Goal: Transaction & Acquisition: Purchase product/service

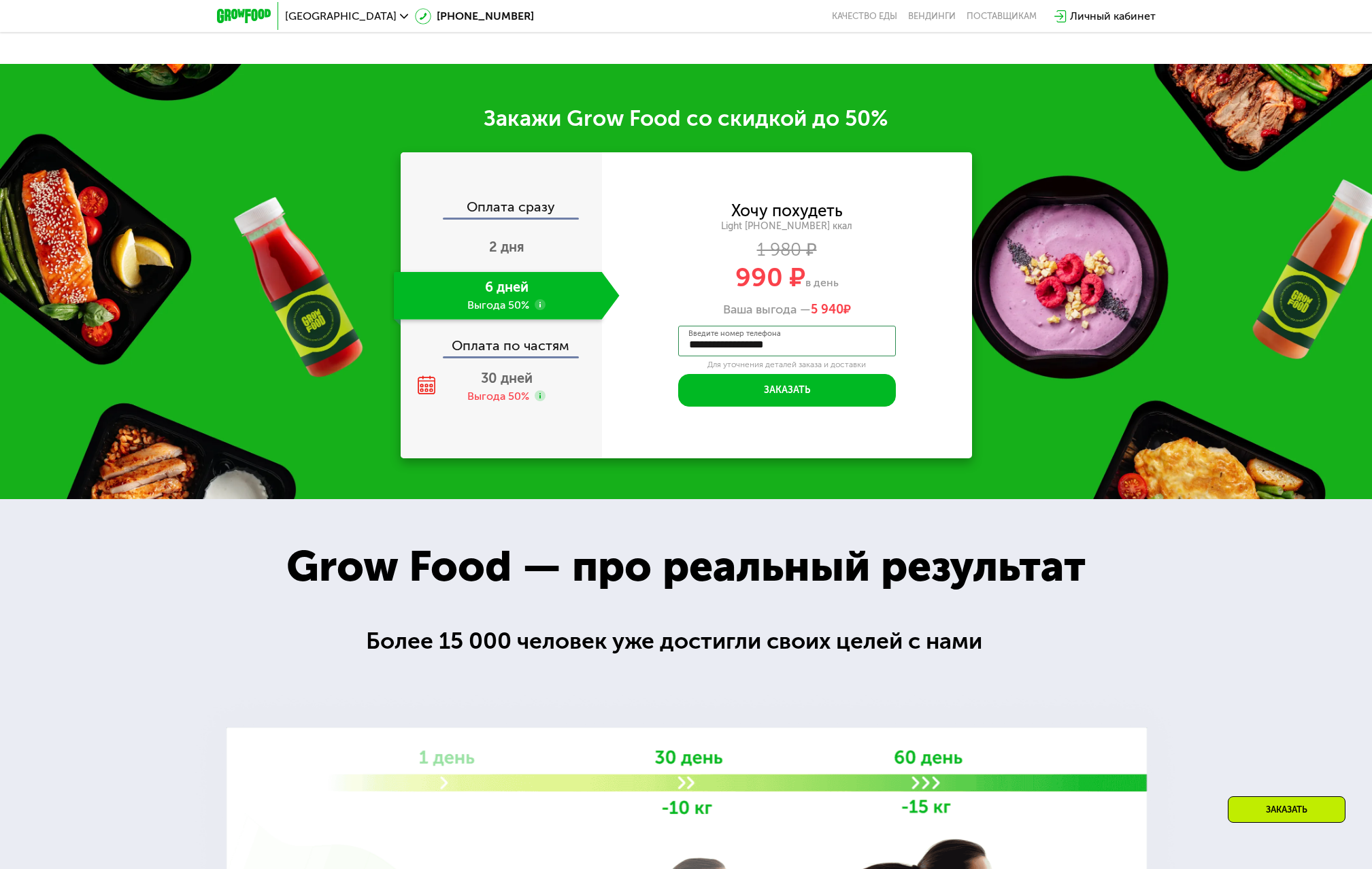
click at [1299, 816] on div "Заказать" at bounding box center [1286, 810] width 118 height 26
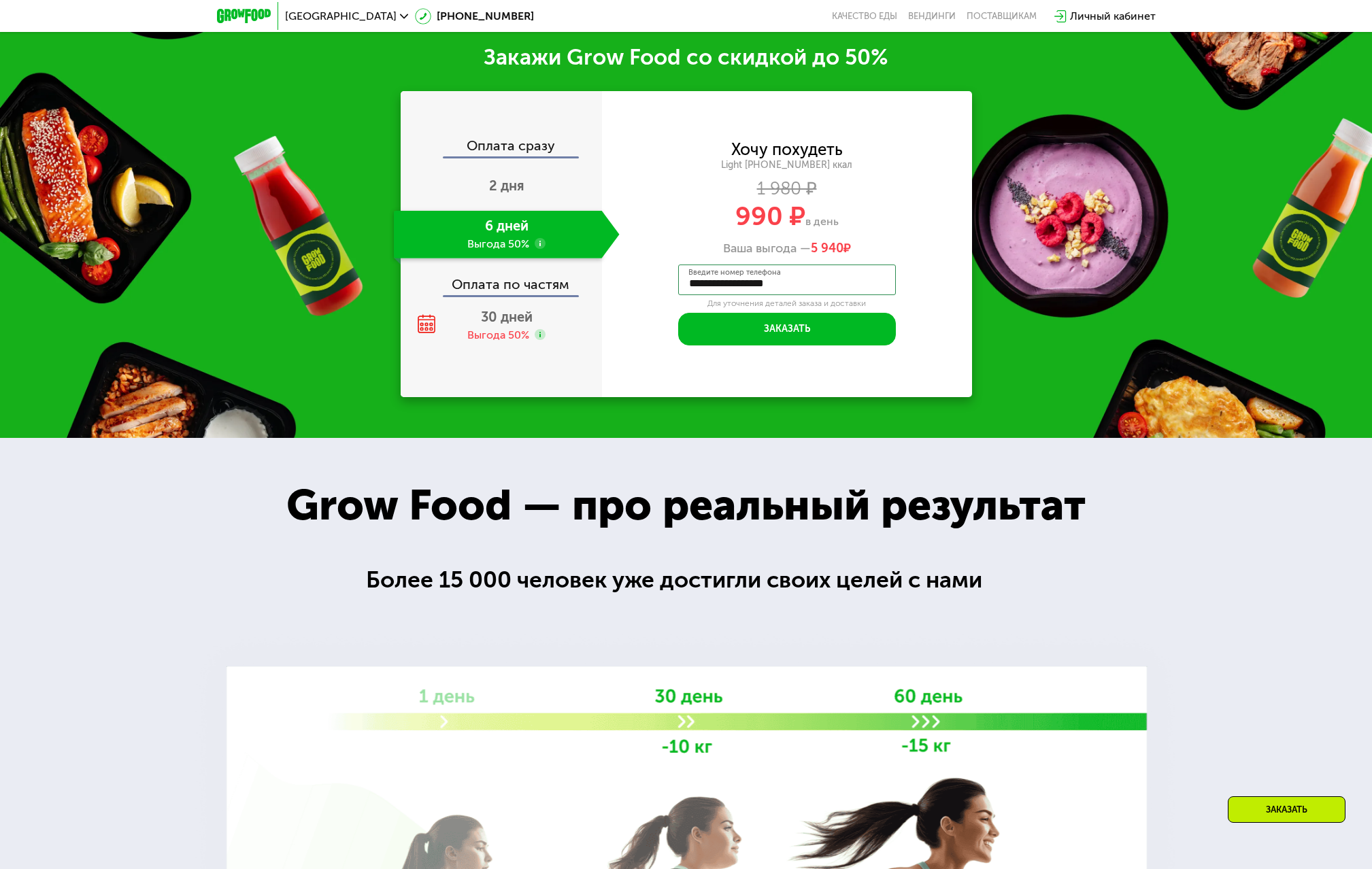
scroll to position [1959, 0]
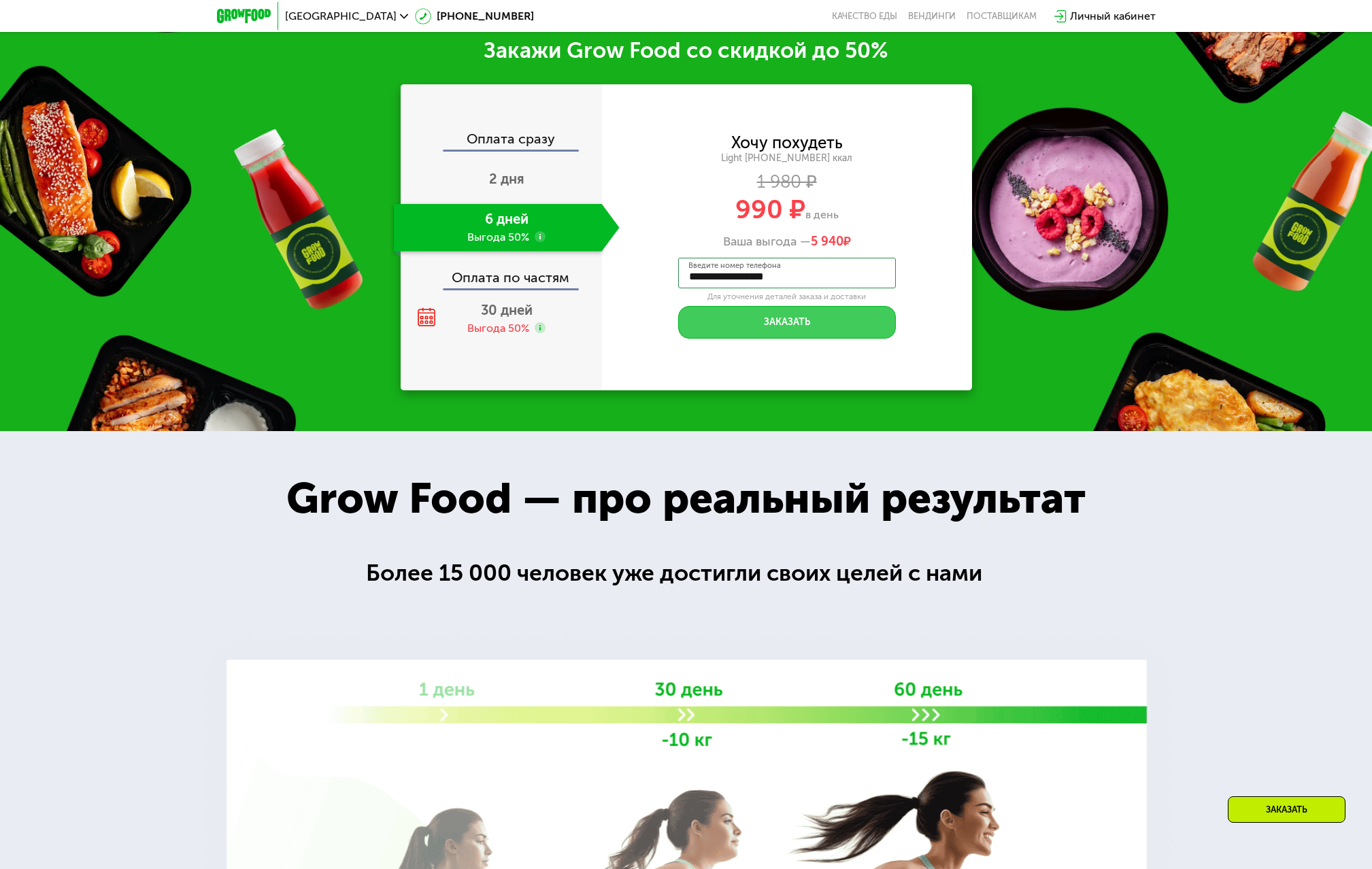
click at [757, 338] on button "Заказать" at bounding box center [788, 322] width 218 height 33
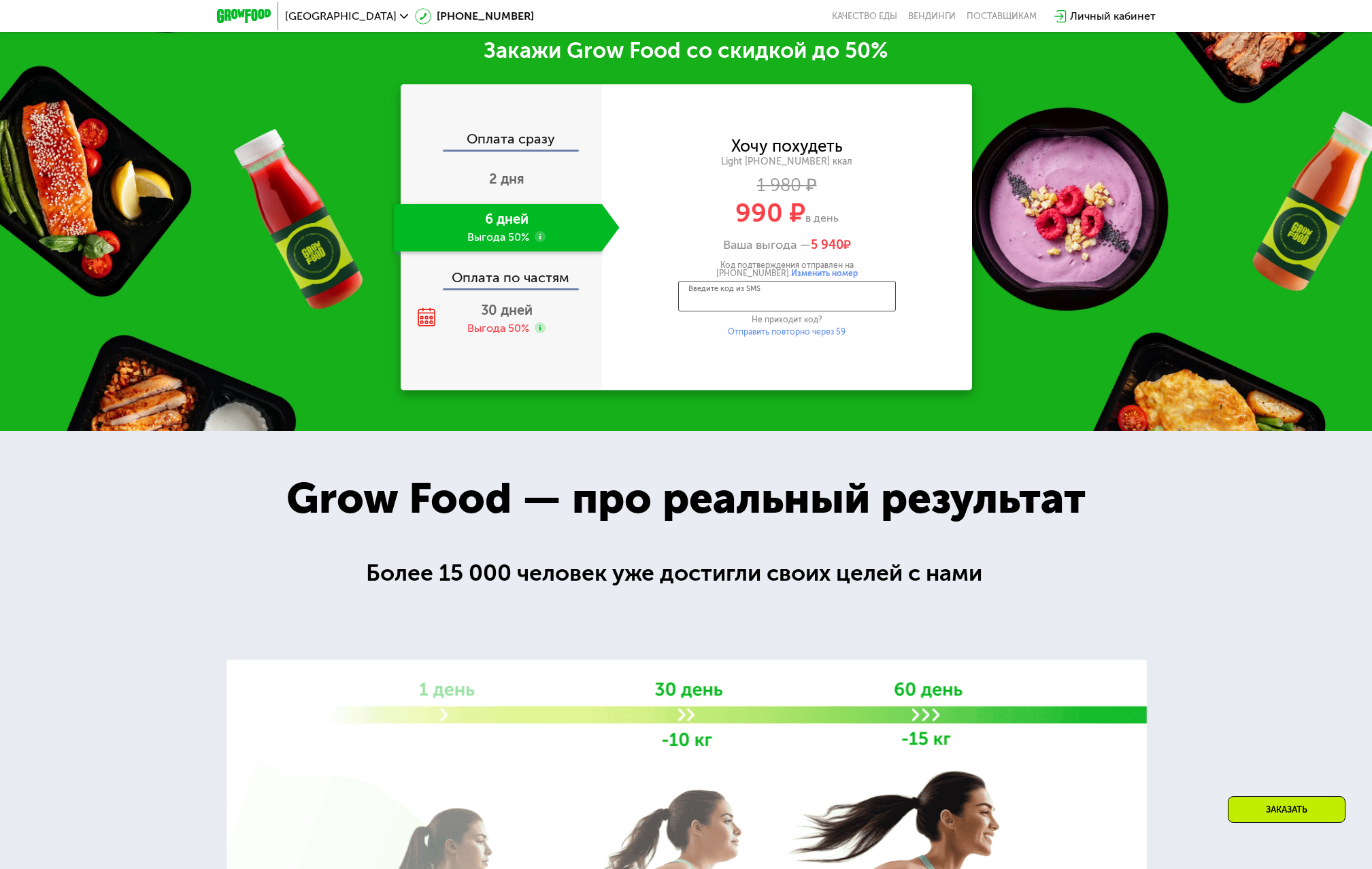
click at [752, 307] on input "Введите код из SMS" at bounding box center [788, 296] width 218 height 30
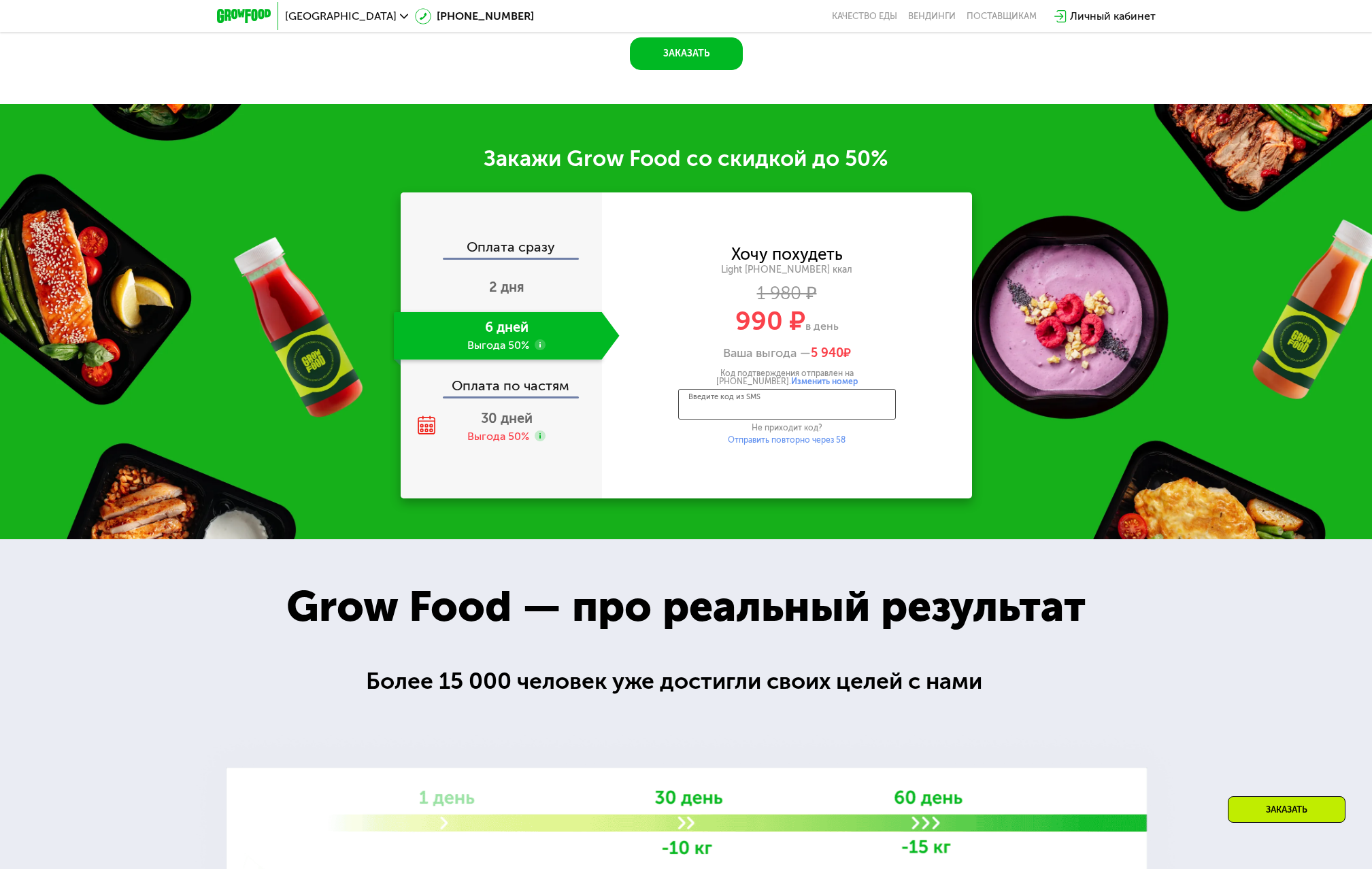
scroll to position [1823, 0]
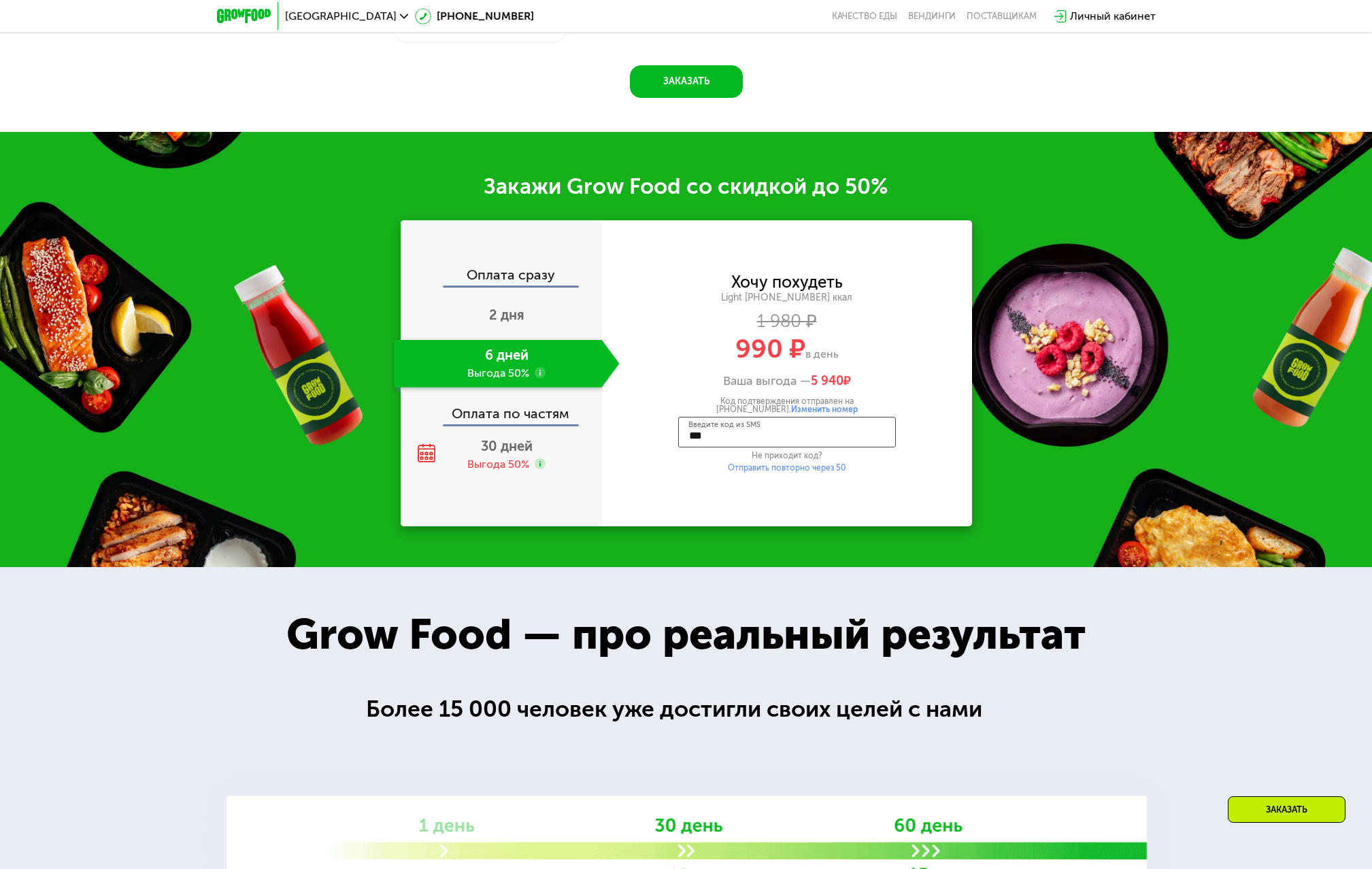
type input "****"
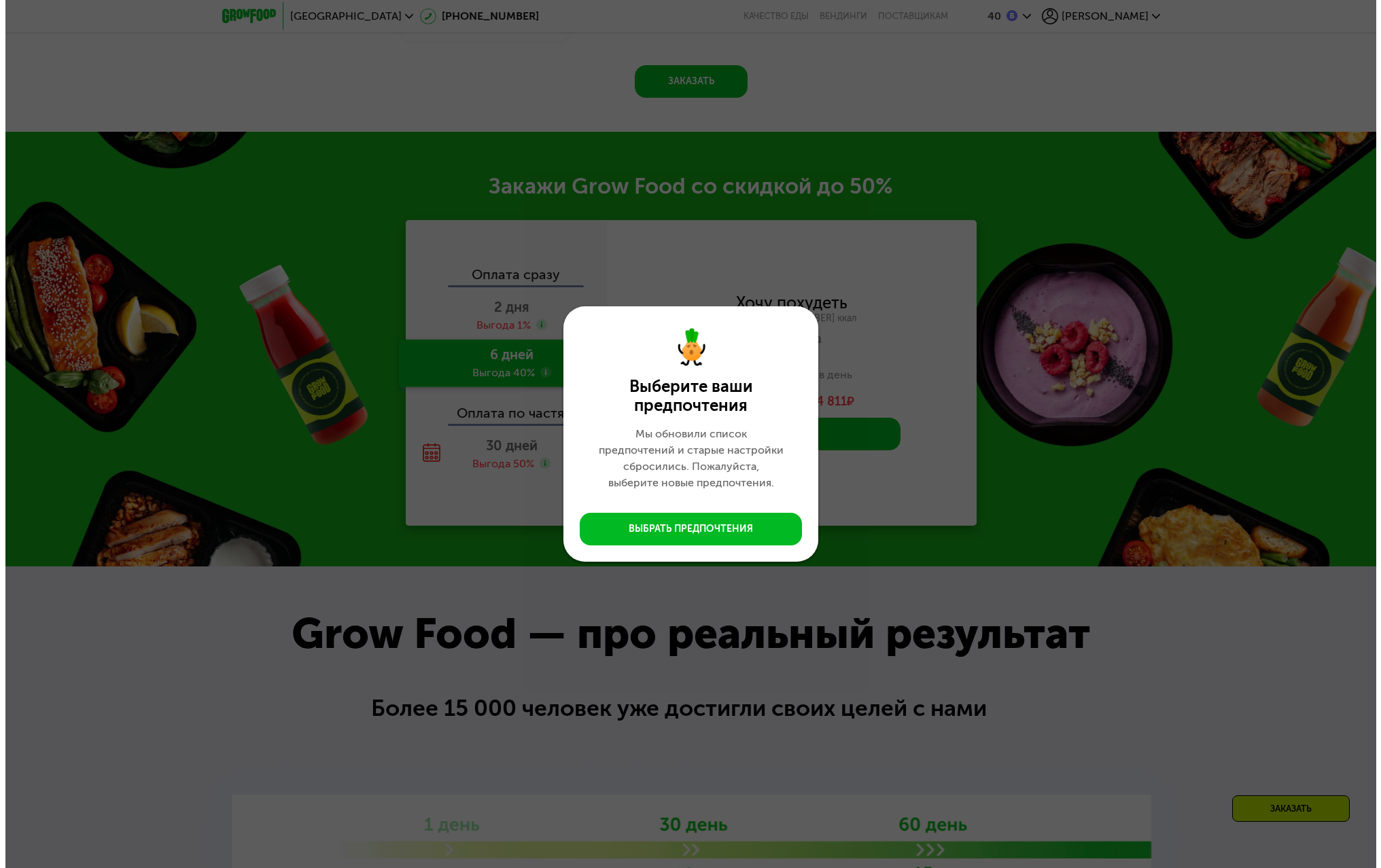
scroll to position [1608, 0]
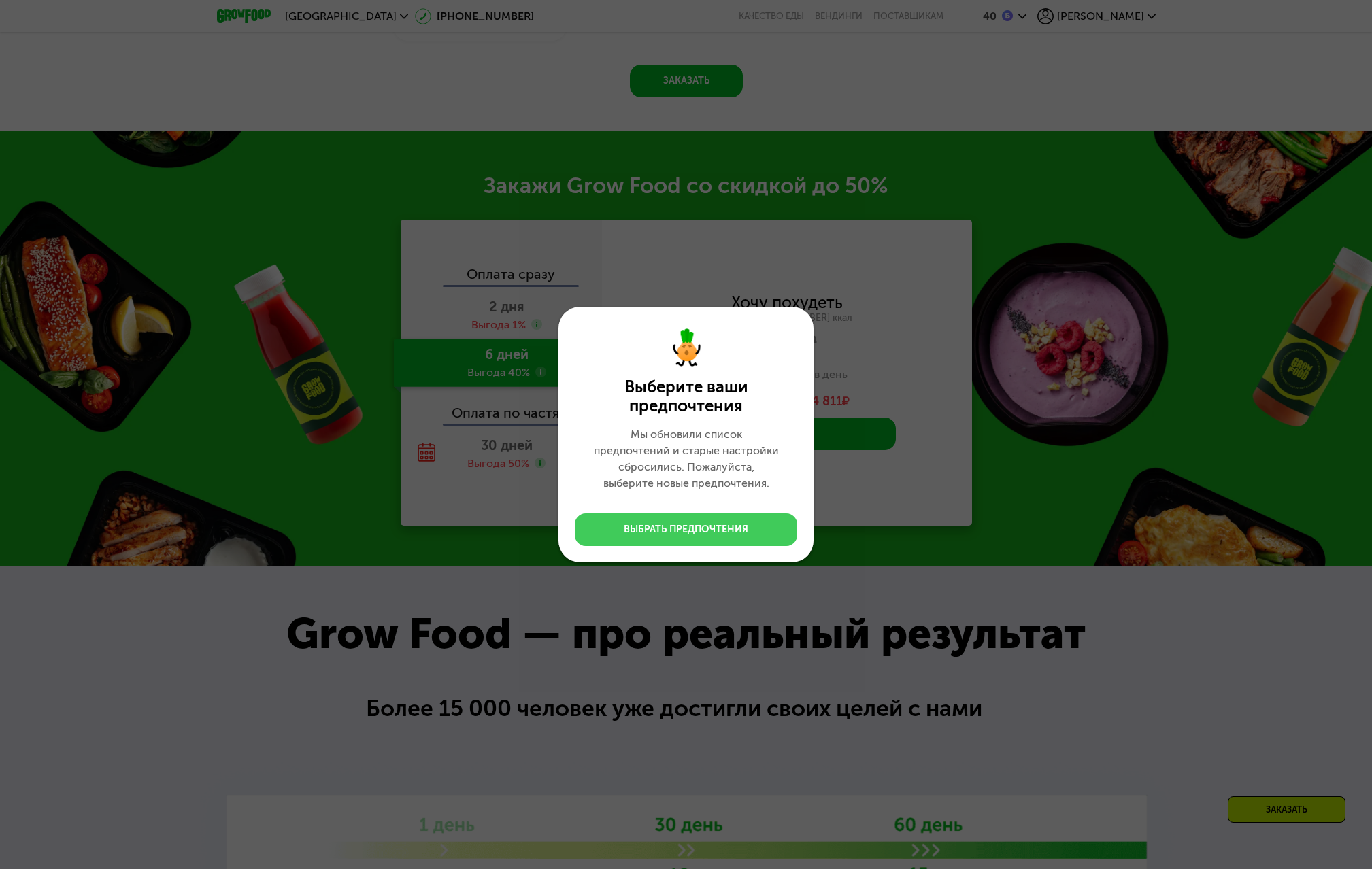
click at [649, 531] on div "Выбрать предпочтения" at bounding box center [686, 529] width 125 height 13
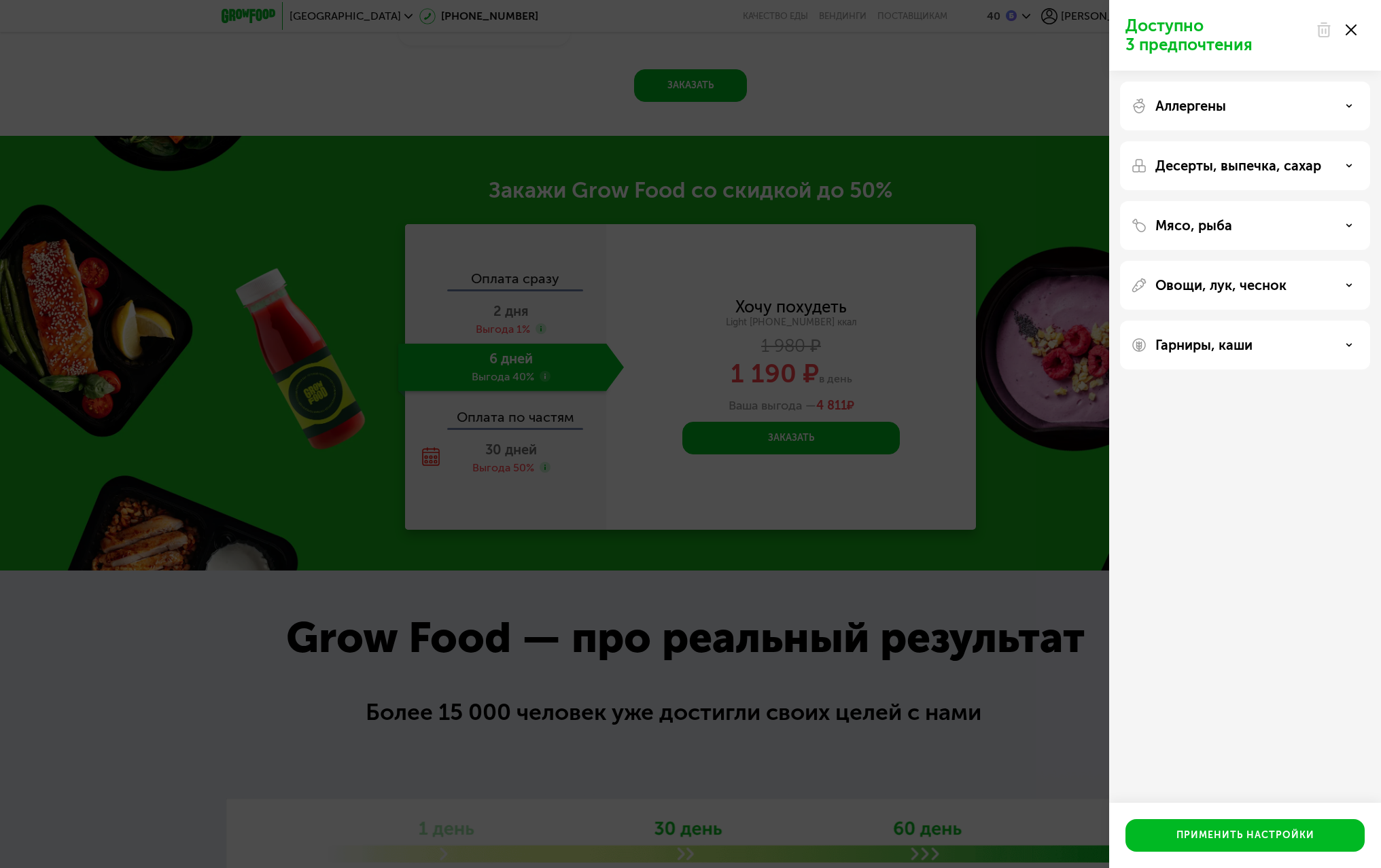
click at [1331, 107] on div "Аллергены" at bounding box center [1245, 106] width 228 height 16
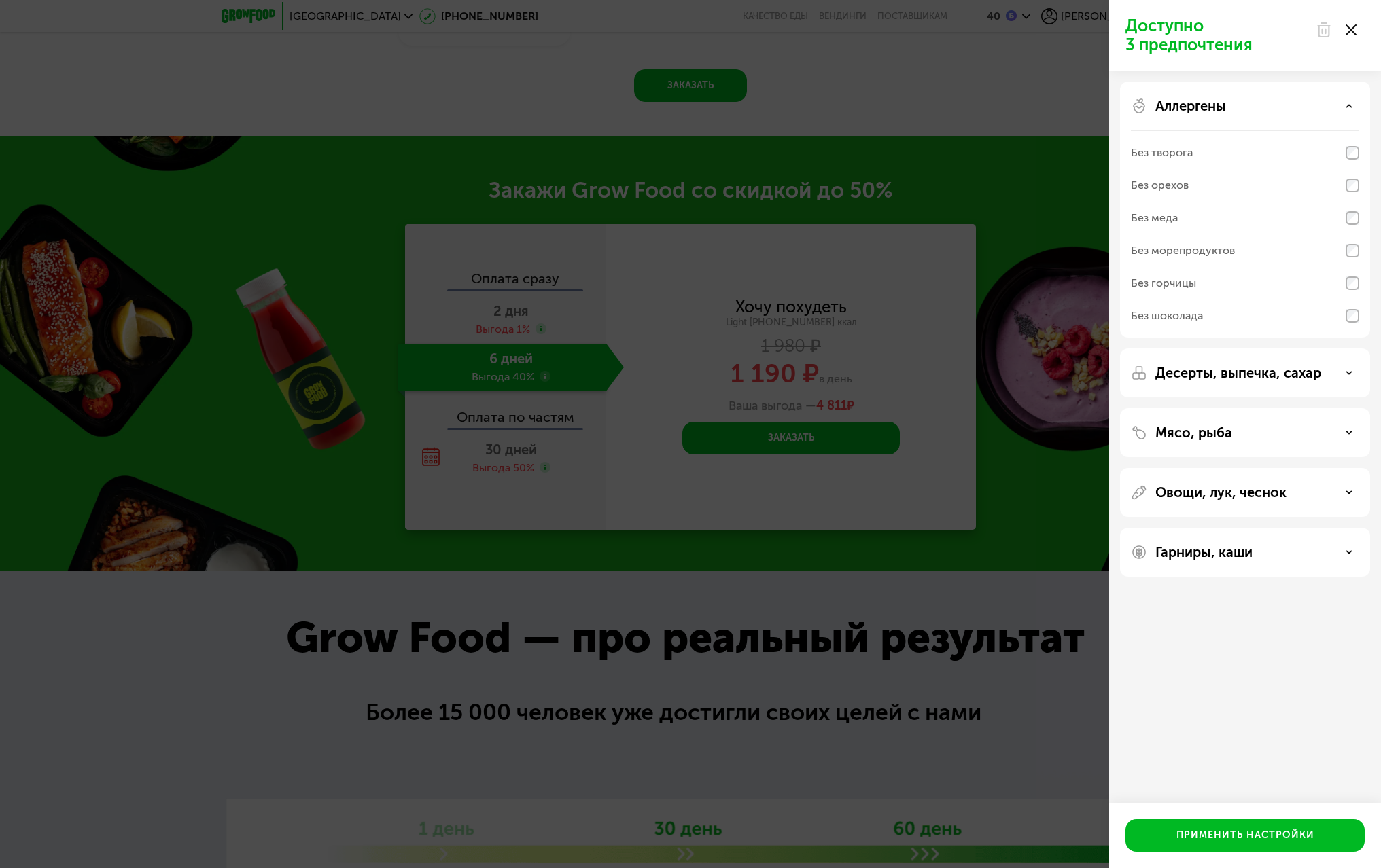
click at [1331, 107] on div "Аллергены" at bounding box center [1245, 106] width 228 height 16
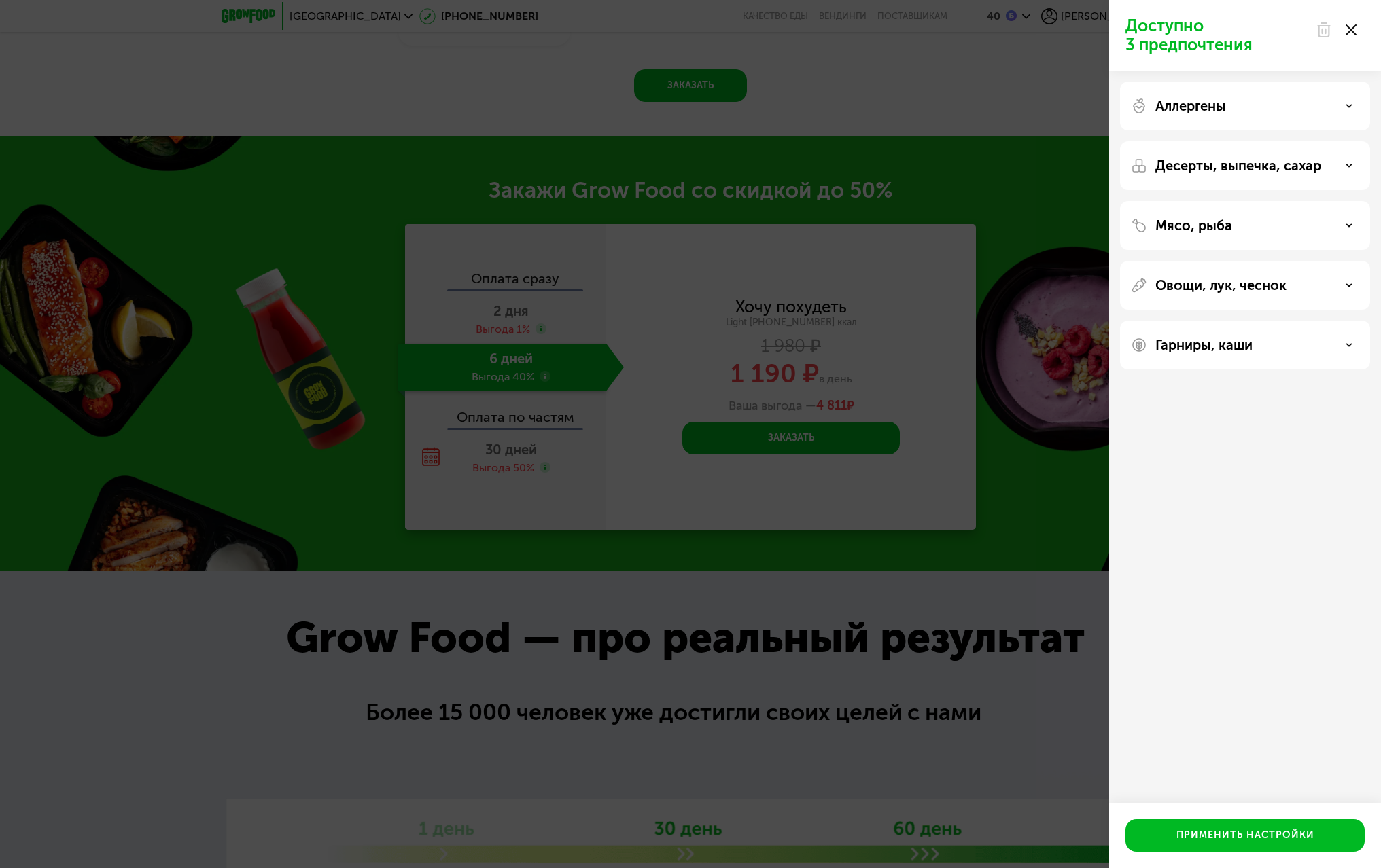
click at [1321, 176] on div "Десерты, выпечка, сахар" at bounding box center [1245, 166] width 250 height 49
click at [1314, 173] on p "Десерты, выпечка, сахар" at bounding box center [1237, 166] width 166 height 16
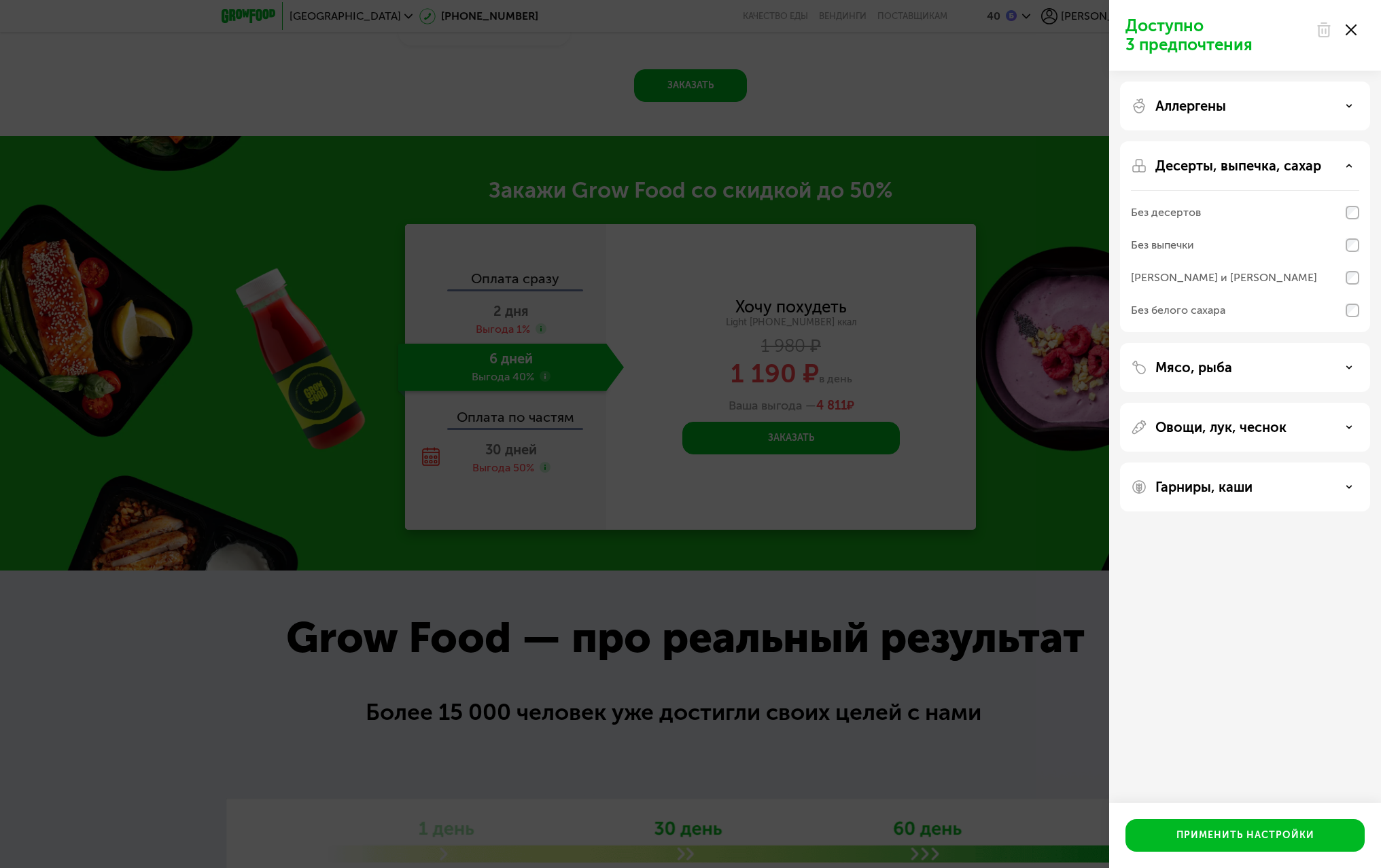
click at [1289, 170] on p "Десерты, выпечка, сахар" at bounding box center [1237, 166] width 166 height 16
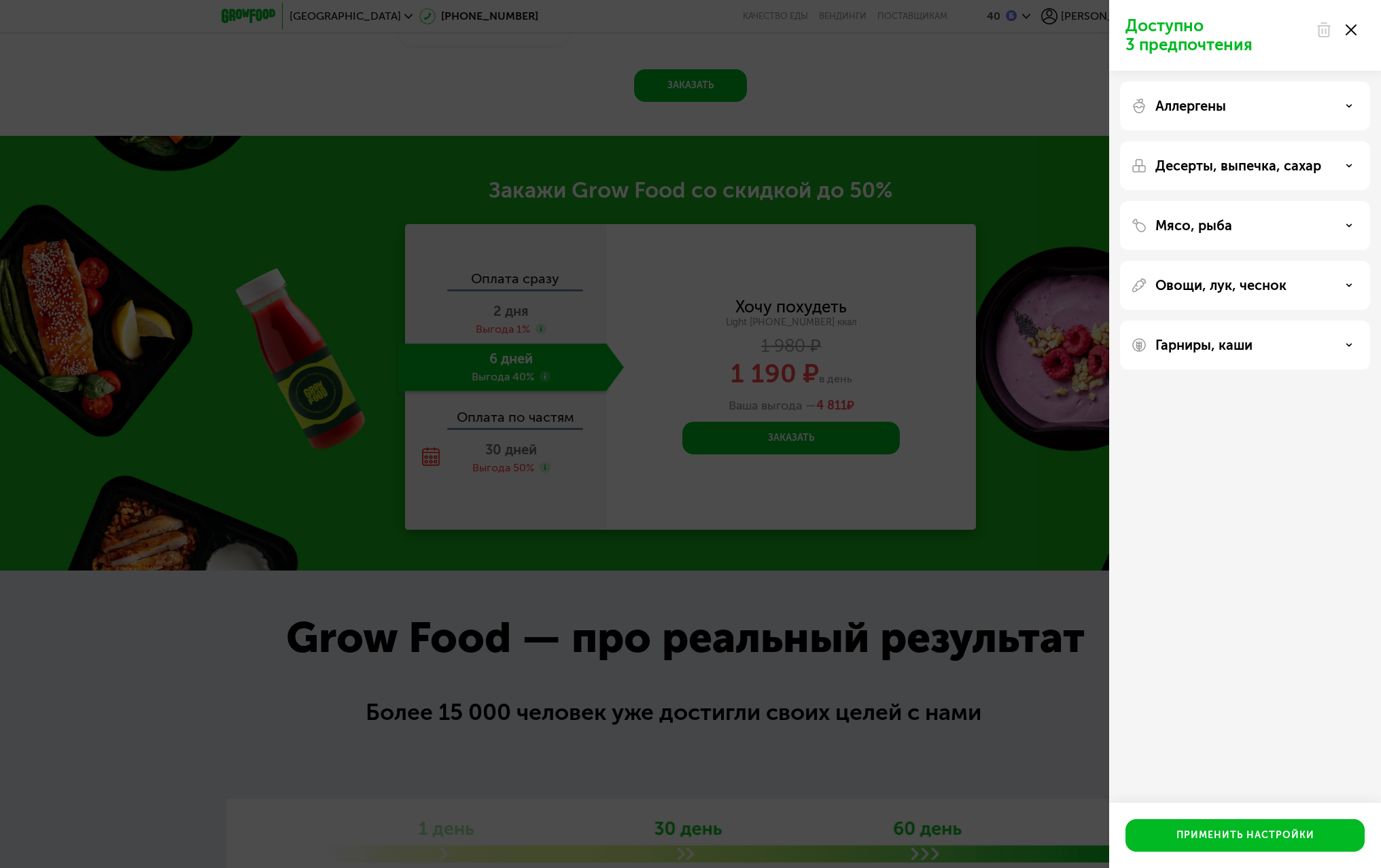
click at [1263, 219] on div "Мясо, рыба" at bounding box center [1245, 225] width 228 height 16
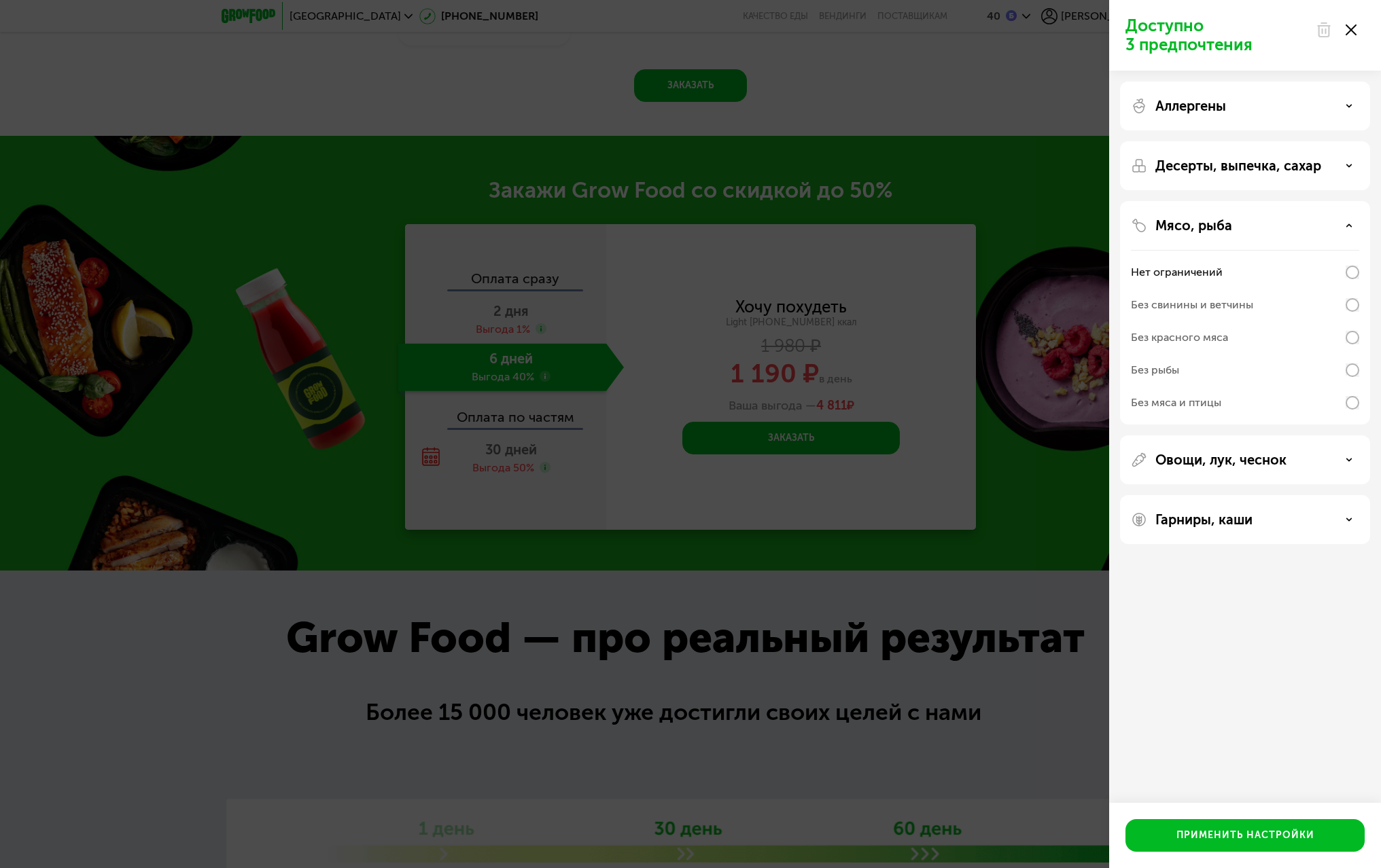
click at [1284, 441] on div "Овощи, лук, чеснок" at bounding box center [1245, 459] width 250 height 49
click at [1265, 466] on p "Овощи, лук, чеснок" at bounding box center [1220, 459] width 131 height 16
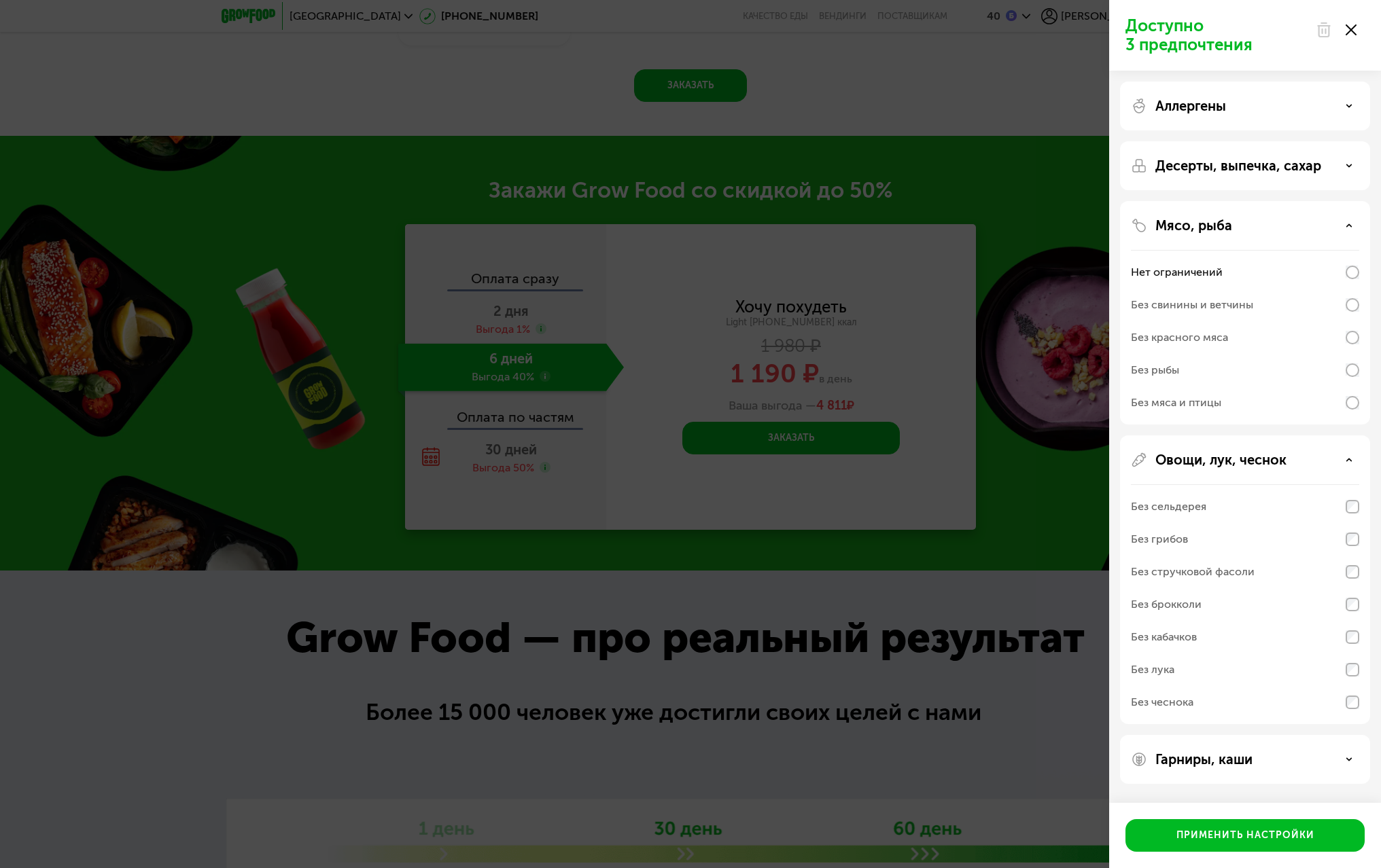
click at [1203, 451] on div "Овощи, лук, чеснок Без сельдерея Без грибов Без стручковой фасоли Без брокколи …" at bounding box center [1245, 580] width 250 height 289
click at [1189, 763] on p "Гарниры, каши" at bounding box center [1203, 759] width 97 height 16
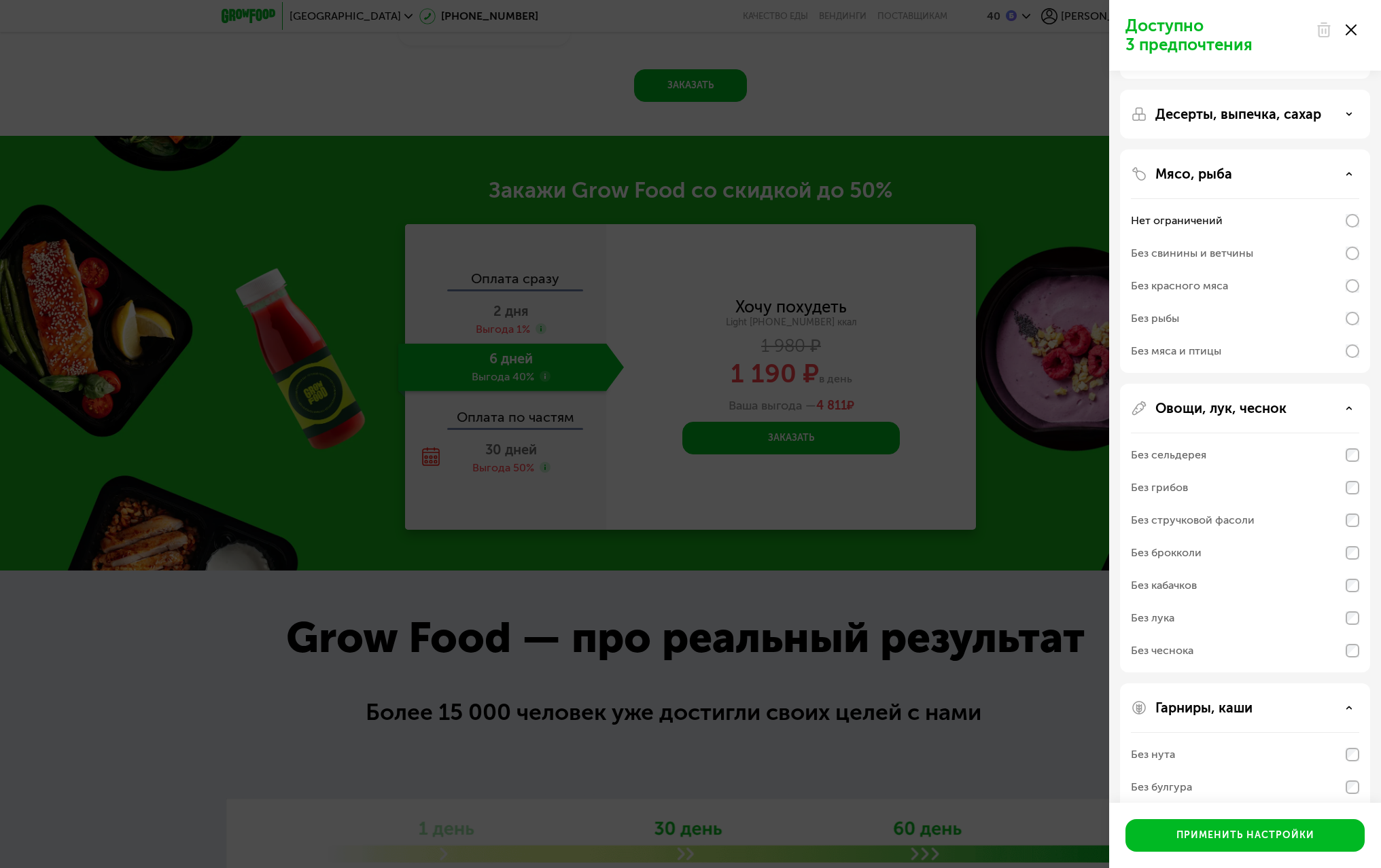
scroll to position [169, 0]
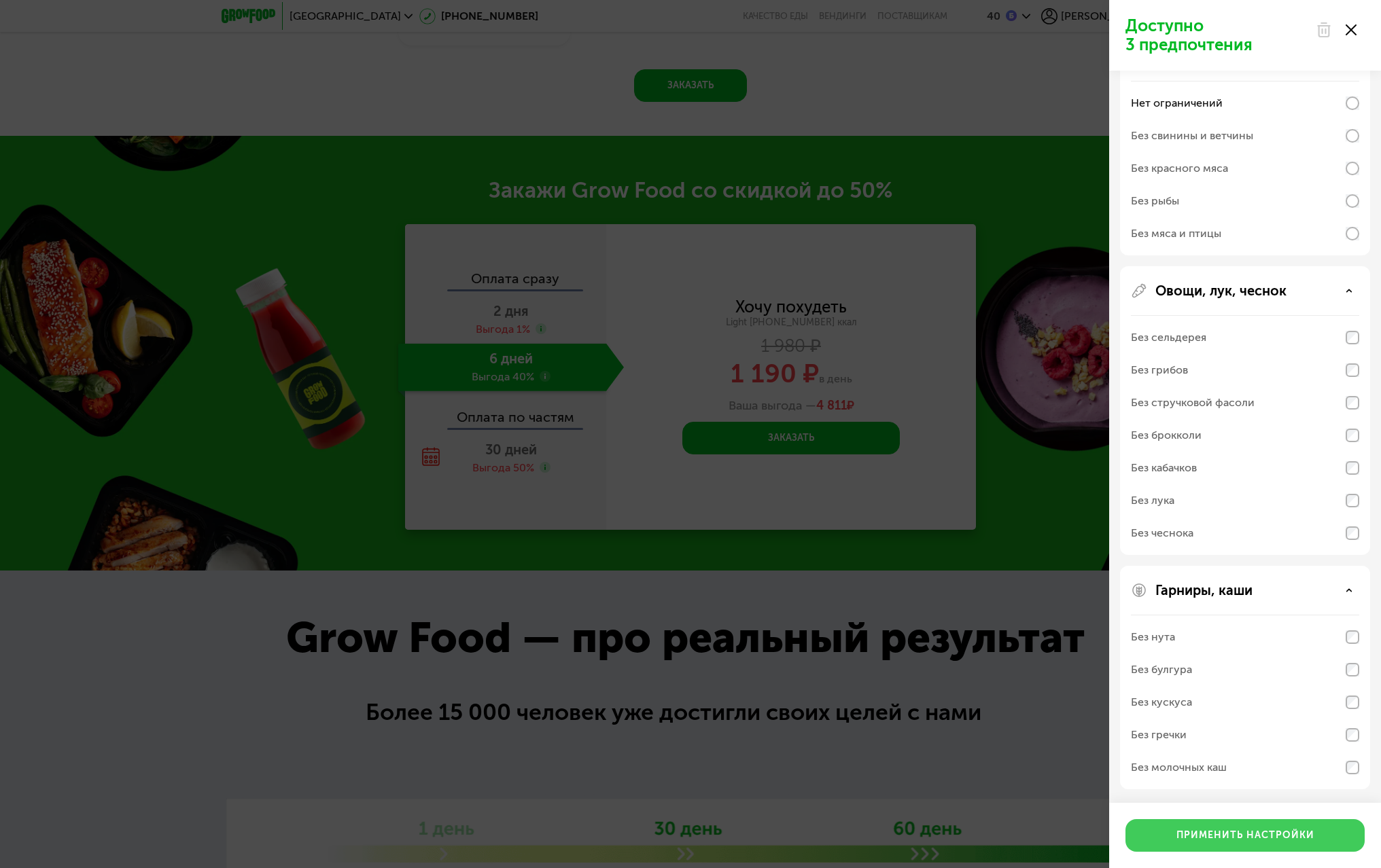
click at [1187, 839] on div "Применить настройки" at bounding box center [1244, 835] width 138 height 13
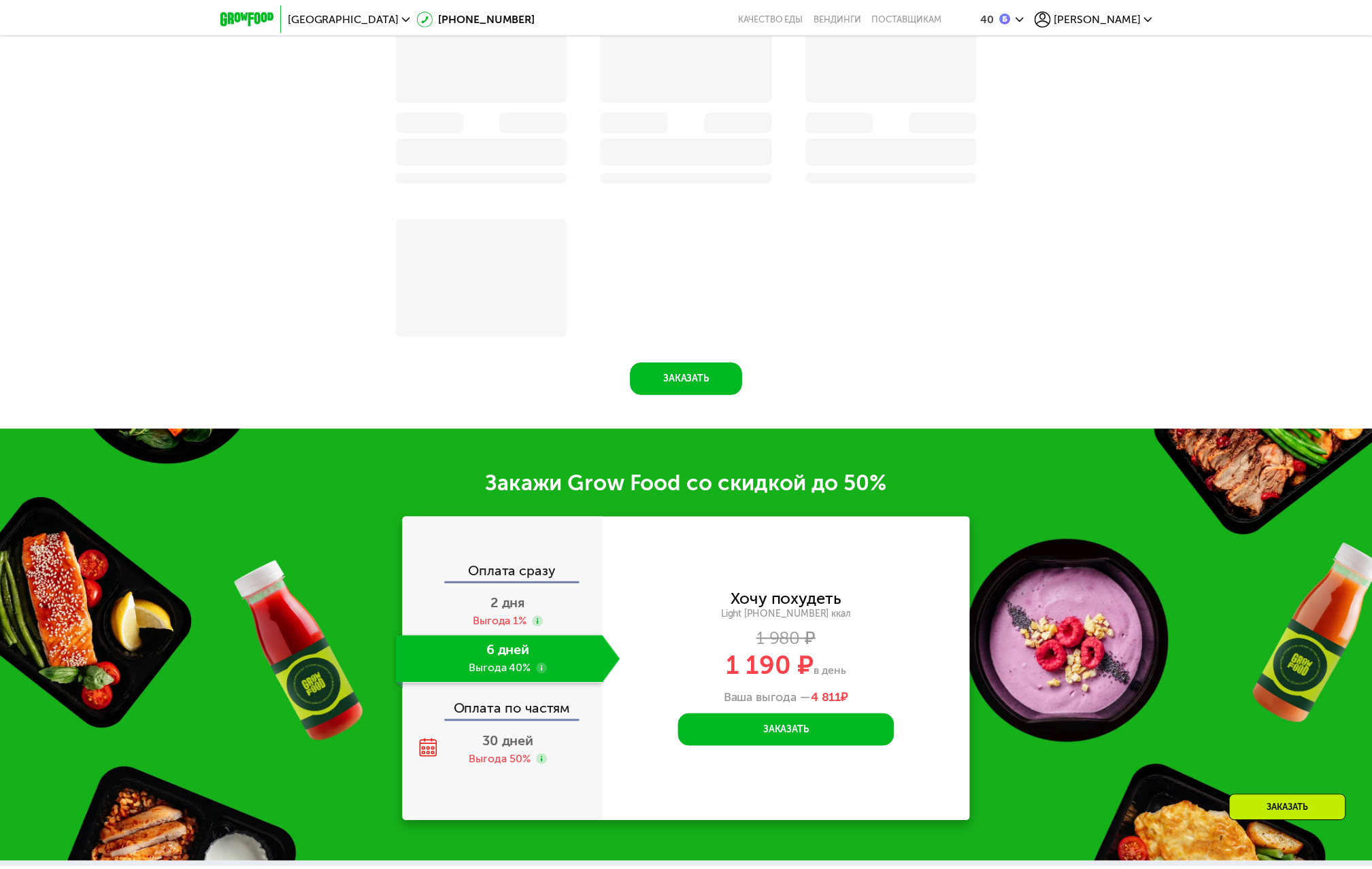
scroll to position [1610, 0]
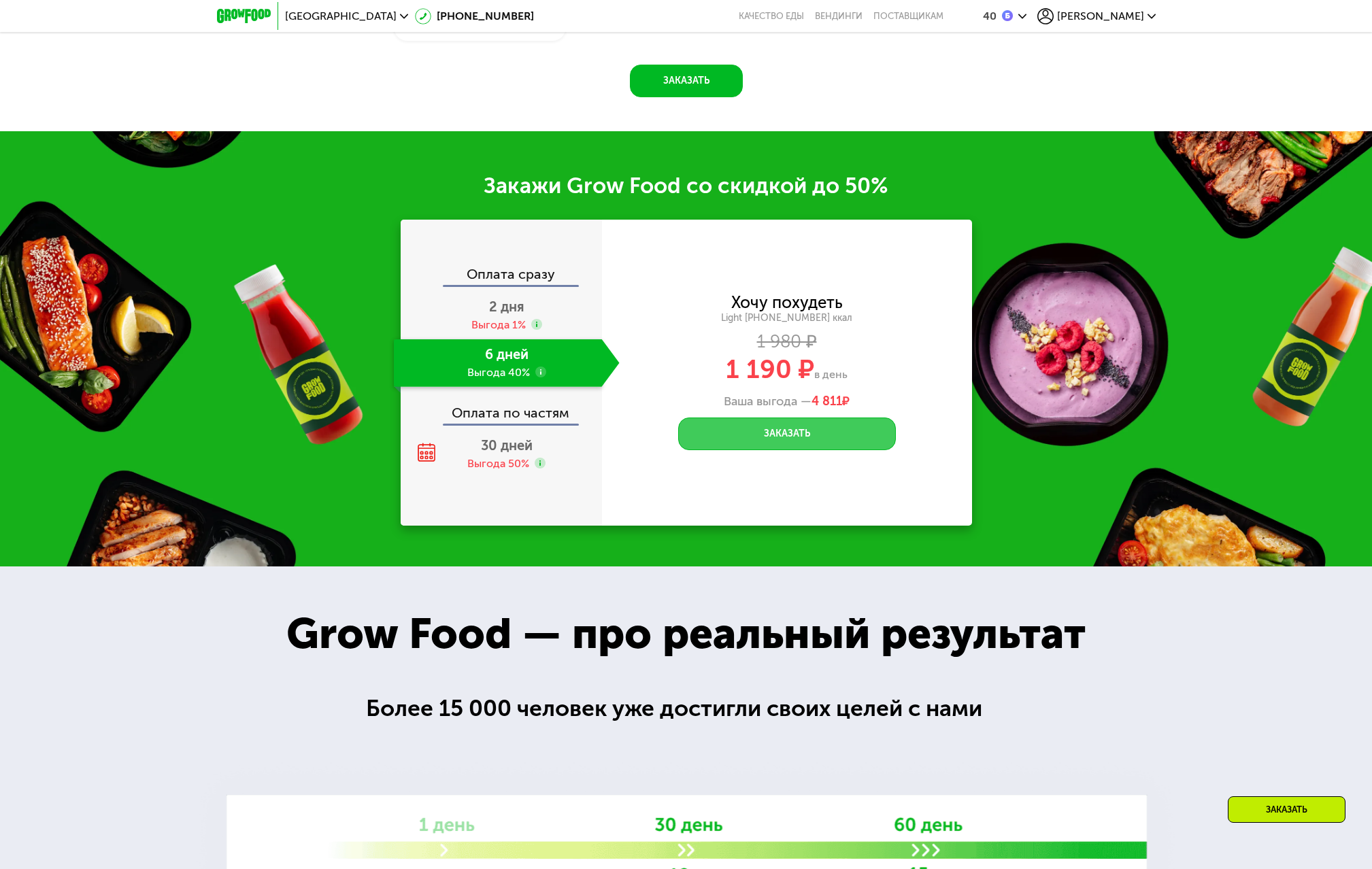
click at [783, 450] on button "Заказать" at bounding box center [788, 434] width 218 height 33
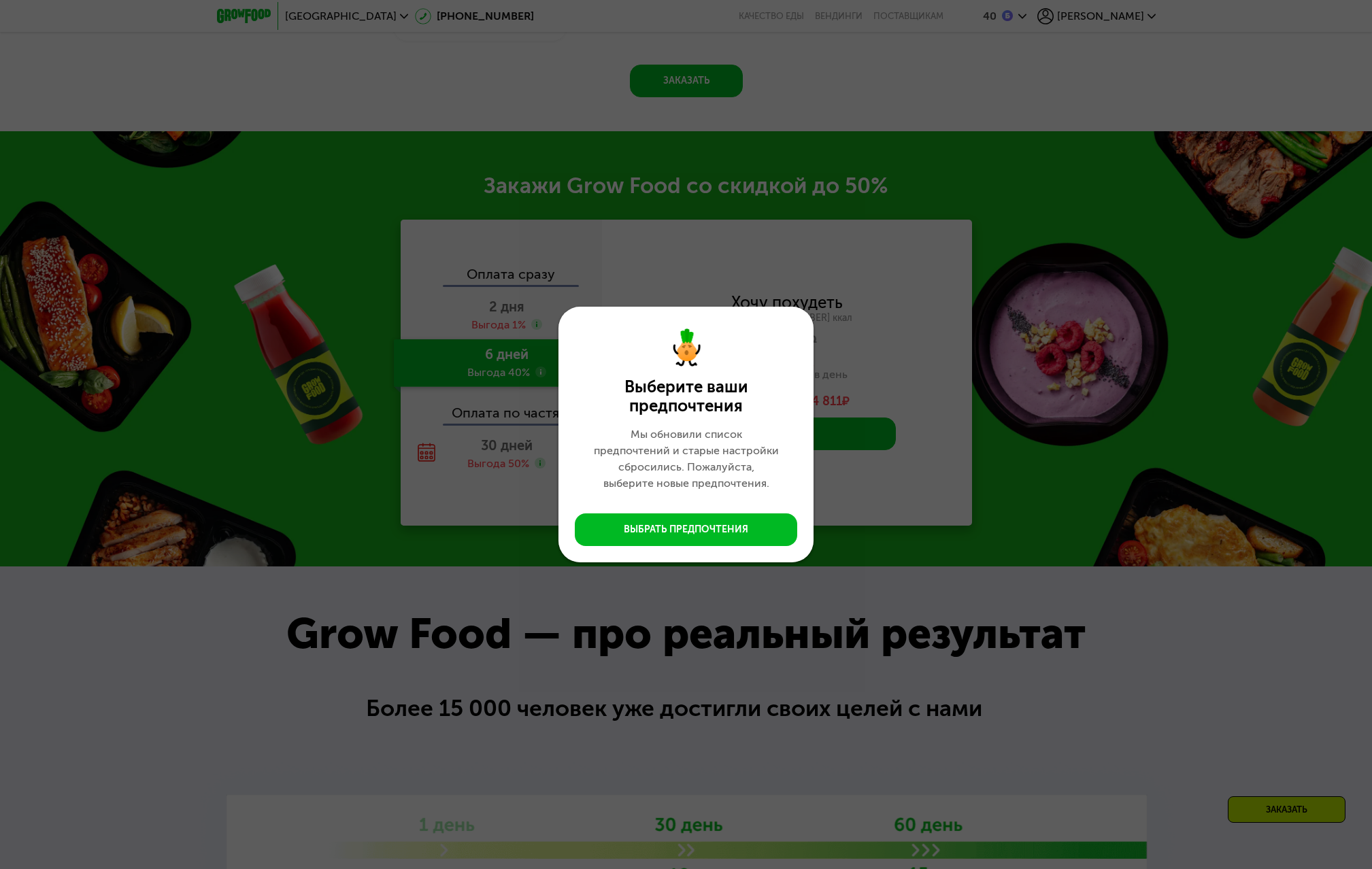
click at [402, 619] on div "Выберите ваши предпочтения Мы обновили список предпочтений и старые настройки с…" at bounding box center [686, 434] width 1372 height 869
click at [633, 524] on div "Выбрать предпочтения" at bounding box center [686, 529] width 125 height 13
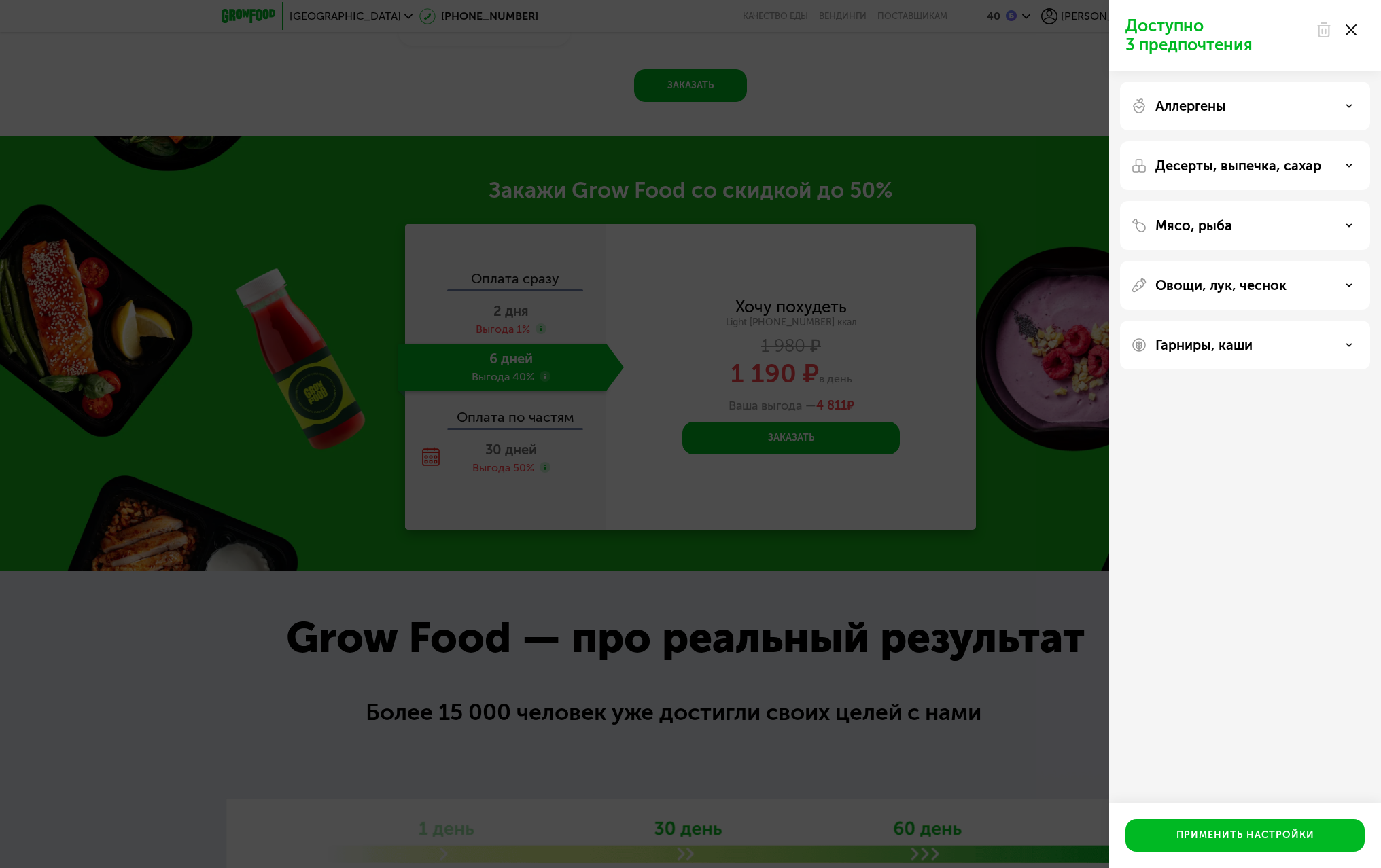
drag, startPoint x: 588, startPoint y: 553, endPoint x: 344, endPoint y: 598, distance: 248.1
click at [331, 608] on div "Доступно 3 предпочтения Аллергены Десерты, выпечка, сахар Мясо, рыба Овощи, лук…" at bounding box center [690, 434] width 1381 height 868
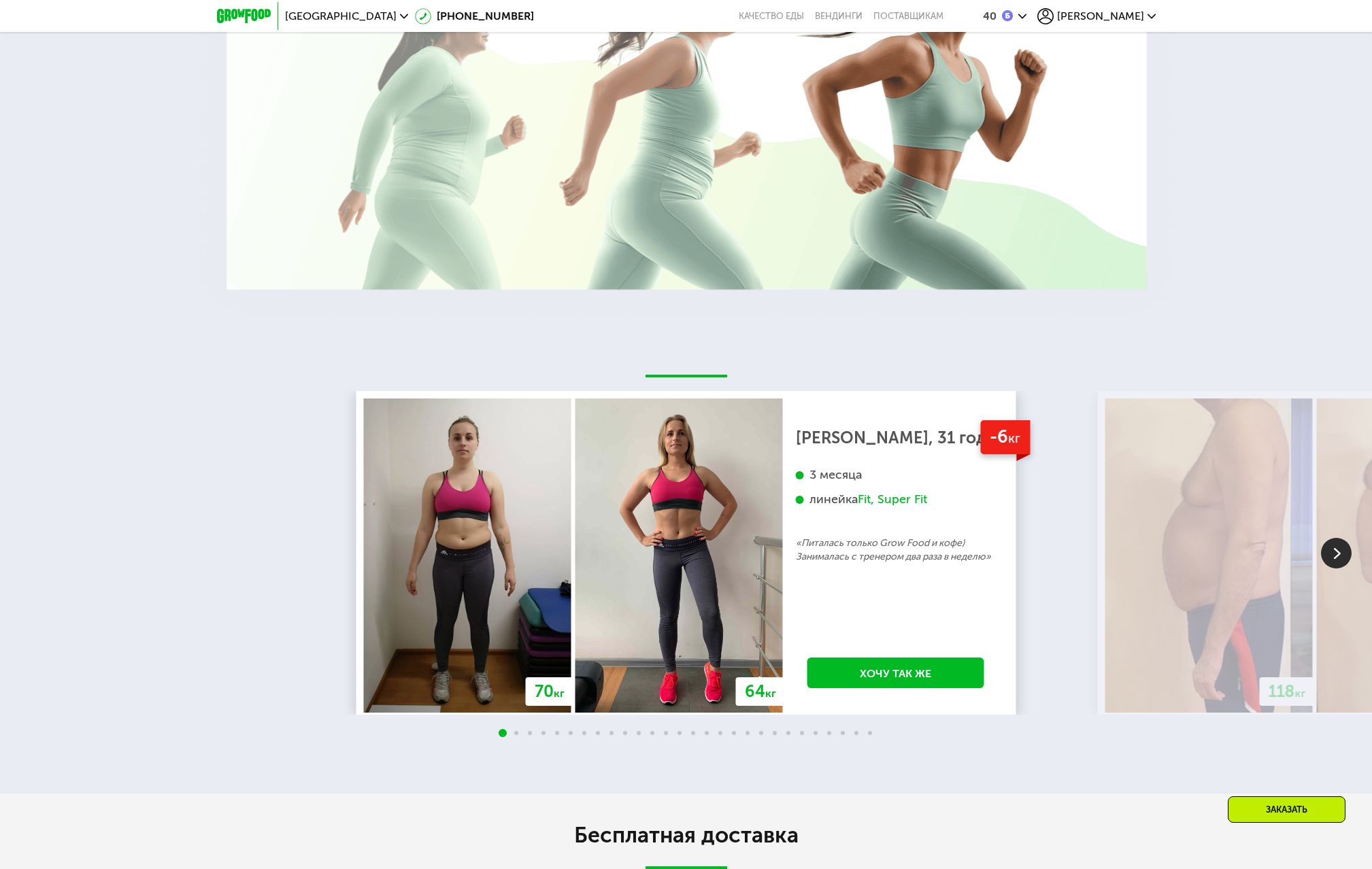
scroll to position [2357, 0]
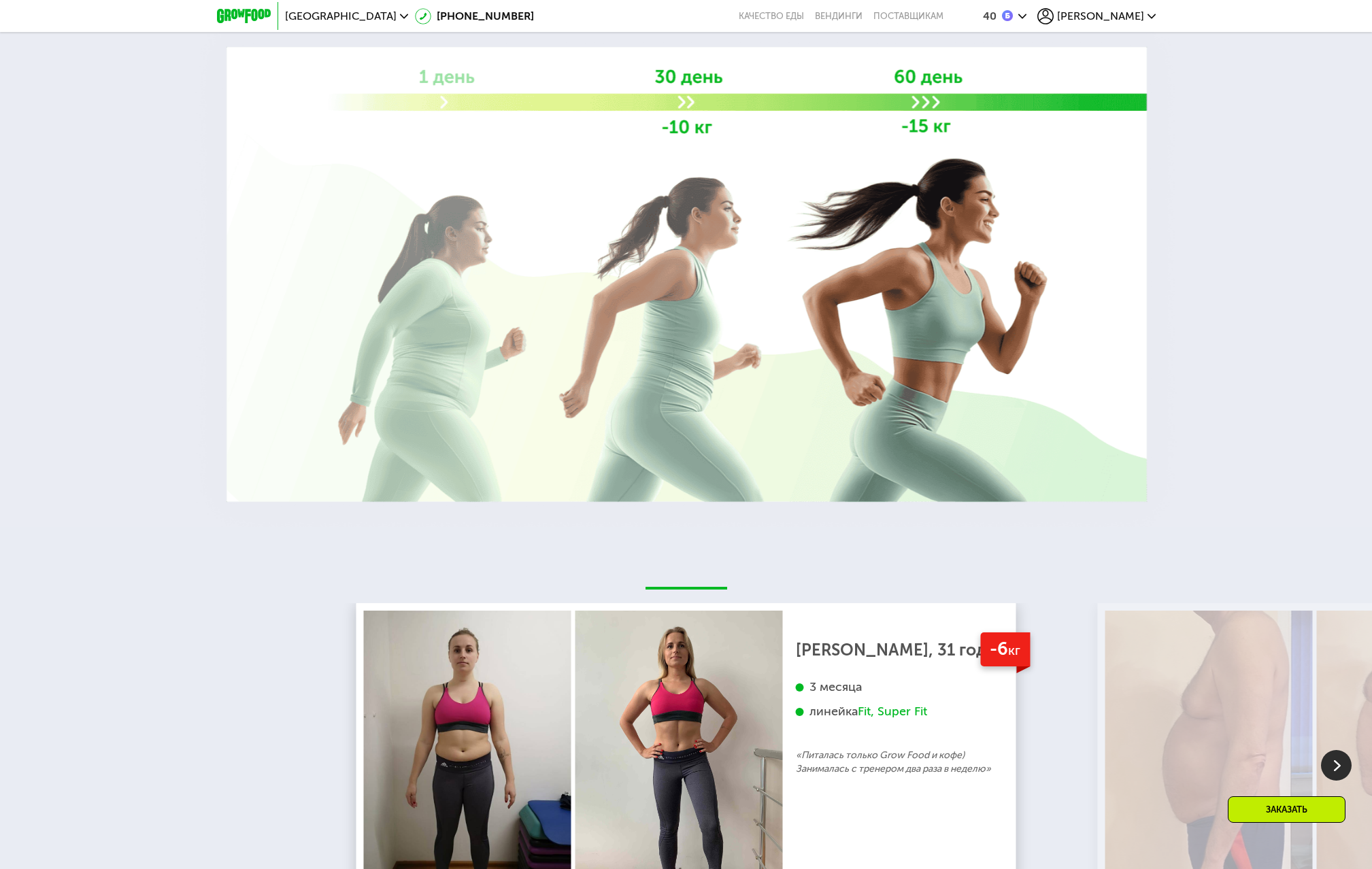
drag, startPoint x: 816, startPoint y: 517, endPoint x: 798, endPoint y: 520, distance: 18.2
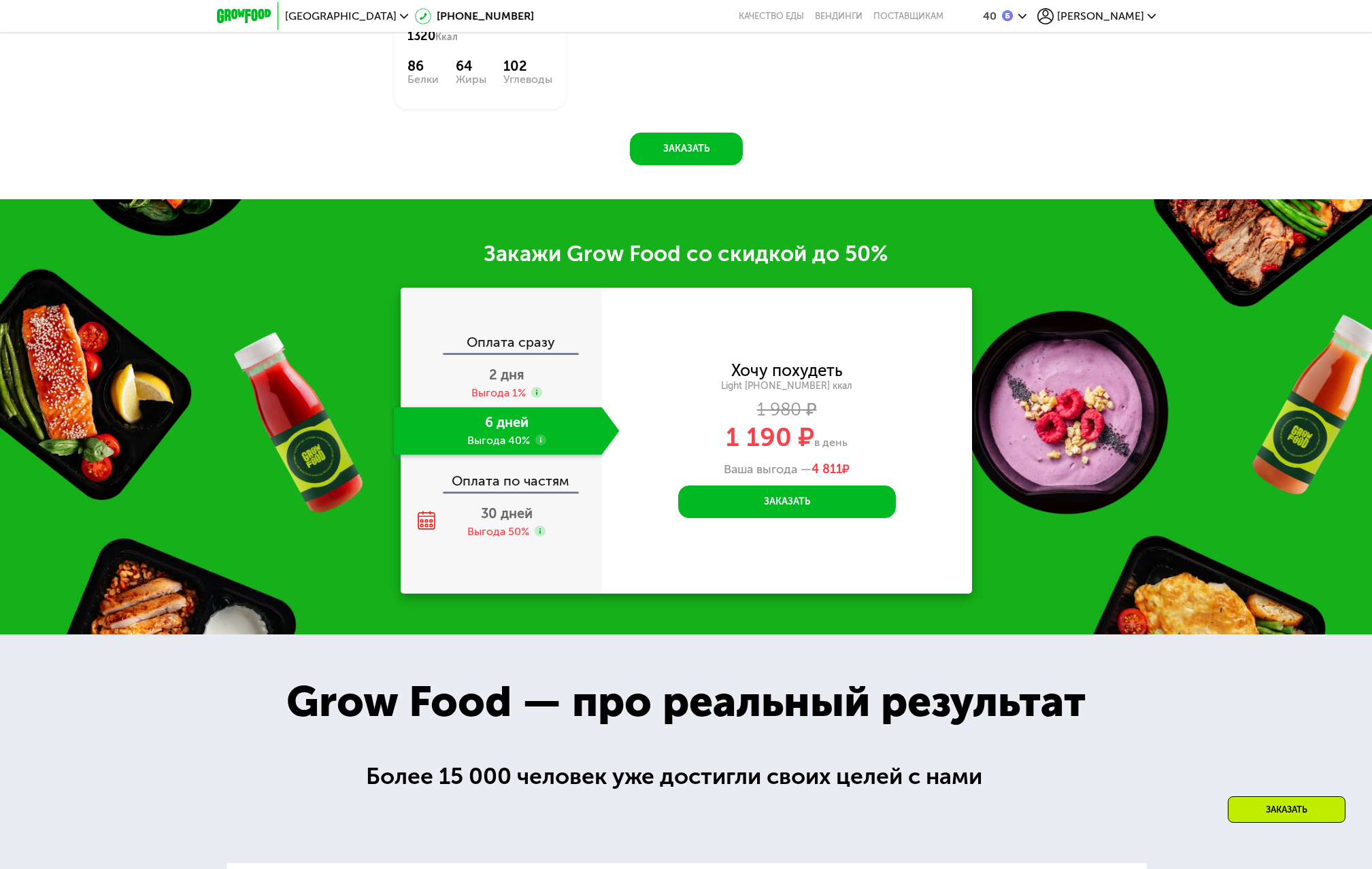
scroll to position [1134, 0]
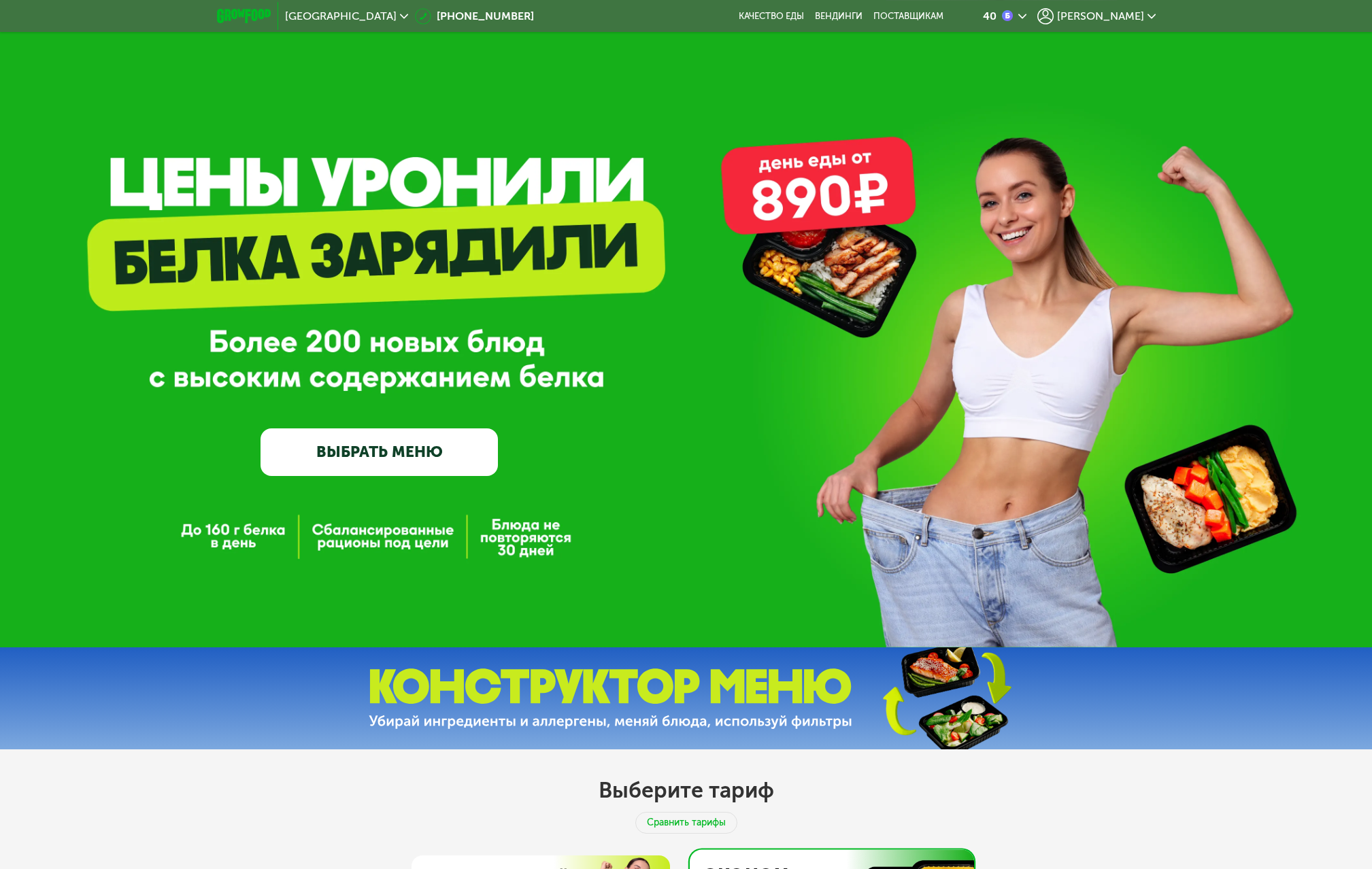
click at [345, 460] on link "ВЫБРАТЬ МЕНЮ" at bounding box center [379, 452] width 237 height 47
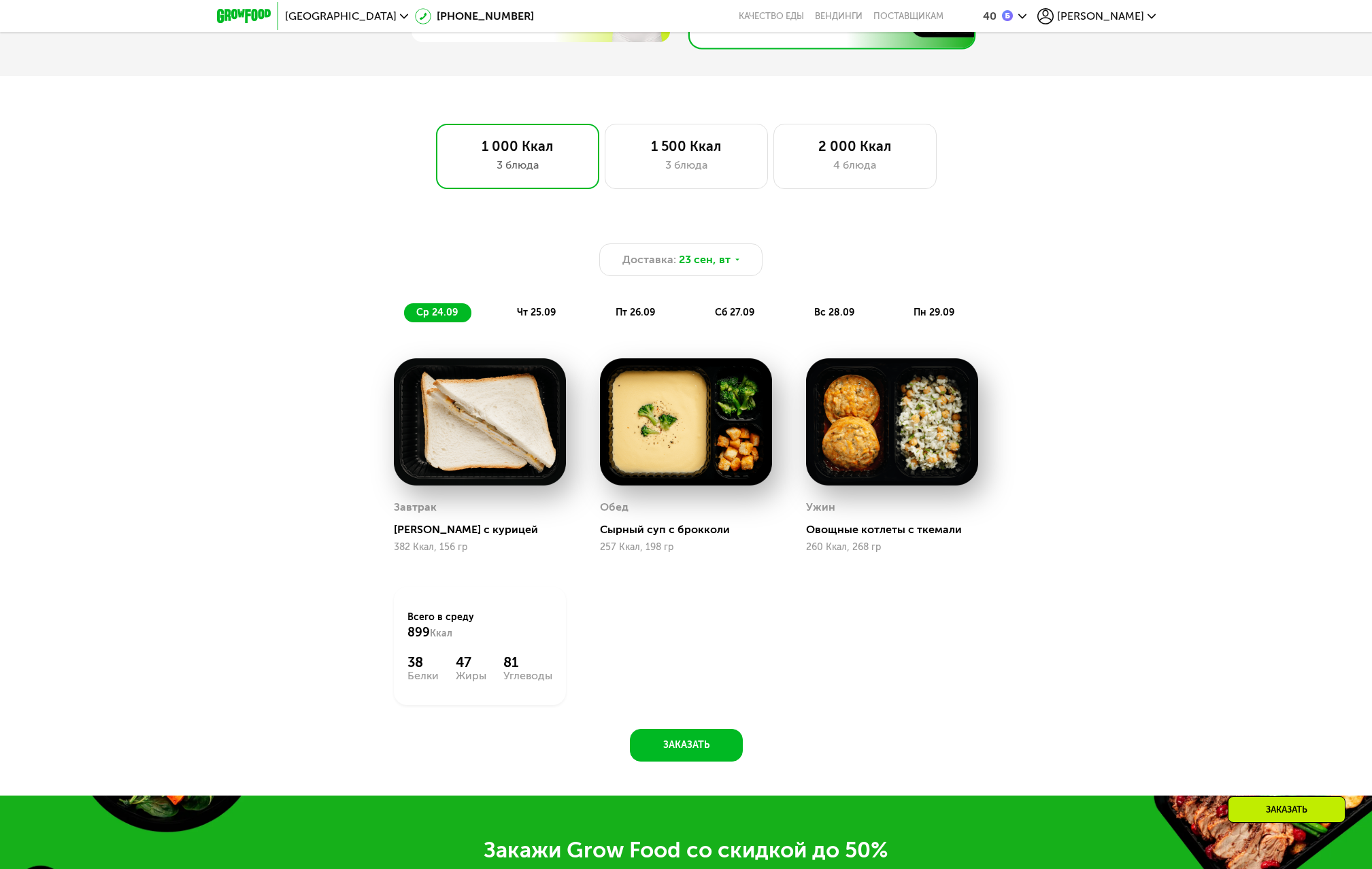
scroll to position [821, 0]
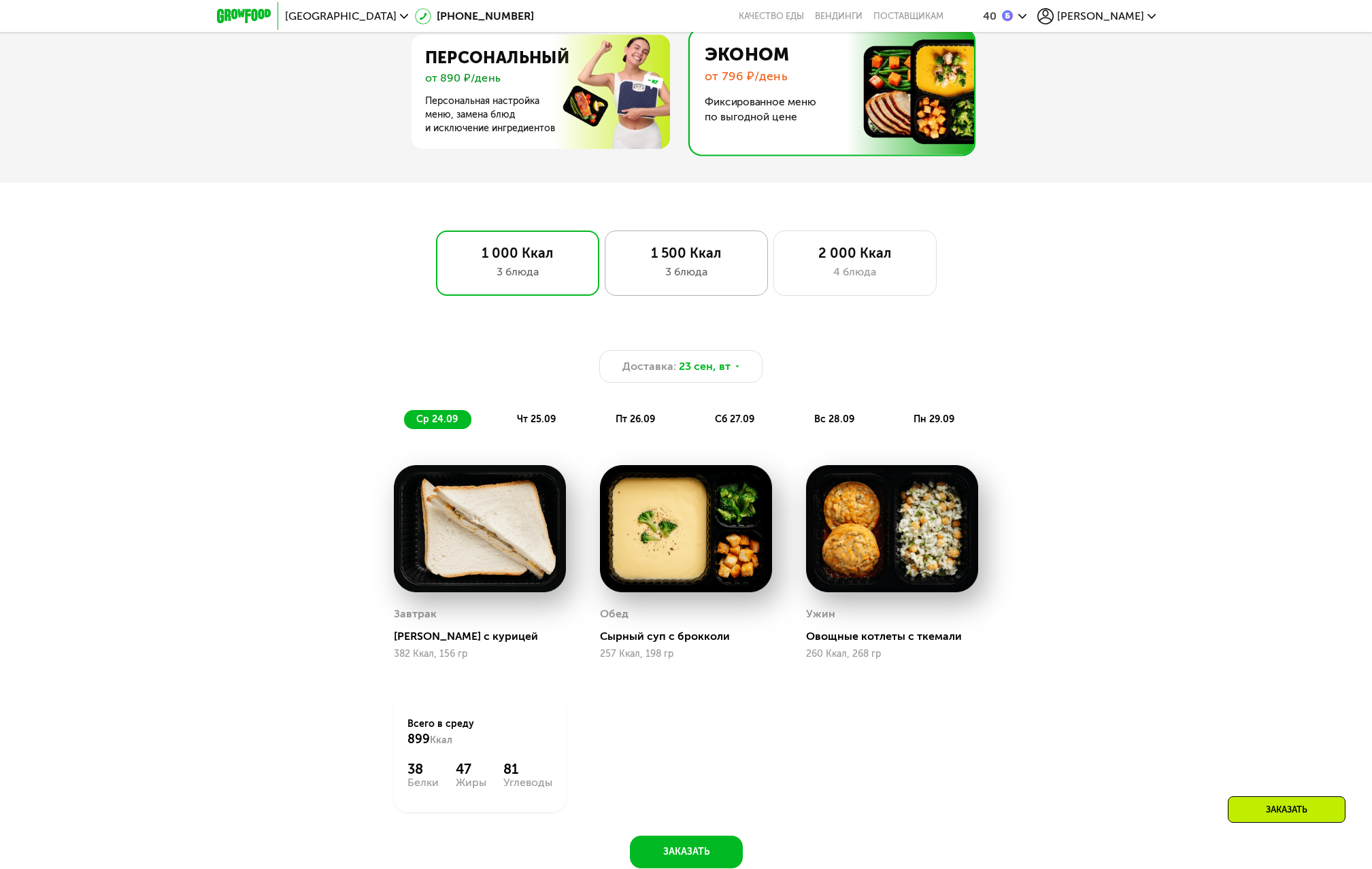
click at [721, 279] on div "3 блюда" at bounding box center [686, 272] width 135 height 16
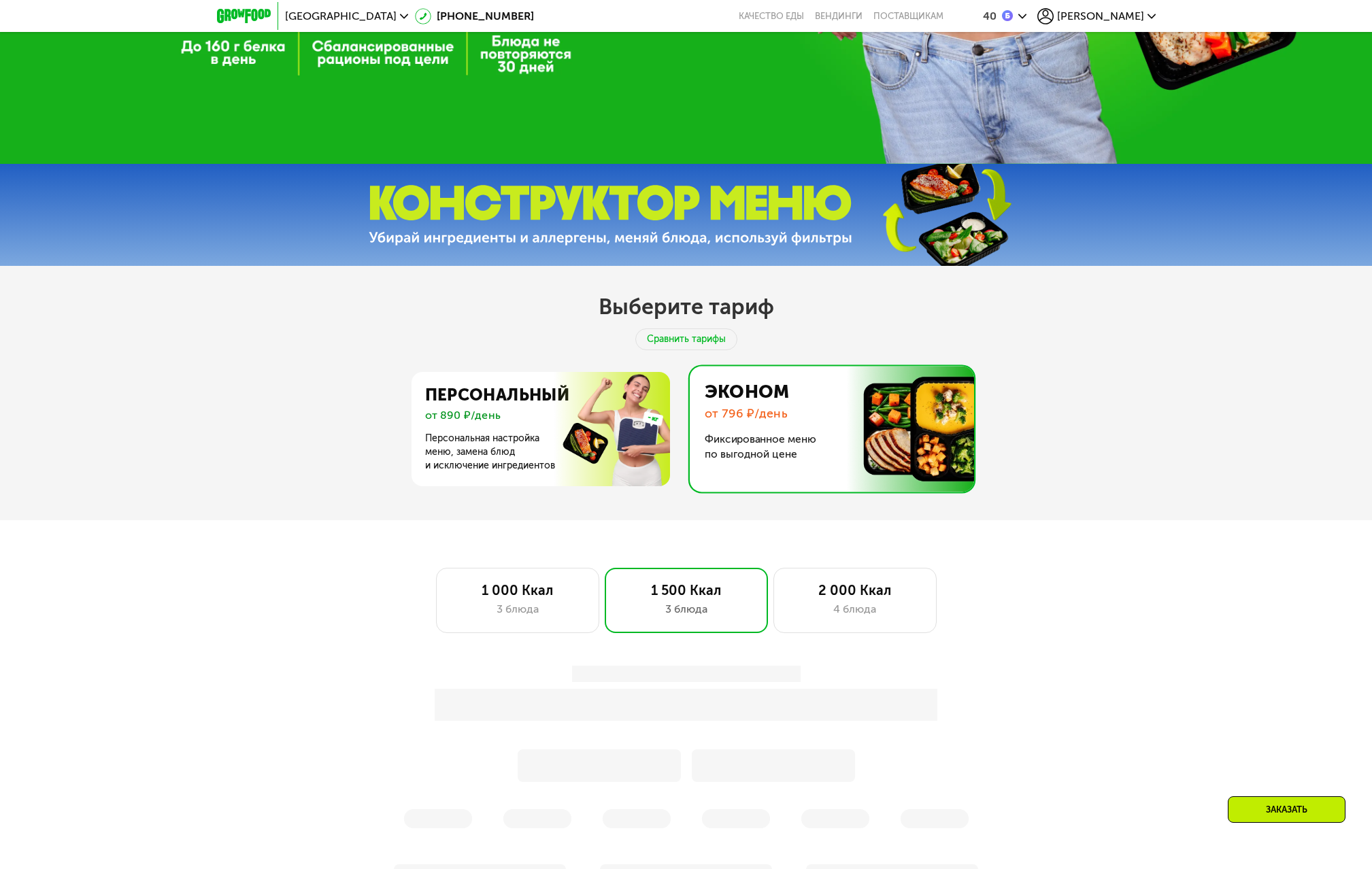
scroll to position [481, 0]
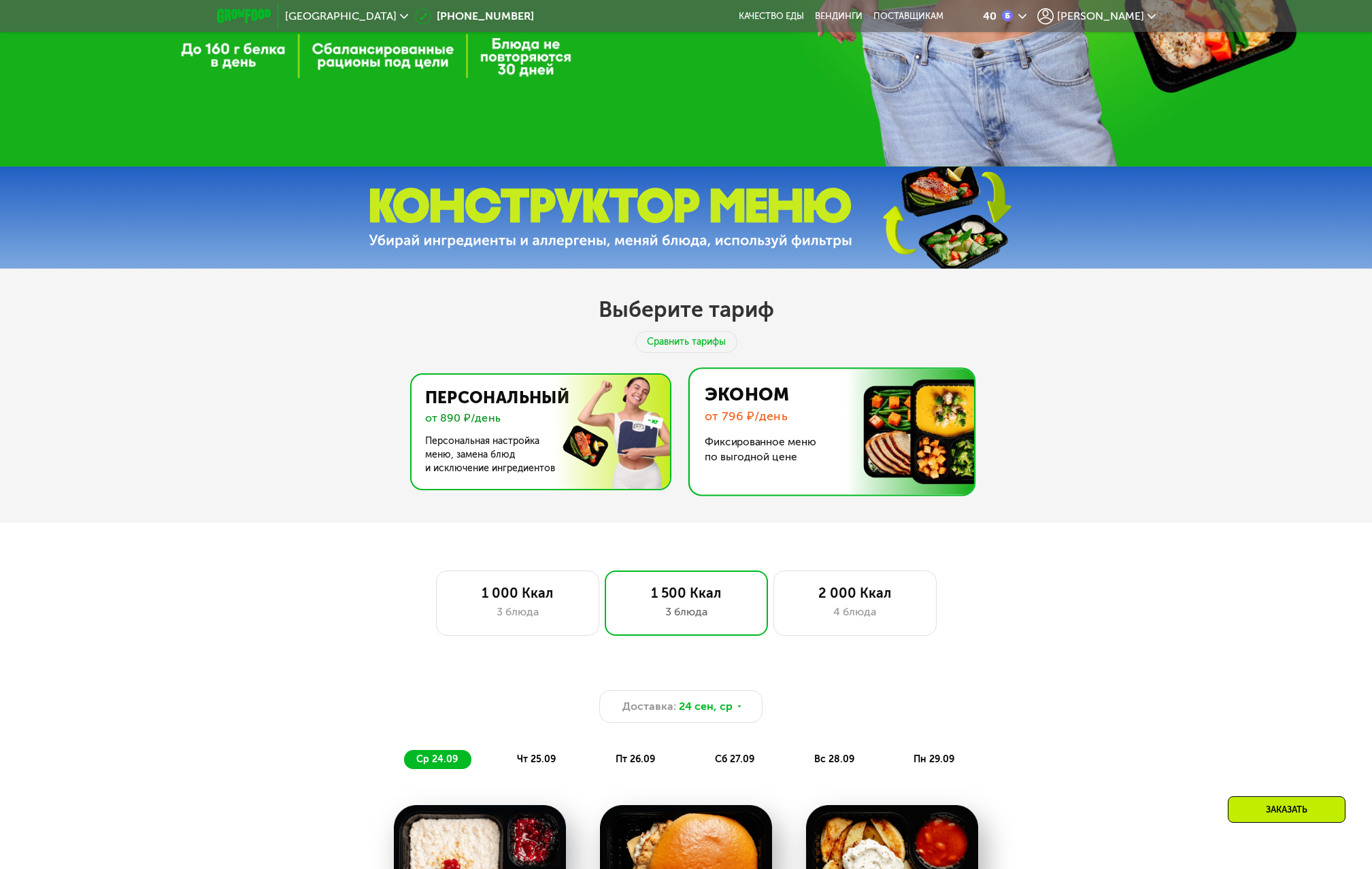
click at [585, 453] on img at bounding box center [537, 432] width 265 height 114
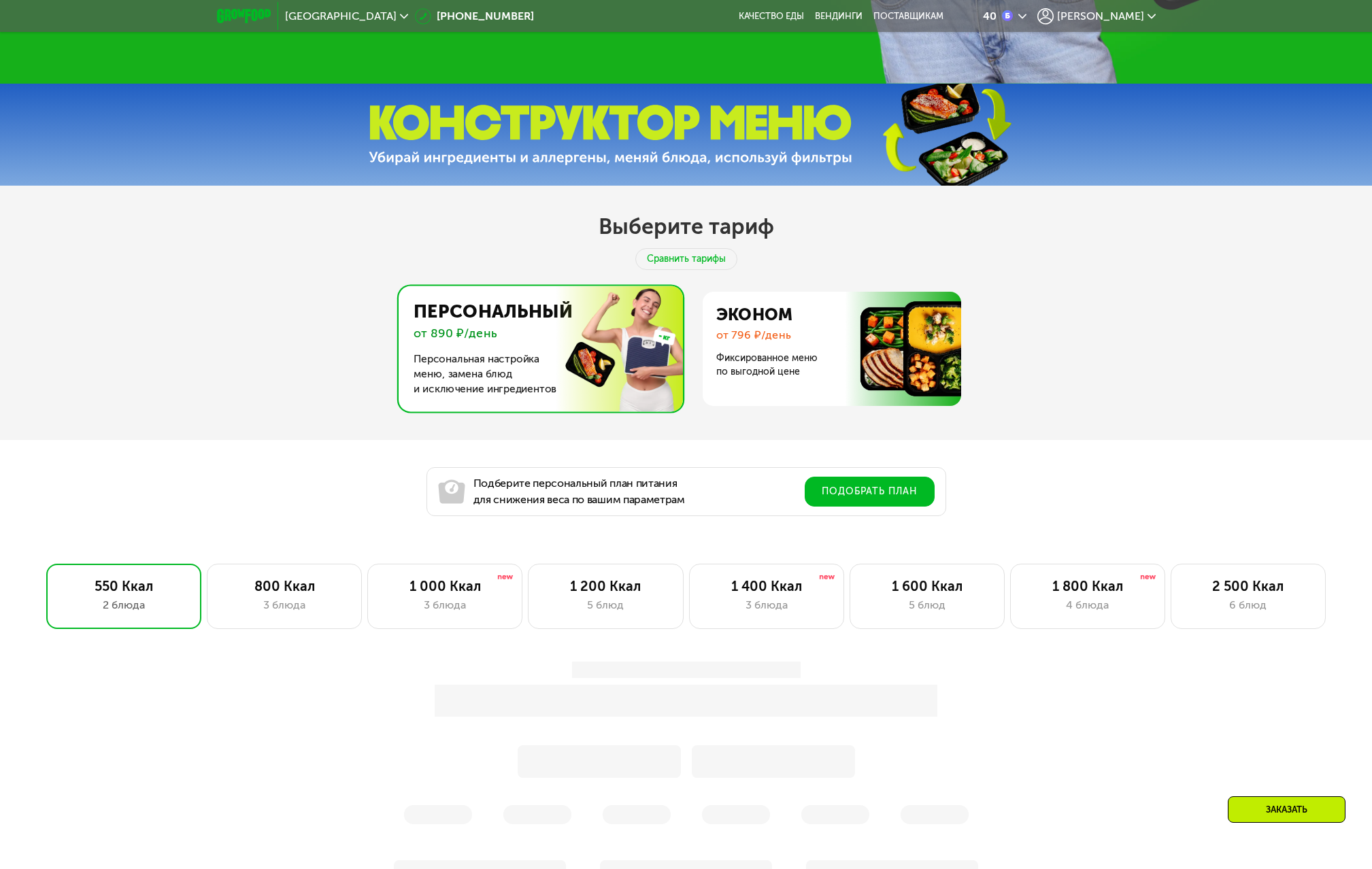
scroll to position [889, 0]
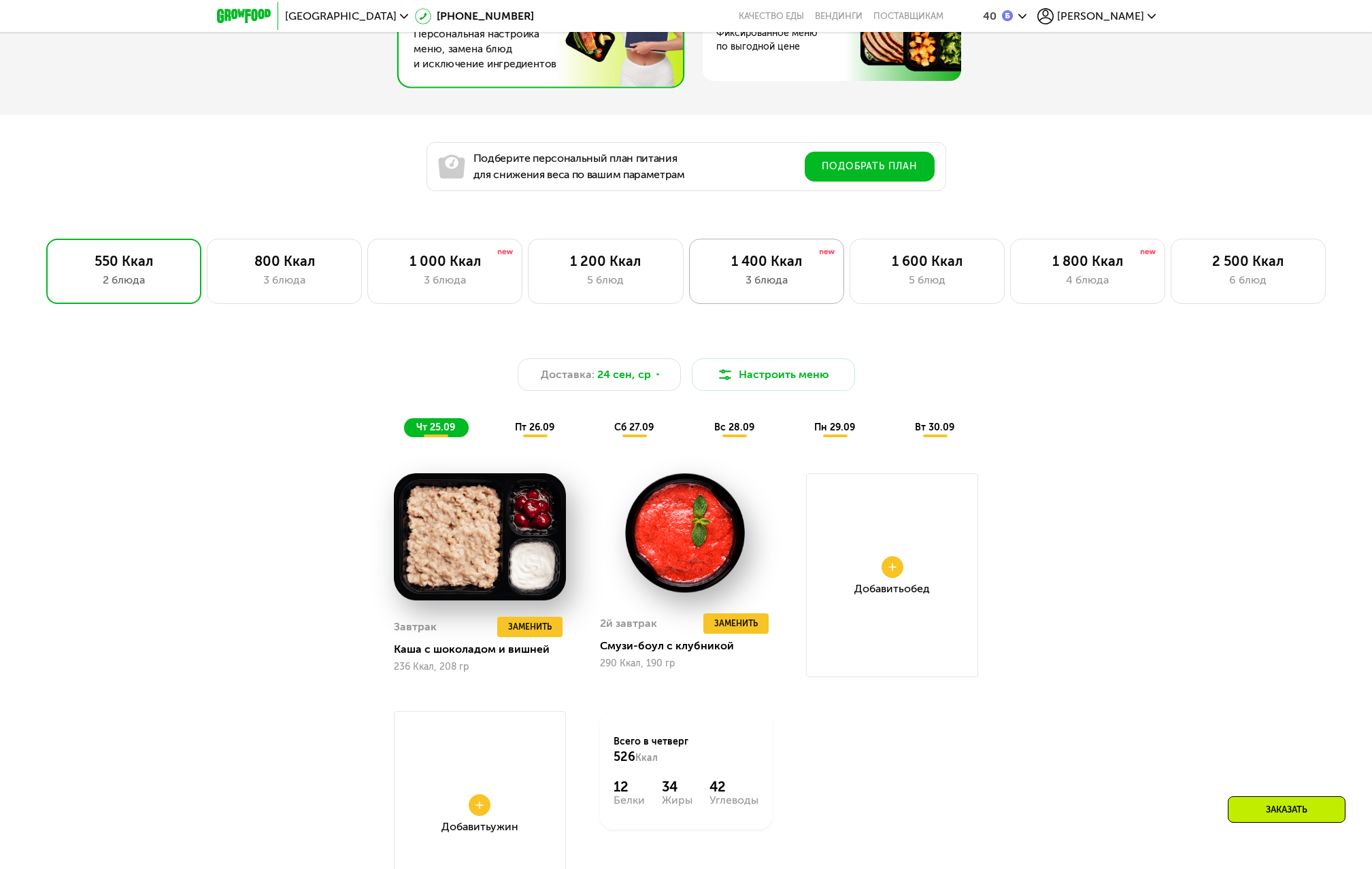
click at [768, 287] on div "3 блюда" at bounding box center [767, 280] width 127 height 16
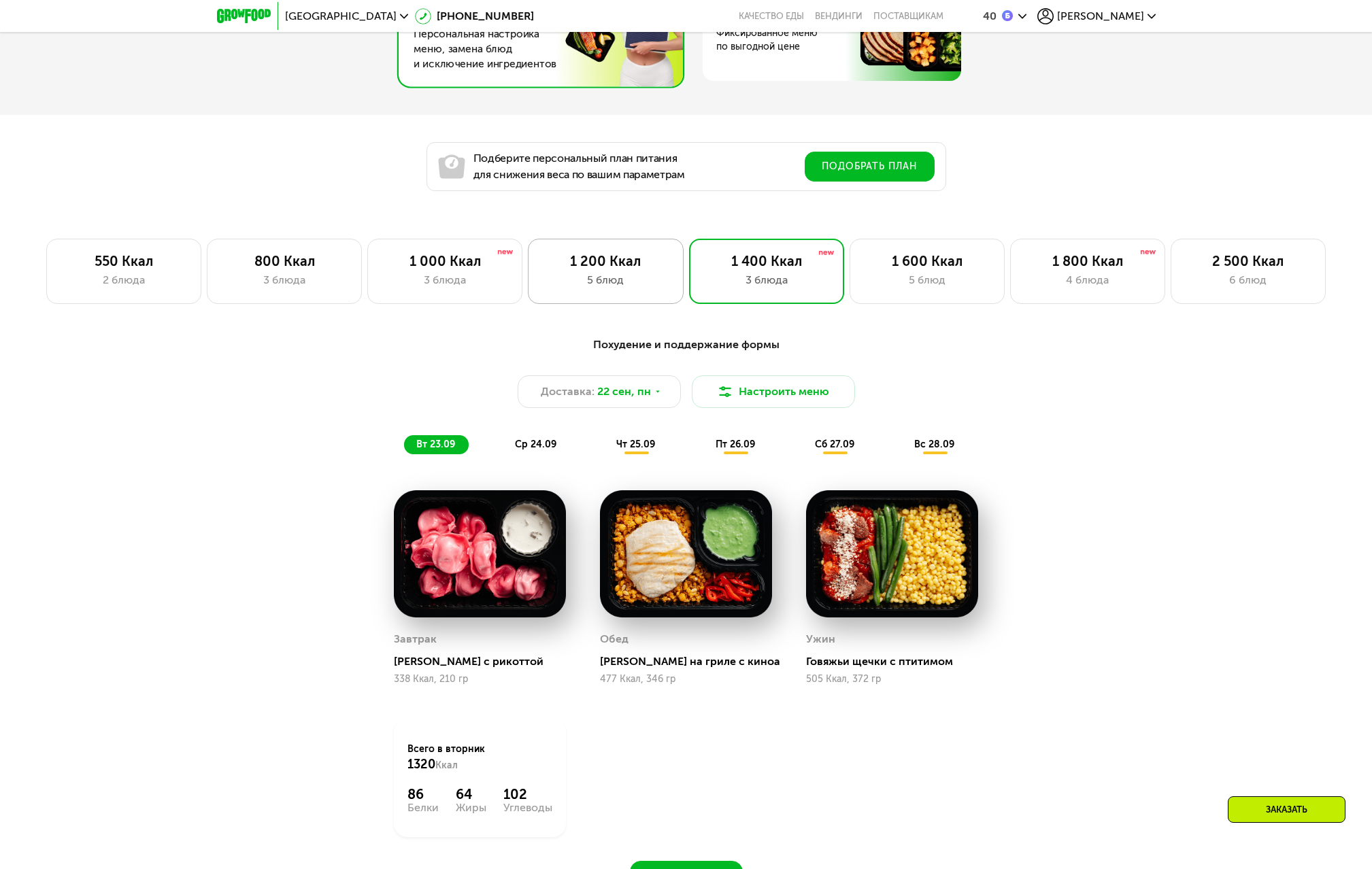
click at [622, 301] on div "1 200 Ккал 5 блюд" at bounding box center [605, 272] width 155 height 65
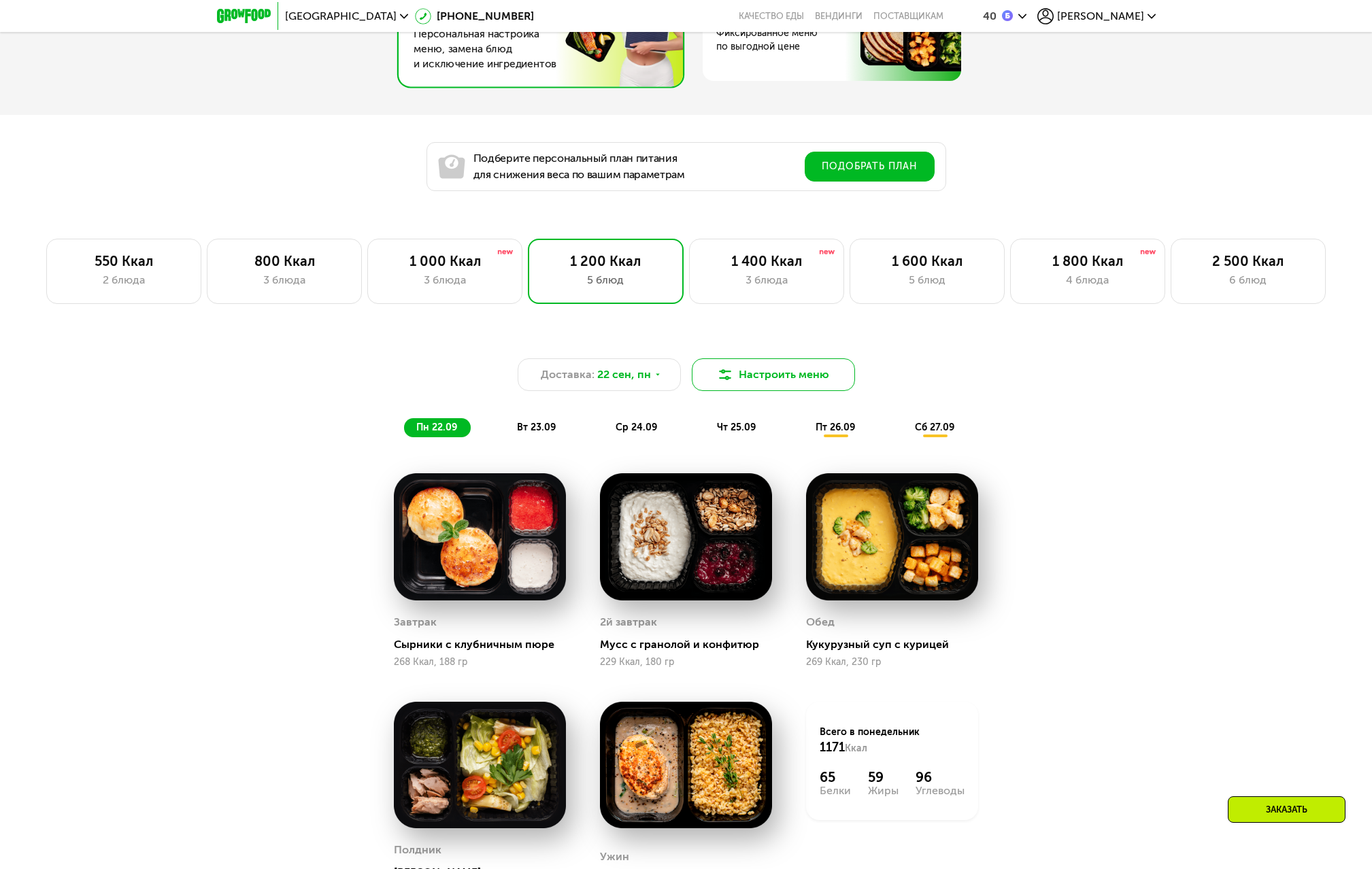
click at [750, 378] on button "Настроить меню" at bounding box center [774, 375] width 163 height 33
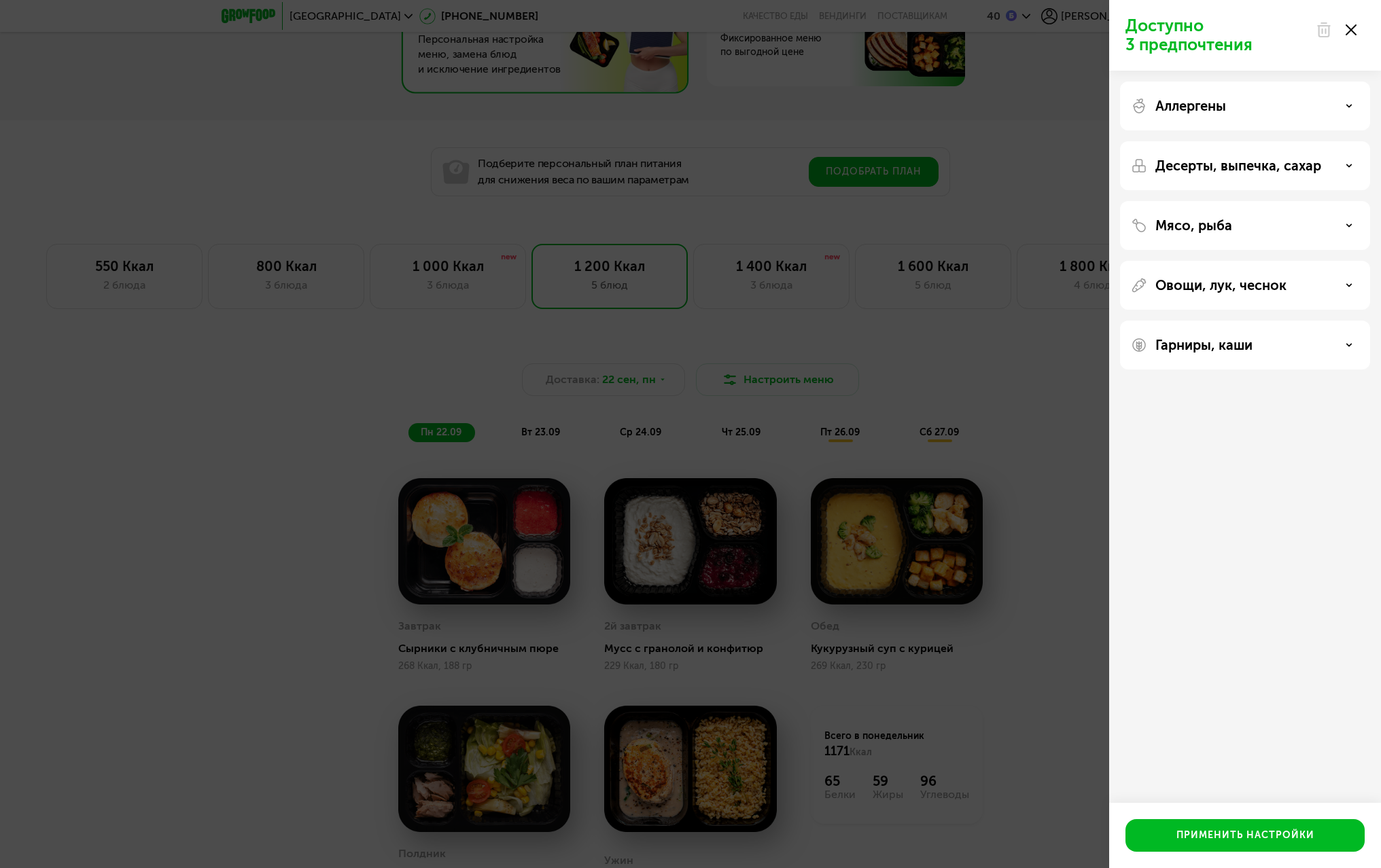
click at [751, 378] on div "Доступно 3 предпочтения Аллергены Десерты, выпечка, сахар Мясо, рыба Овощи, лук…" at bounding box center [690, 434] width 1381 height 868
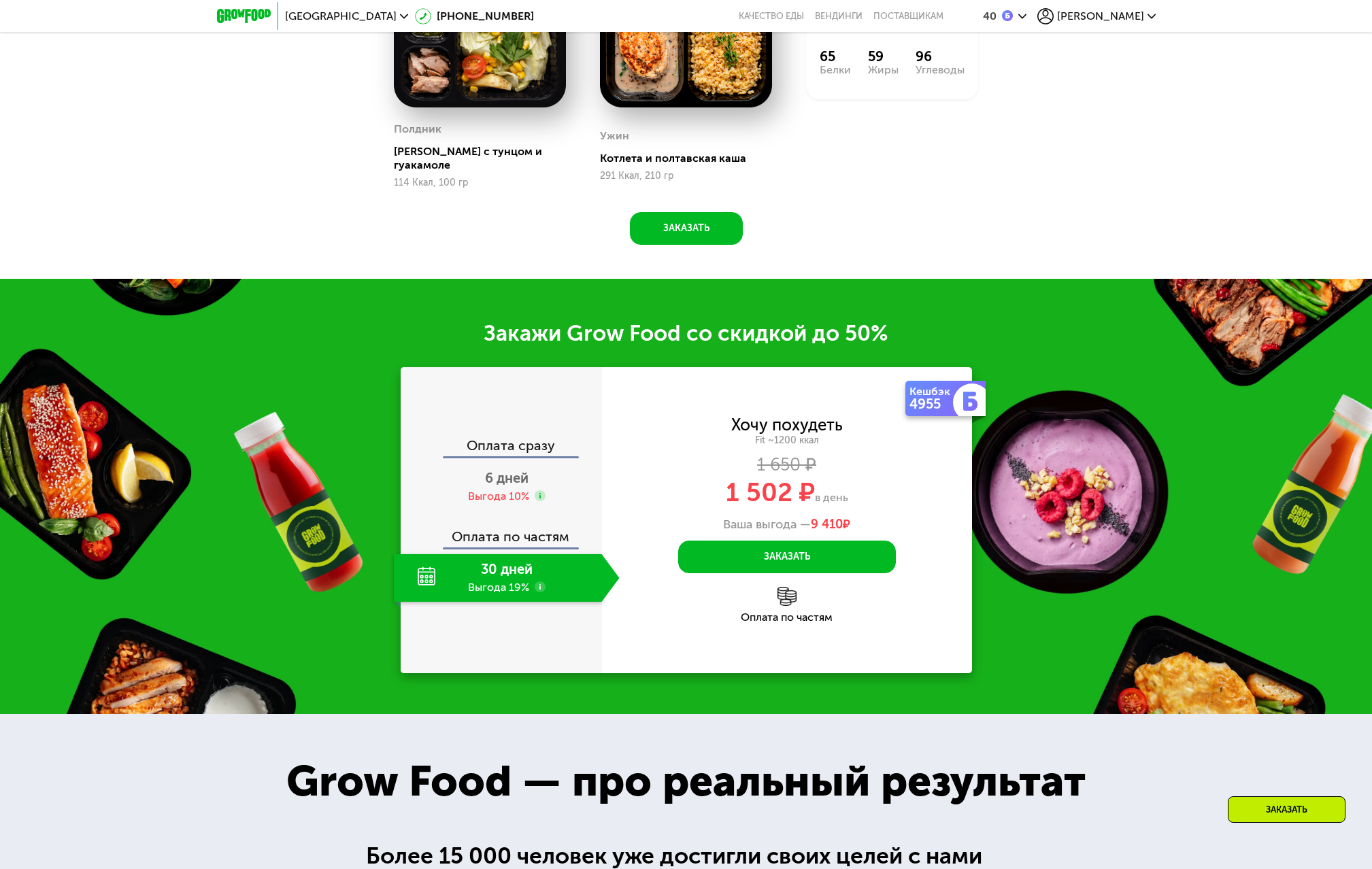
scroll to position [1637, 0]
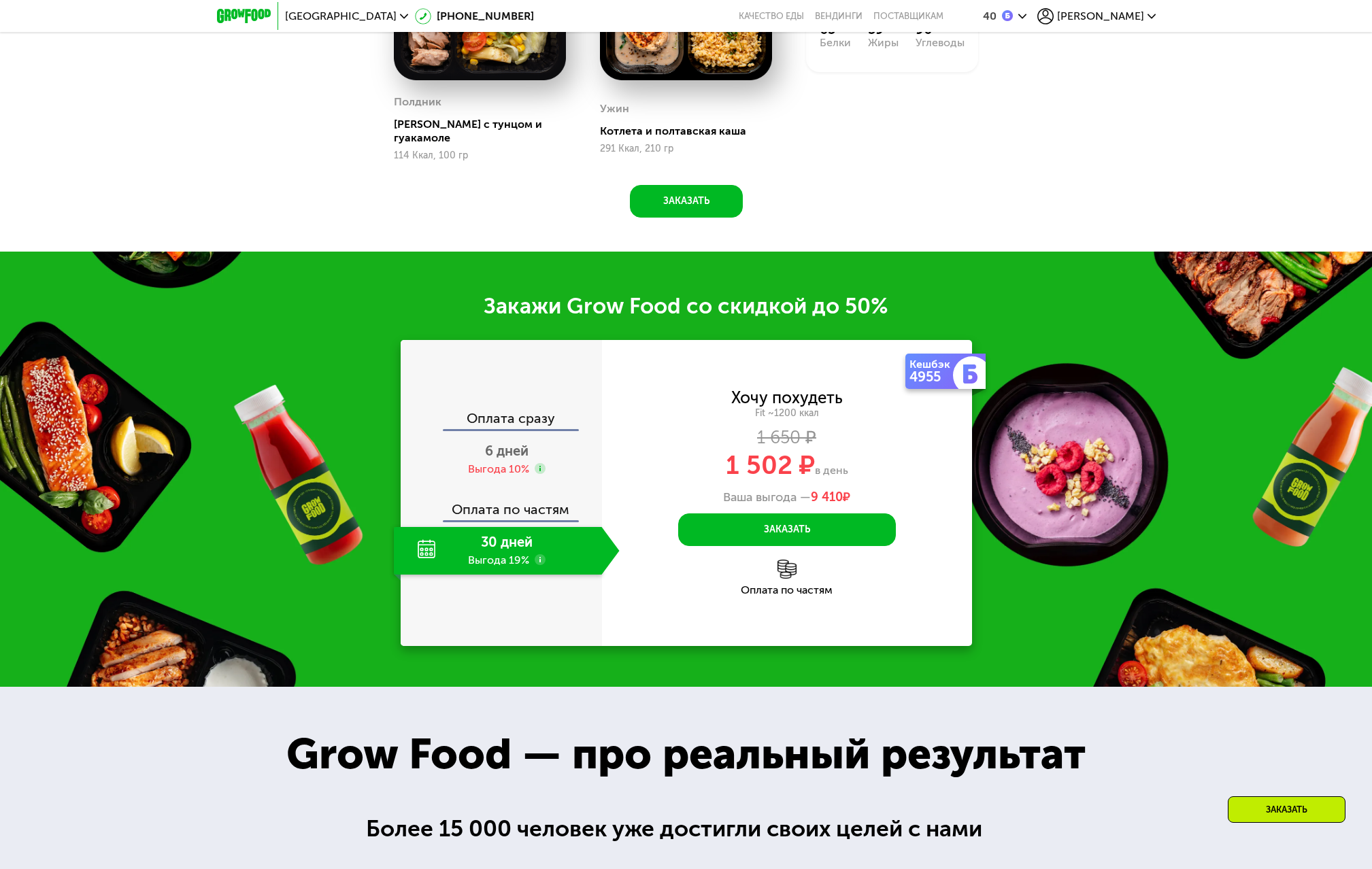
click at [532, 476] on div "Оплата сразу 6 дней Выгода 10% Оплата по частям 30 дней Выгода 19%" at bounding box center [501, 493] width 202 height 163
click at [505, 464] on div "Выгода 10%" at bounding box center [499, 469] width 61 height 15
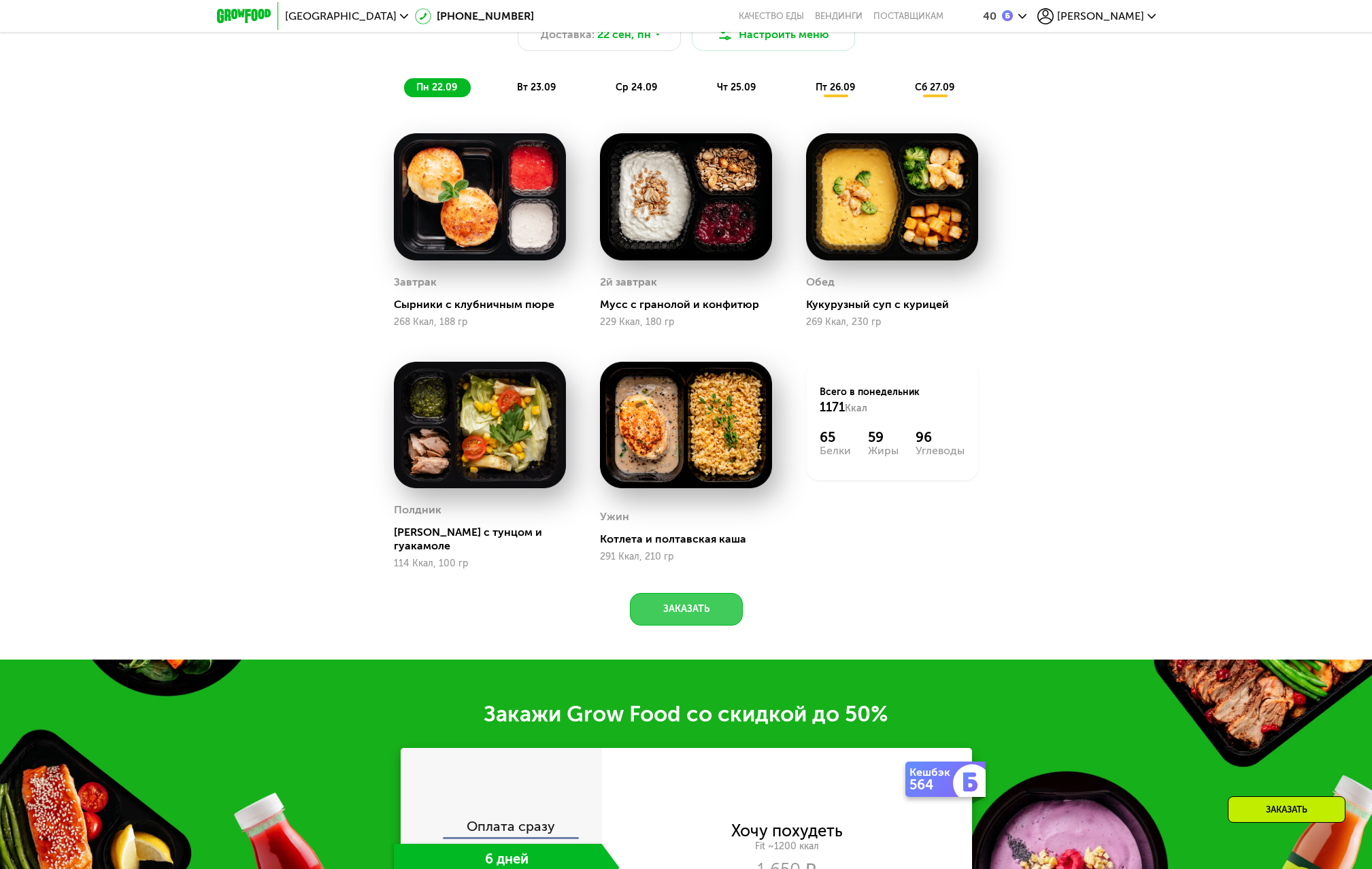
click at [671, 598] on button "Заказать" at bounding box center [686, 609] width 113 height 33
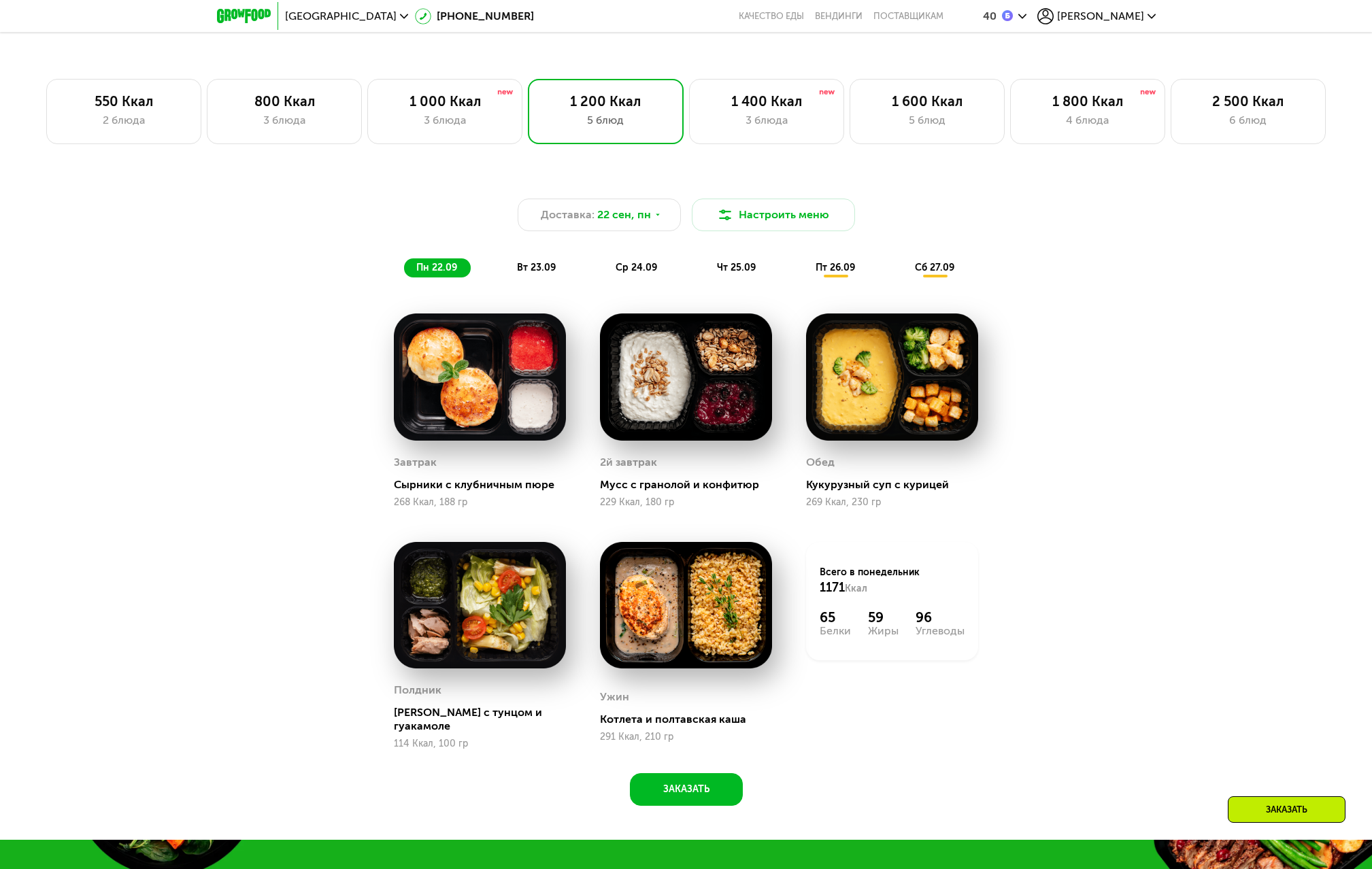
scroll to position [928, 0]
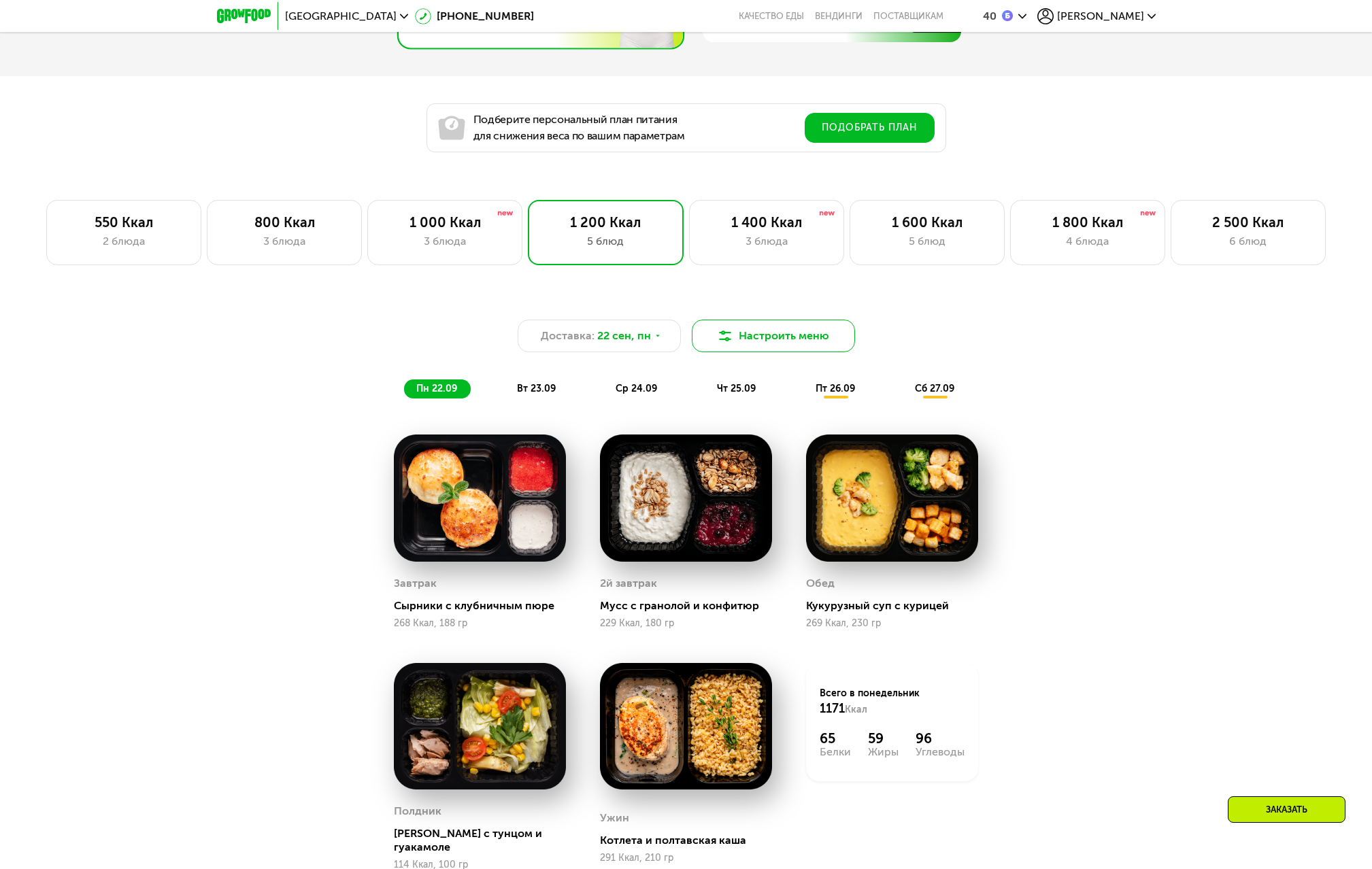
click at [766, 345] on button "Настроить меню" at bounding box center [774, 336] width 163 height 33
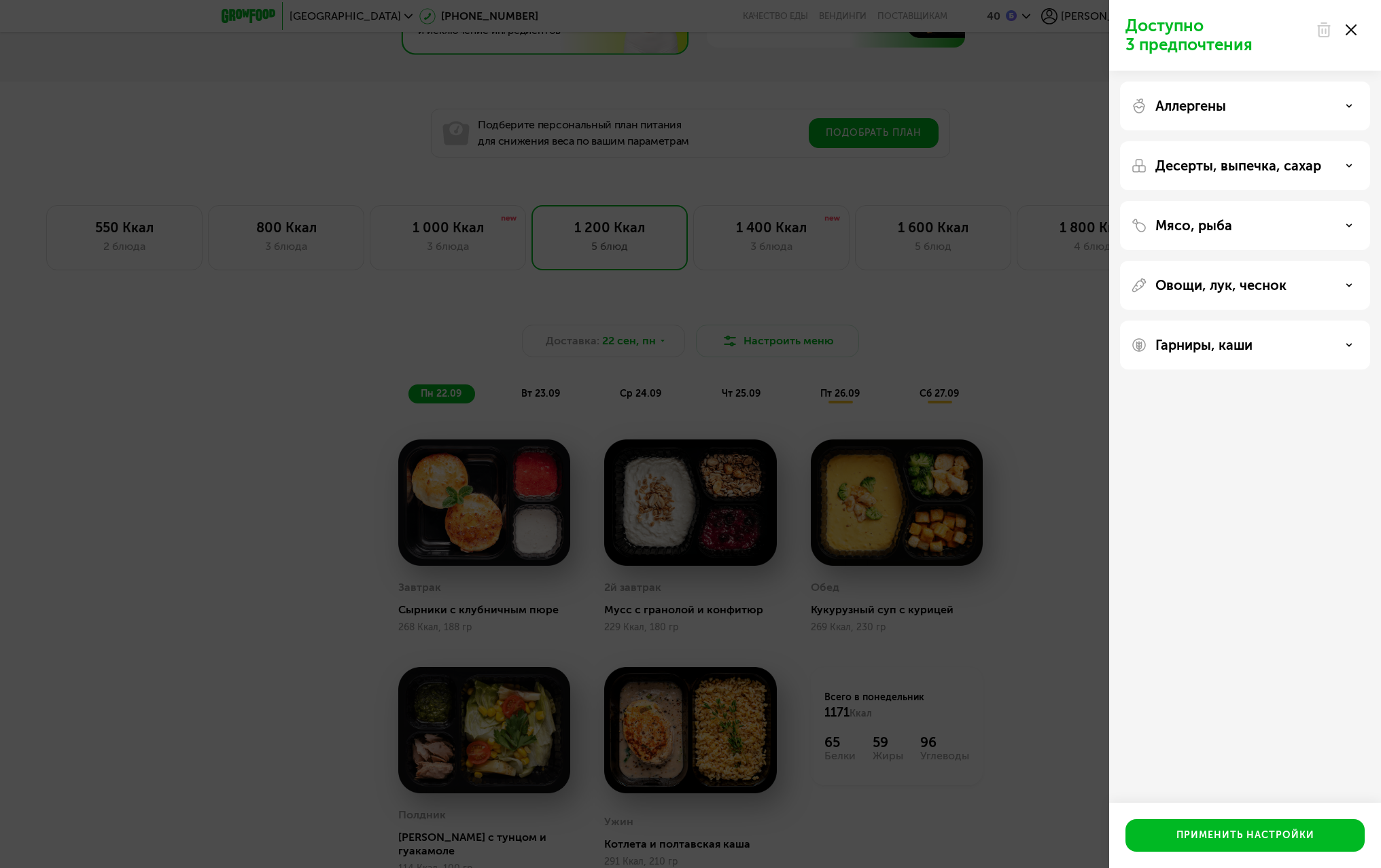
click at [1284, 295] on div "Овощи, лук, чеснок" at bounding box center [1245, 285] width 250 height 49
click at [1237, 368] on div "Гарниры, каши" at bounding box center [1245, 345] width 250 height 49
click at [1304, 350] on div "Гарниры, каши" at bounding box center [1245, 345] width 228 height 16
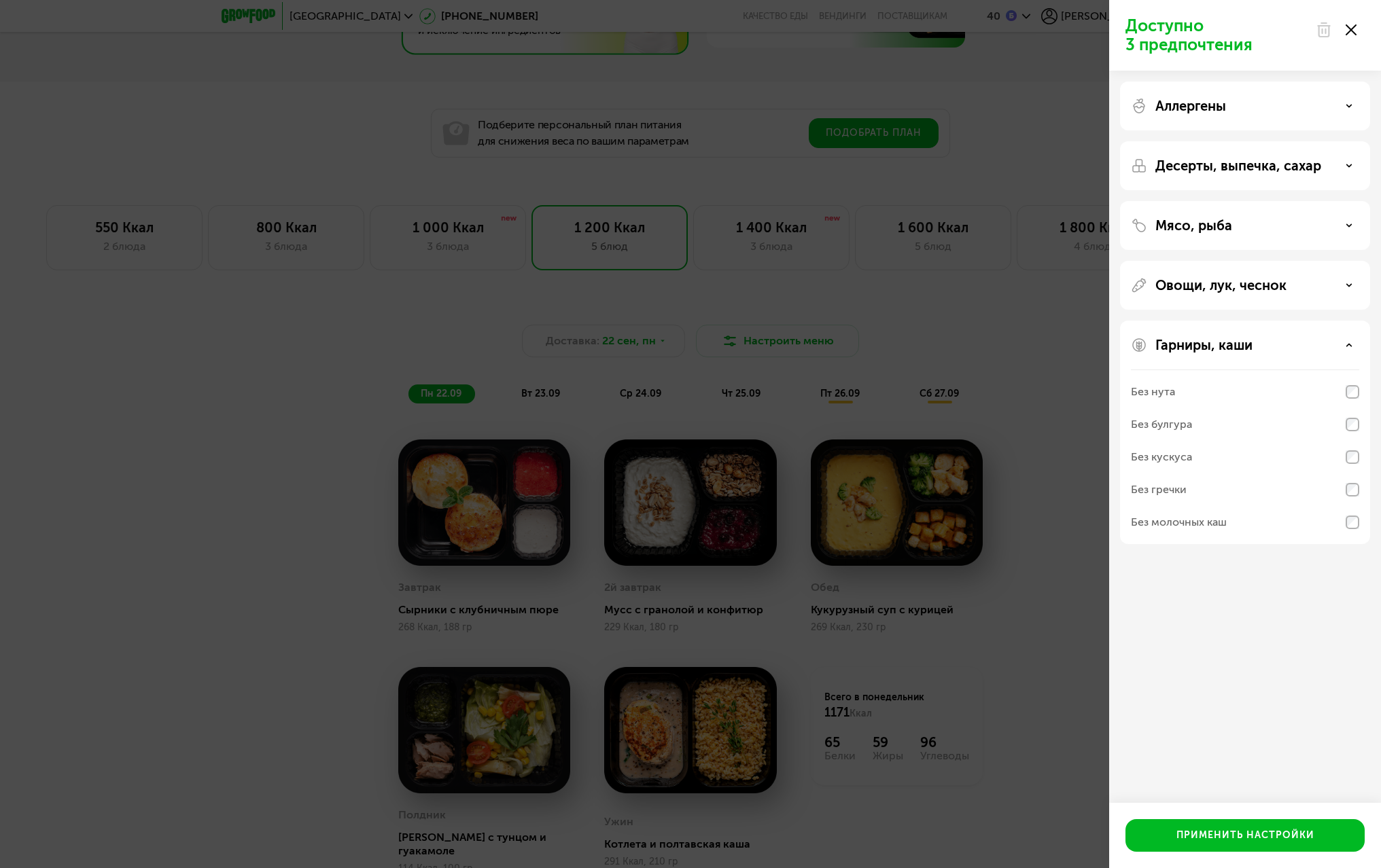
click at [1334, 339] on div "Гарниры, каши" at bounding box center [1245, 345] width 228 height 16
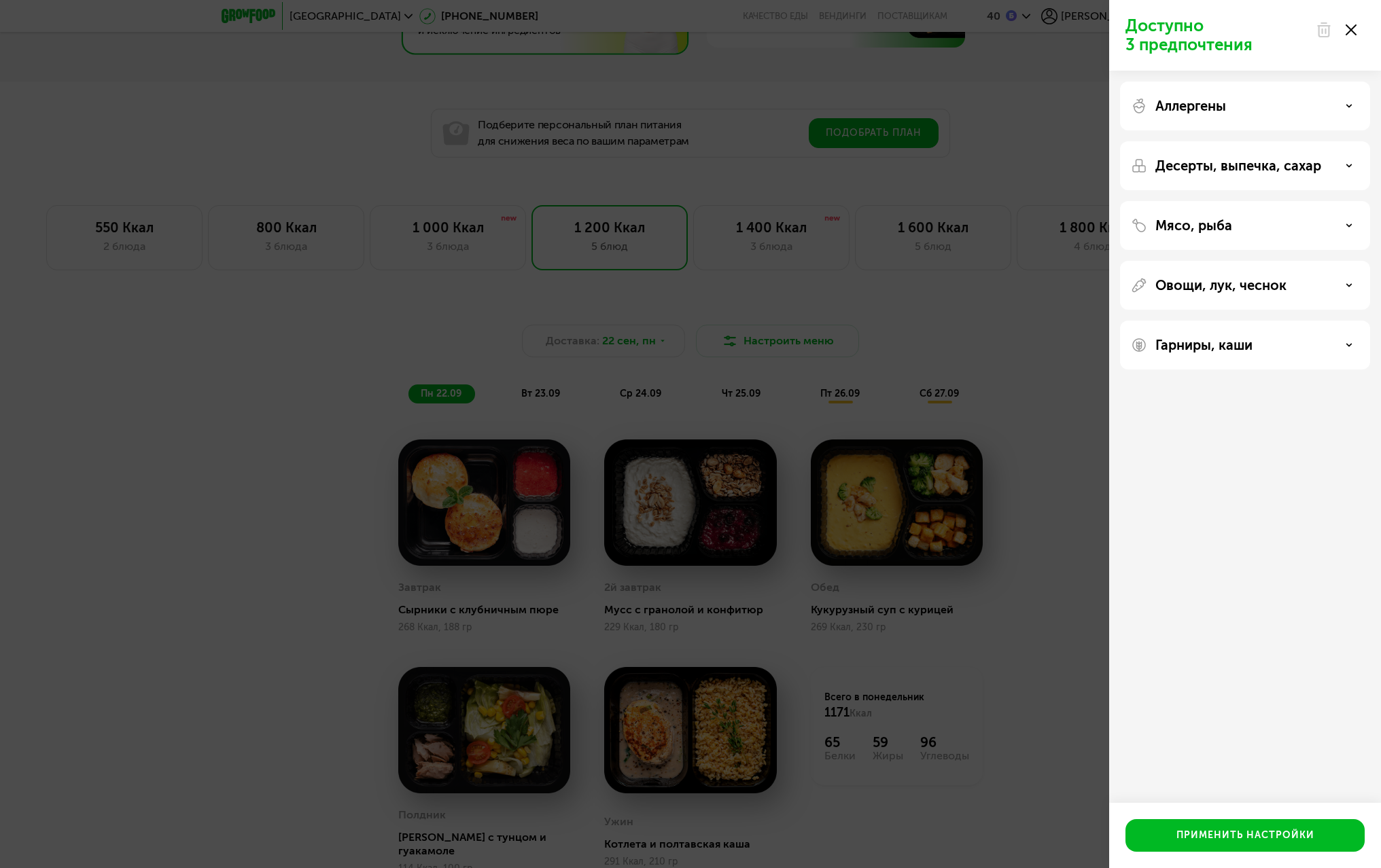
click at [1033, 599] on div "Доступно 3 предпочтения Аллергены Десерты, выпечка, сахар Мясо, рыба Овощи, лук…" at bounding box center [690, 434] width 1381 height 868
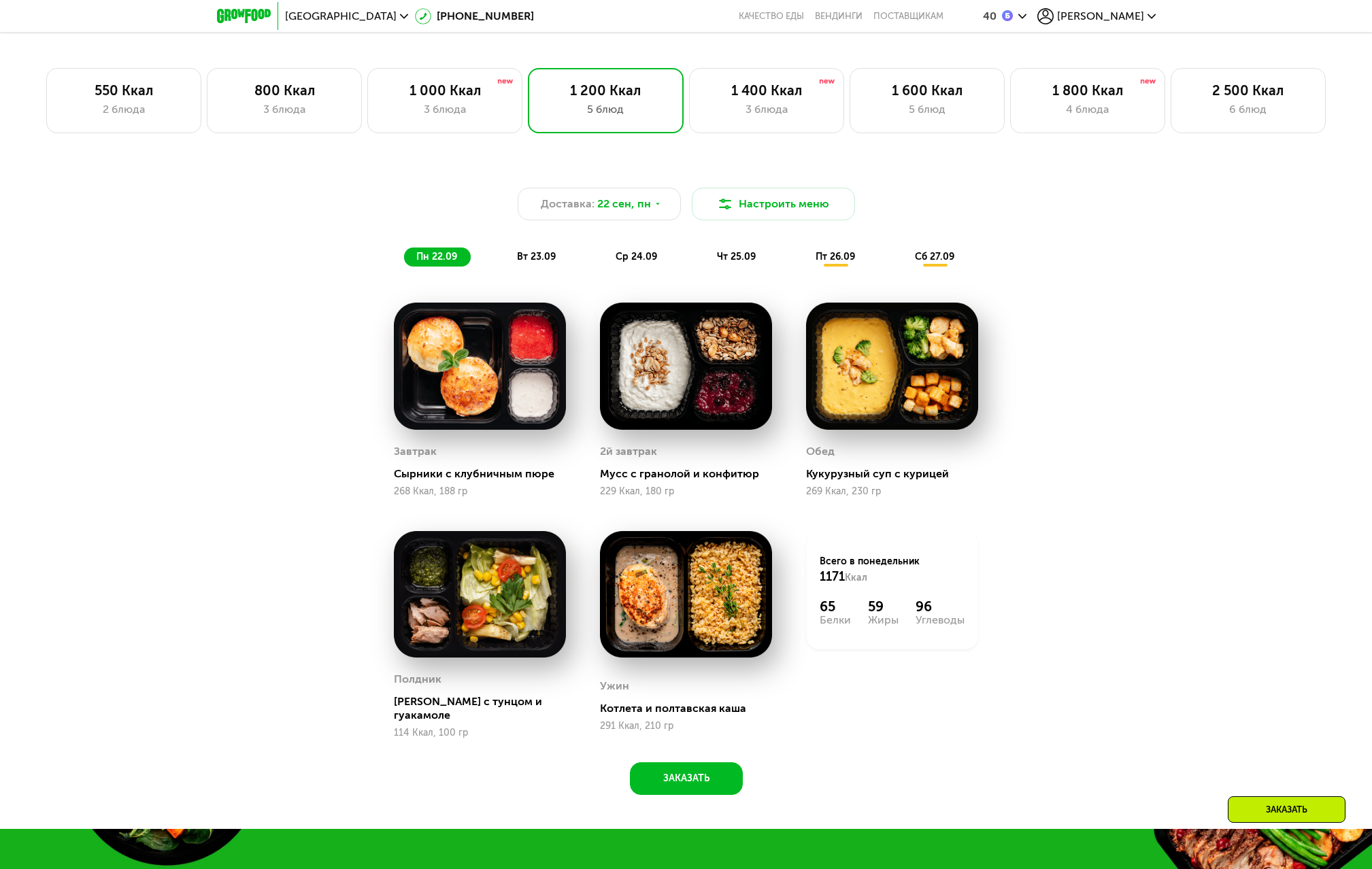
scroll to position [1200, 0]
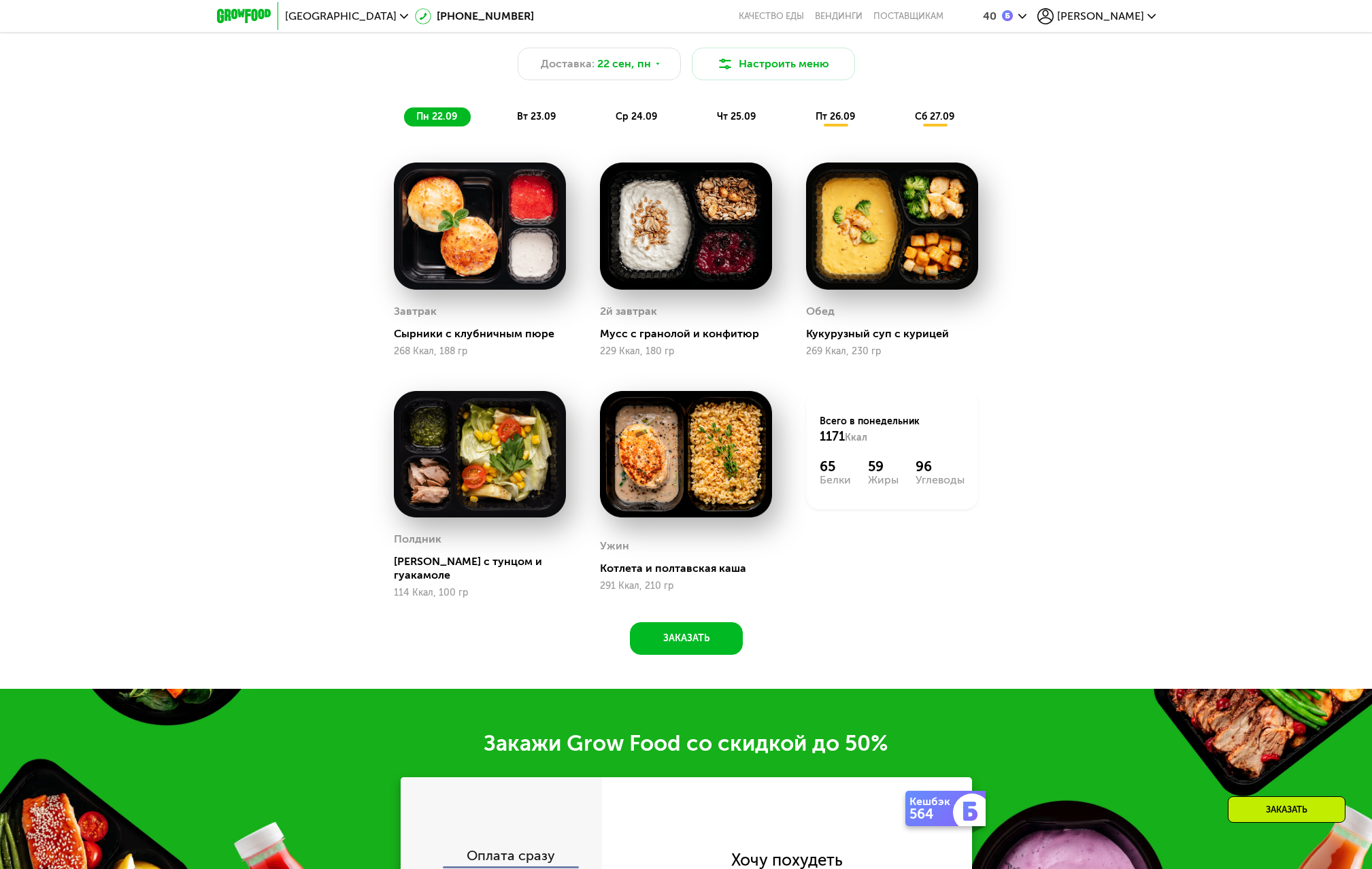
click at [662, 562] on div "Котлета и полтавская каша" at bounding box center [691, 568] width 183 height 13
click at [645, 576] on div "Ужин Котлета и полтавская каша 291 Ккал, 210 гр" at bounding box center [686, 563] width 172 height 69
drag, startPoint x: 642, startPoint y: 558, endPoint x: 649, endPoint y: 552, distance: 9.2
click at [643, 556] on div "Ужин Котлета и полтавская каша 291 Ккал, 210 гр" at bounding box center [686, 563] width 172 height 69
drag, startPoint x: 711, startPoint y: 531, endPoint x: 805, endPoint y: 515, distance: 95.4
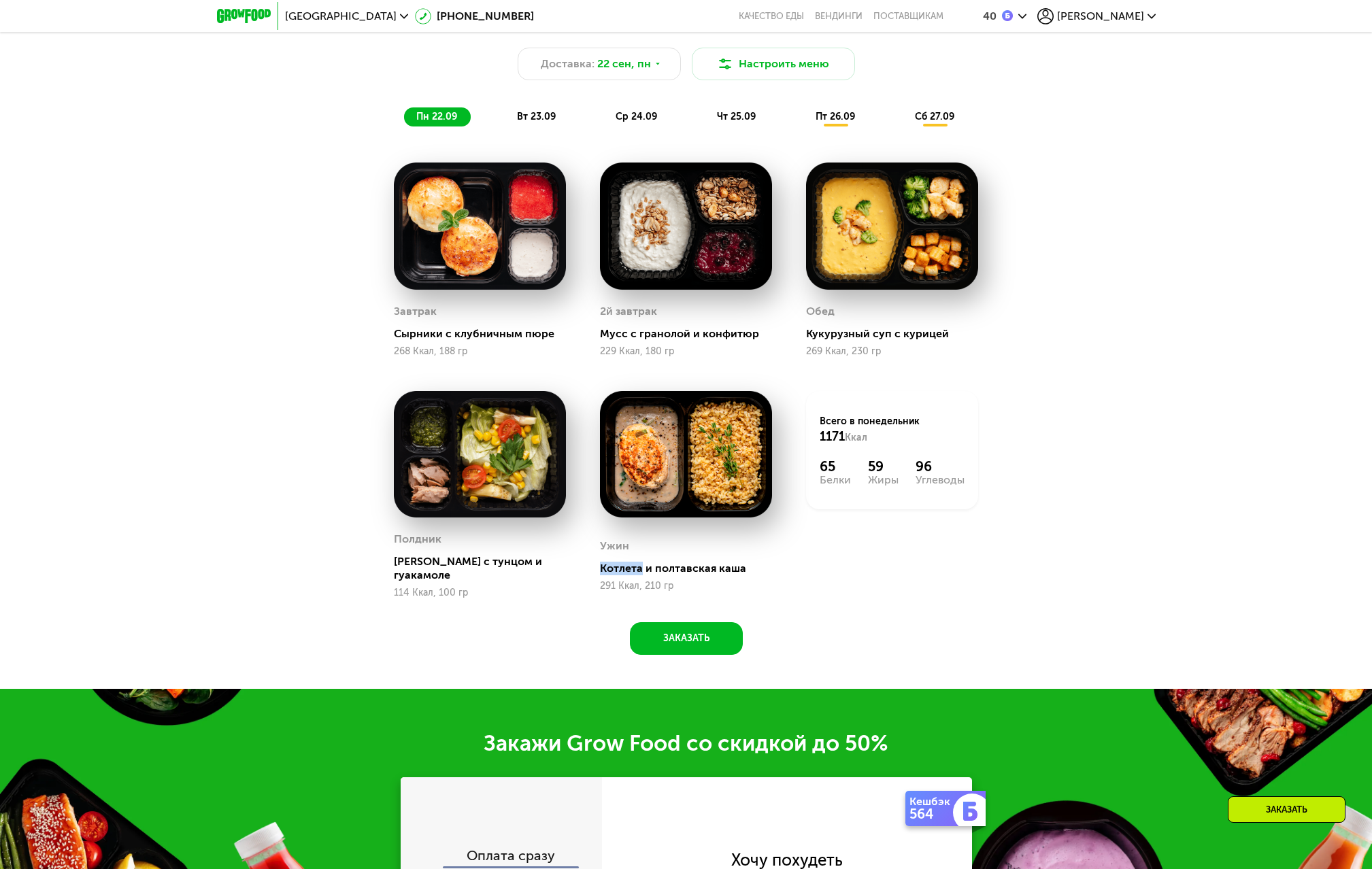
click at [712, 531] on div "Ужин Котлета и полтавская каша 291 Ккал, 210 гр" at bounding box center [686, 495] width 172 height 208
drag, startPoint x: 805, startPoint y: 515, endPoint x: 838, endPoint y: 518, distance: 33.1
click at [831, 517] on div "Всего в [DATE] 1171 Ккал 65 Белки 59 Жиры 96 Углеводы" at bounding box center [892, 495] width 206 height 241
drag, startPoint x: 875, startPoint y: 408, endPoint x: 869, endPoint y: 370, distance: 38.5
click at [875, 401] on div "Всего в [DATE] 1171 Ккал 65 Белки 59 Жиры 96 Углеводы" at bounding box center [892, 450] width 172 height 118
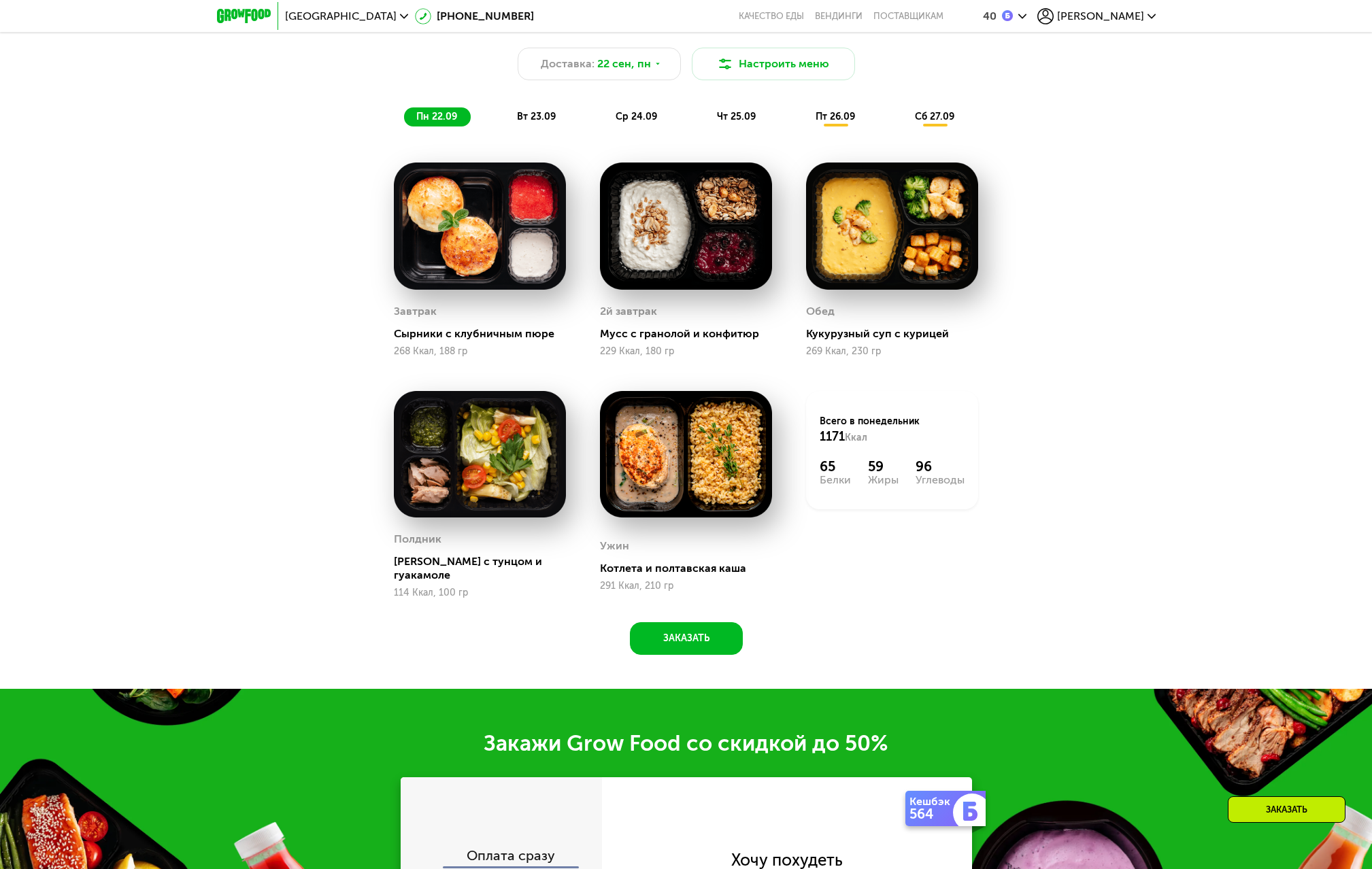
click at [526, 122] on span "вт 23.09" at bounding box center [536, 117] width 39 height 12
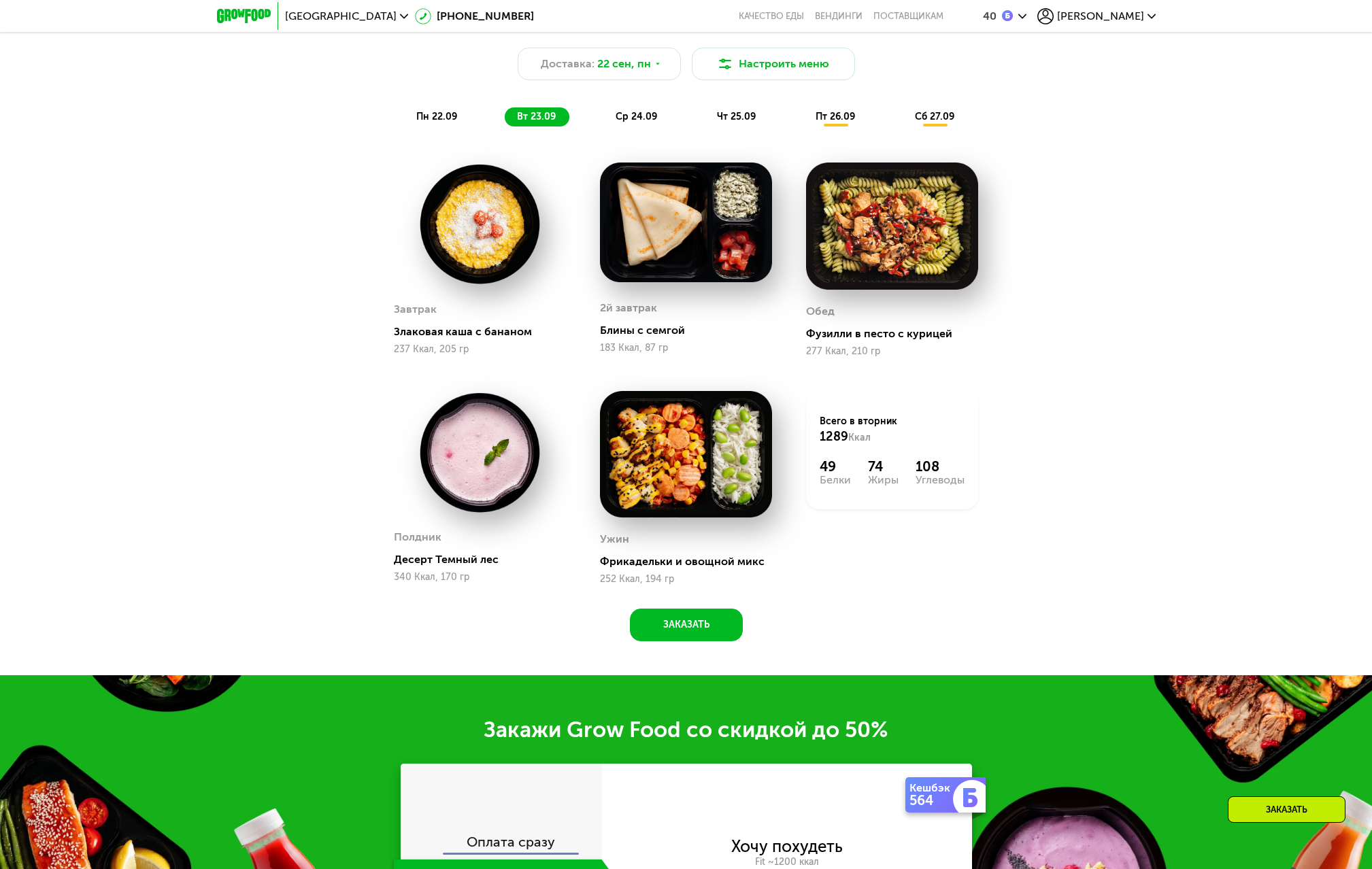
click at [644, 119] on span "ср 24.09" at bounding box center [636, 117] width 41 height 12
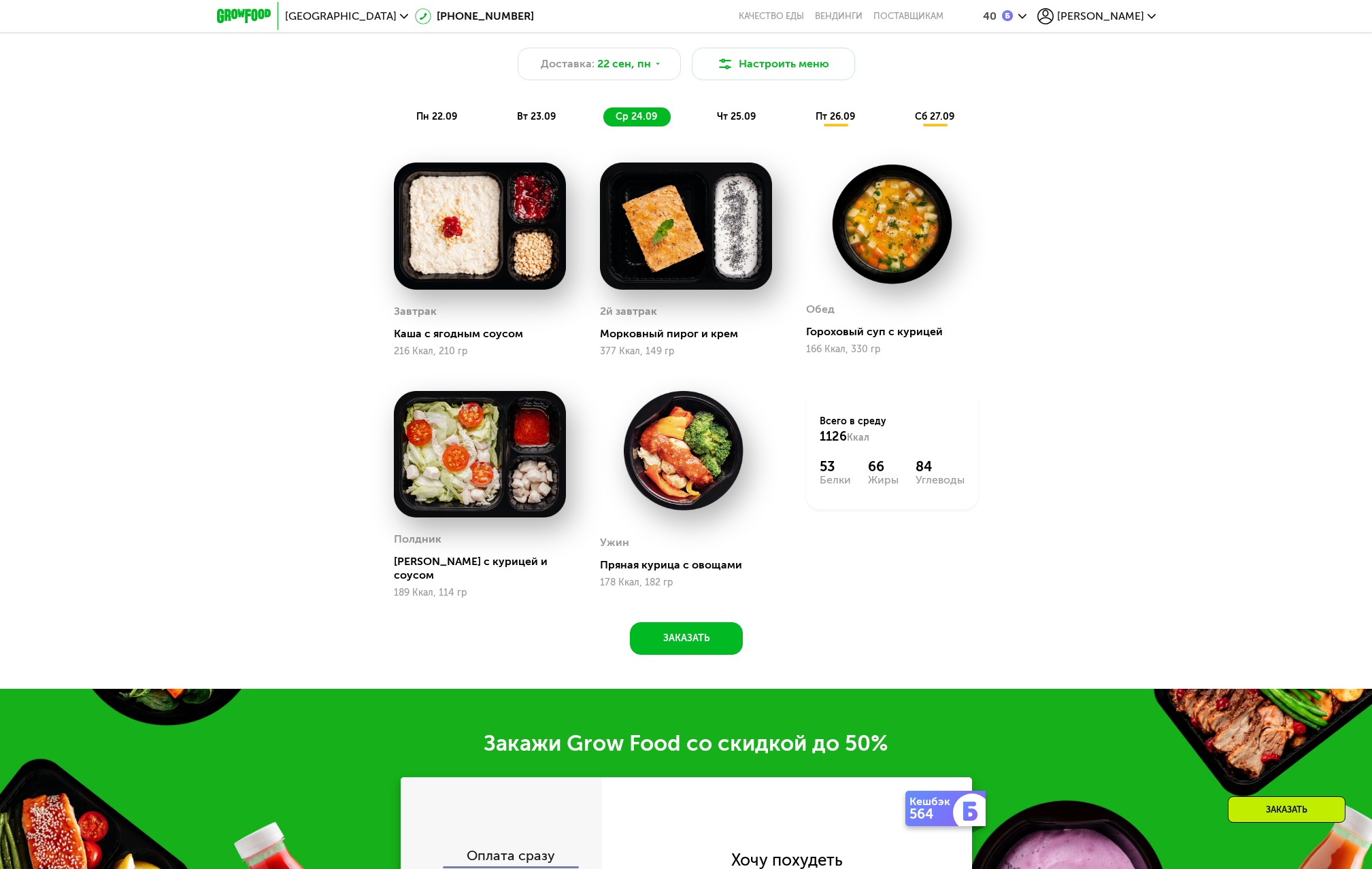
click at [804, 117] on div "пт 26.09" at bounding box center [837, 117] width 65 height 19
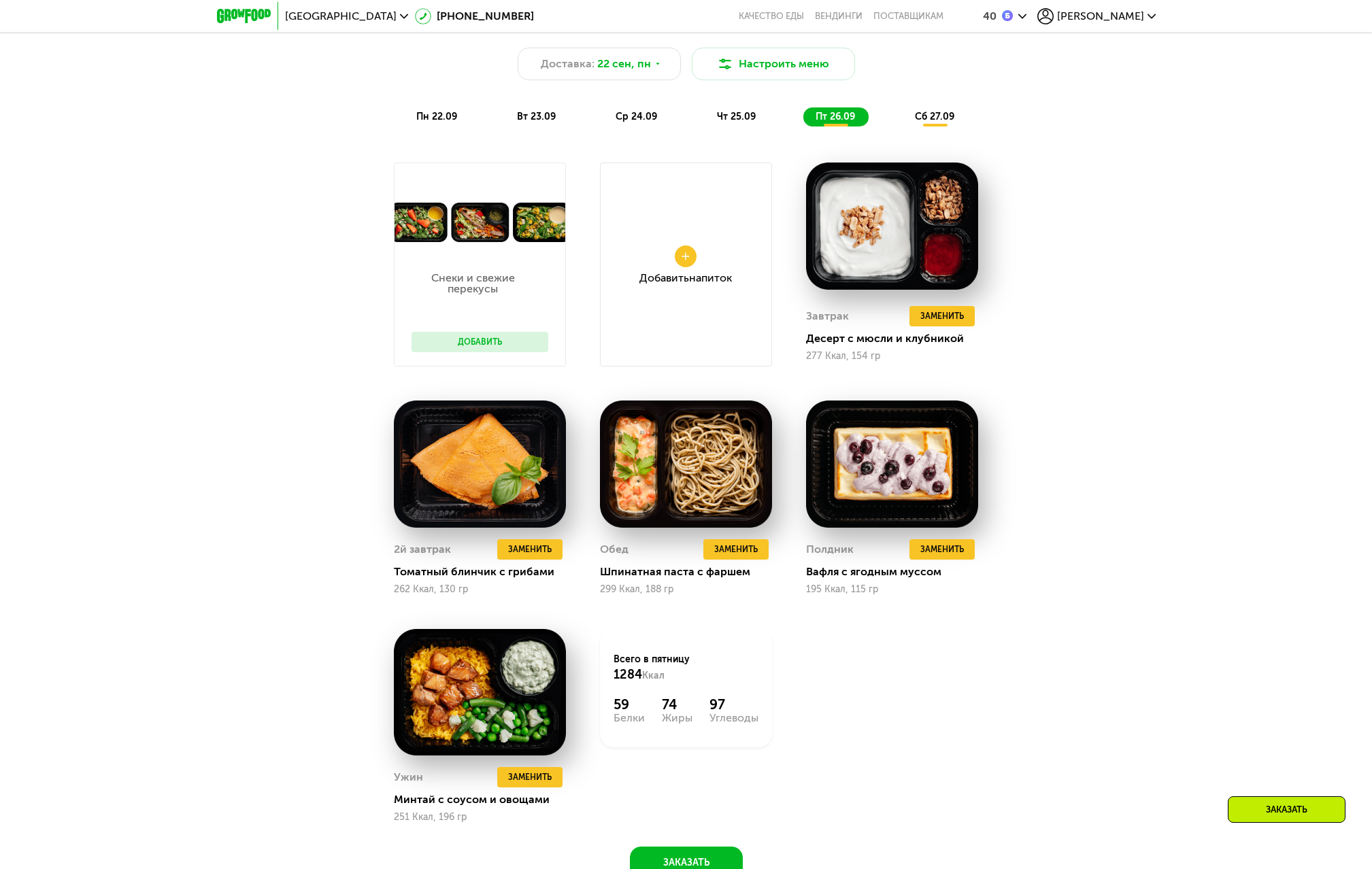
click at [743, 122] on span "чт 25.09" at bounding box center [737, 117] width 39 height 12
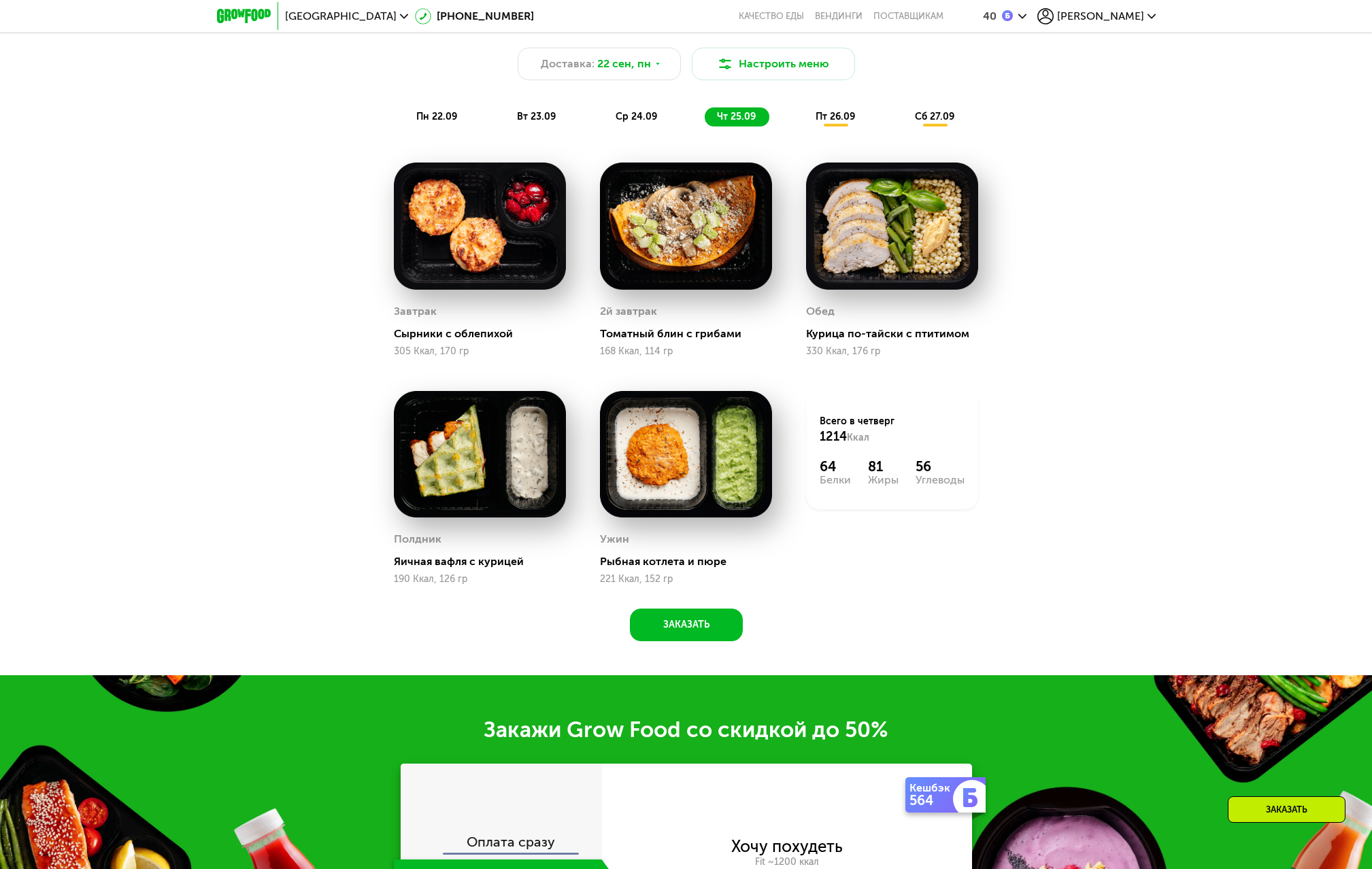
click at [858, 124] on div "пт 26.09" at bounding box center [837, 117] width 65 height 19
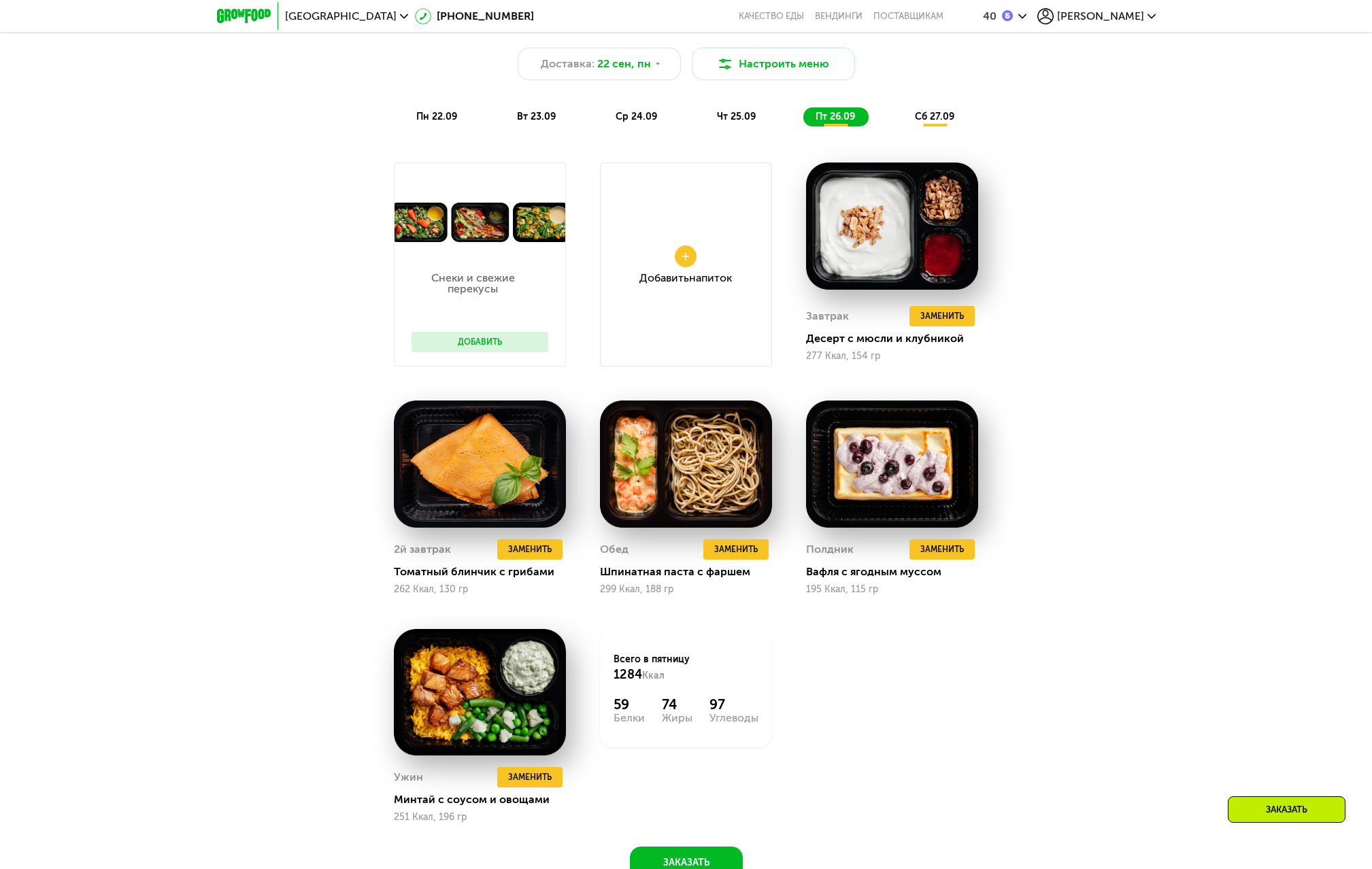
click at [937, 117] on span "сб 27.09" at bounding box center [935, 117] width 40 height 12
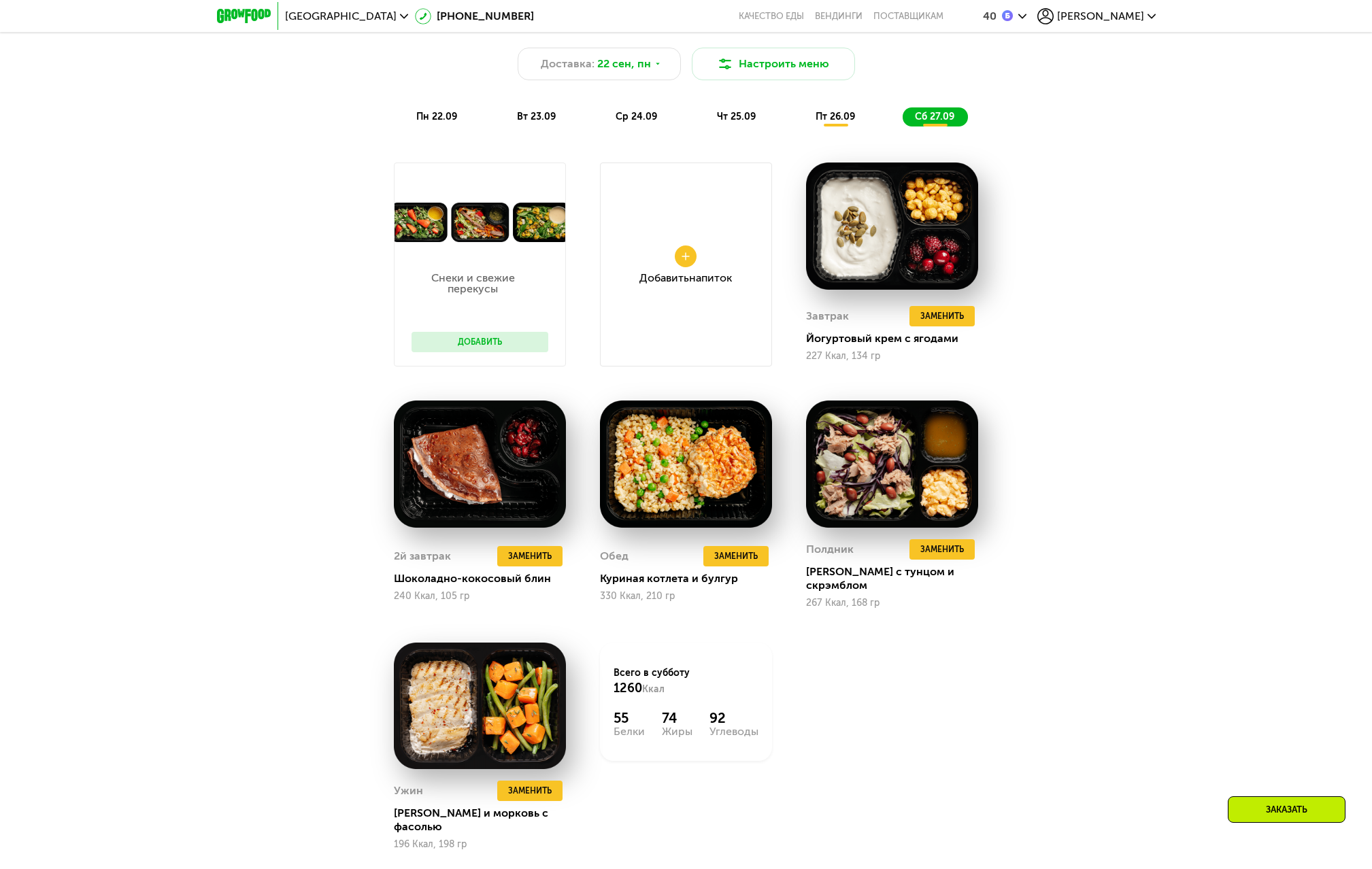
click at [799, 127] on div "пн 22.09 вт 23.09 ср 24.09 чт 25.09 пт 26.09 сб 27.09" at bounding box center [686, 117] width 565 height 19
click at [840, 122] on span "пт 26.09" at bounding box center [835, 117] width 40 height 12
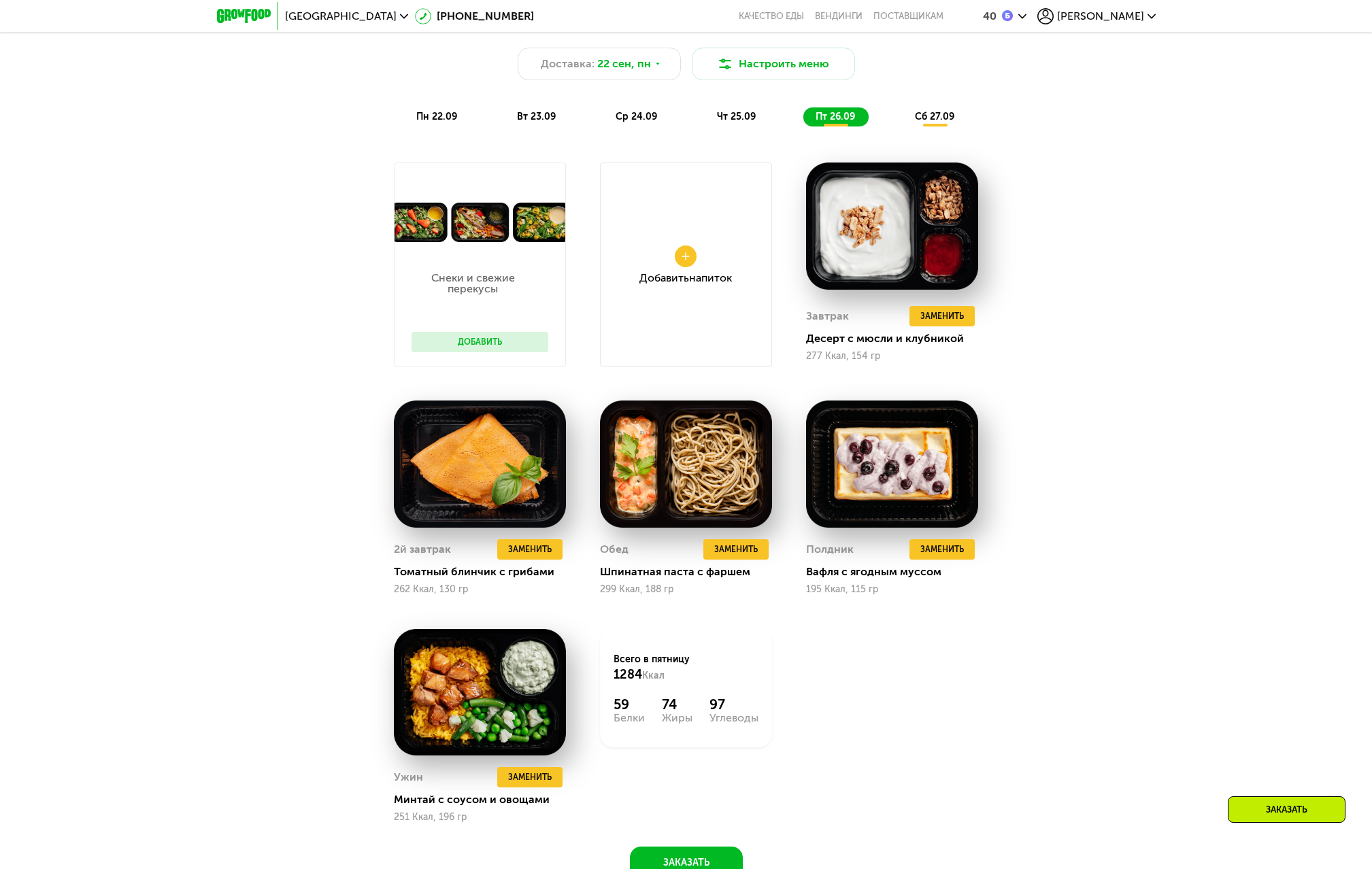
click at [694, 251] on div "Добавить Напиток" at bounding box center [686, 265] width 172 height 204
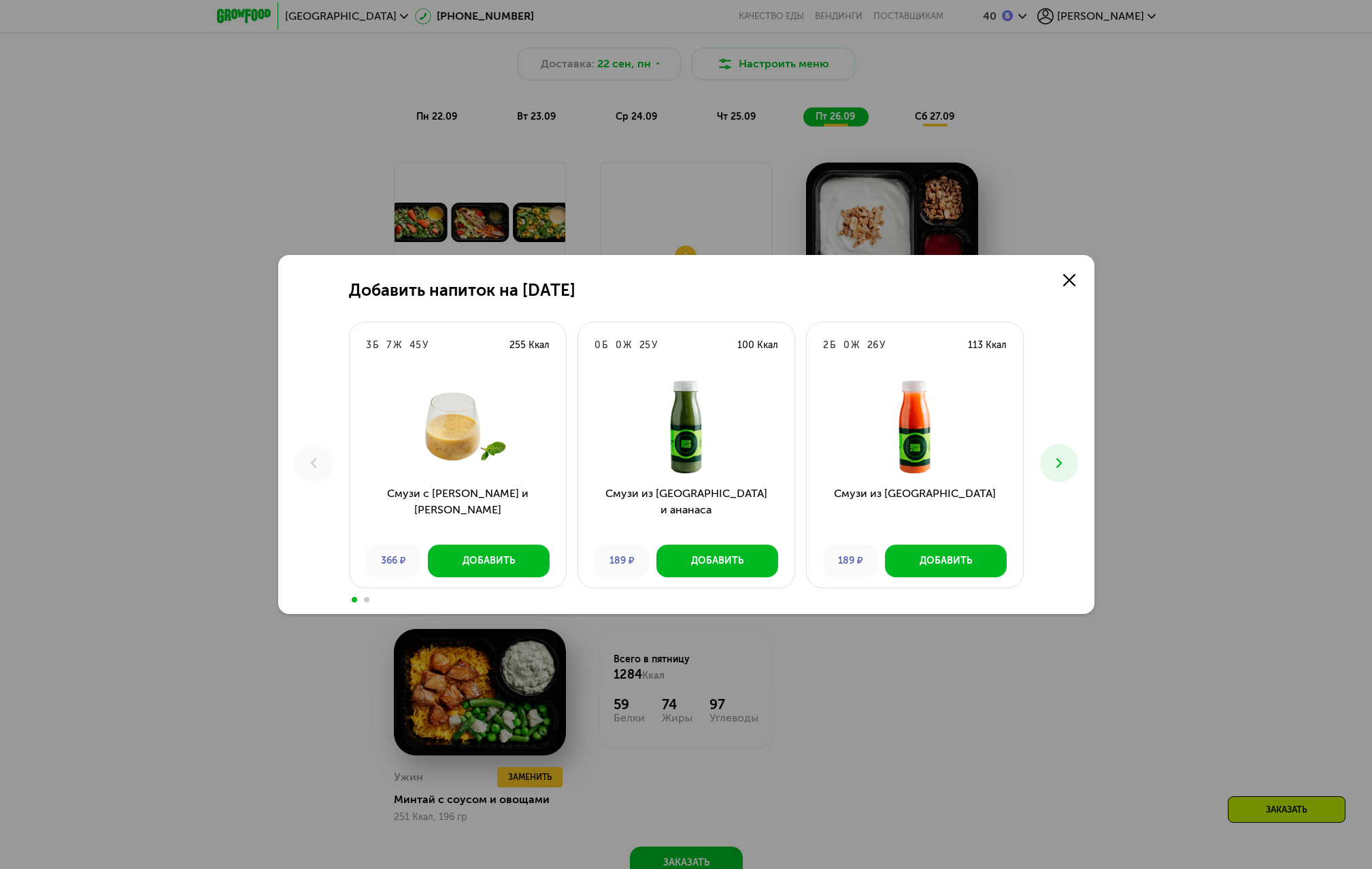
click at [1065, 468] on icon at bounding box center [1059, 463] width 16 height 16
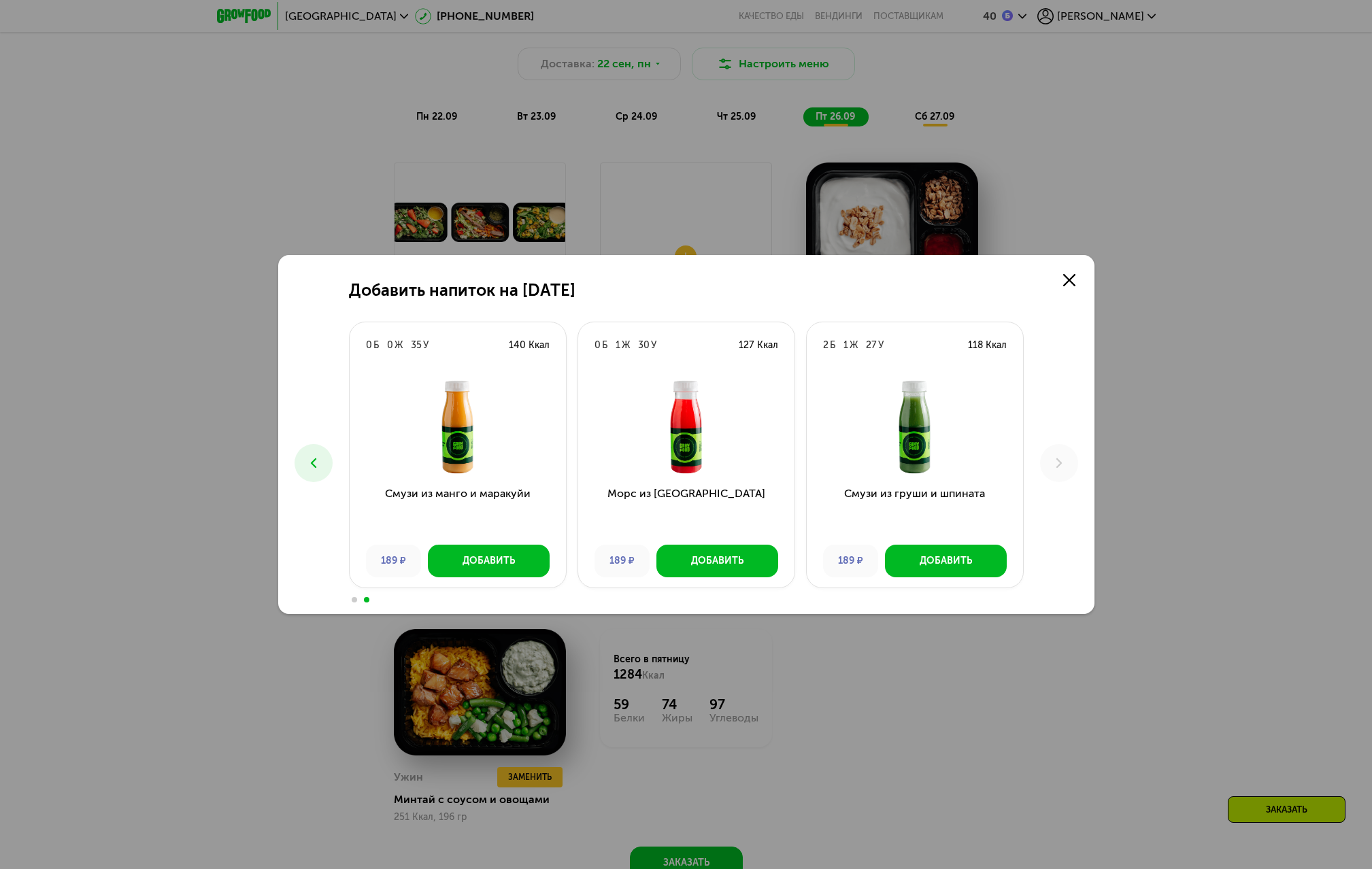
click at [322, 462] on button at bounding box center [314, 463] width 38 height 38
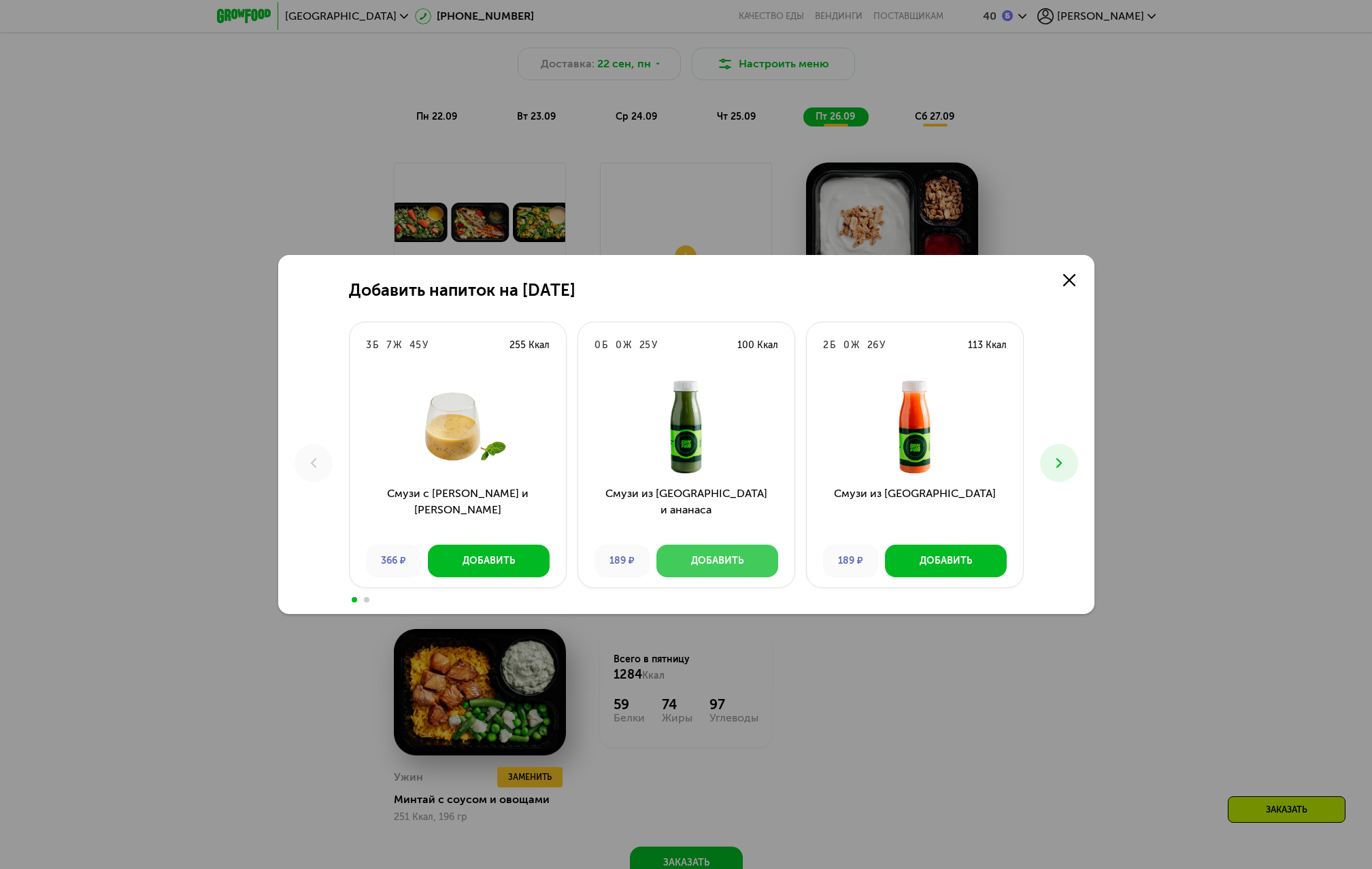
click at [727, 562] on div "Добавить" at bounding box center [717, 561] width 52 height 13
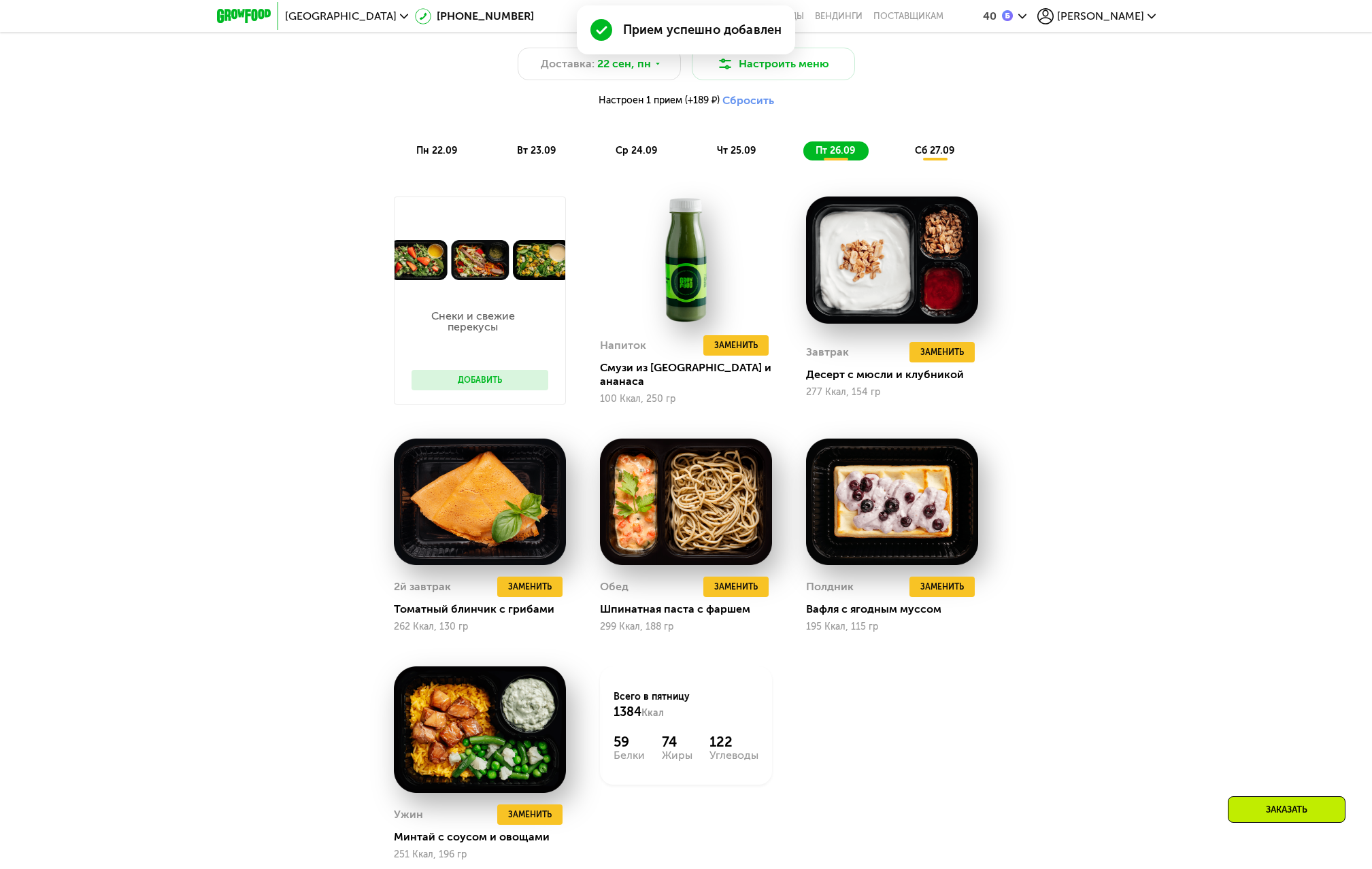
click at [940, 156] on span "сб 27.09" at bounding box center [935, 150] width 40 height 12
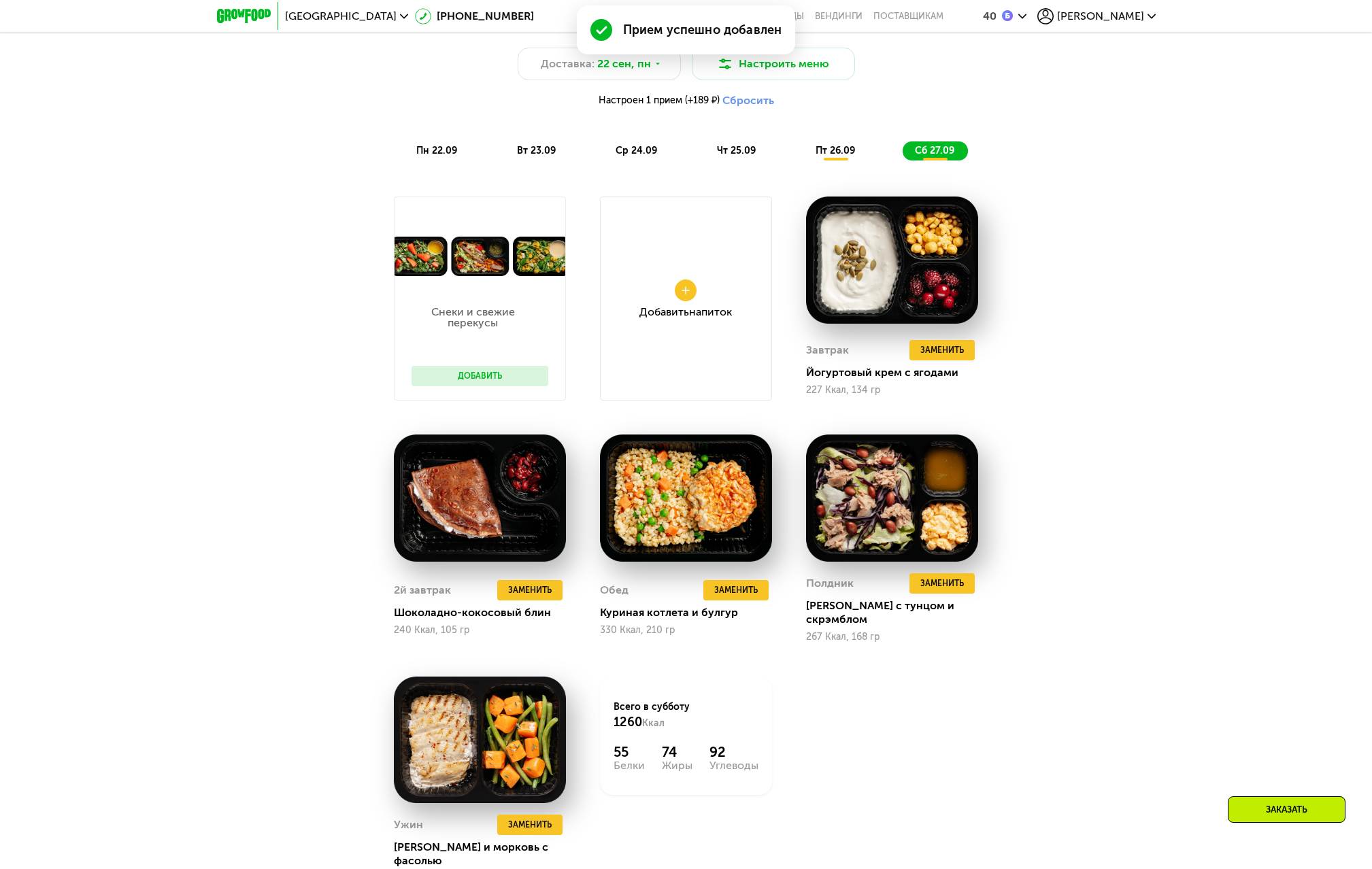
click at [666, 317] on div "Добавить Напиток" at bounding box center [686, 312] width 93 height 11
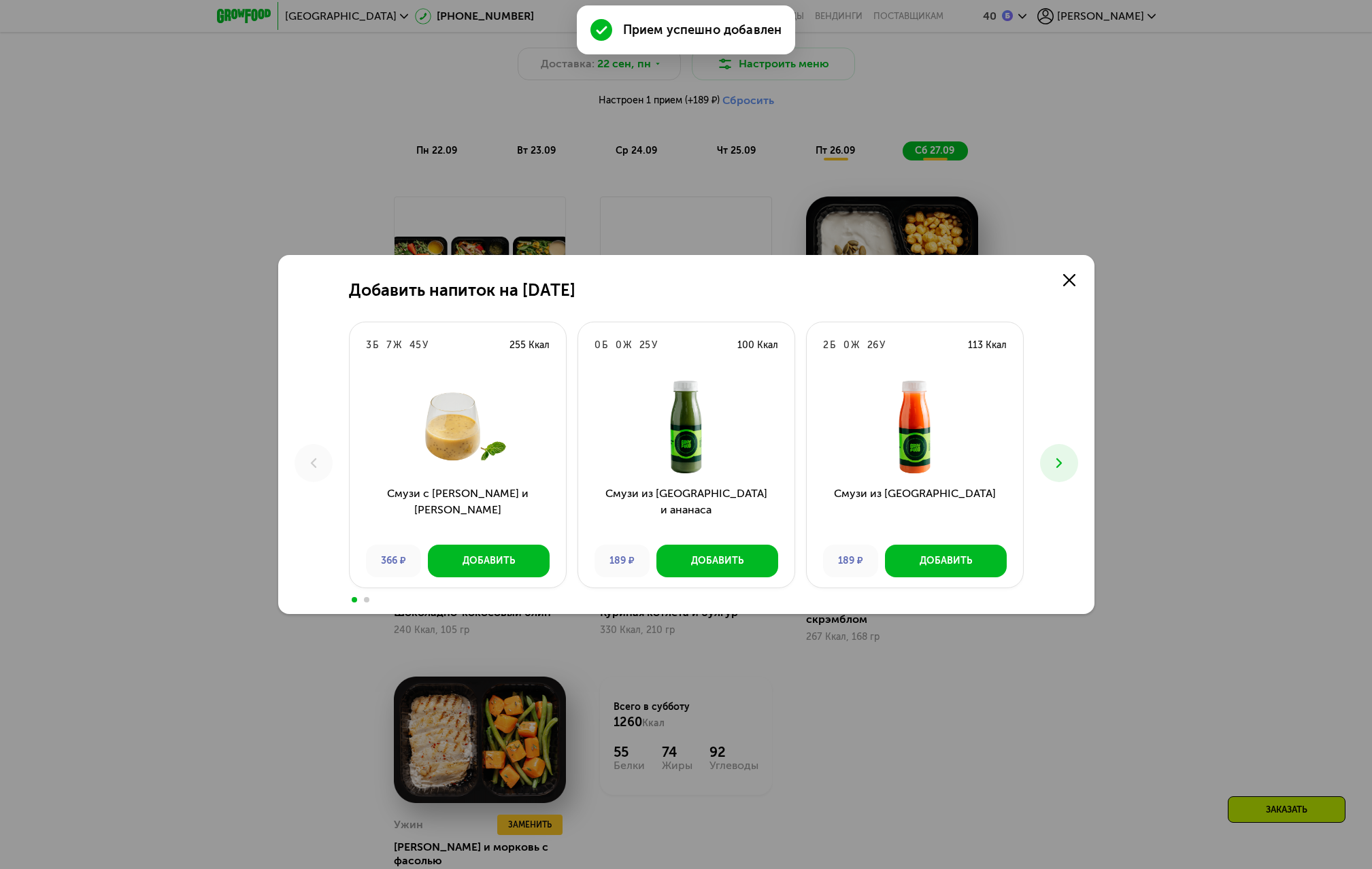
click at [1064, 471] on button at bounding box center [1059, 463] width 38 height 38
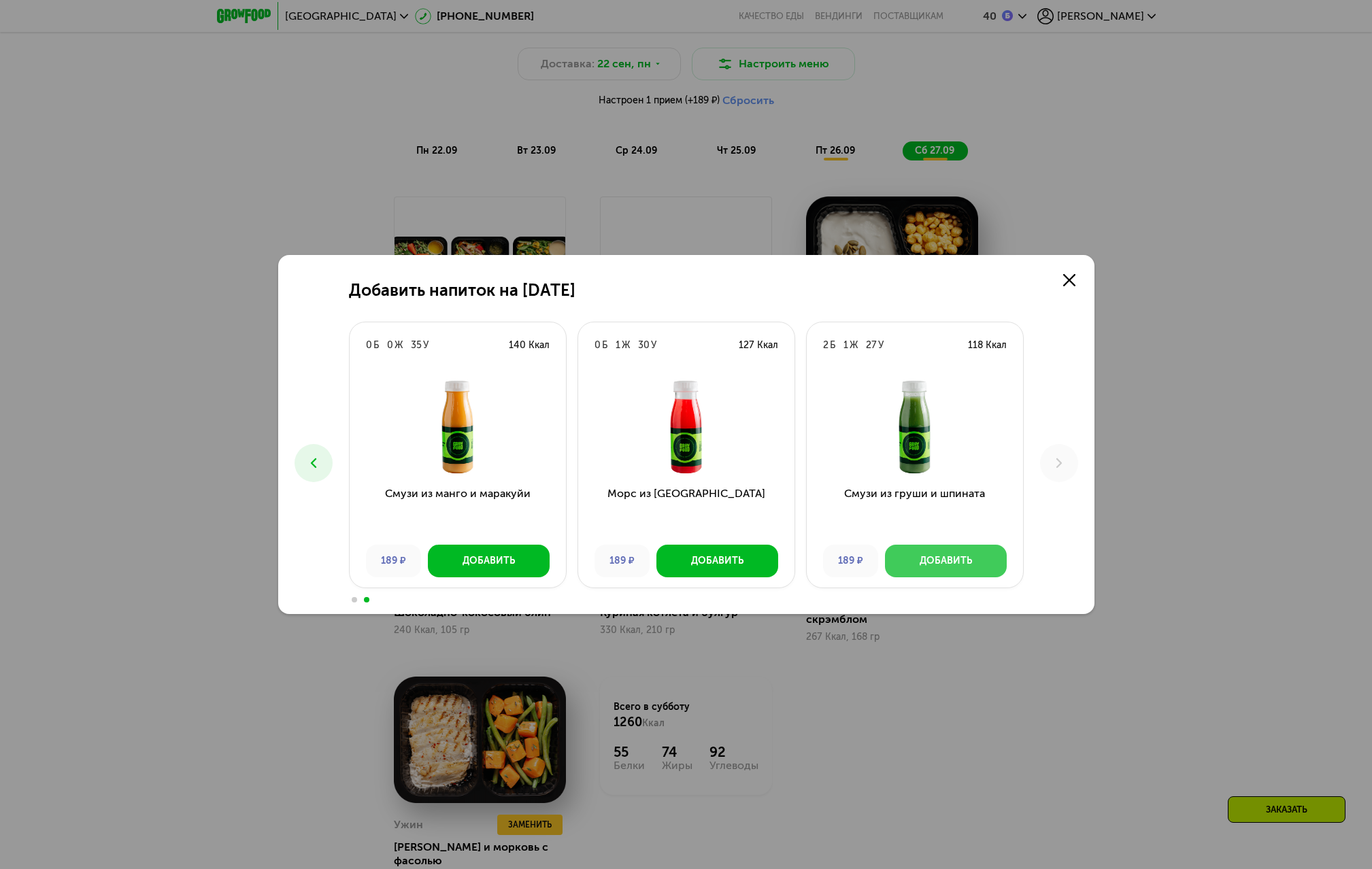
click at [952, 555] on div "Добавить" at bounding box center [946, 561] width 52 height 13
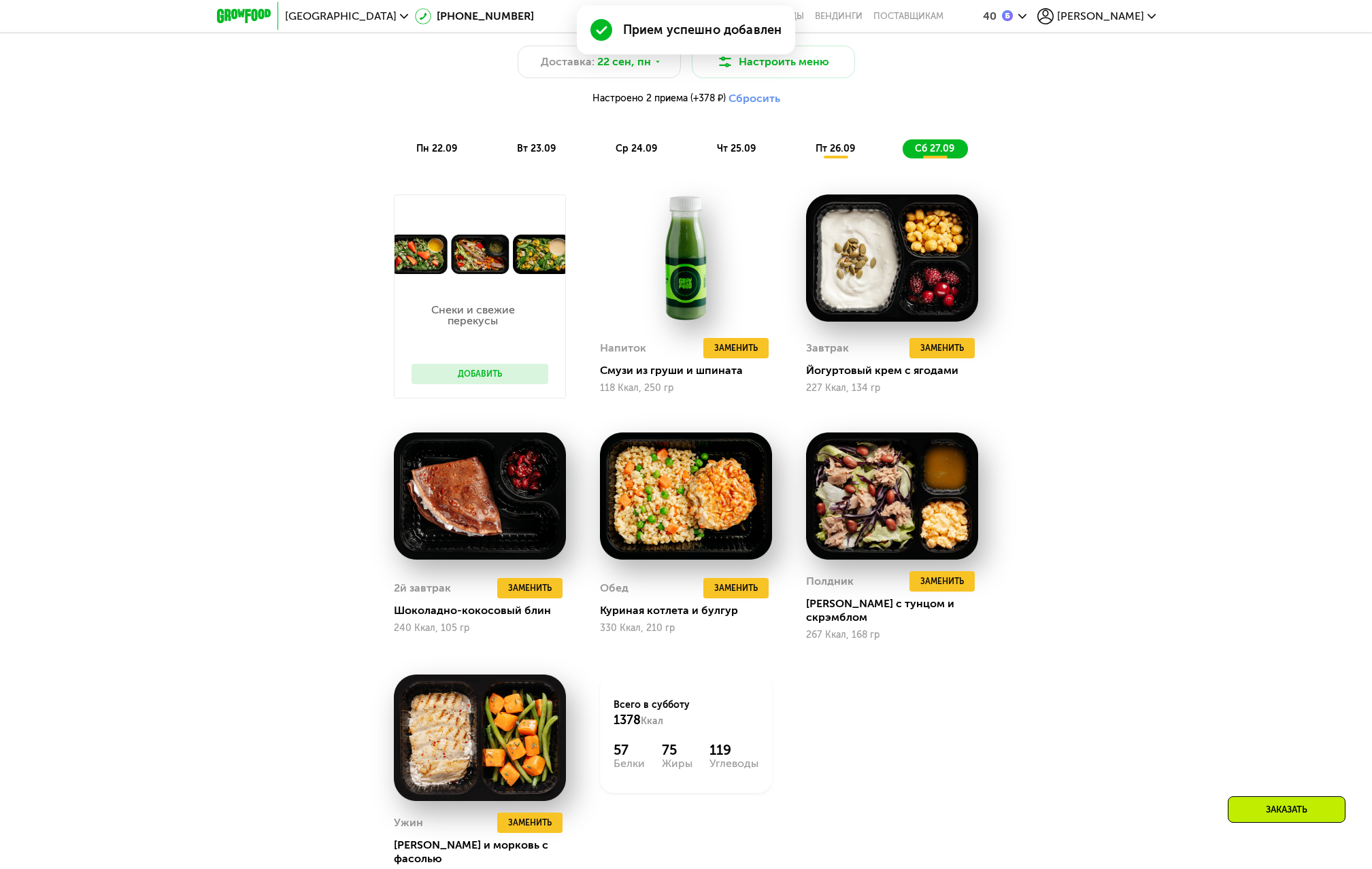
scroll to position [1132, 0]
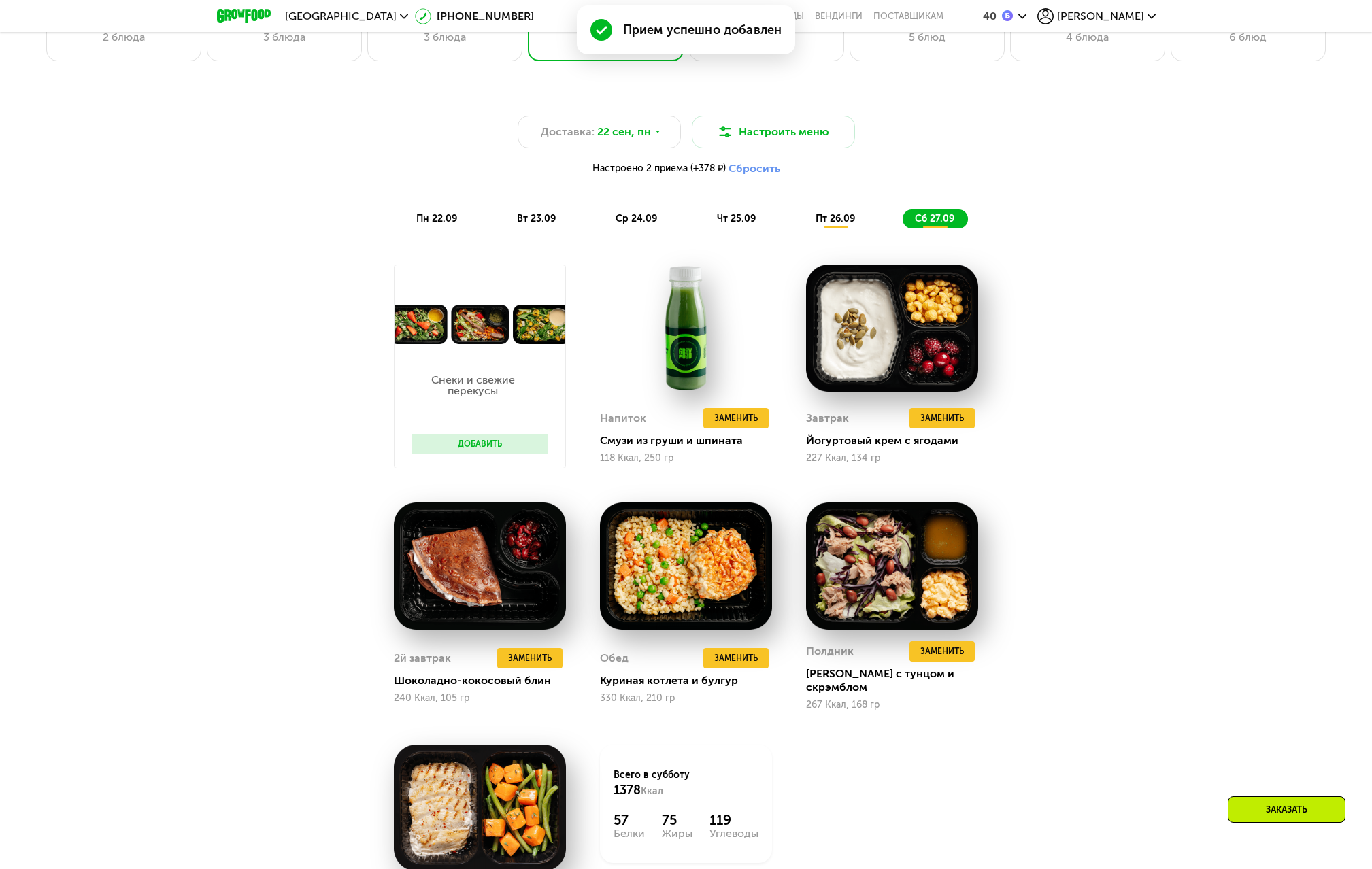
click at [839, 234] on div "Доставка: [DATE] Настроить меню Настроено 2 приема (+378 ₽) Сбросить пн 22.09 в…" at bounding box center [686, 161] width 822 height 151
click at [833, 225] on span "пт 26.09" at bounding box center [835, 219] width 40 height 12
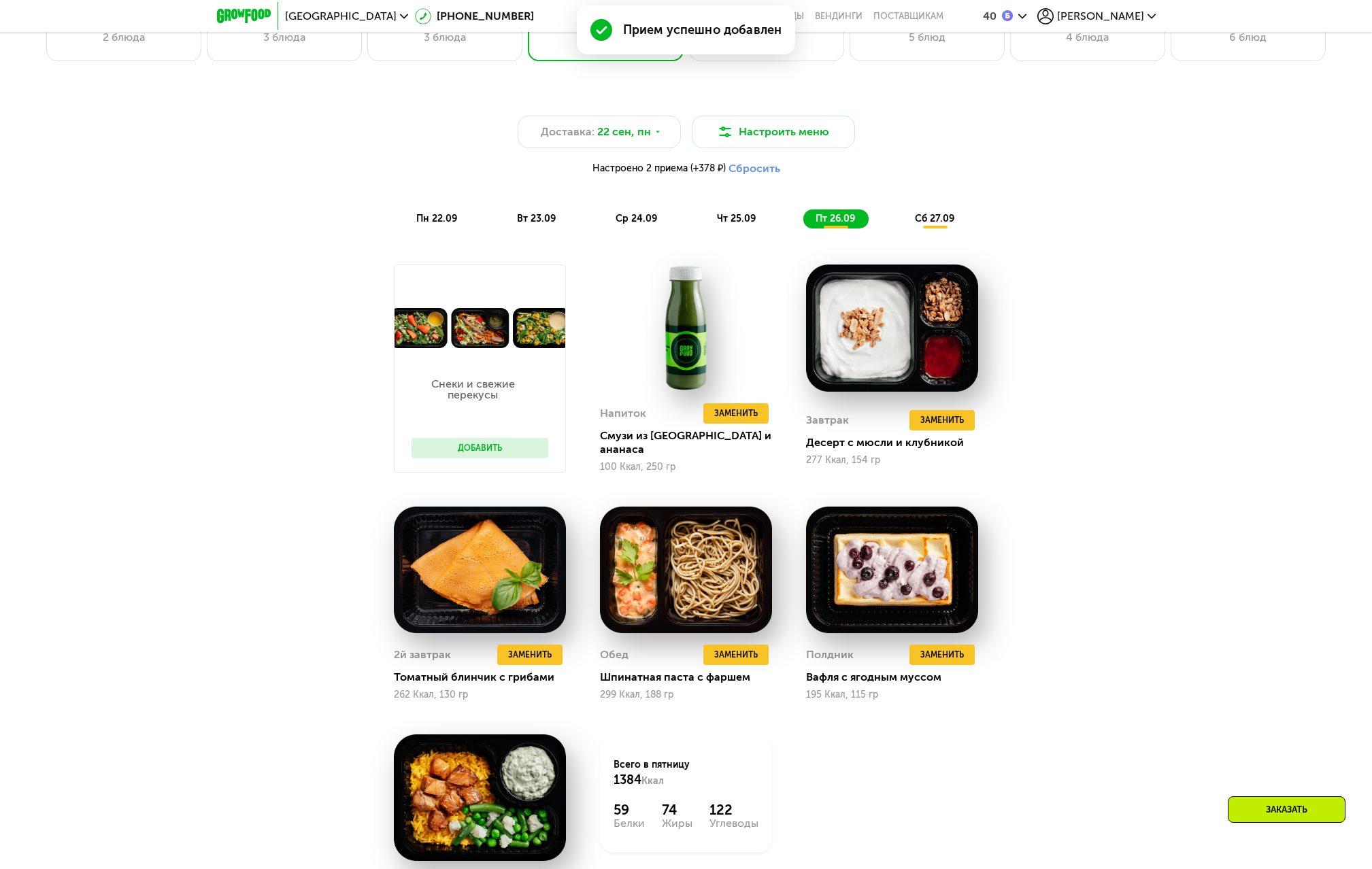
click at [936, 229] on div "сб 27.09" at bounding box center [935, 219] width 65 height 19
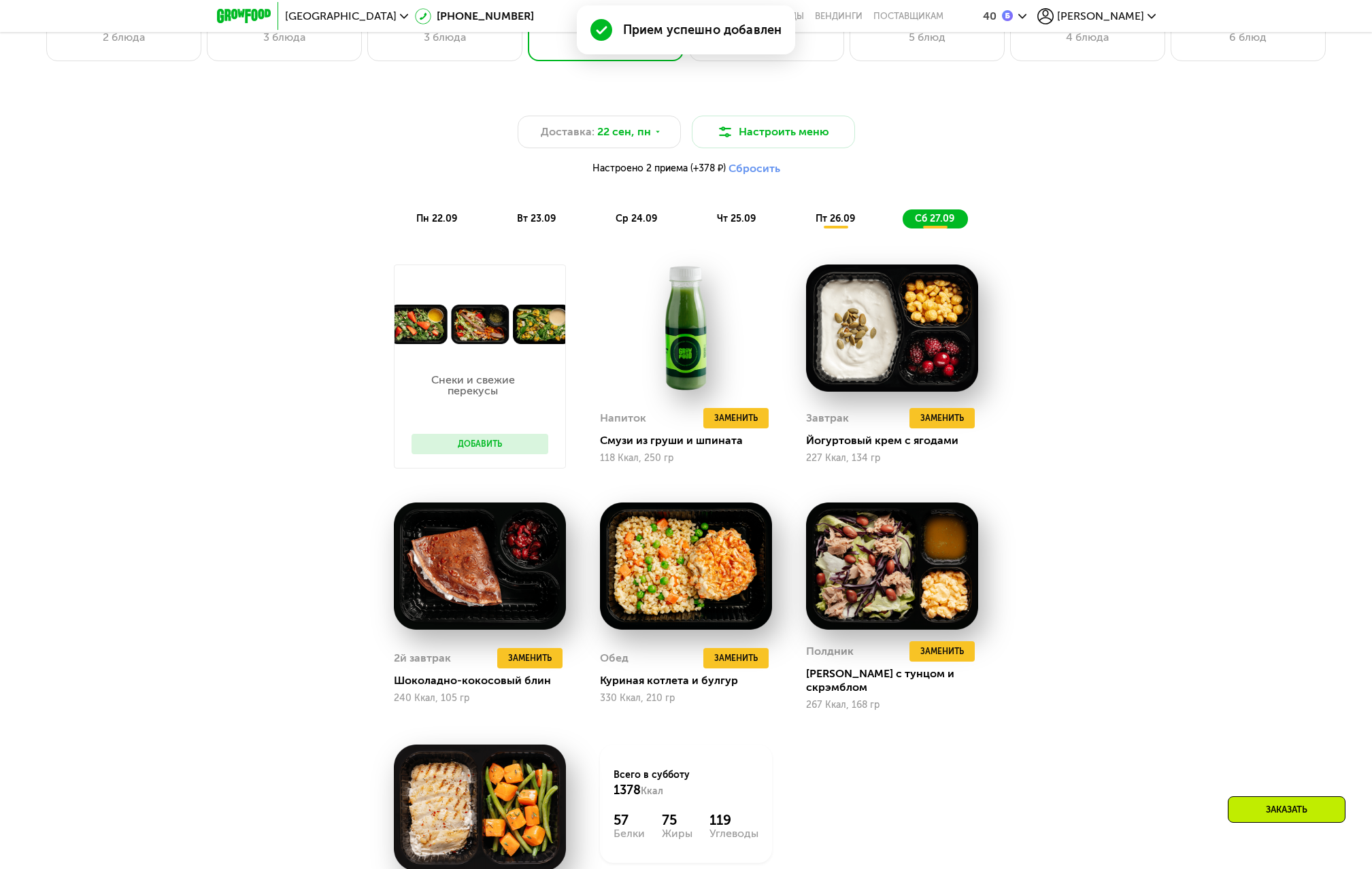
click at [840, 229] on div "пт 26.09" at bounding box center [837, 219] width 65 height 19
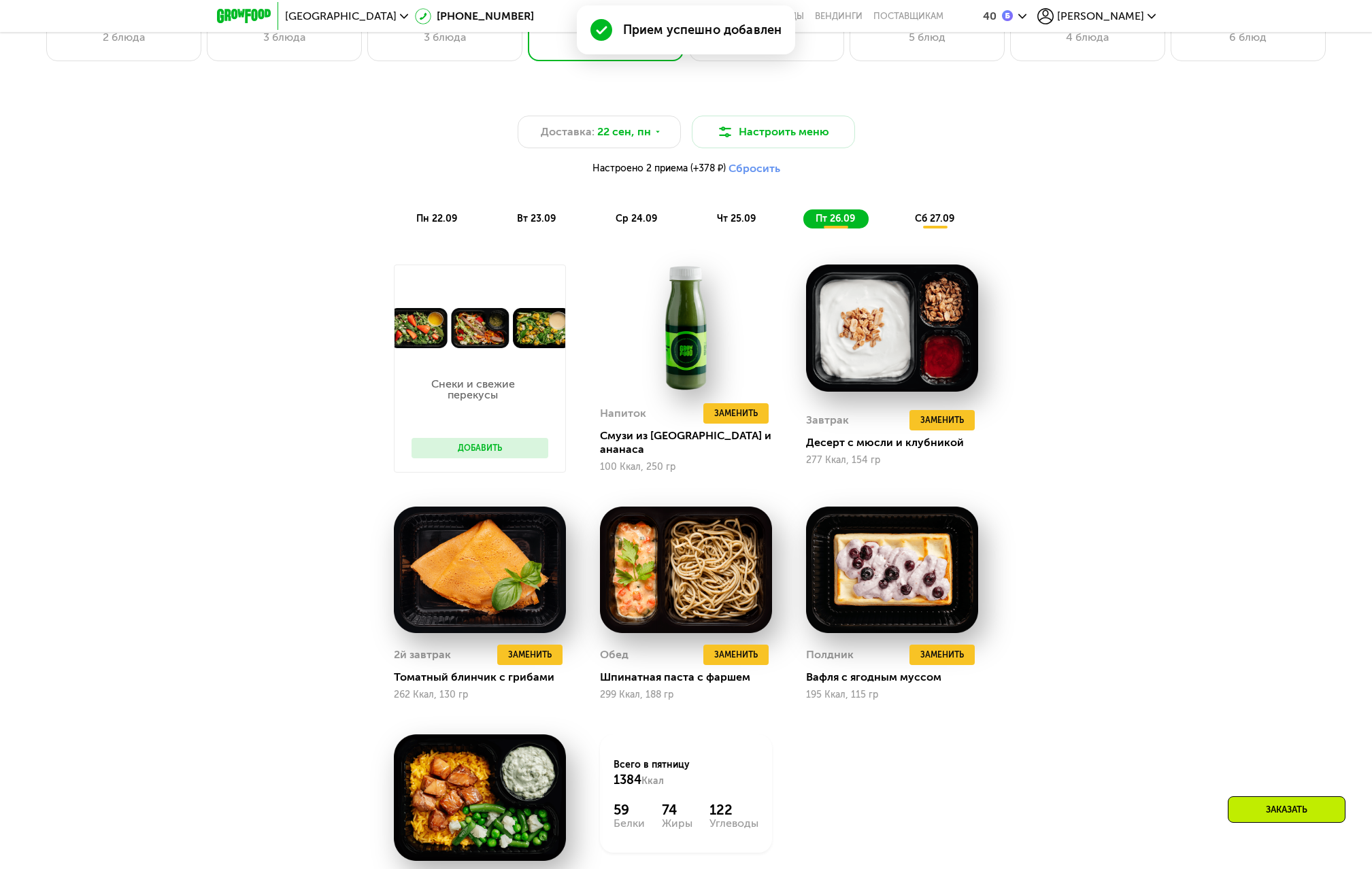
click at [923, 223] on span "сб 27.09" at bounding box center [935, 219] width 40 height 12
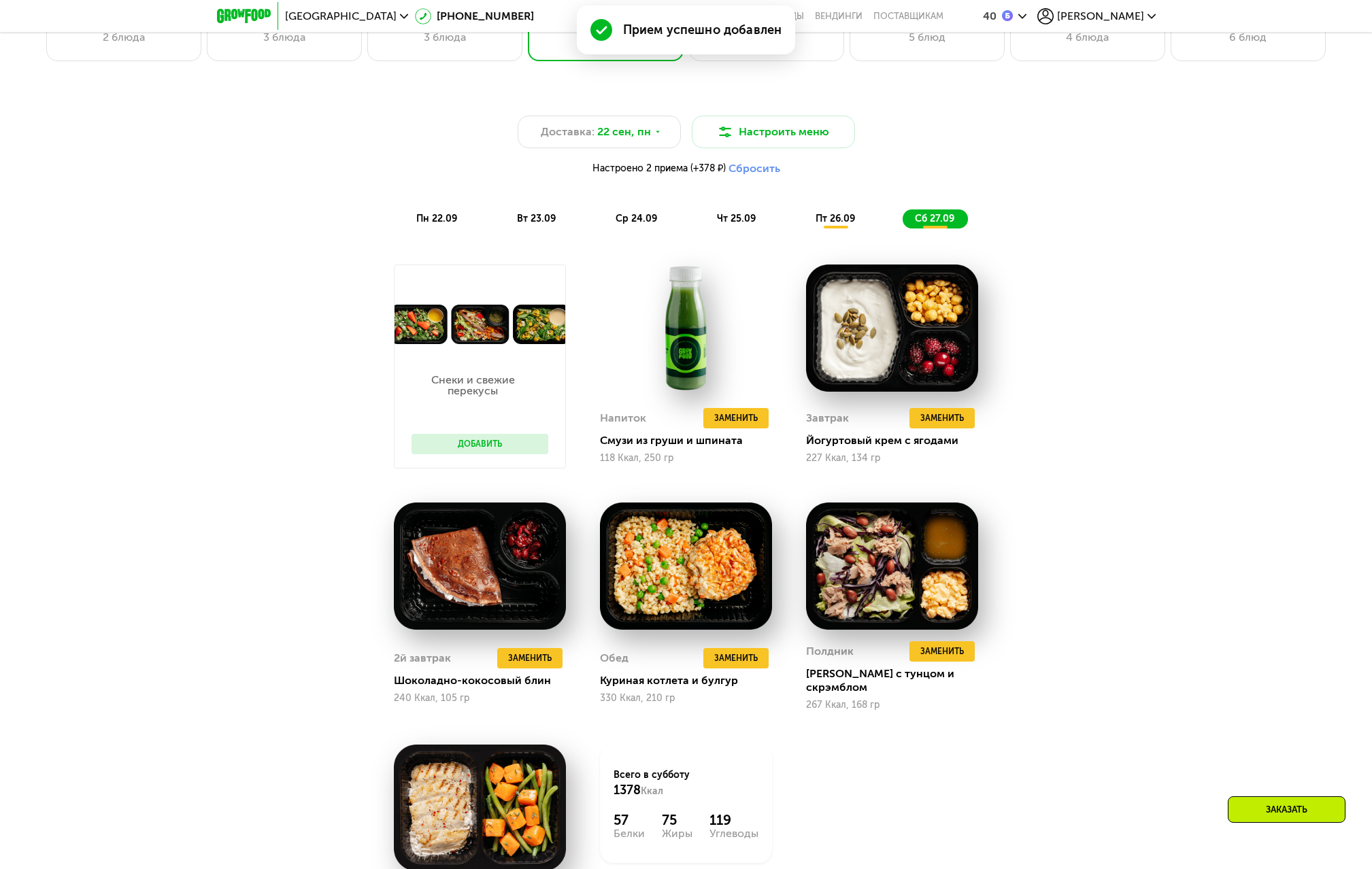
click at [844, 219] on span "пт 26.09" at bounding box center [835, 219] width 40 height 12
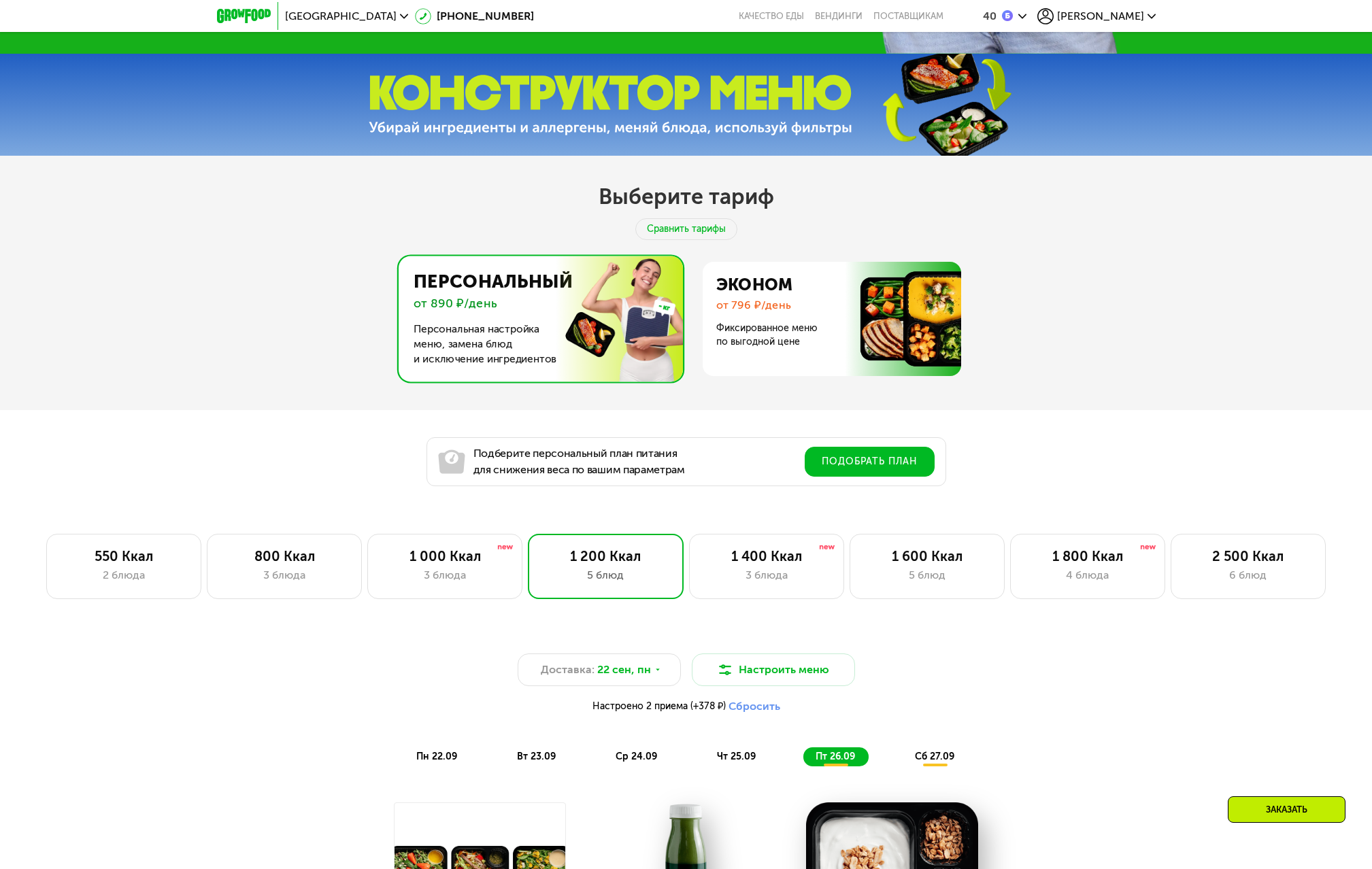
scroll to position [587, 0]
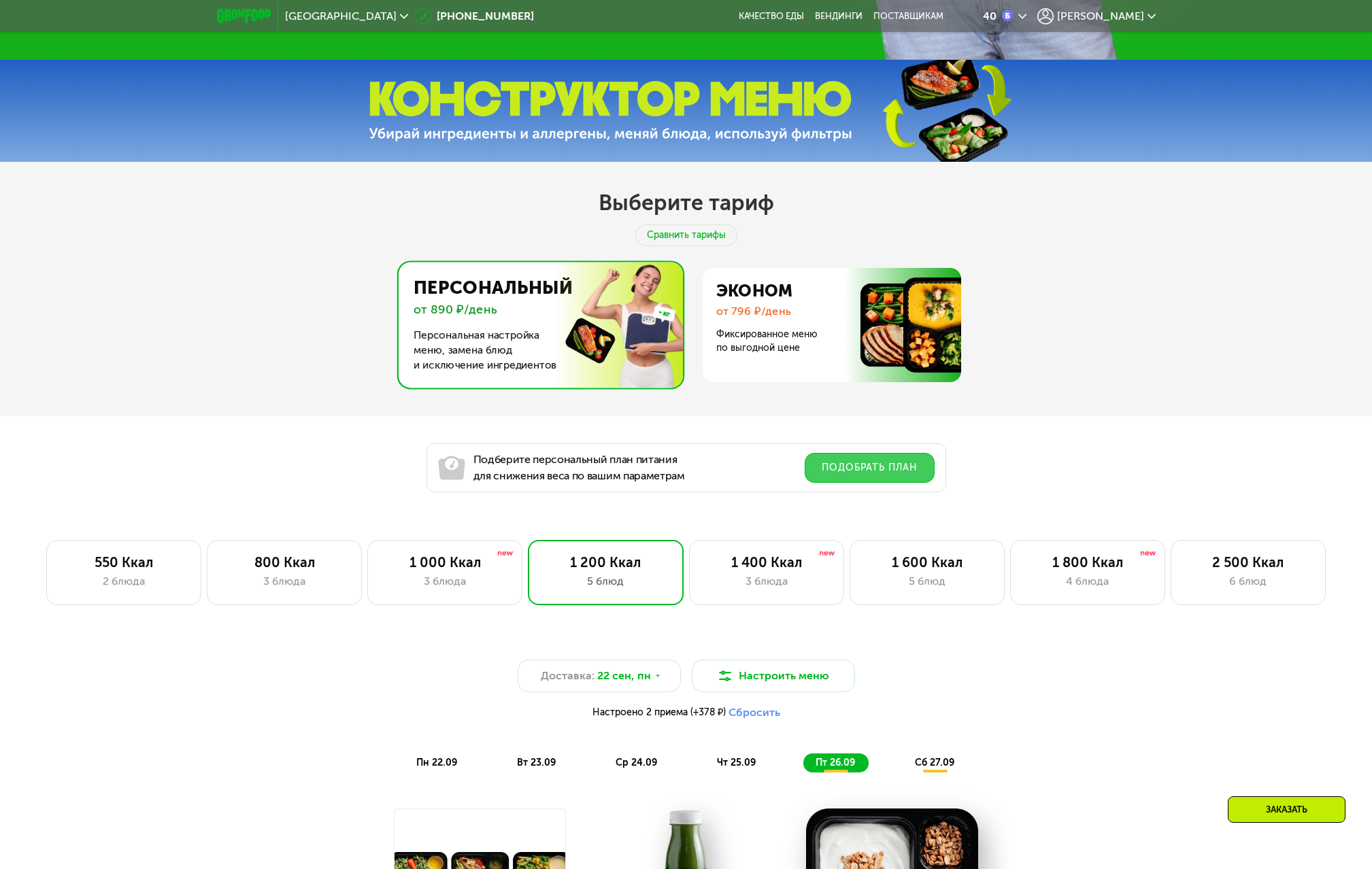
click at [868, 469] on button "Подобрать план" at bounding box center [869, 468] width 130 height 30
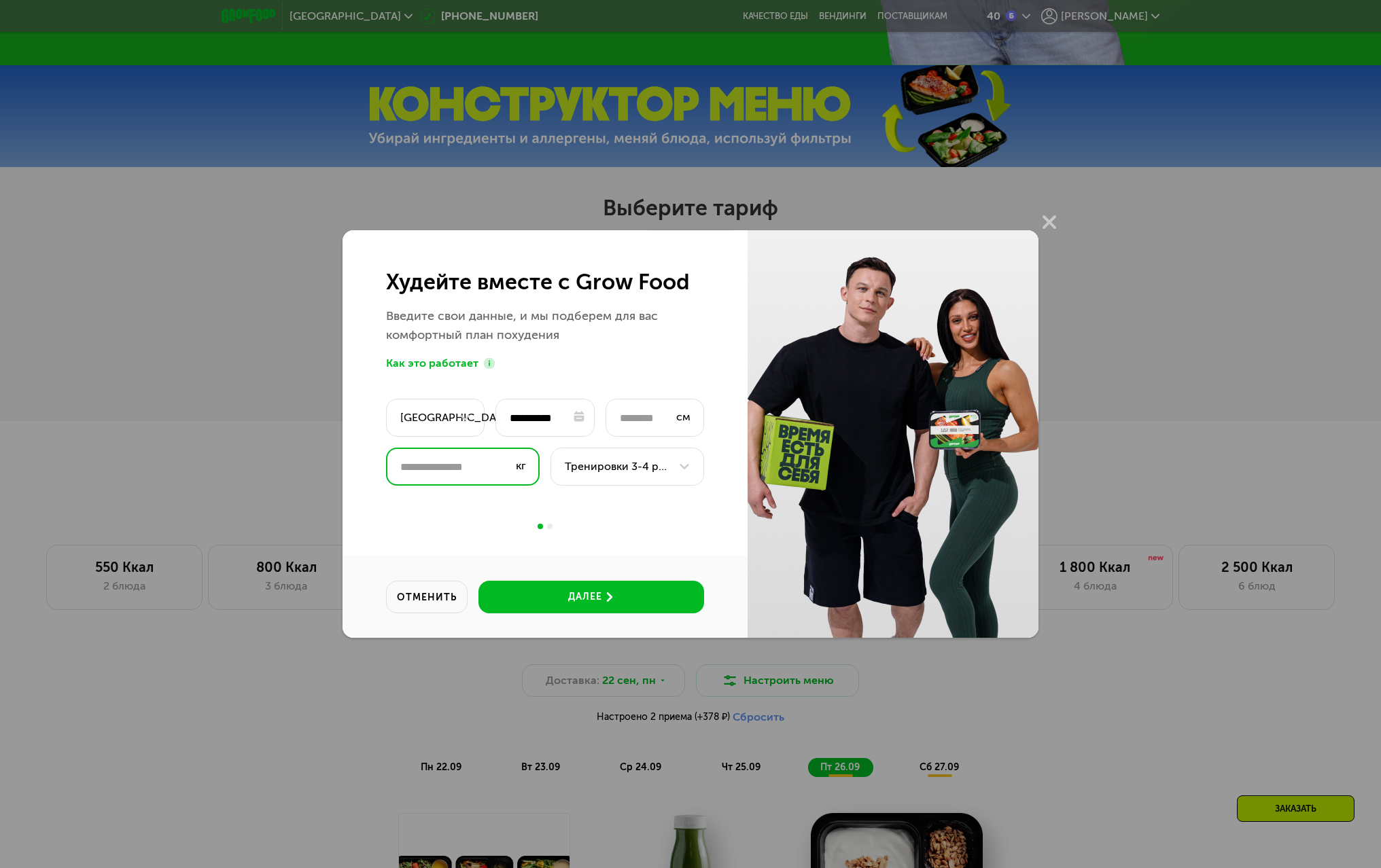
click at [475, 469] on input "****" at bounding box center [463, 466] width 154 height 38
click at [649, 466] on div "Тренировки 3-4 раза в неделю" at bounding box center [617, 466] width 105 height 16
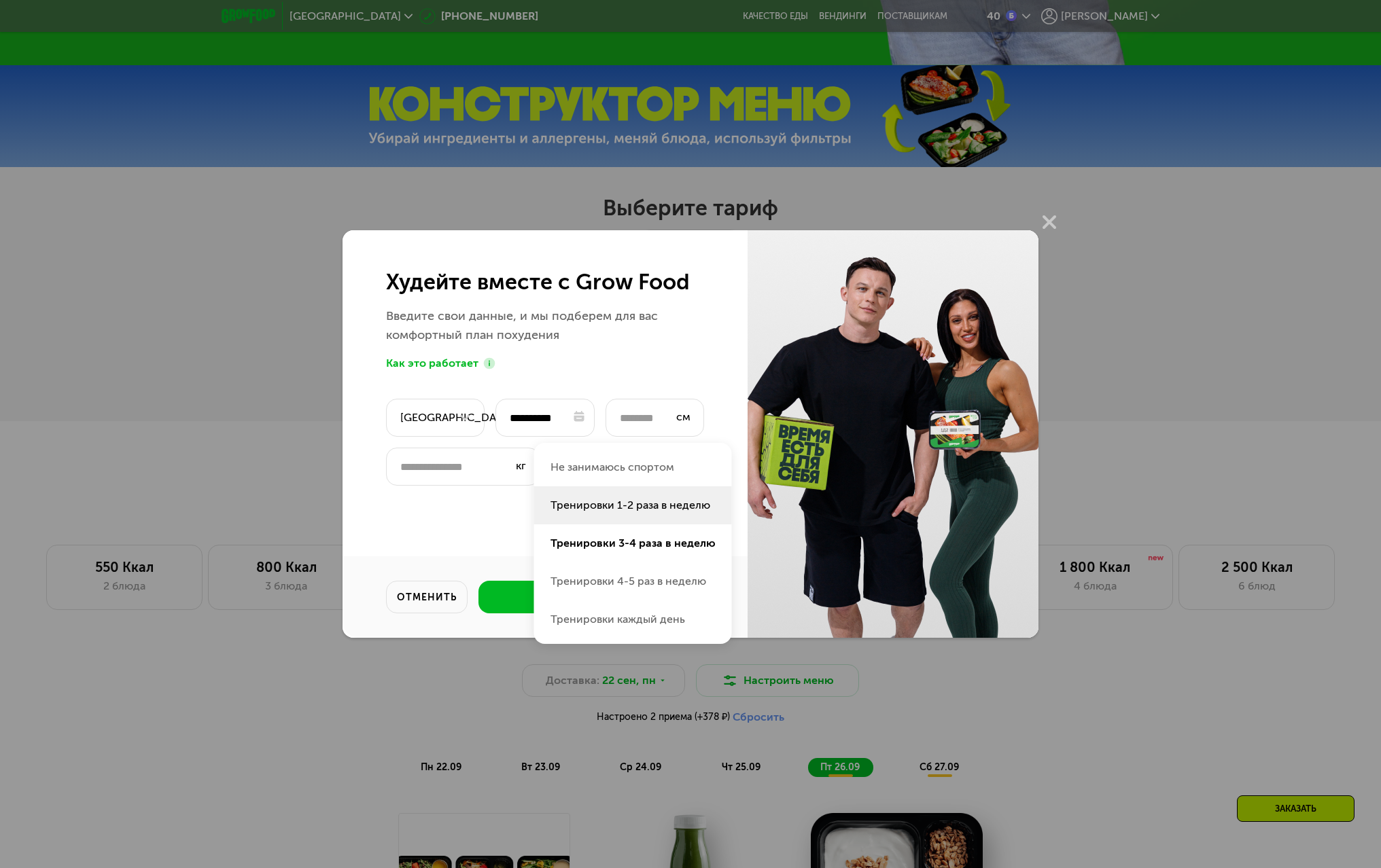
click at [609, 496] on li "Тренировки 1-2 раза в неделю" at bounding box center [633, 505] width 197 height 38
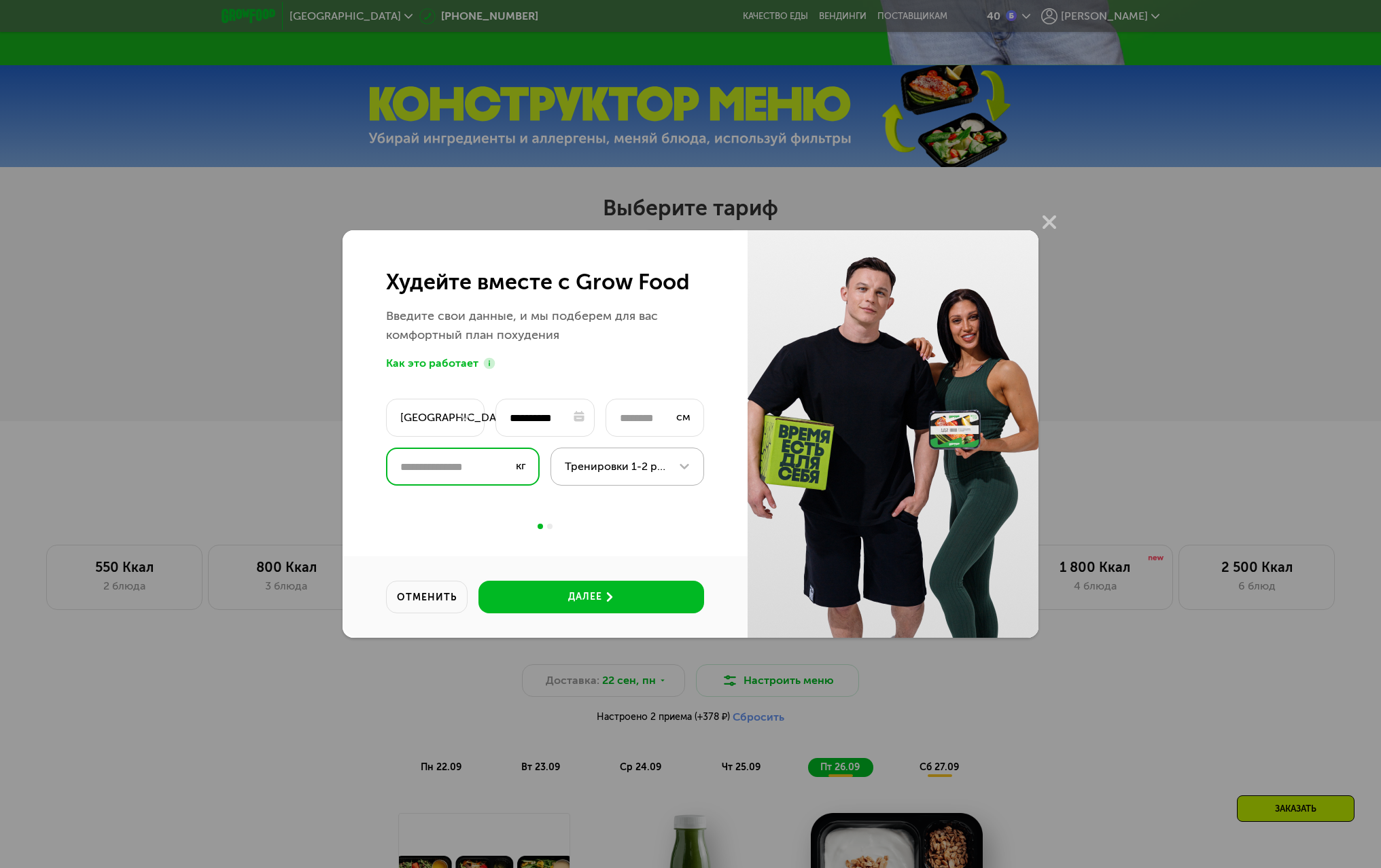
click at [484, 459] on input "****" at bounding box center [463, 466] width 154 height 38
type input "**"
type input "*"
type input "**"
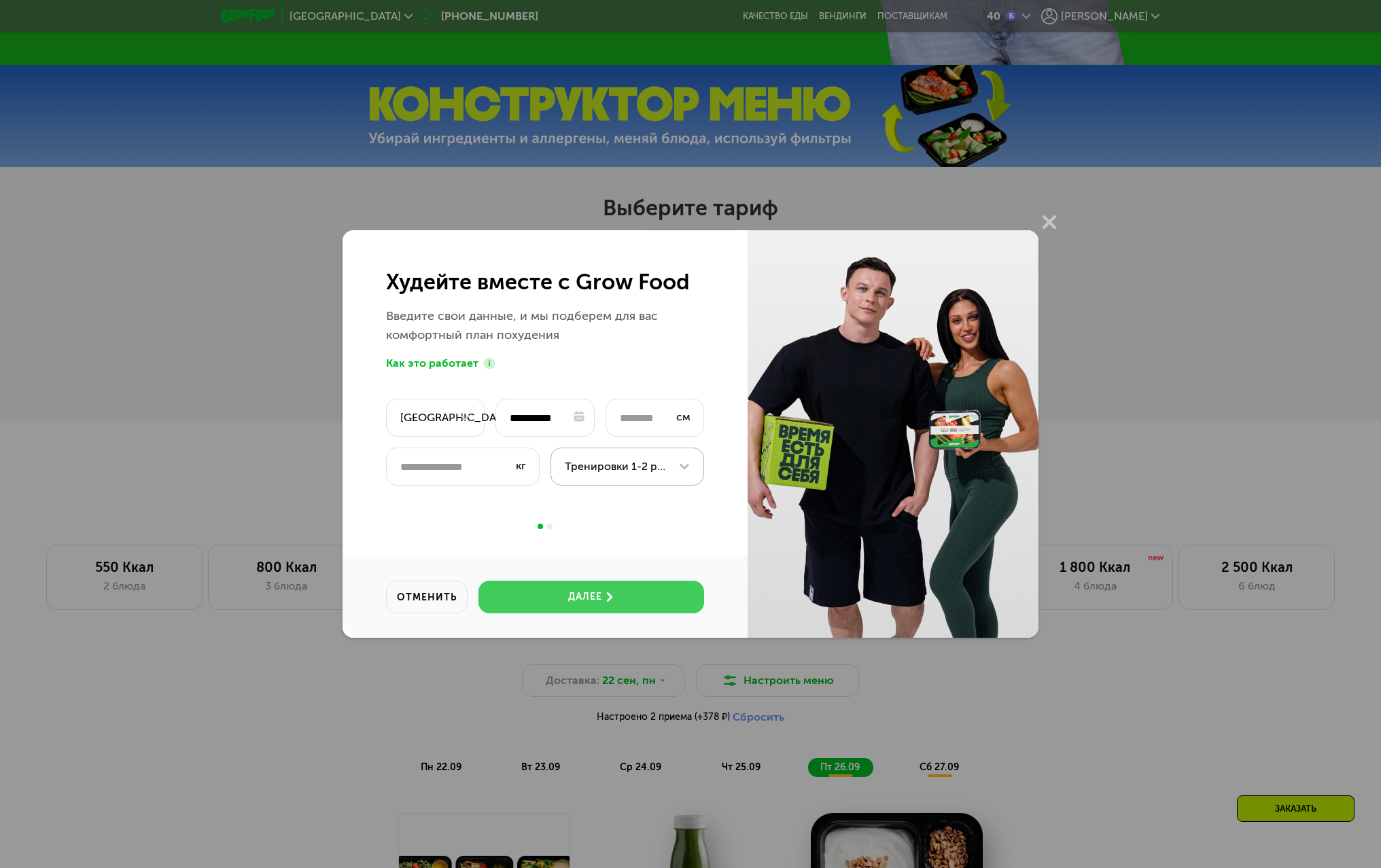
click at [576, 584] on button "далее" at bounding box center [591, 598] width 225 height 33
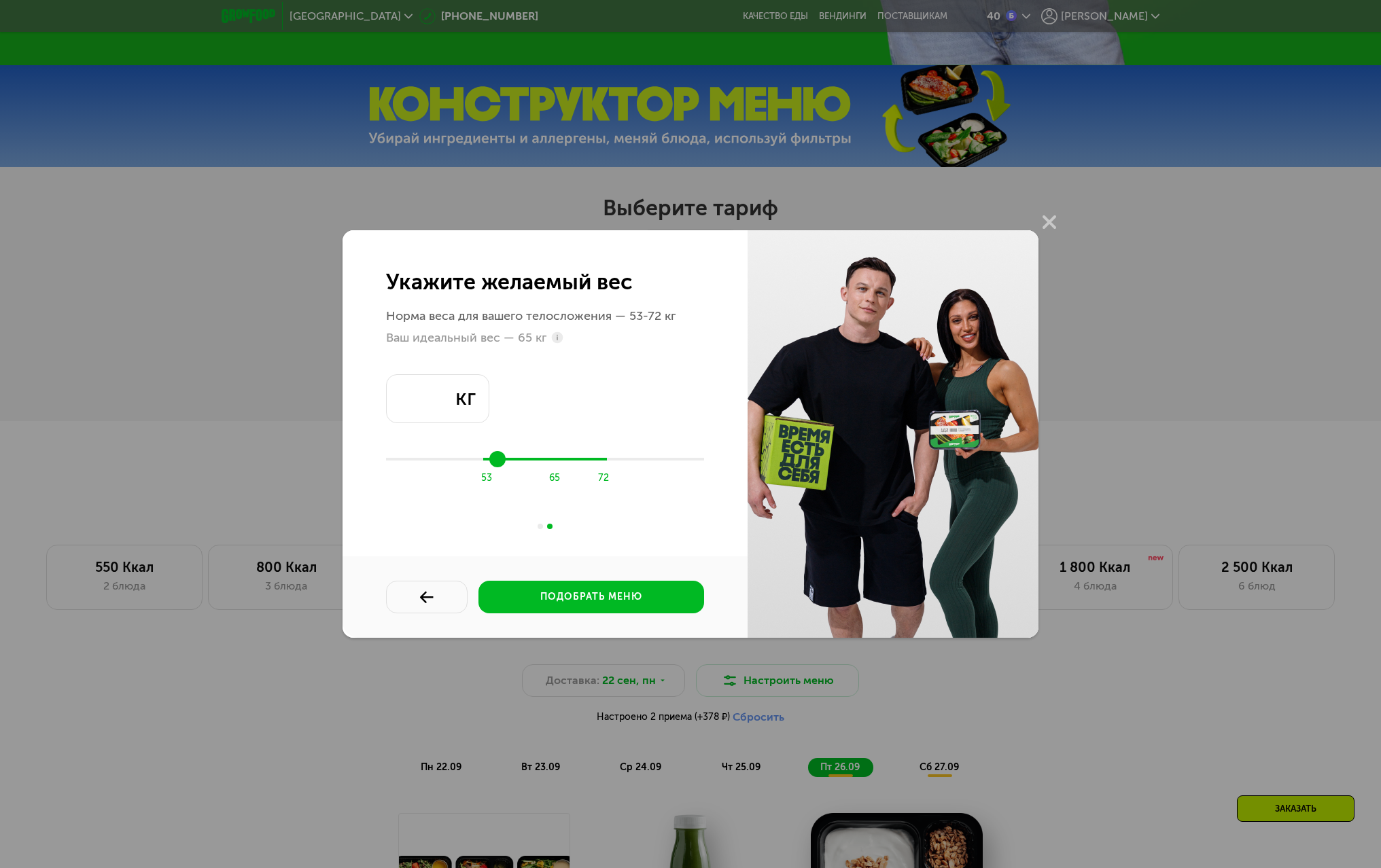
type input "**"
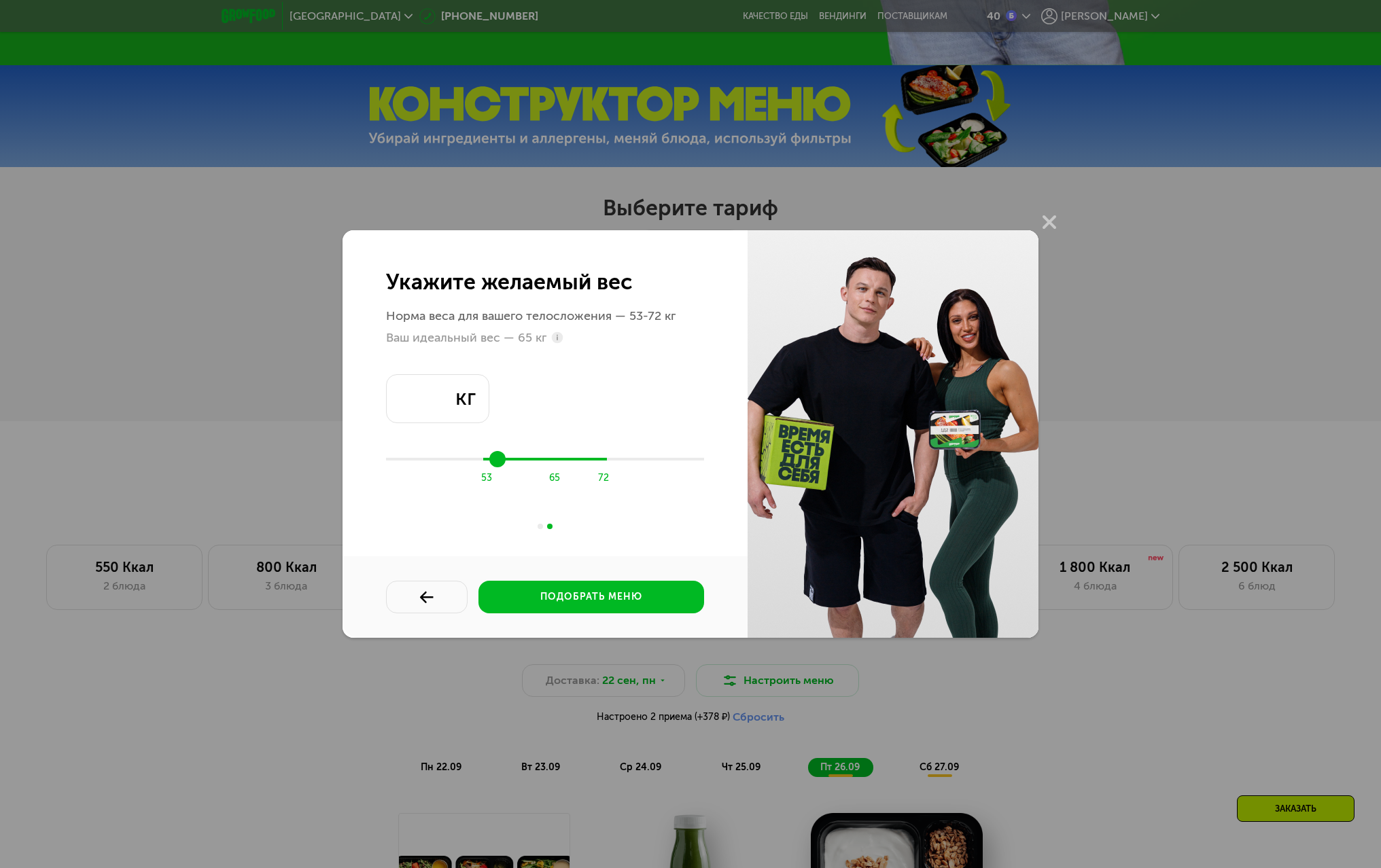
type input "**"
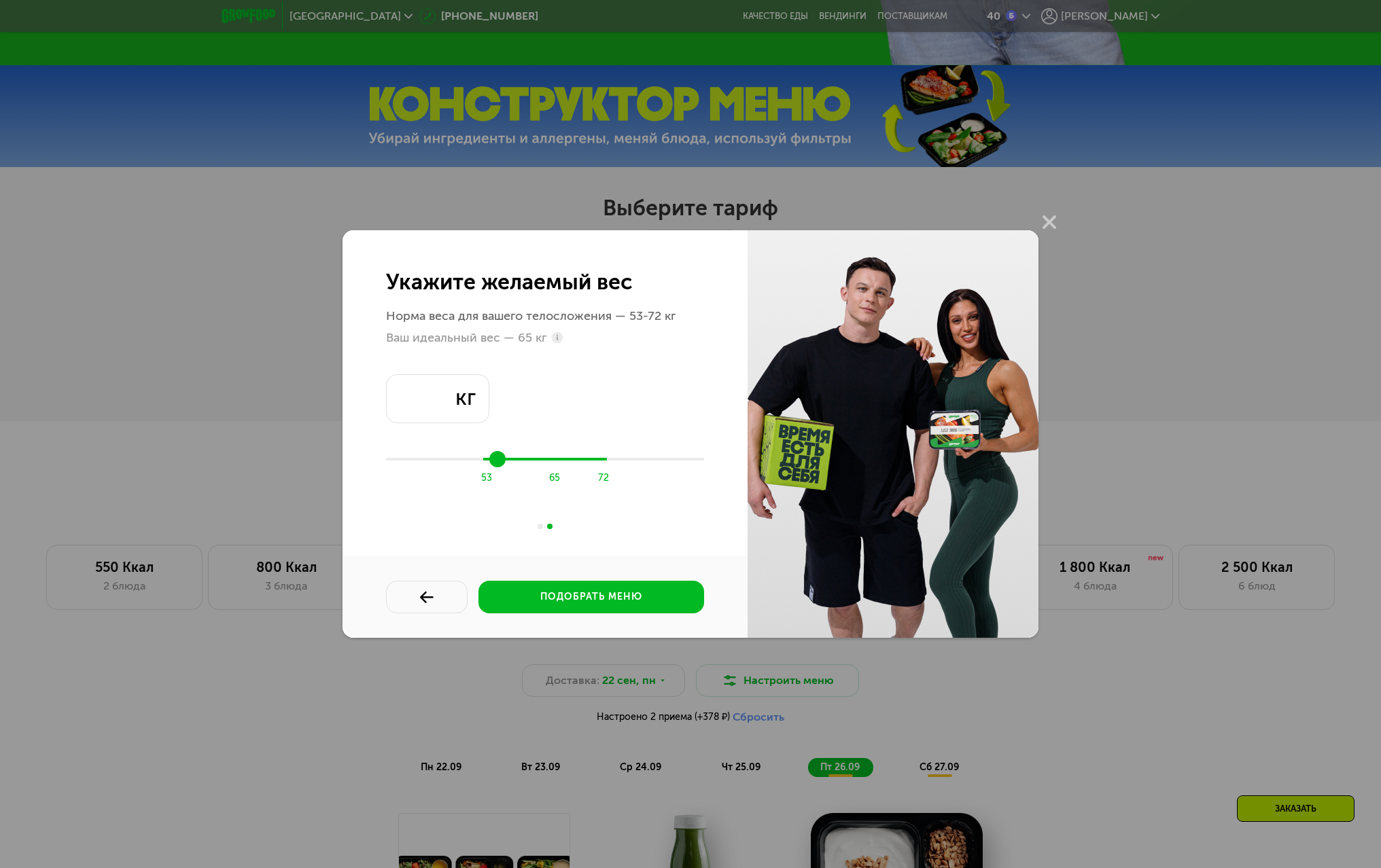
type input "**"
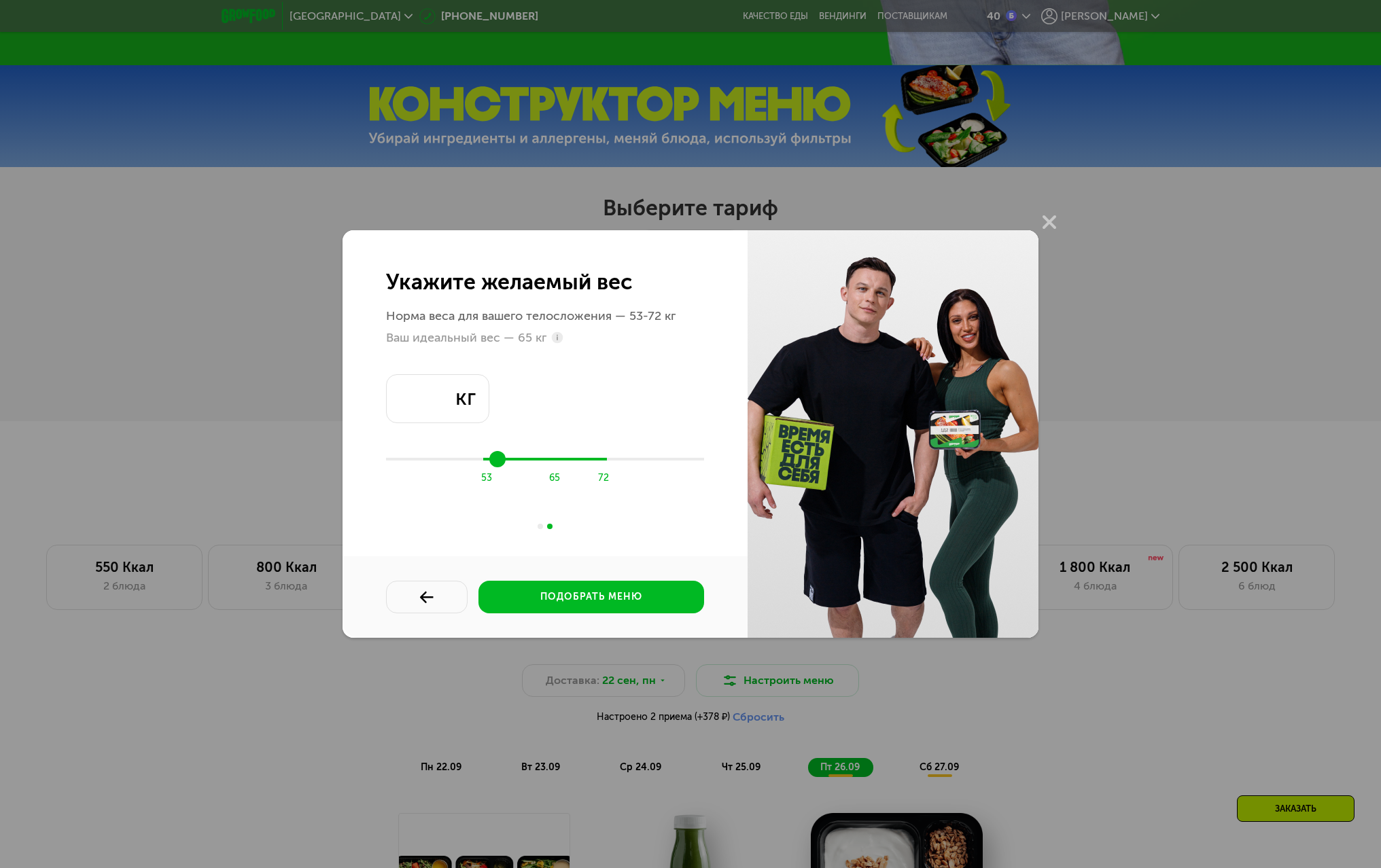
type input "**"
drag, startPoint x: 587, startPoint y: 457, endPoint x: 597, endPoint y: 459, distance: 10.2
type input "**"
click at [597, 459] on input "range" at bounding box center [545, 459] width 318 height 20
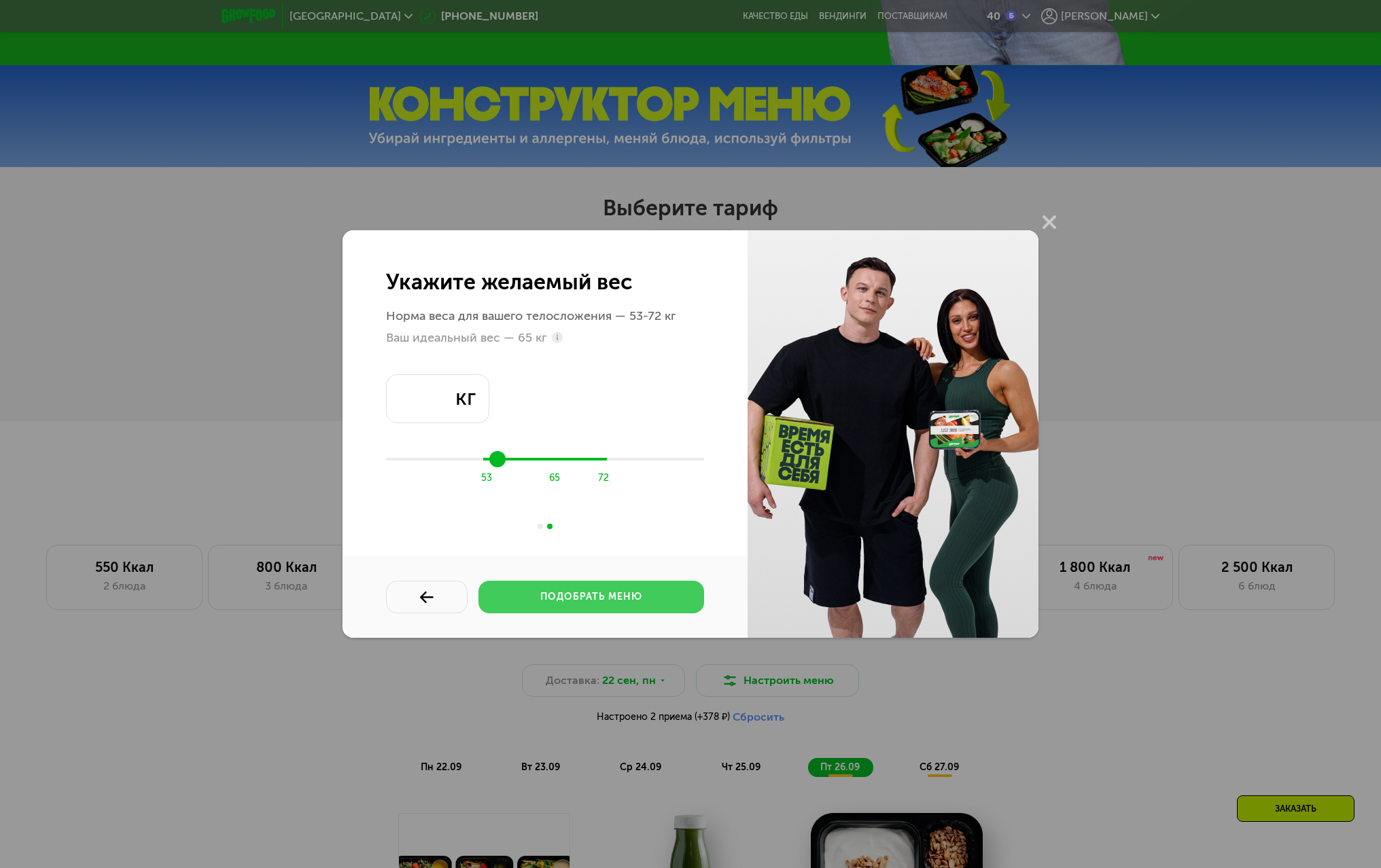
click at [598, 594] on div "подобрать меню" at bounding box center [591, 597] width 102 height 13
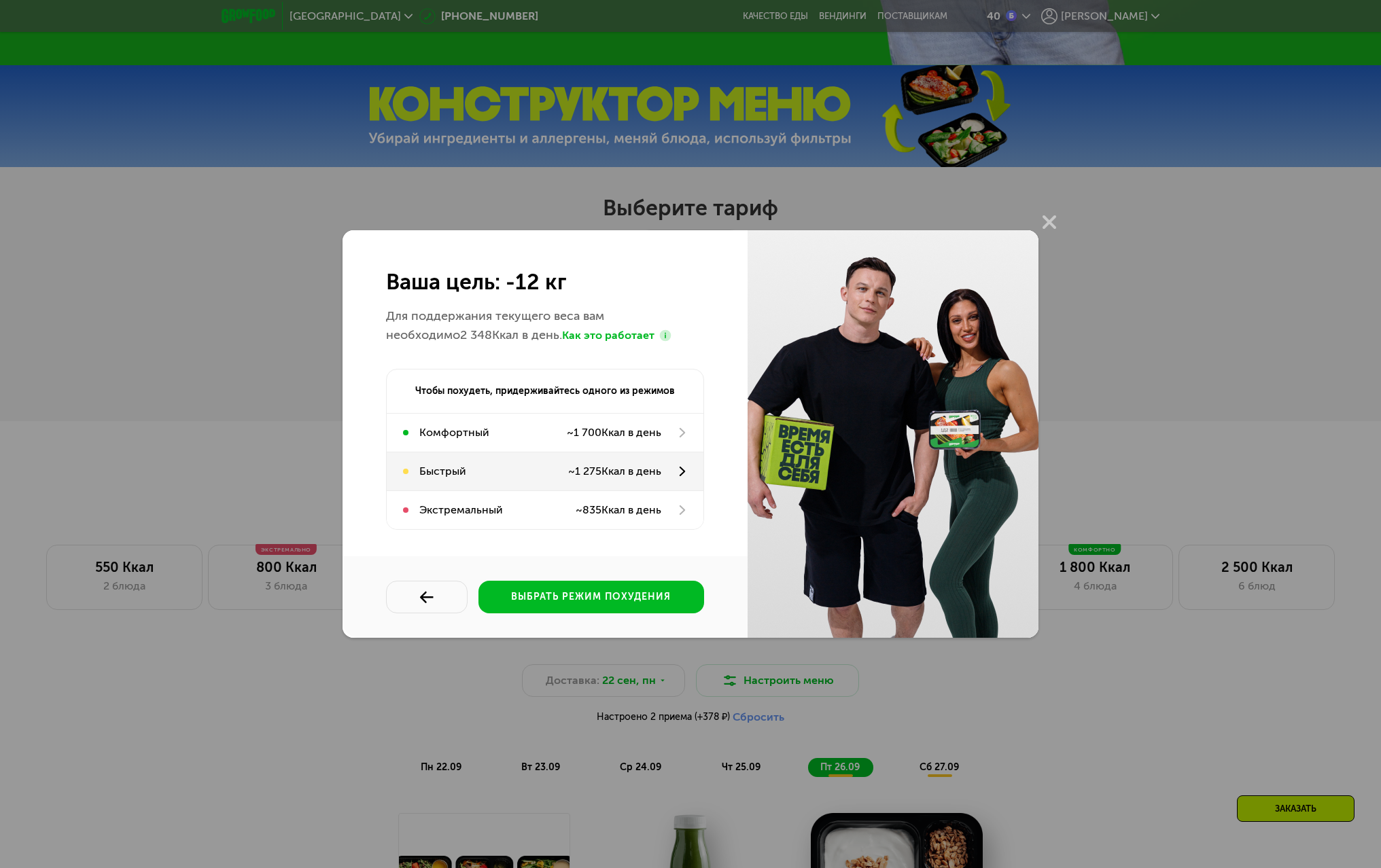
click at [671, 476] on div "Быстрый ~ 1 275 Ккал в день" at bounding box center [544, 471] width 316 height 38
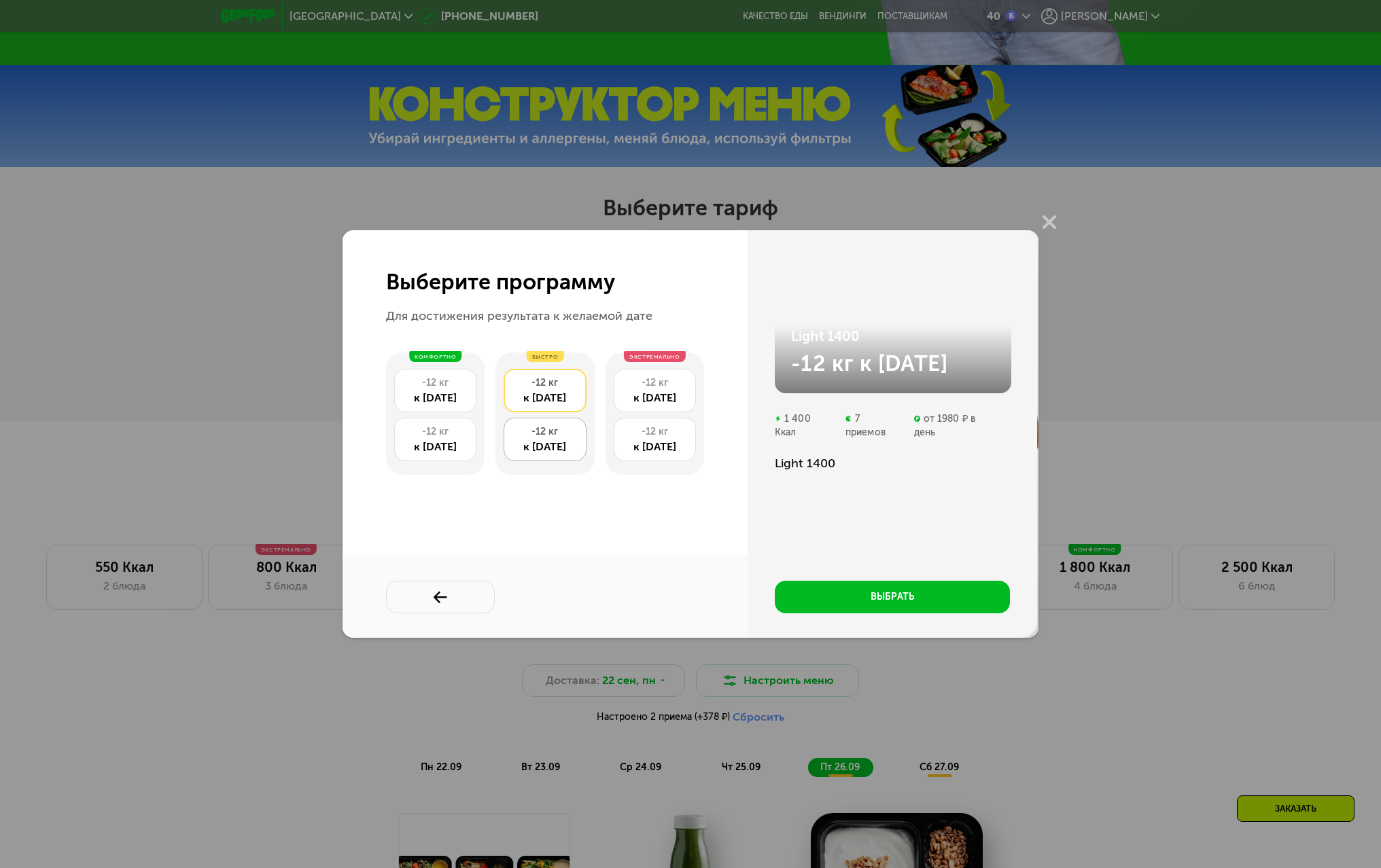
click at [553, 451] on div "к [DATE]" at bounding box center [544, 447] width 68 height 16
click at [538, 368] on div "быстро -12 кг к [DATE] кг к [DATE]" at bounding box center [544, 413] width 99 height 122
click at [540, 389] on div "-12 кг" at bounding box center [544, 382] width 68 height 13
click at [546, 430] on div "-12 кг" at bounding box center [544, 431] width 68 height 13
click at [542, 399] on div "к [DATE]" at bounding box center [544, 398] width 68 height 16
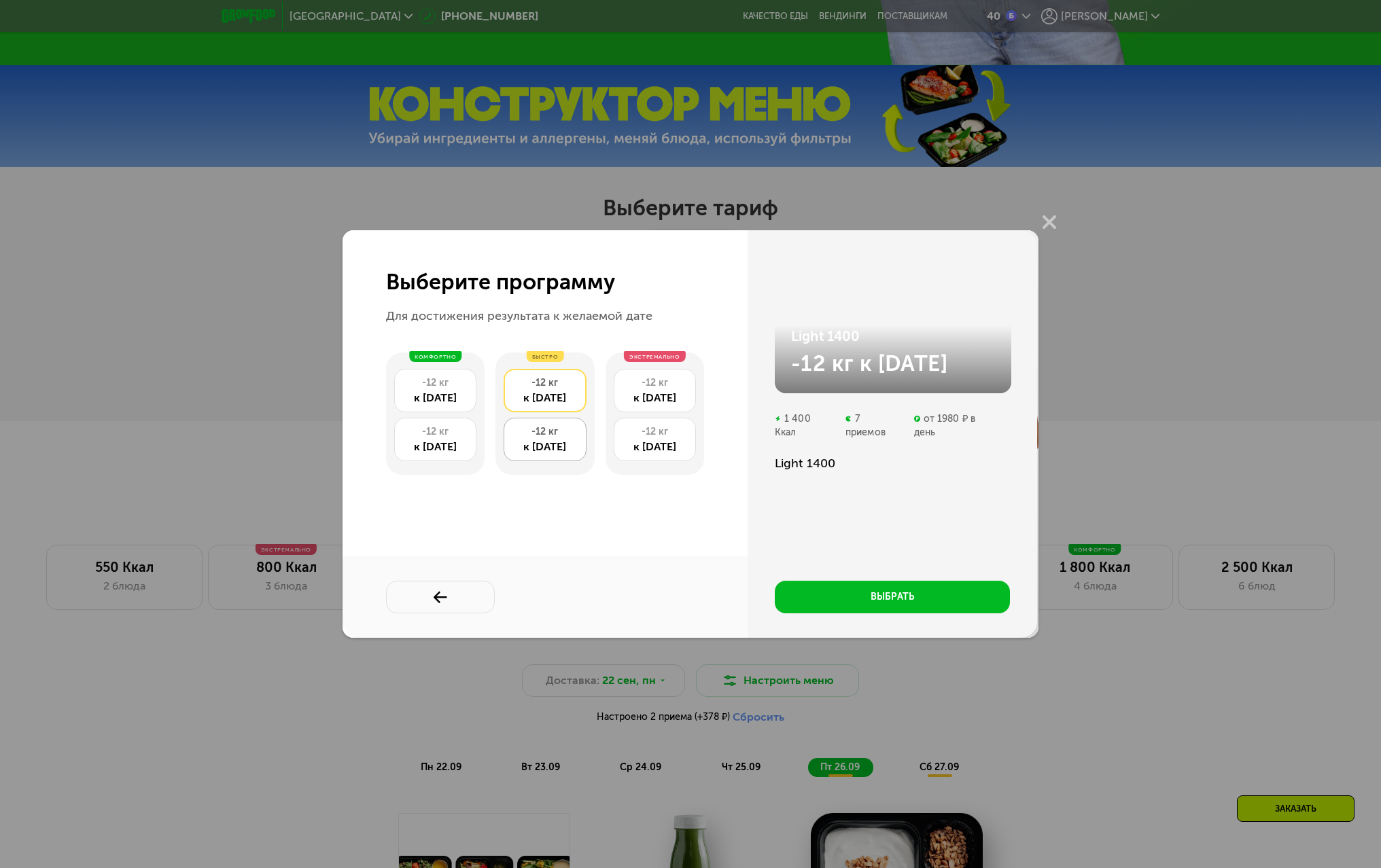
click at [538, 432] on div "-12 кг" at bounding box center [544, 431] width 68 height 13
click at [530, 390] on div "к [DATE]" at bounding box center [544, 398] width 68 height 16
click at [530, 434] on div "-12 кг" at bounding box center [544, 431] width 68 height 13
click at [532, 385] on div "-12 кг" at bounding box center [544, 382] width 68 height 13
click at [535, 427] on div "-12 кг" at bounding box center [544, 431] width 68 height 13
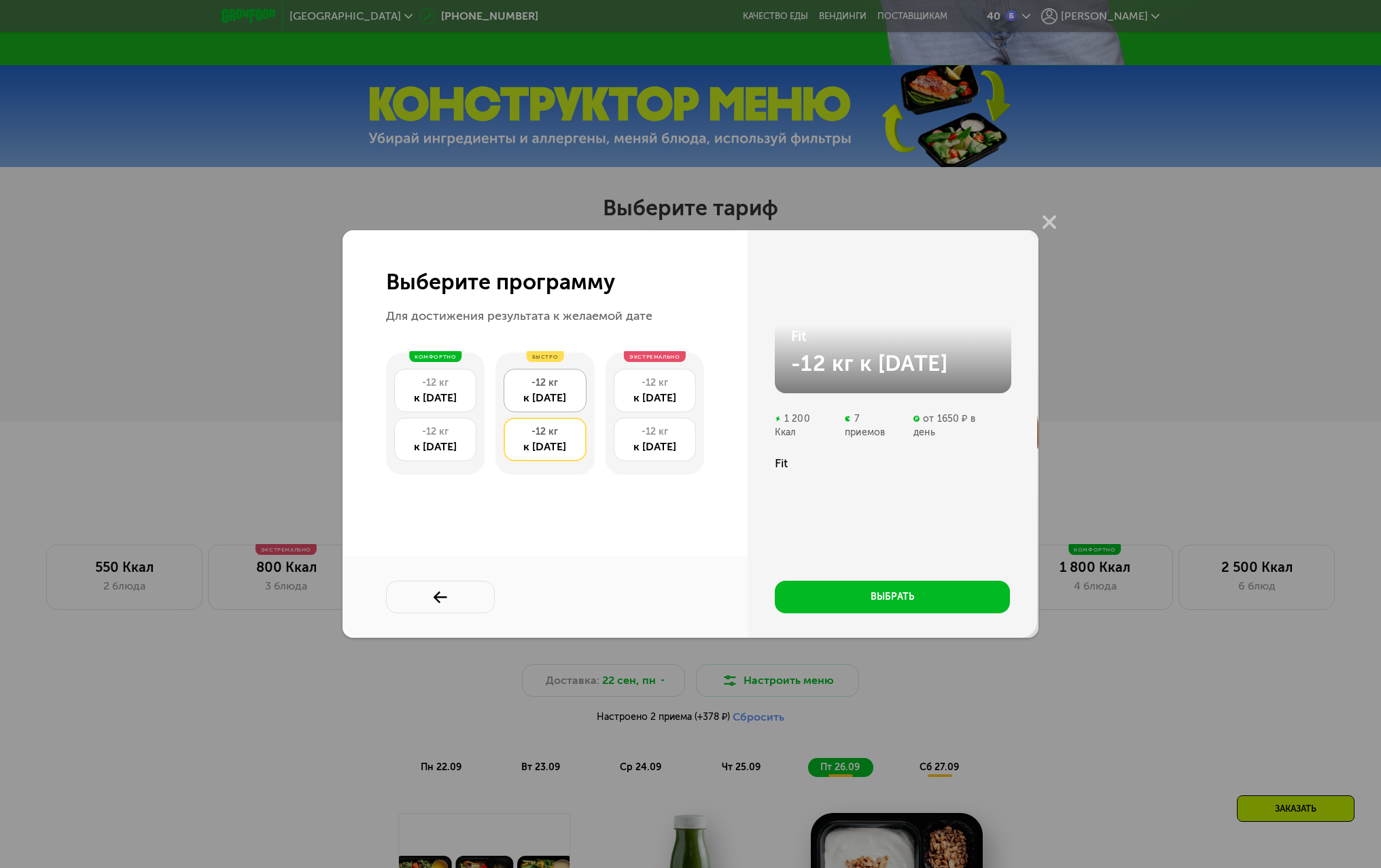
click at [534, 388] on div "-12 кг" at bounding box center [544, 382] width 68 height 13
click at [542, 439] on div "-12 кг к [DATE]" at bounding box center [545, 440] width 82 height 44
click at [543, 399] on div "к [DATE]" at bounding box center [544, 398] width 68 height 16
click at [566, 483] on div "комфортно -12 кг к [DATE] кг к [DATE] быстро -12 кг к [DATE] кг к [DATE] экстре…" at bounding box center [556, 422] width 340 height 160
click at [554, 449] on div "к [DATE]" at bounding box center [544, 447] width 68 height 16
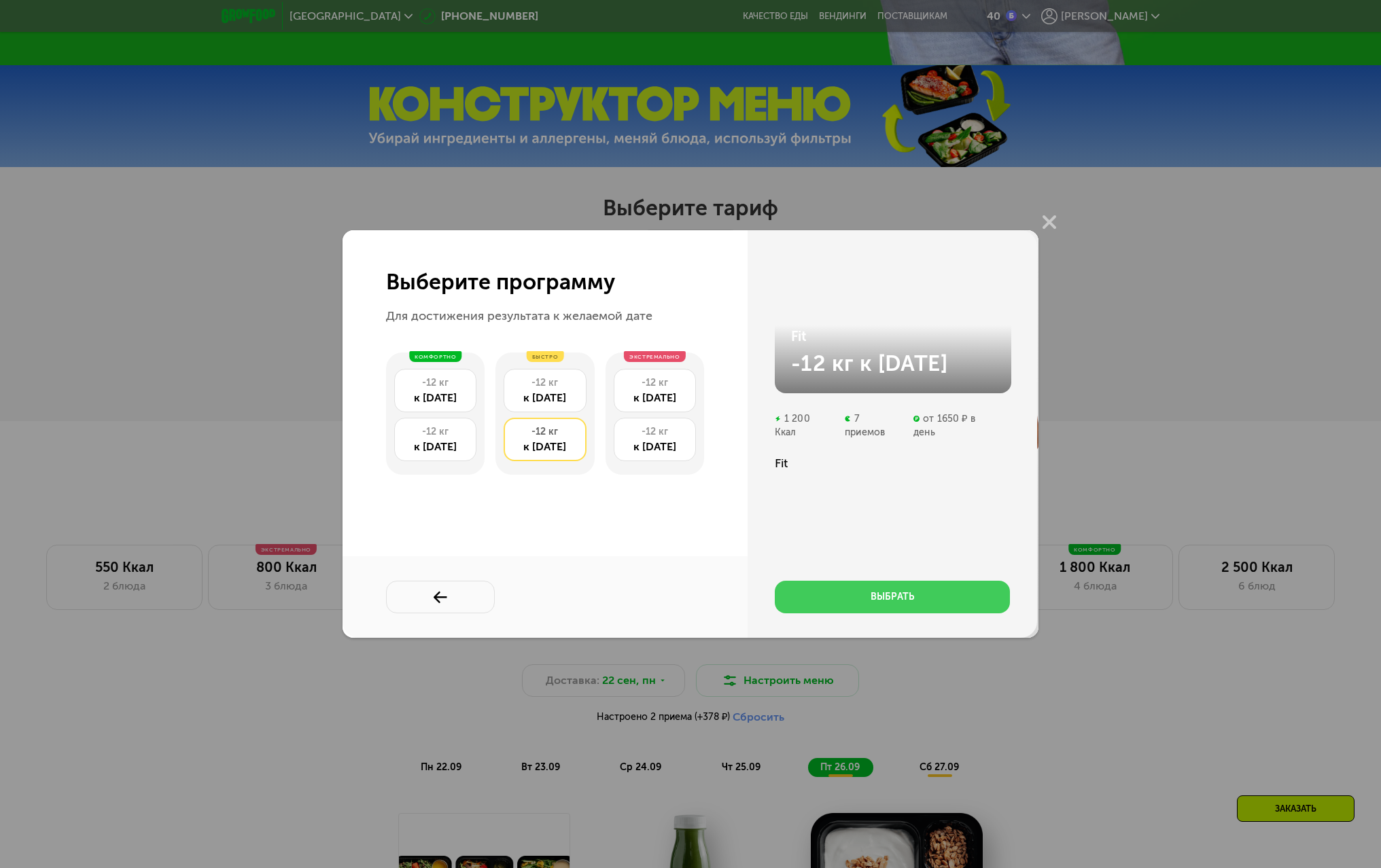
click at [910, 601] on div "выбрать" at bounding box center [892, 597] width 44 height 13
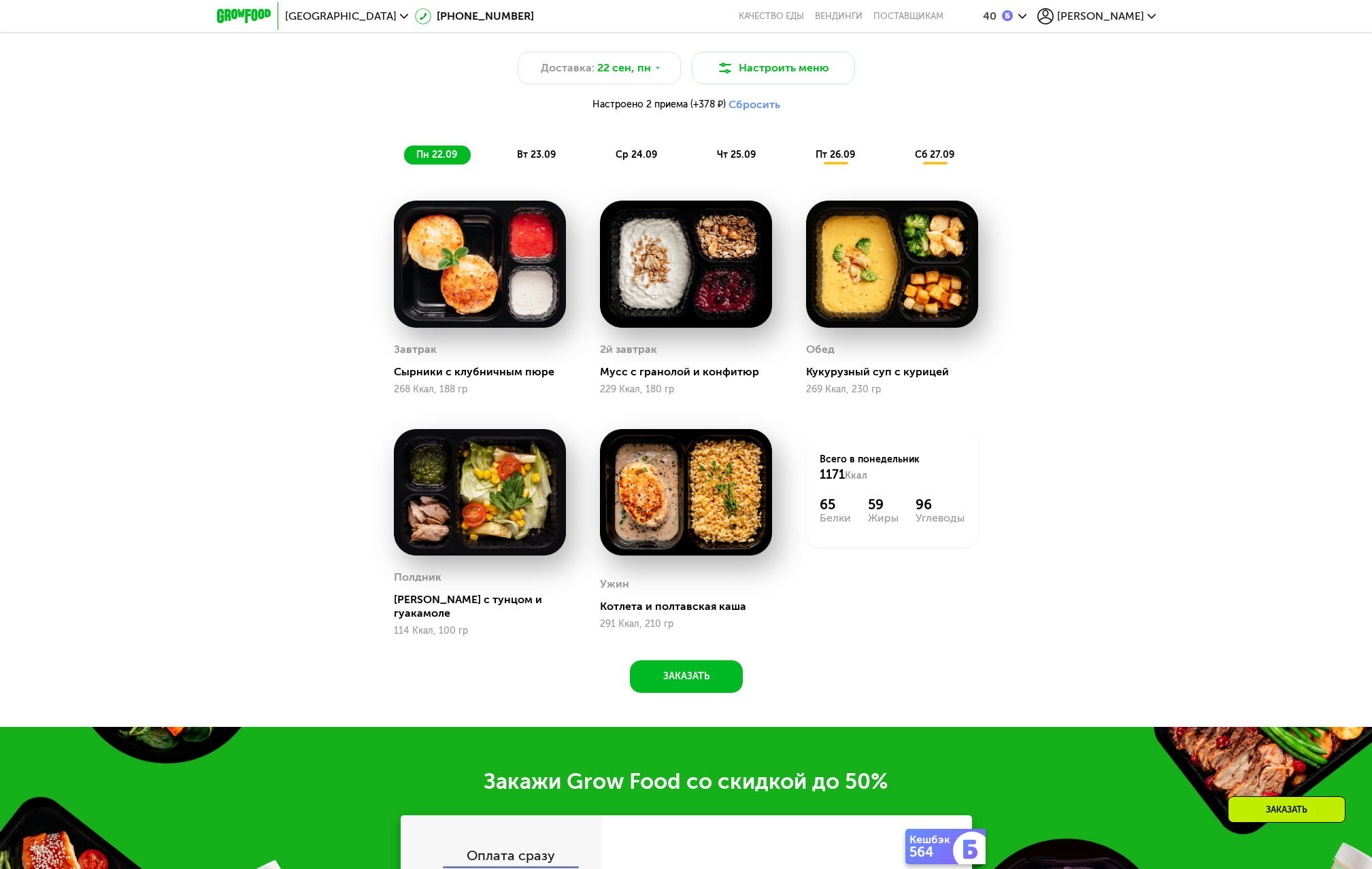
scroll to position [1200, 0]
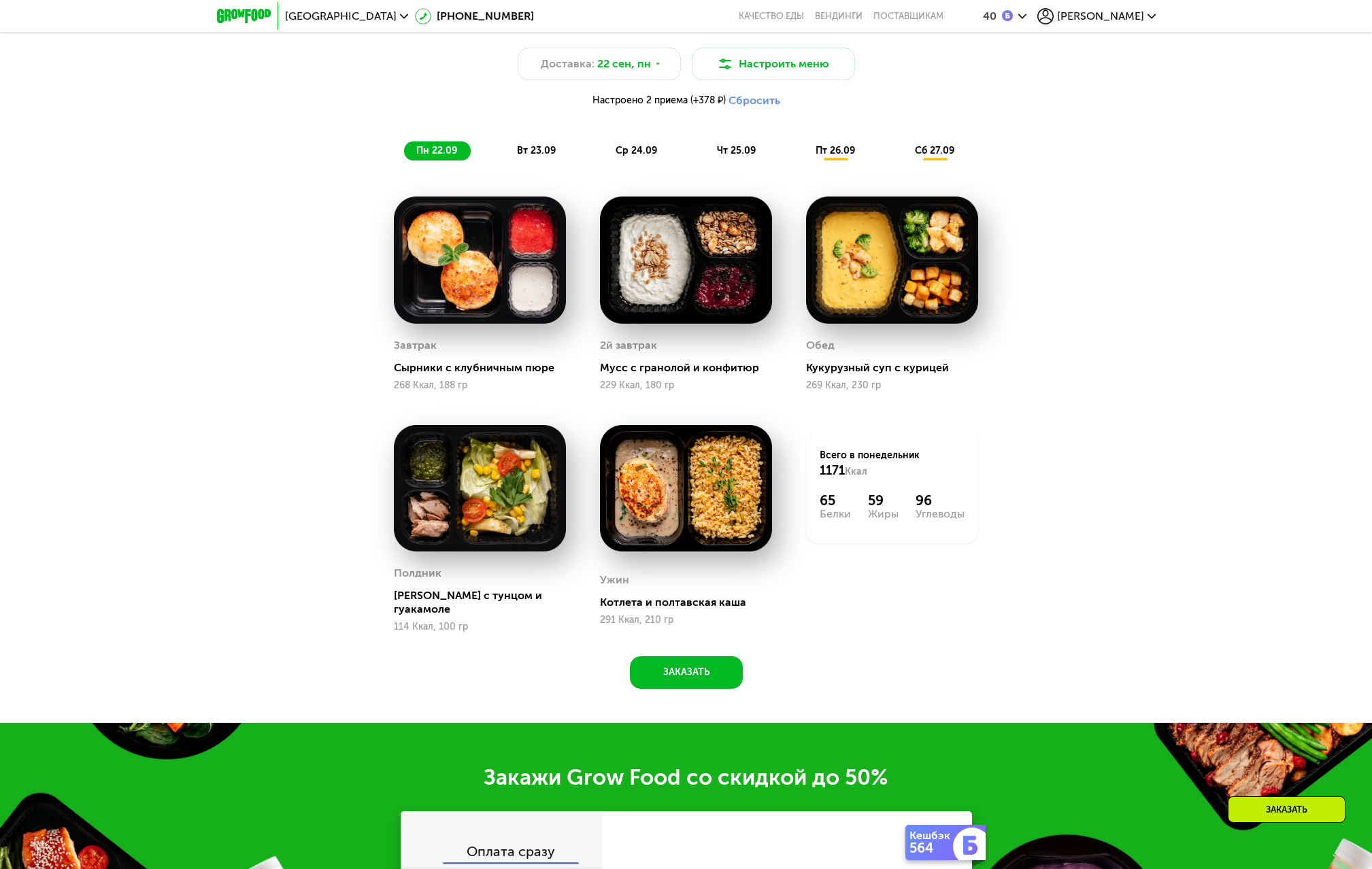
click at [528, 153] on span "вт 23.09" at bounding box center [536, 150] width 39 height 12
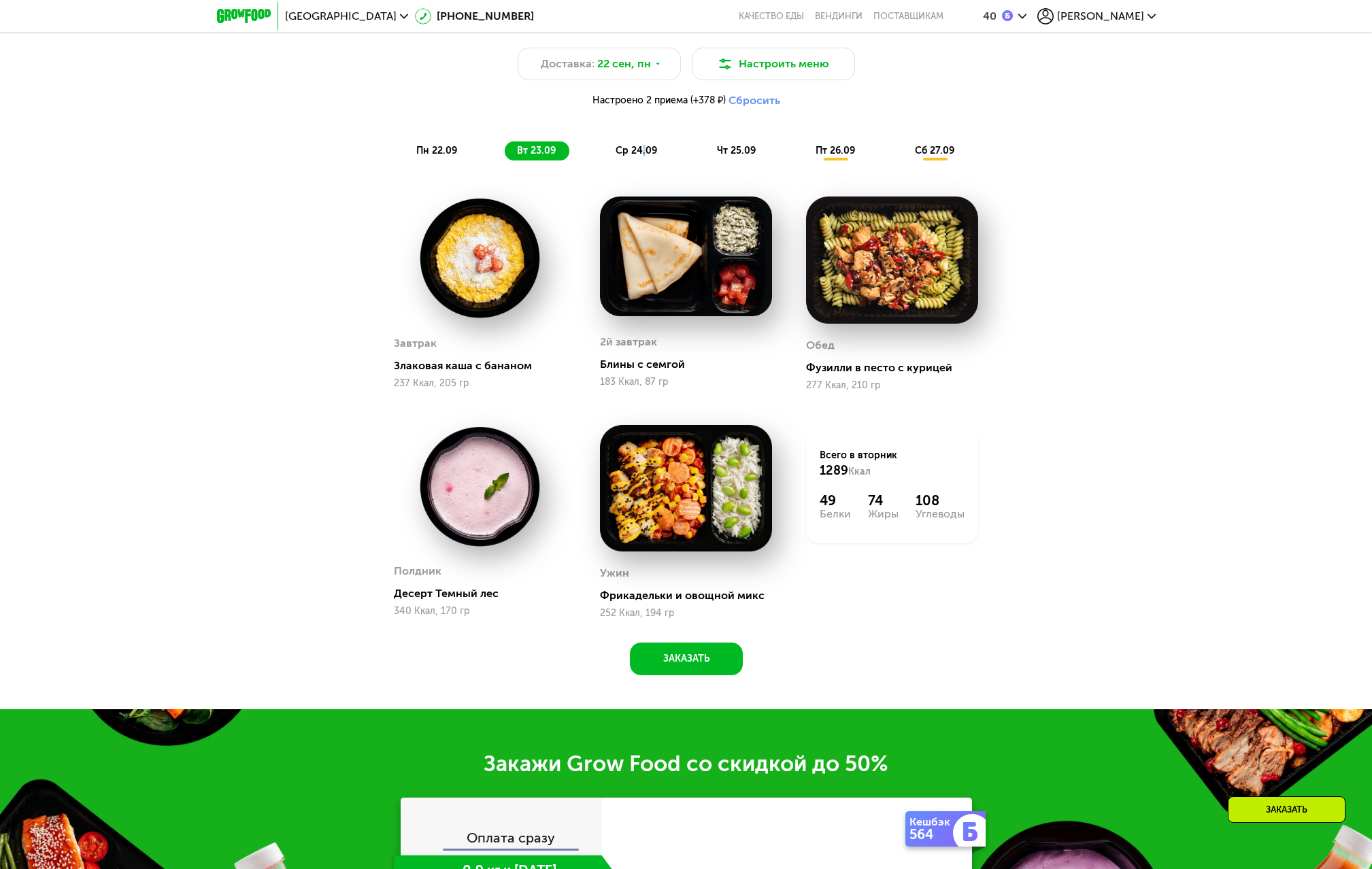
click at [644, 160] on div "ср 24.09" at bounding box center [637, 151] width 68 height 19
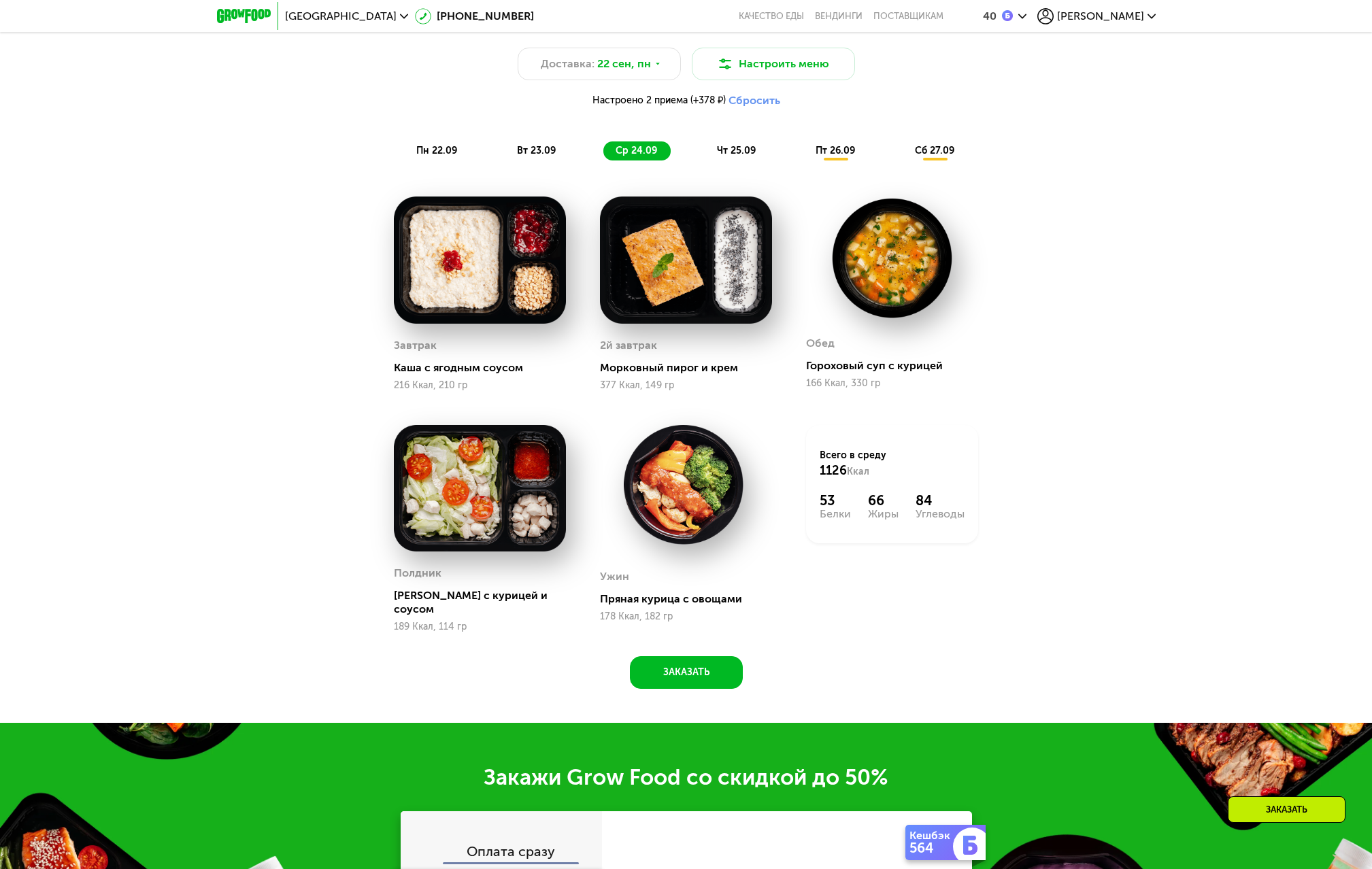
click at [696, 154] on div "пн 22.09 вт 23.09 ср 24.09 чт 25.09 пт 26.09 сб 27.09" at bounding box center [686, 151] width 565 height 19
click at [714, 153] on div "чт 25.09" at bounding box center [737, 151] width 65 height 19
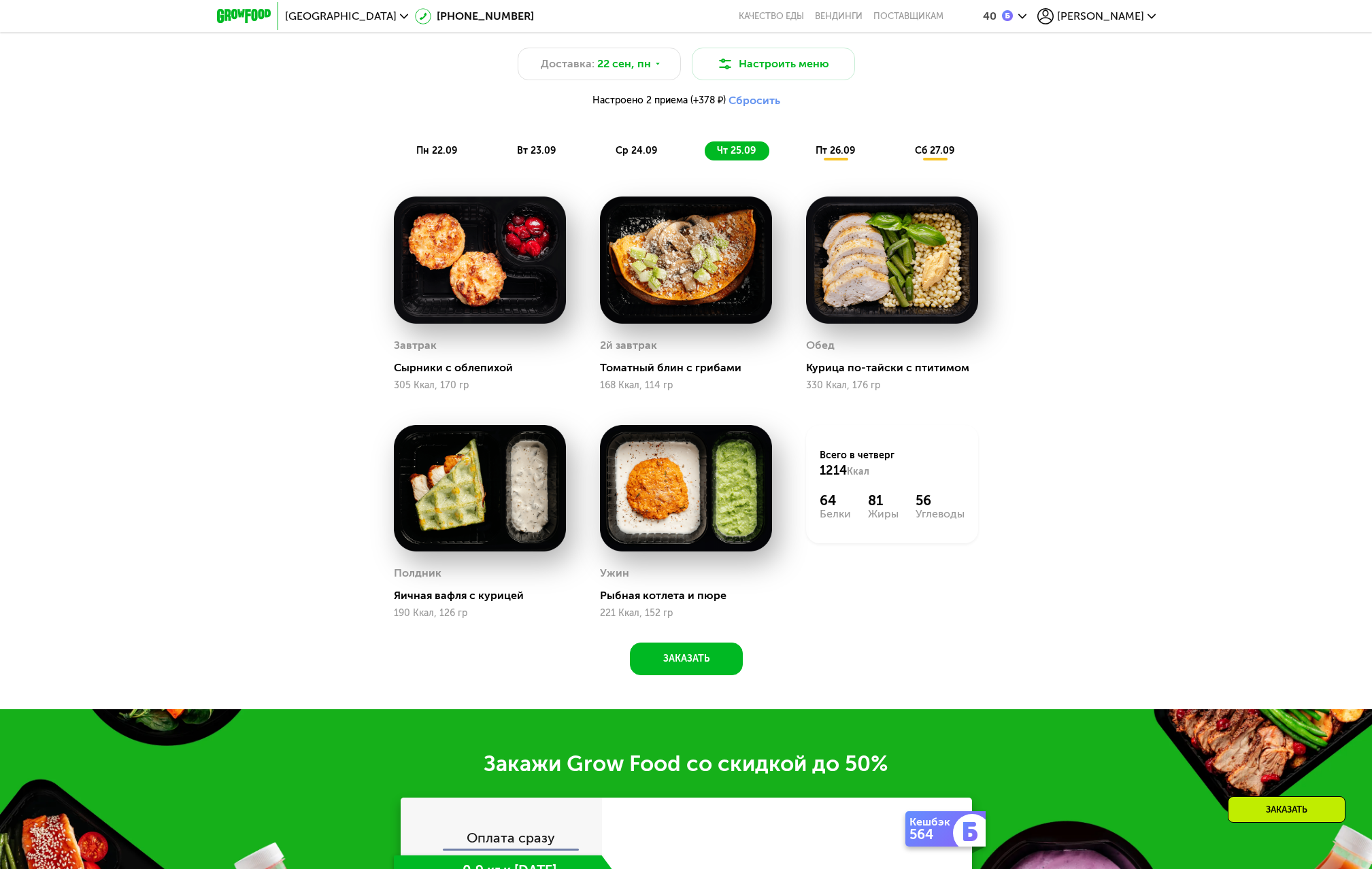
click at [844, 153] on span "пт 26.09" at bounding box center [835, 150] width 40 height 12
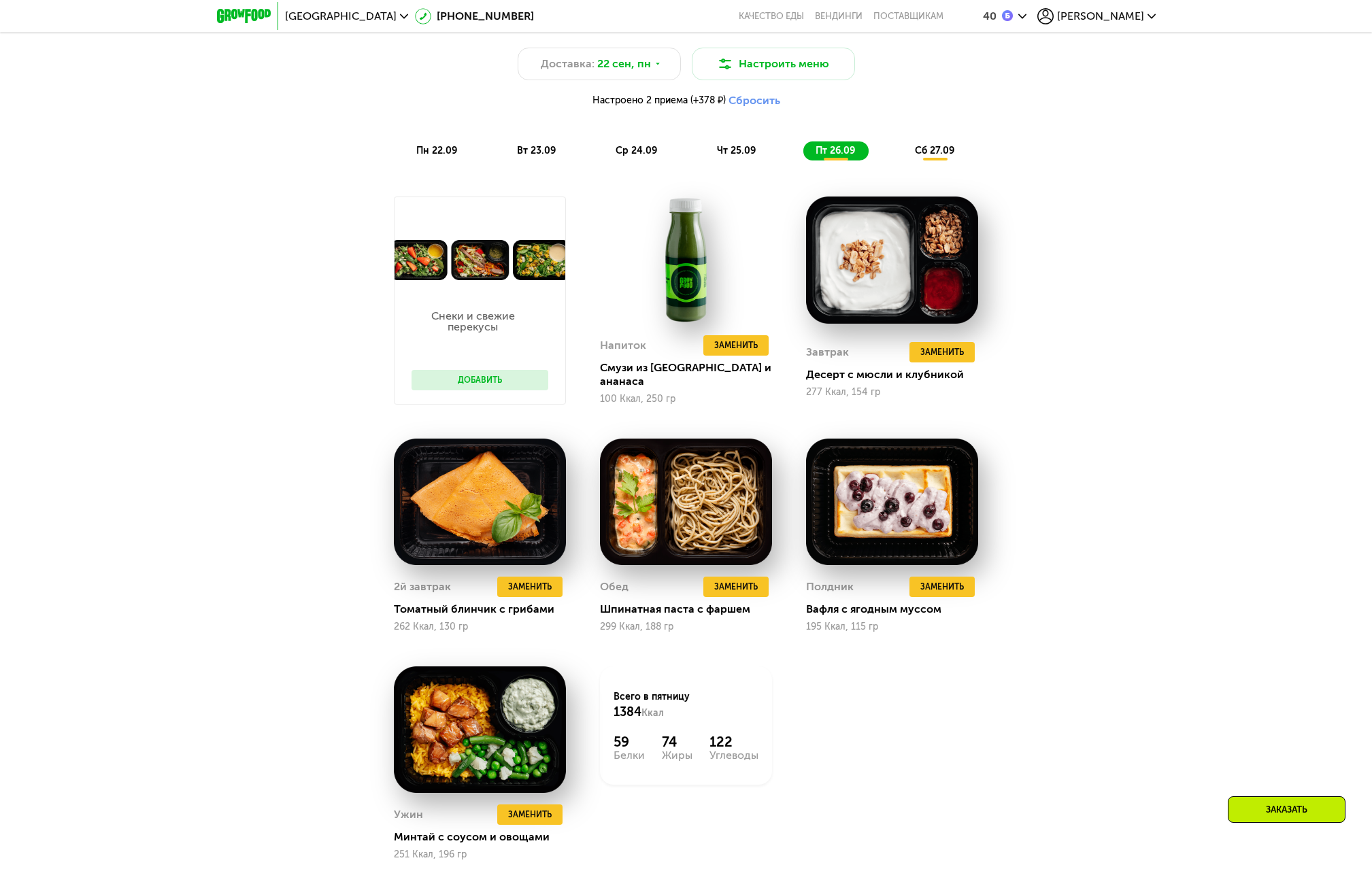
click at [961, 147] on div "сб 27.09" at bounding box center [935, 151] width 65 height 19
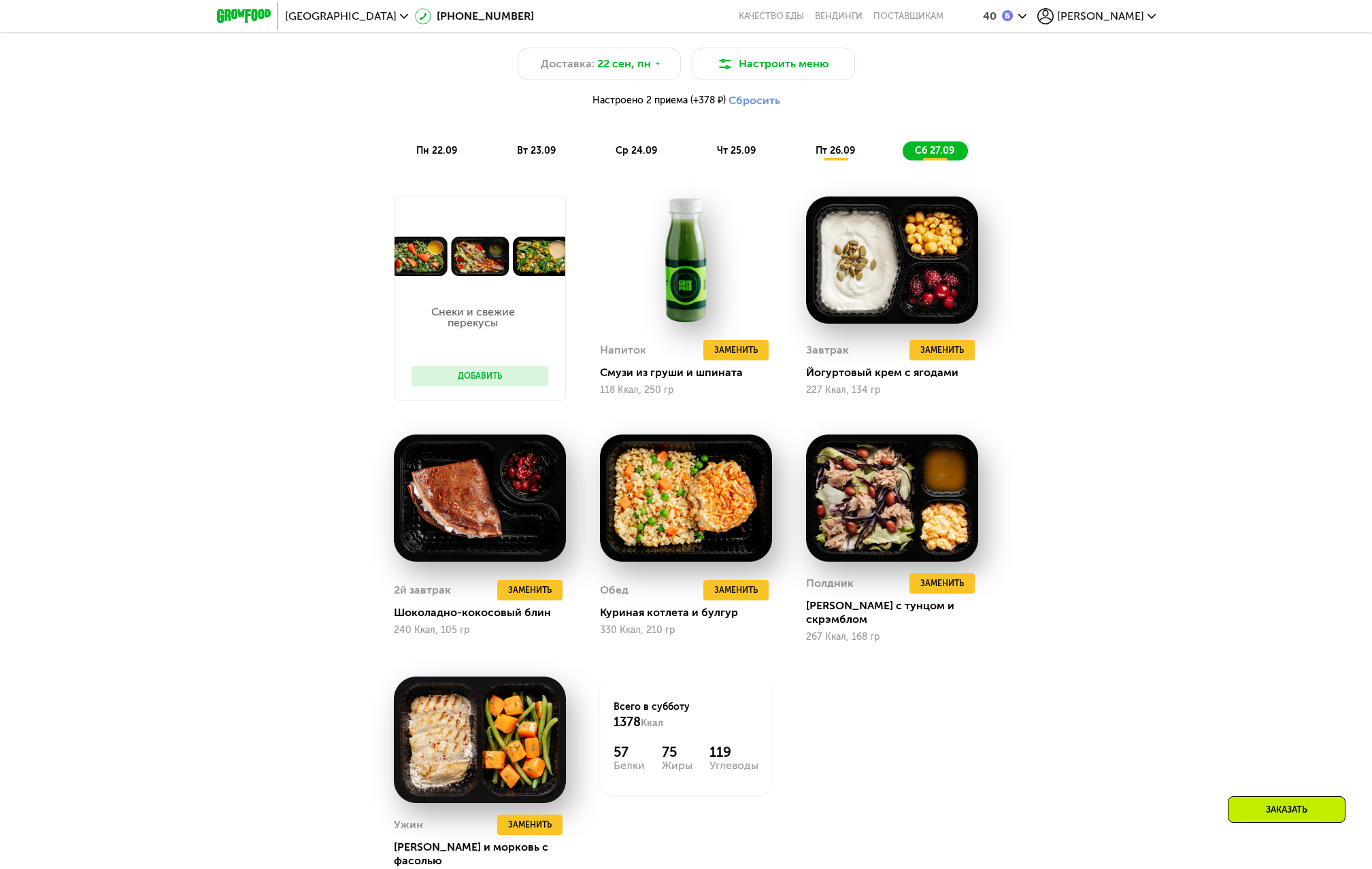
click at [854, 142] on div "Доставка: [DATE] Настроить меню Настроено 2 приема (+378 ₽) Сбросить пн 22.09 в…" at bounding box center [686, 103] width 805 height 113
click at [832, 160] on div "пт 26.09" at bounding box center [837, 151] width 65 height 19
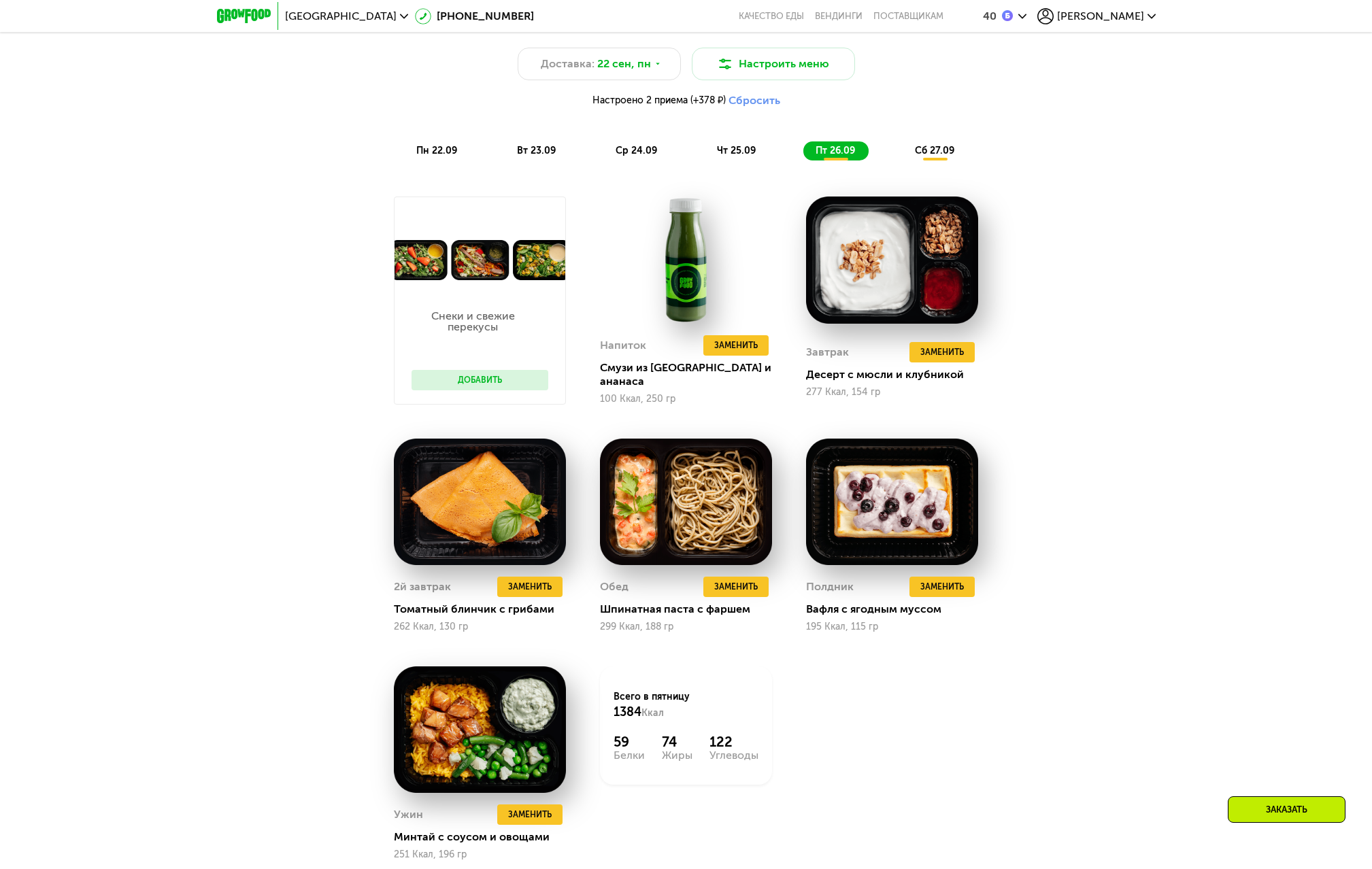
click at [654, 156] on span "ср 24.09" at bounding box center [636, 150] width 41 height 12
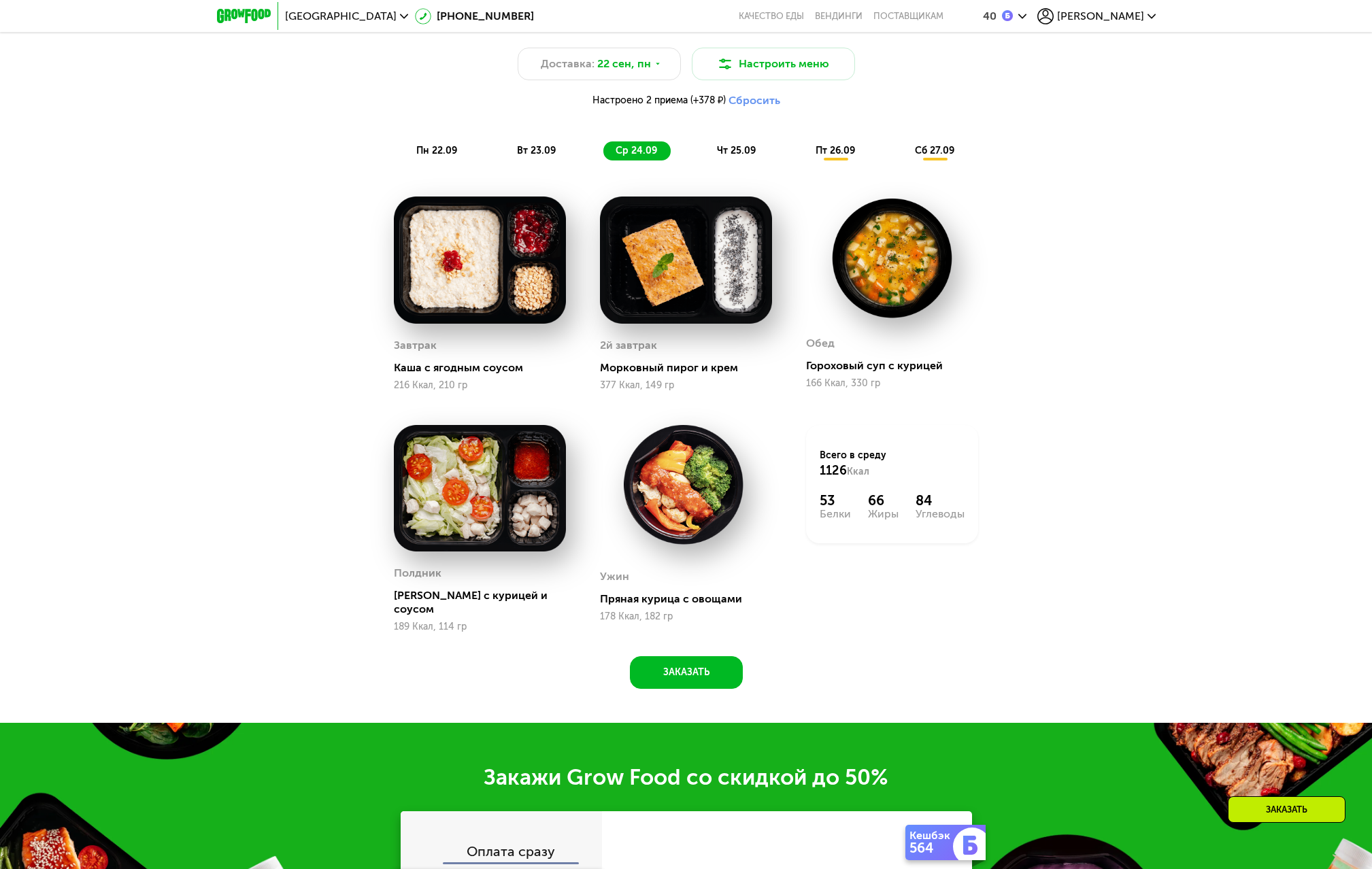
drag, startPoint x: 742, startPoint y: 165, endPoint x: 714, endPoint y: 159, distance: 28.6
click at [739, 160] on div "чт 25.09" at bounding box center [737, 151] width 65 height 19
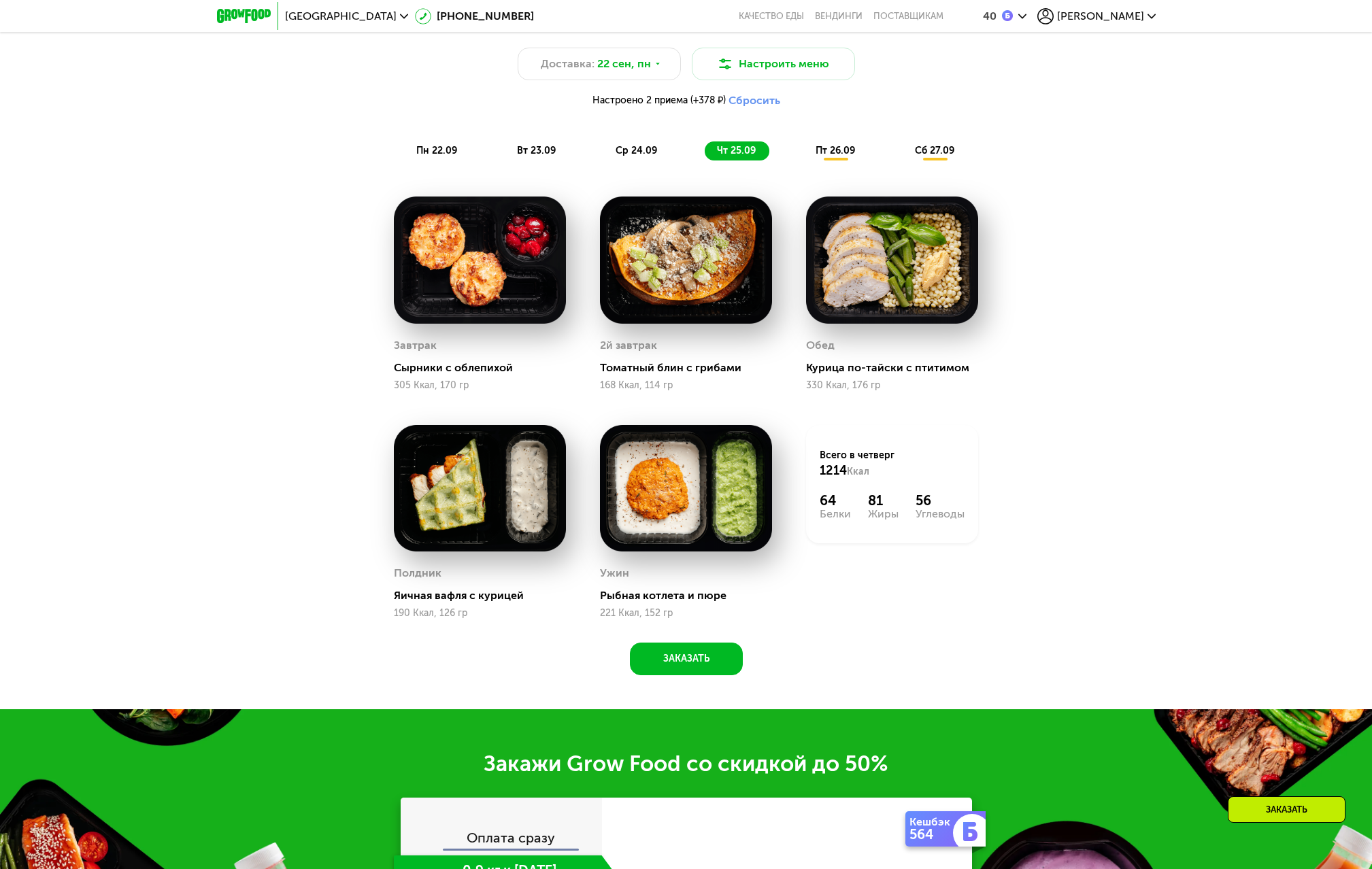
click at [546, 156] on span "вт 23.09" at bounding box center [536, 150] width 39 height 12
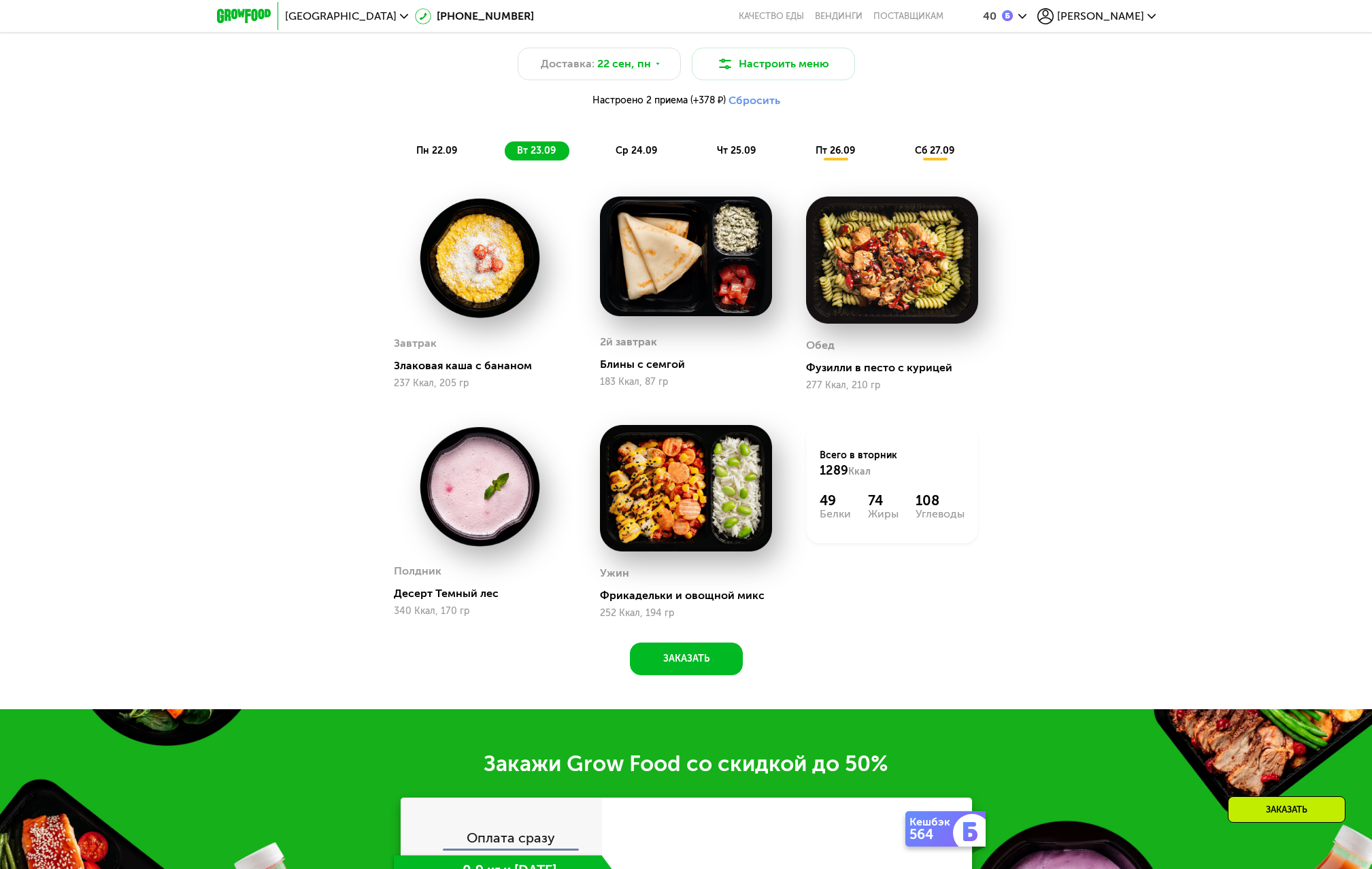
click at [477, 160] on div "пн 22.09 вт 23.09 ср 24.09 чт 25.09 пт 26.09 сб 27.09" at bounding box center [686, 151] width 565 height 19
click at [456, 160] on div "пн 22.09" at bounding box center [437, 151] width 67 height 19
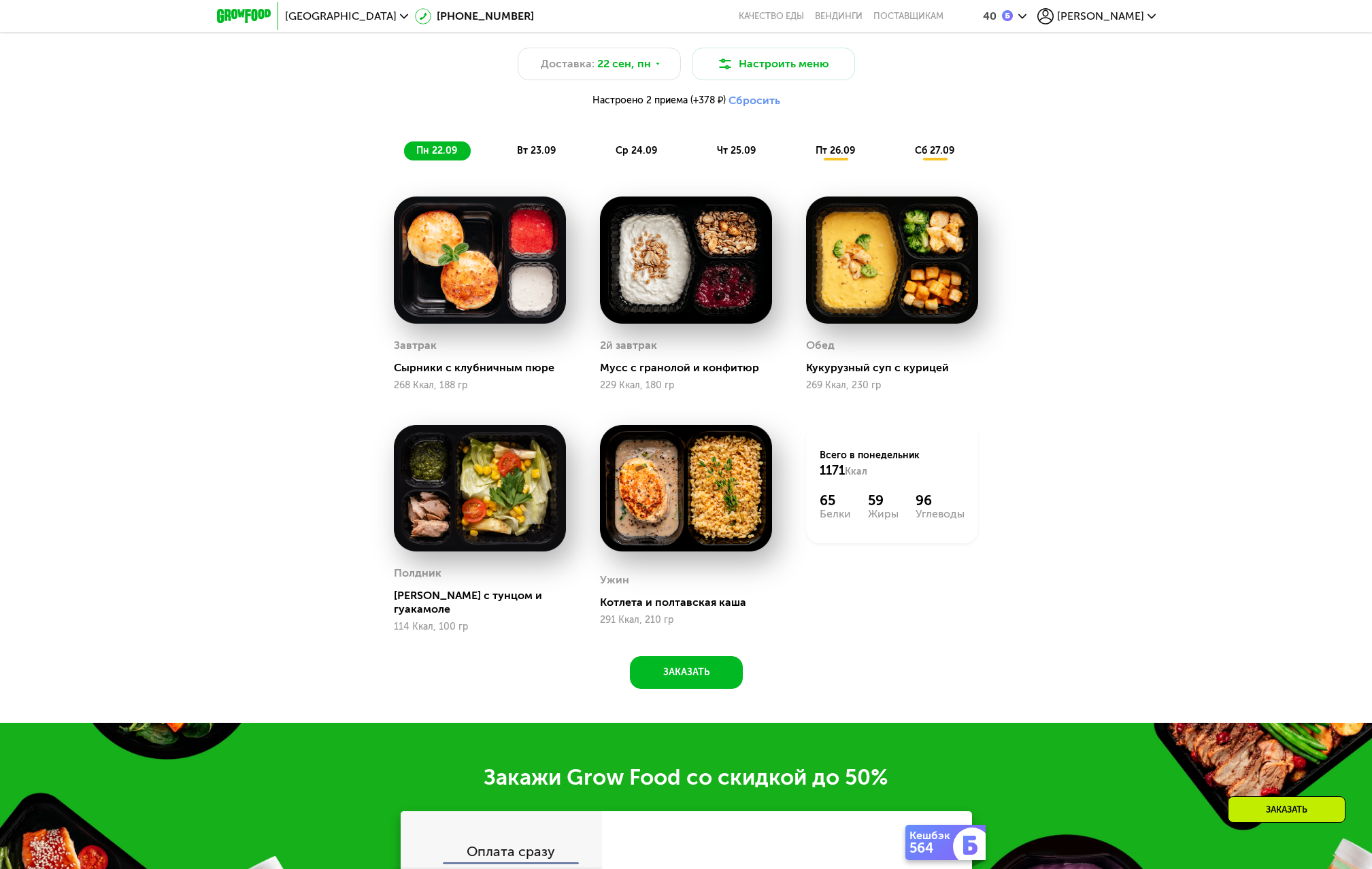
click at [560, 174] on div "Доставка: [DATE] Настроить меню Настроено 2 приема (+378 ₽) Сбросить пн 22.09 в…" at bounding box center [686, 353] width 838 height 671
click at [547, 156] on span "вт 23.09" at bounding box center [536, 150] width 39 height 12
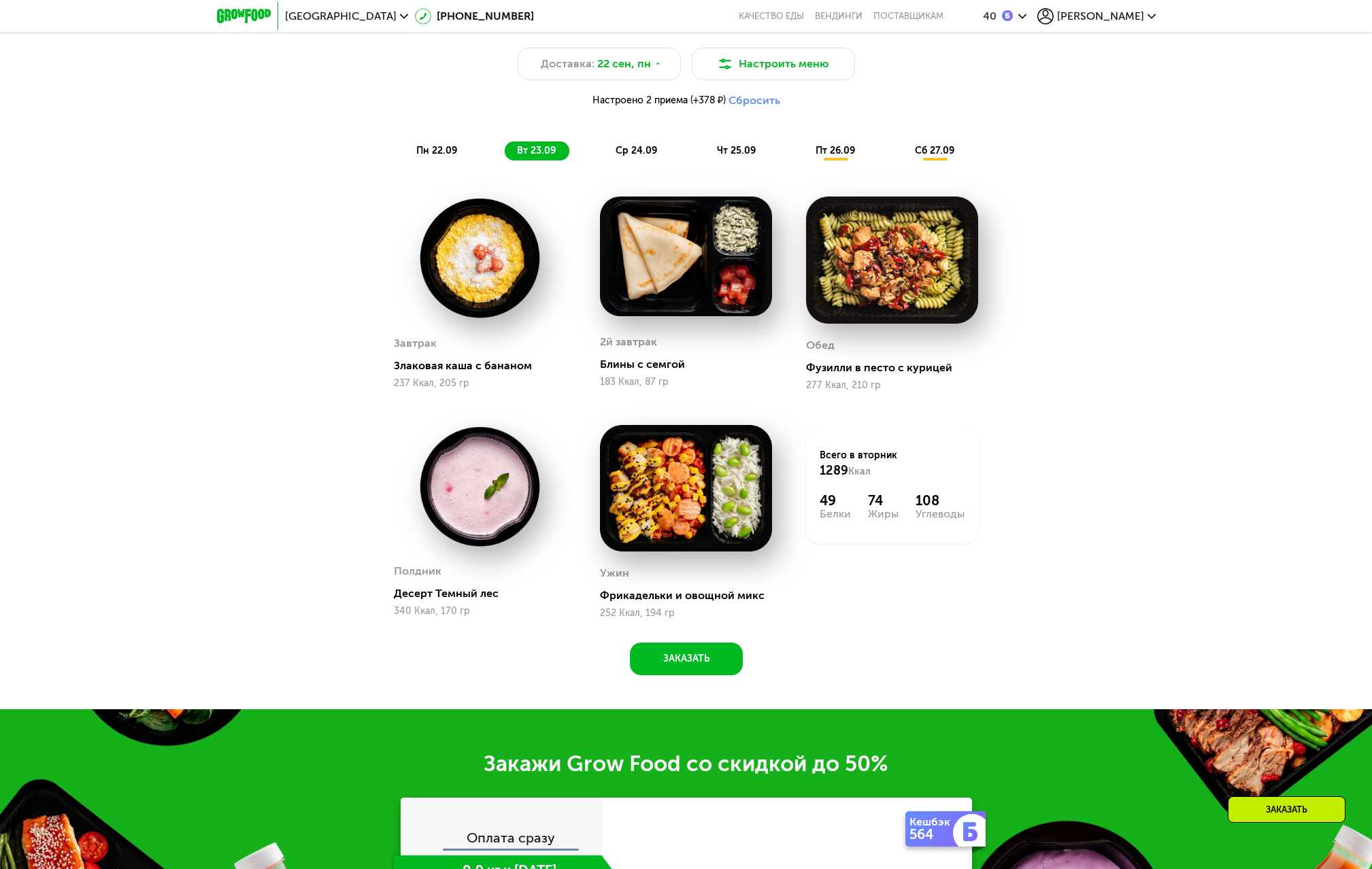
click at [647, 166] on div "Доставка: [DATE] Настроить меню Настроено 2 приема (+378 ₽) Сбросить пн 22.09 в…" at bounding box center [686, 93] width 822 height 151
drag, startPoint x: 568, startPoint y: 149, endPoint x: 579, endPoint y: 151, distance: 11.2
click at [570, 149] on div "пн 22.09 вт 23.09 ср 24.09 чт 25.09 пт 26.09 сб 27.09" at bounding box center [686, 151] width 565 height 19
click at [615, 160] on div "ср 24.09" at bounding box center [637, 151] width 68 height 19
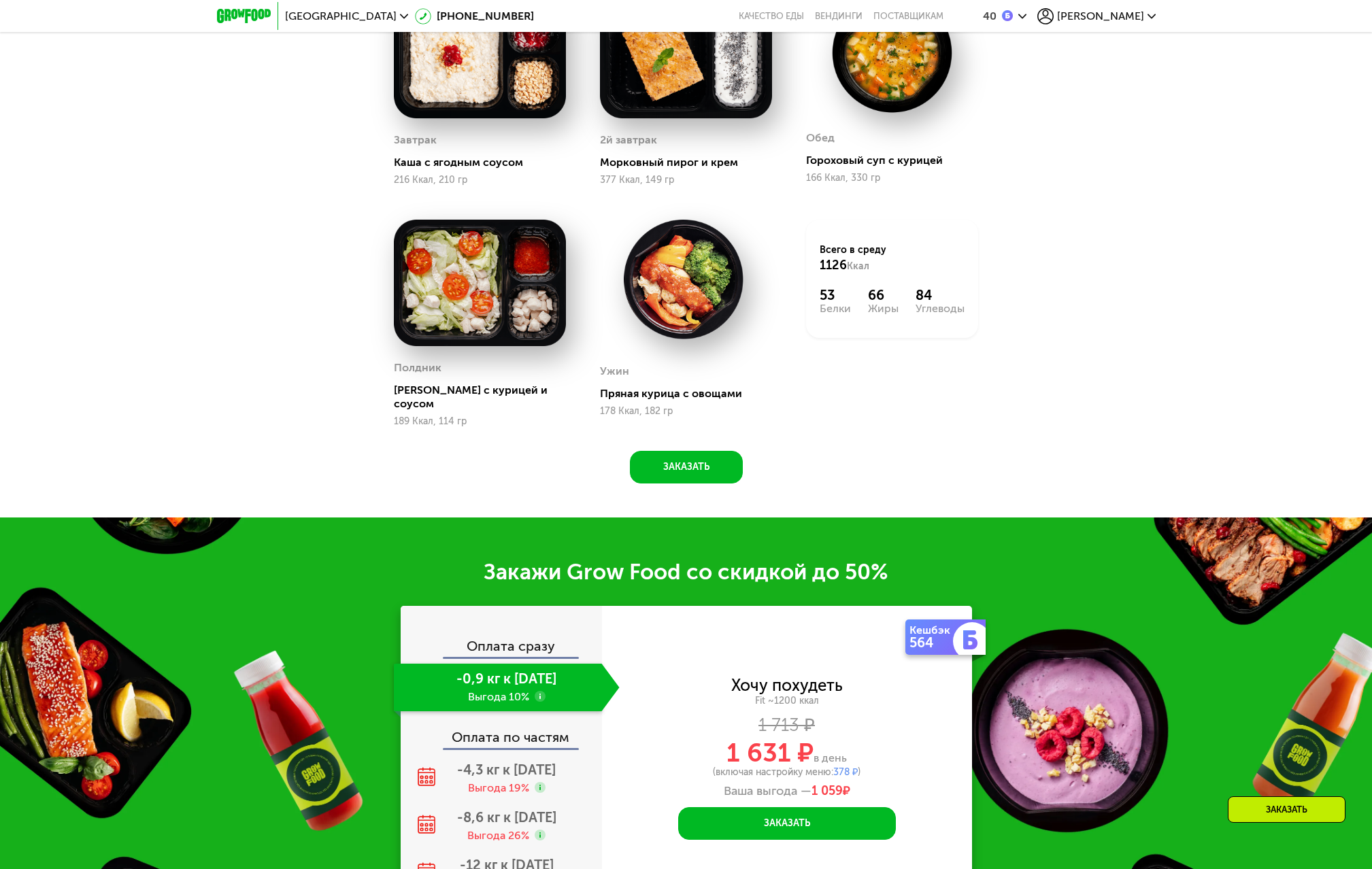
scroll to position [1676, 0]
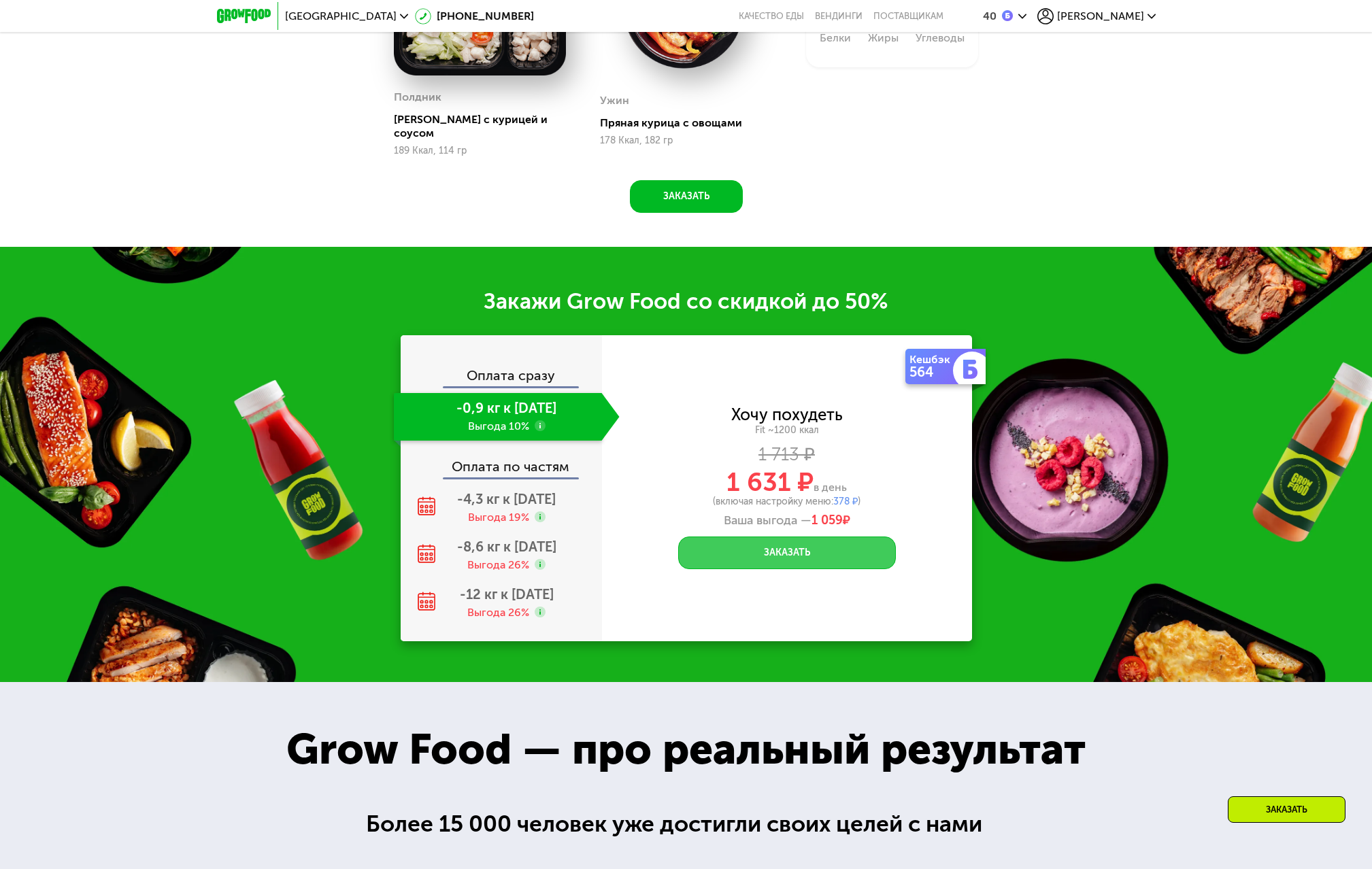
click at [805, 552] on button "Заказать" at bounding box center [788, 553] width 218 height 33
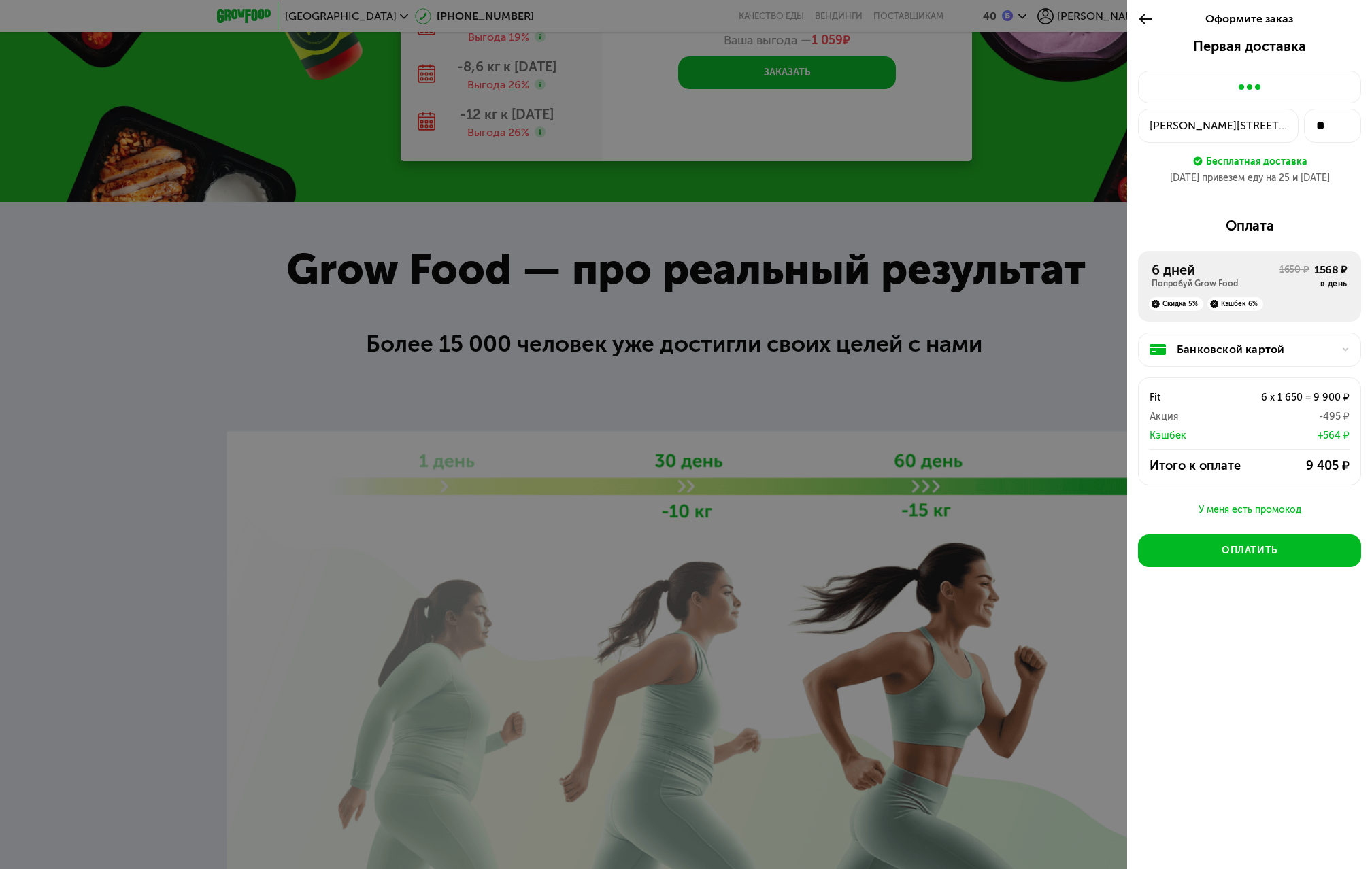
scroll to position [2152, 0]
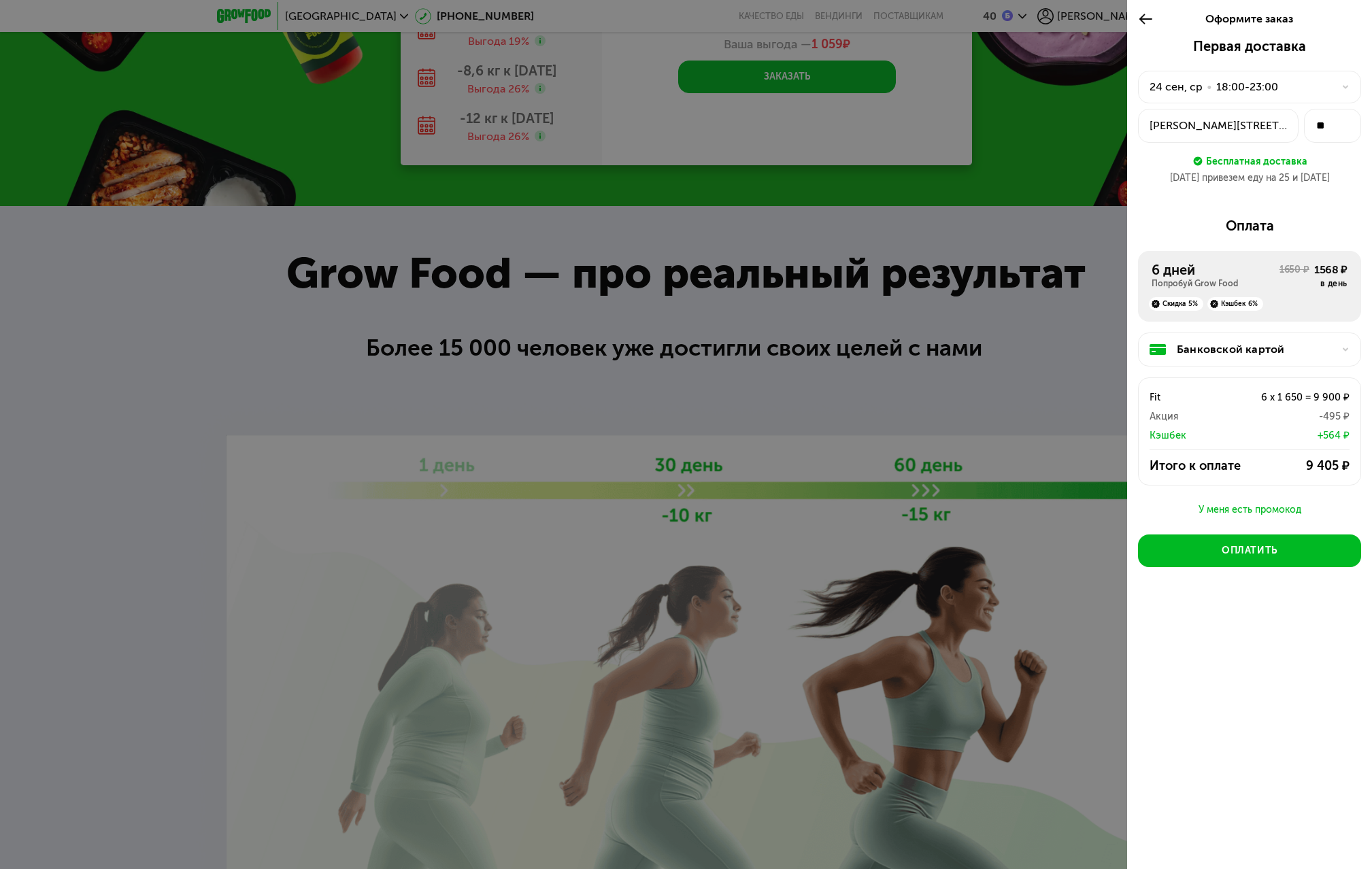
drag, startPoint x: 1169, startPoint y: 181, endPoint x: 1160, endPoint y: 167, distance: 16.6
click at [1161, 176] on div "[DATE] привезем еду на 25 и [DATE]" at bounding box center [1250, 177] width 223 height 13
click at [1312, 87] on div "[DATE] • 18:00-23:00" at bounding box center [1242, 86] width 184 height 16
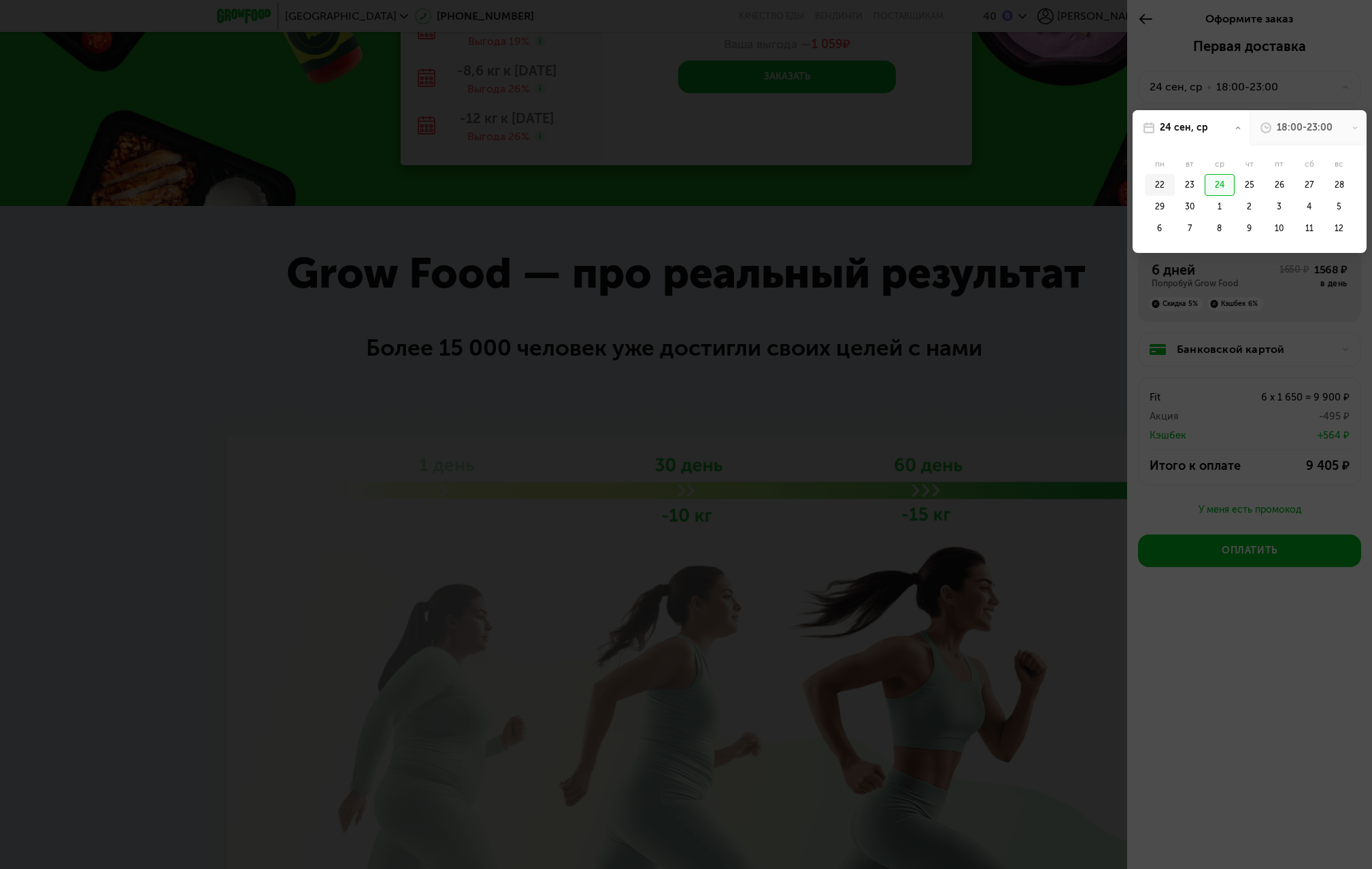
click at [1161, 181] on div "22" at bounding box center [1160, 185] width 30 height 22
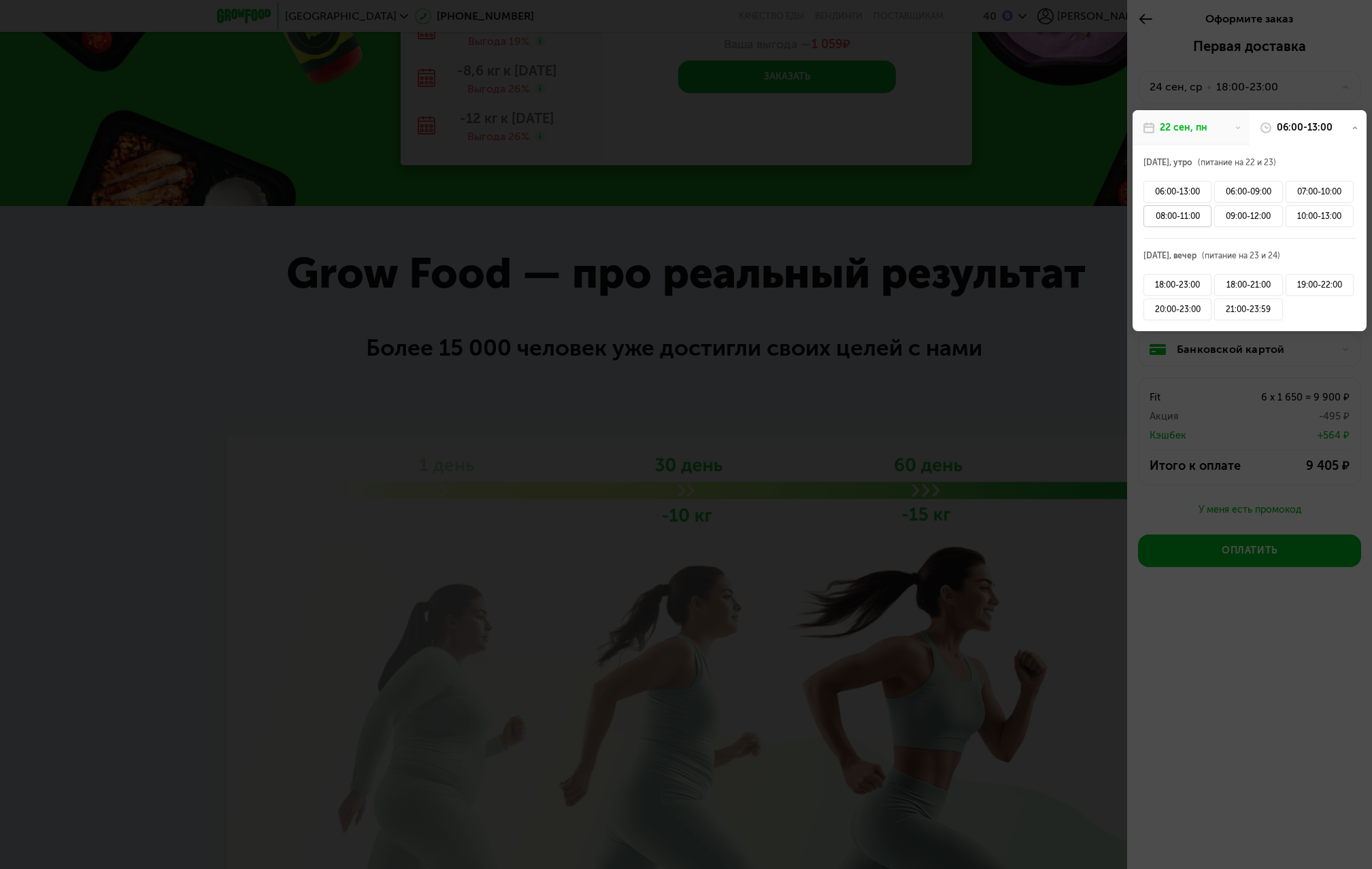
click at [1181, 222] on div "08:00-11:00" at bounding box center [1177, 216] width 68 height 22
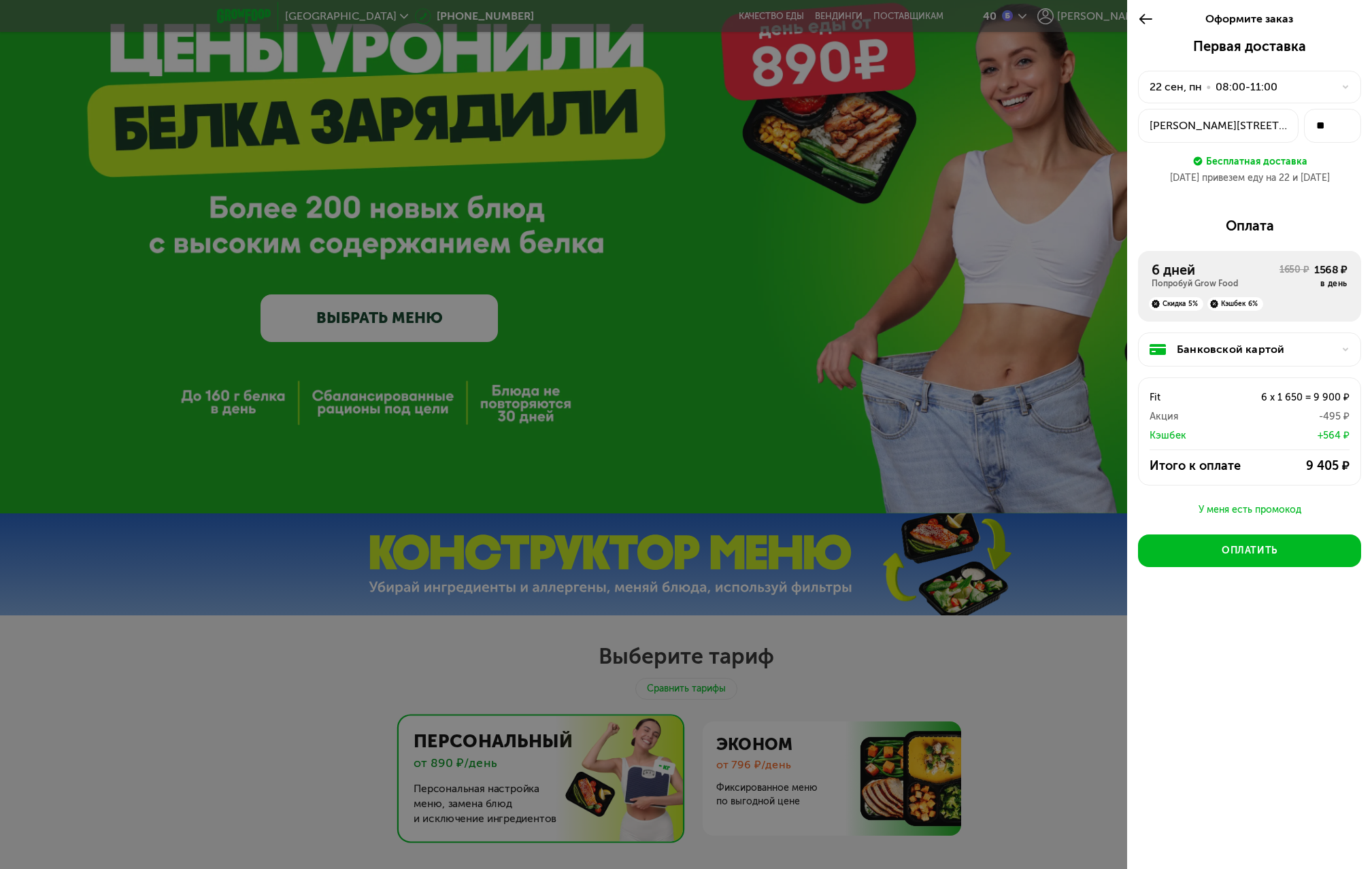
scroll to position [0, 0]
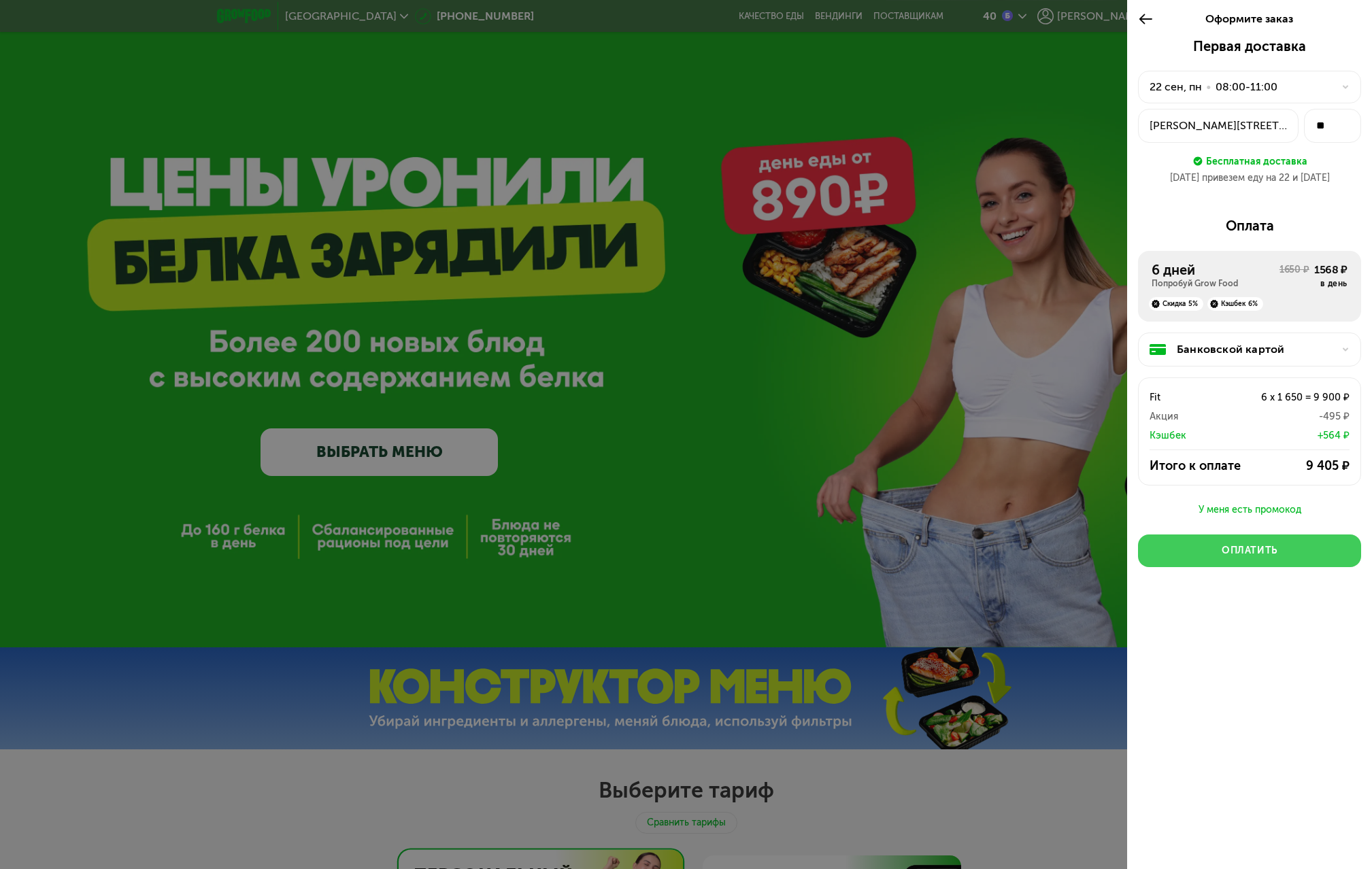
click at [1266, 552] on div "Оплатить" at bounding box center [1250, 550] width 56 height 13
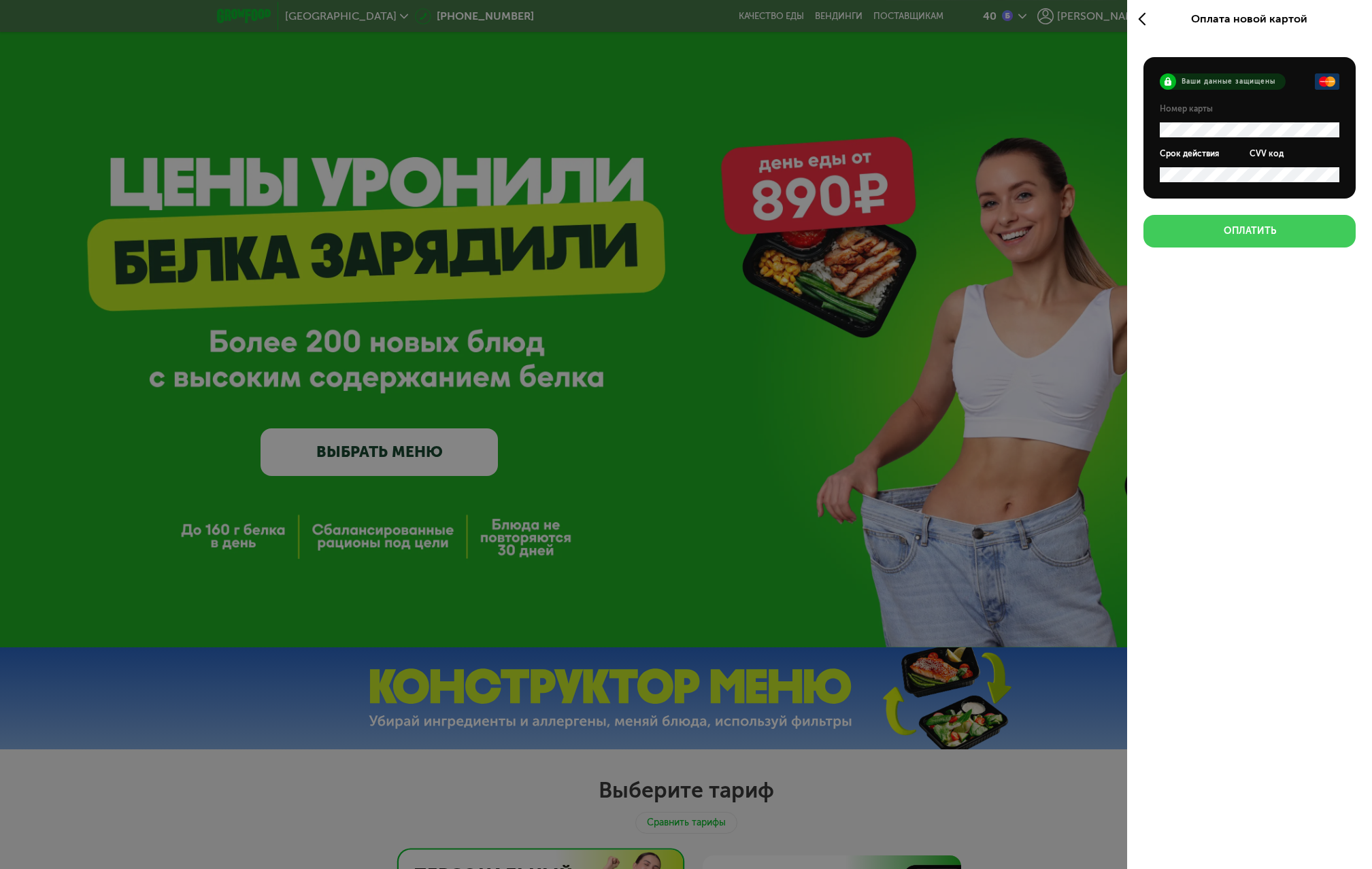
click at [1269, 234] on div "Оплатить" at bounding box center [1250, 231] width 52 height 13
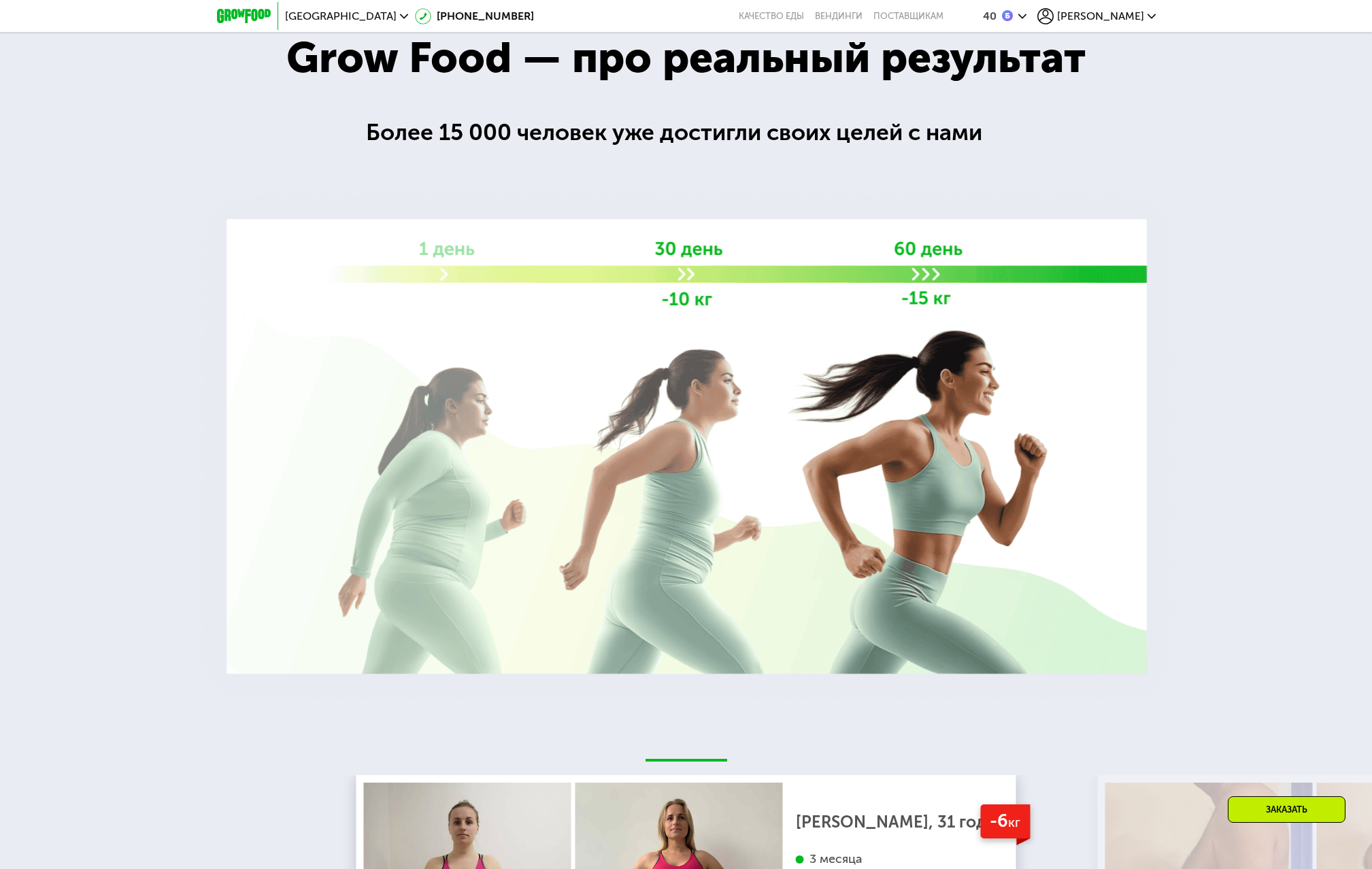
scroll to position [2313, 0]
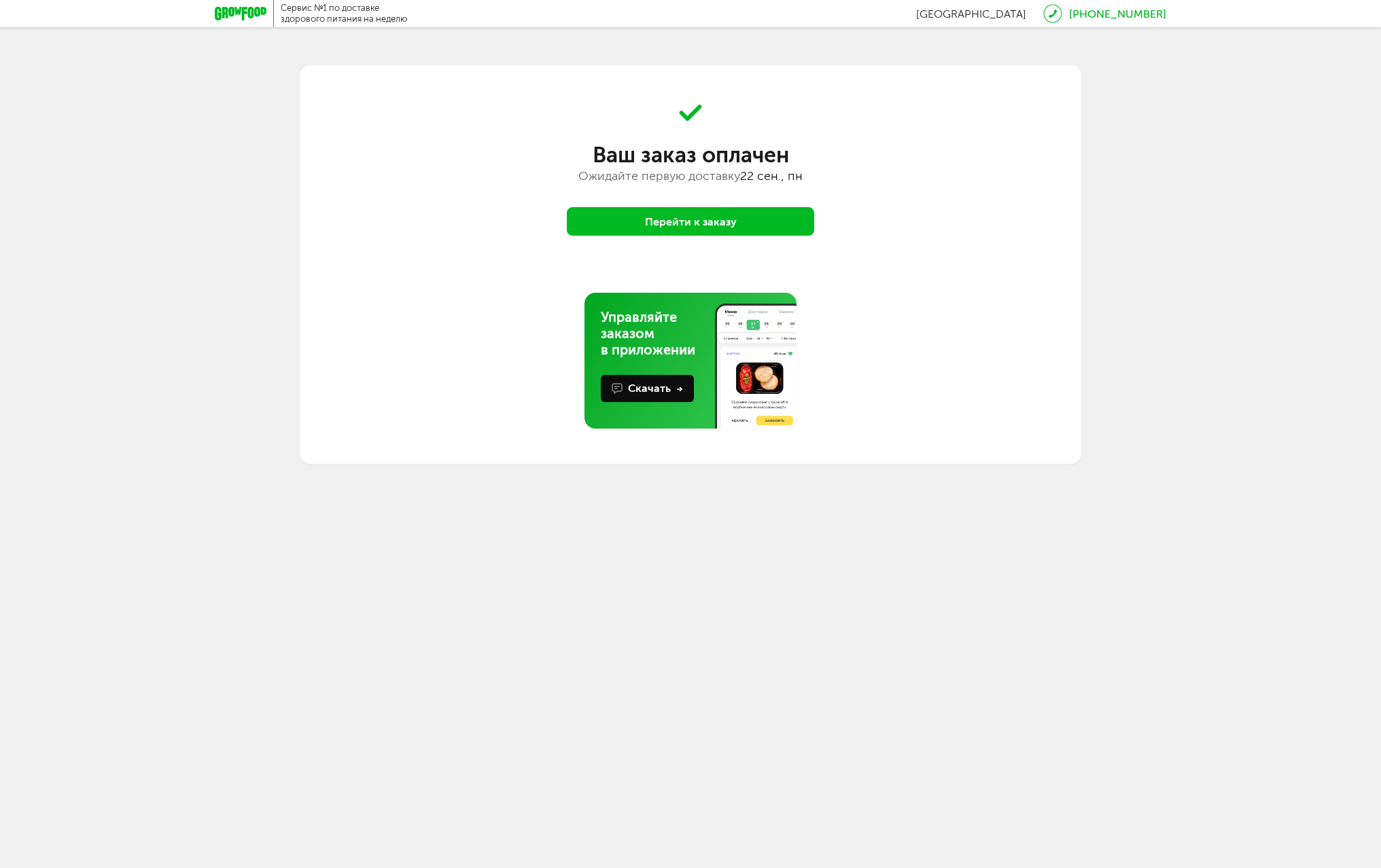
click at [656, 229] on button "Перейти к заказу" at bounding box center [690, 221] width 247 height 29
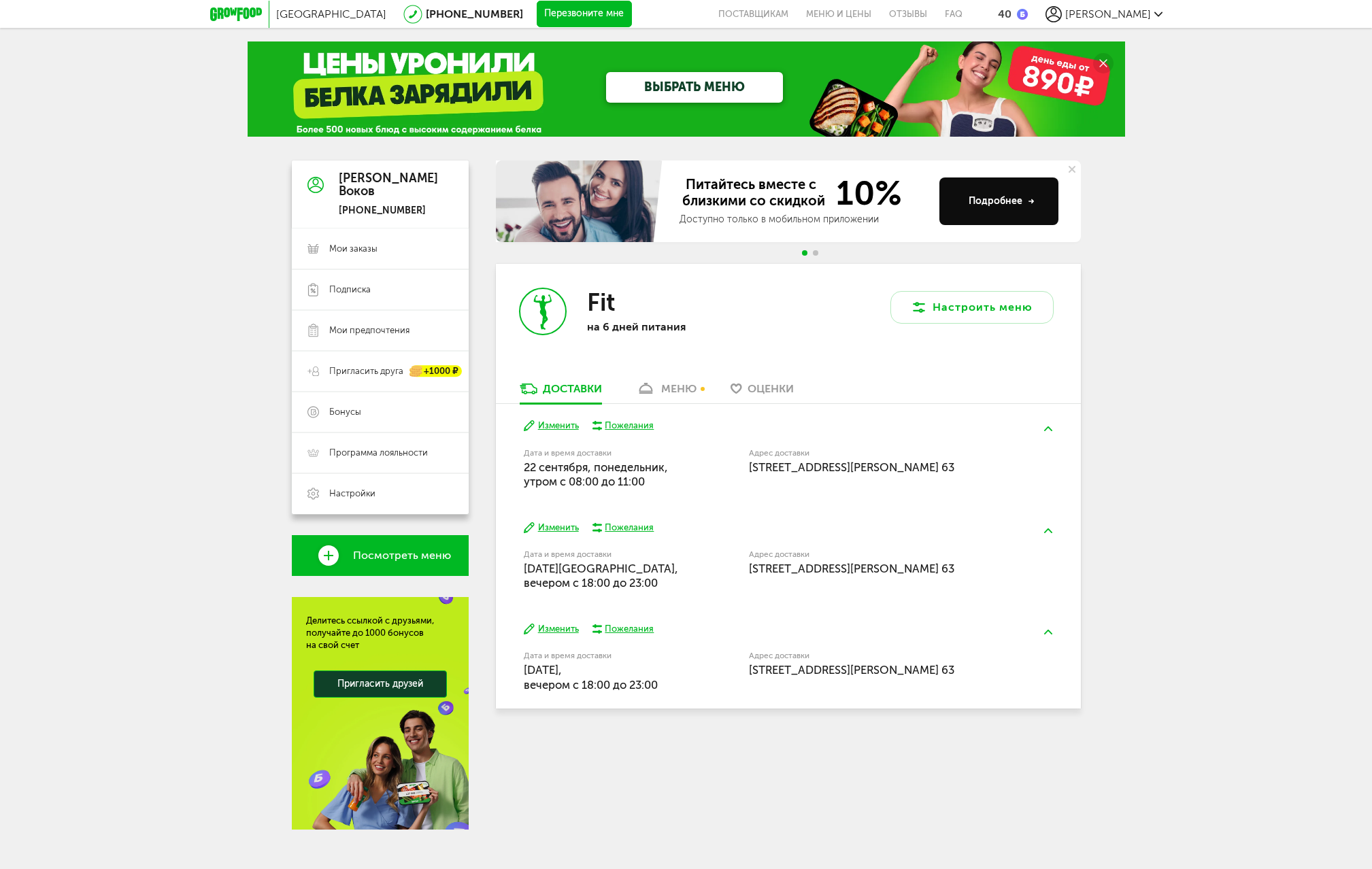
click at [667, 383] on div "меню" at bounding box center [679, 388] width 35 height 13
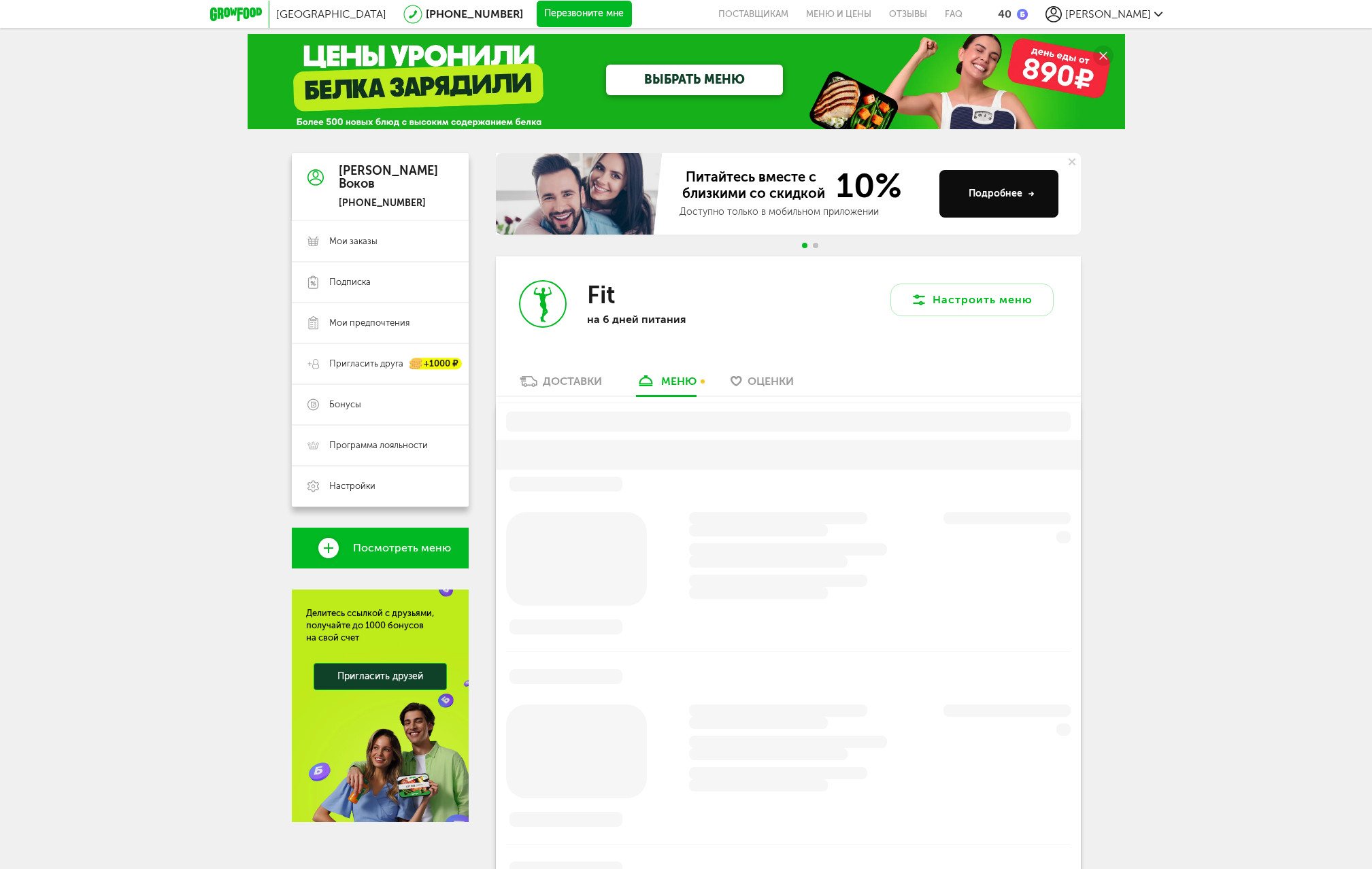
scroll to position [261, 0]
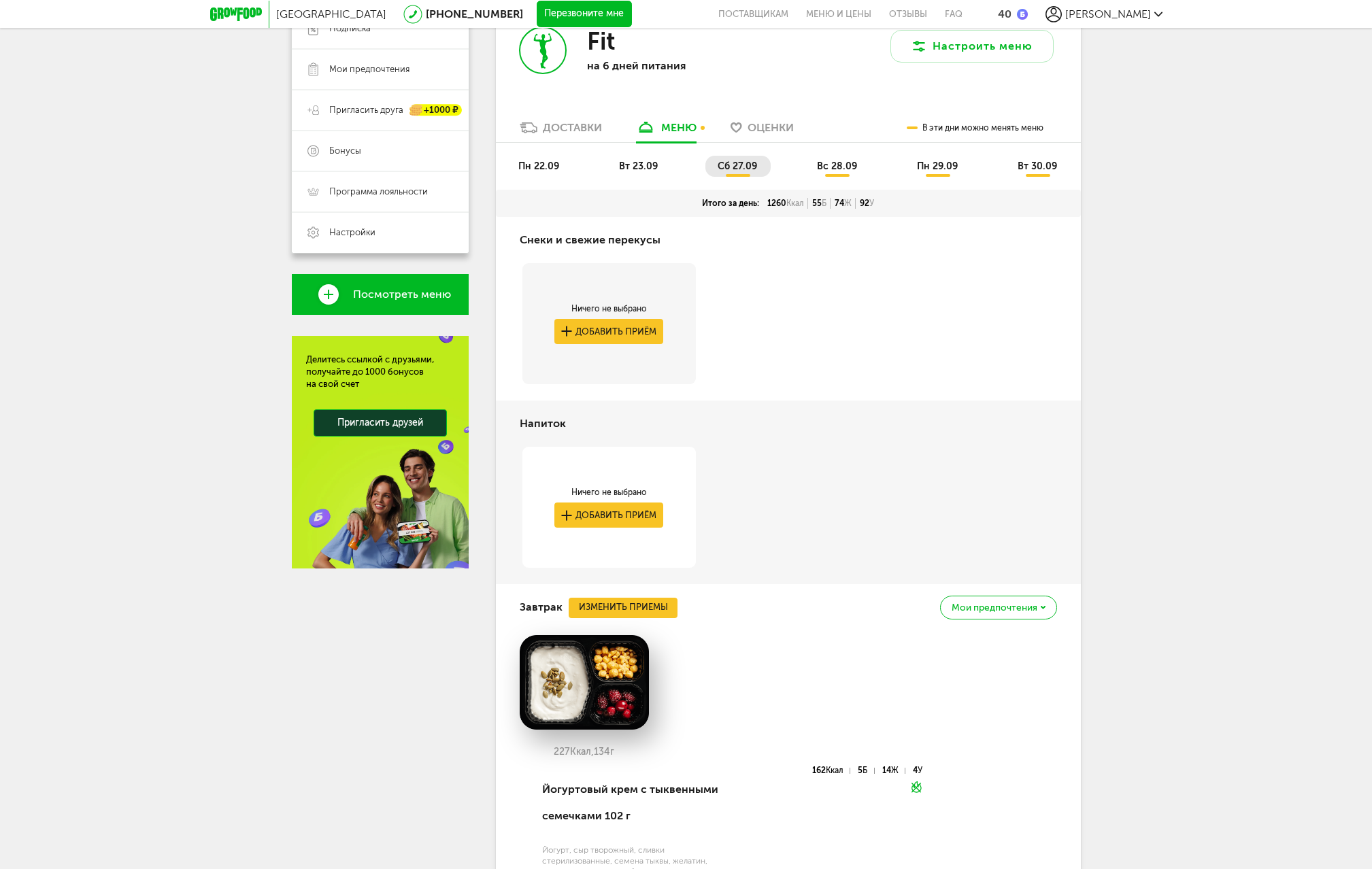
click at [651, 165] on span "вт 23.09" at bounding box center [639, 166] width 39 height 12
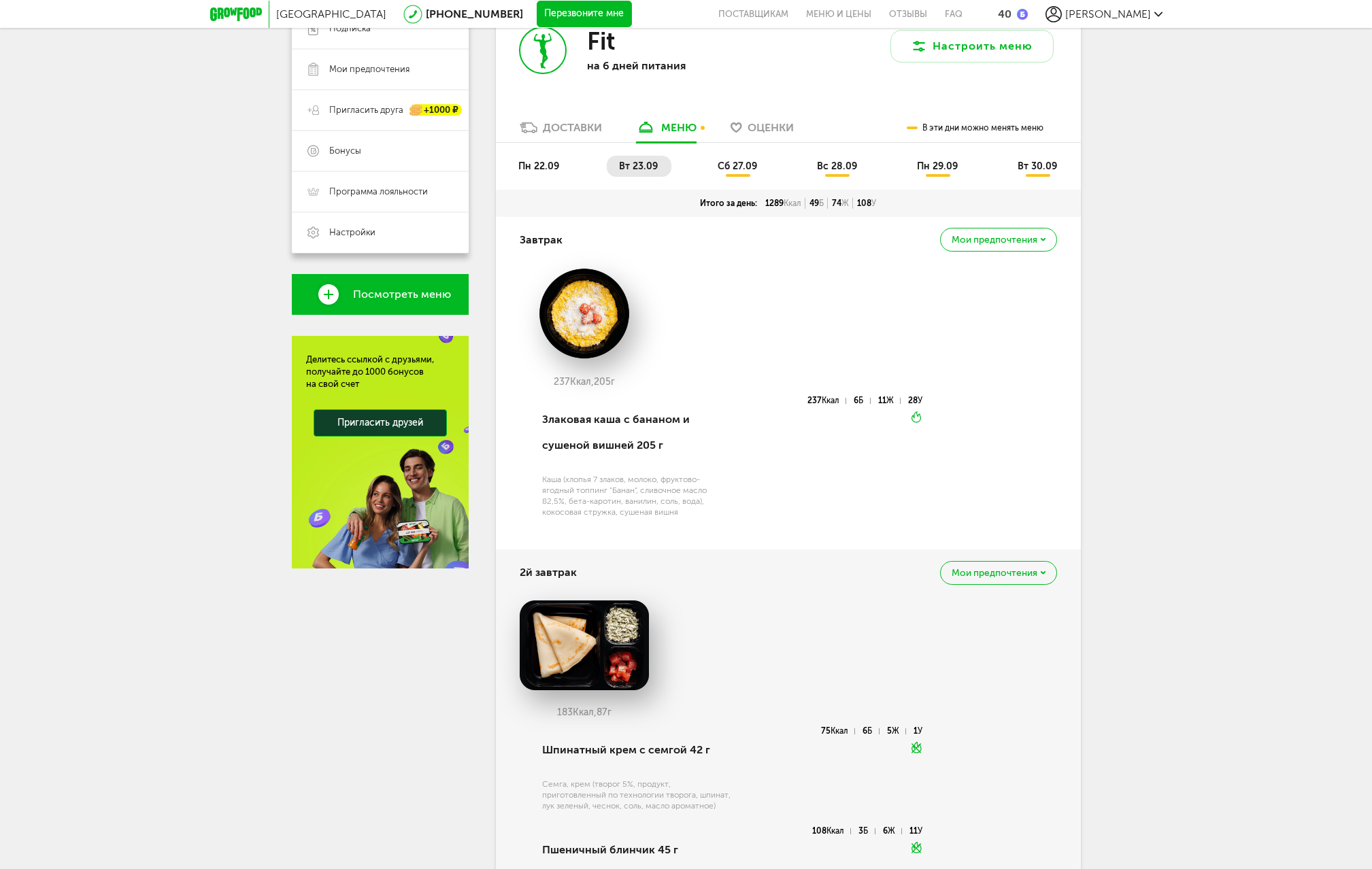
click at [739, 168] on span "сб 27.09" at bounding box center [737, 166] width 40 height 12
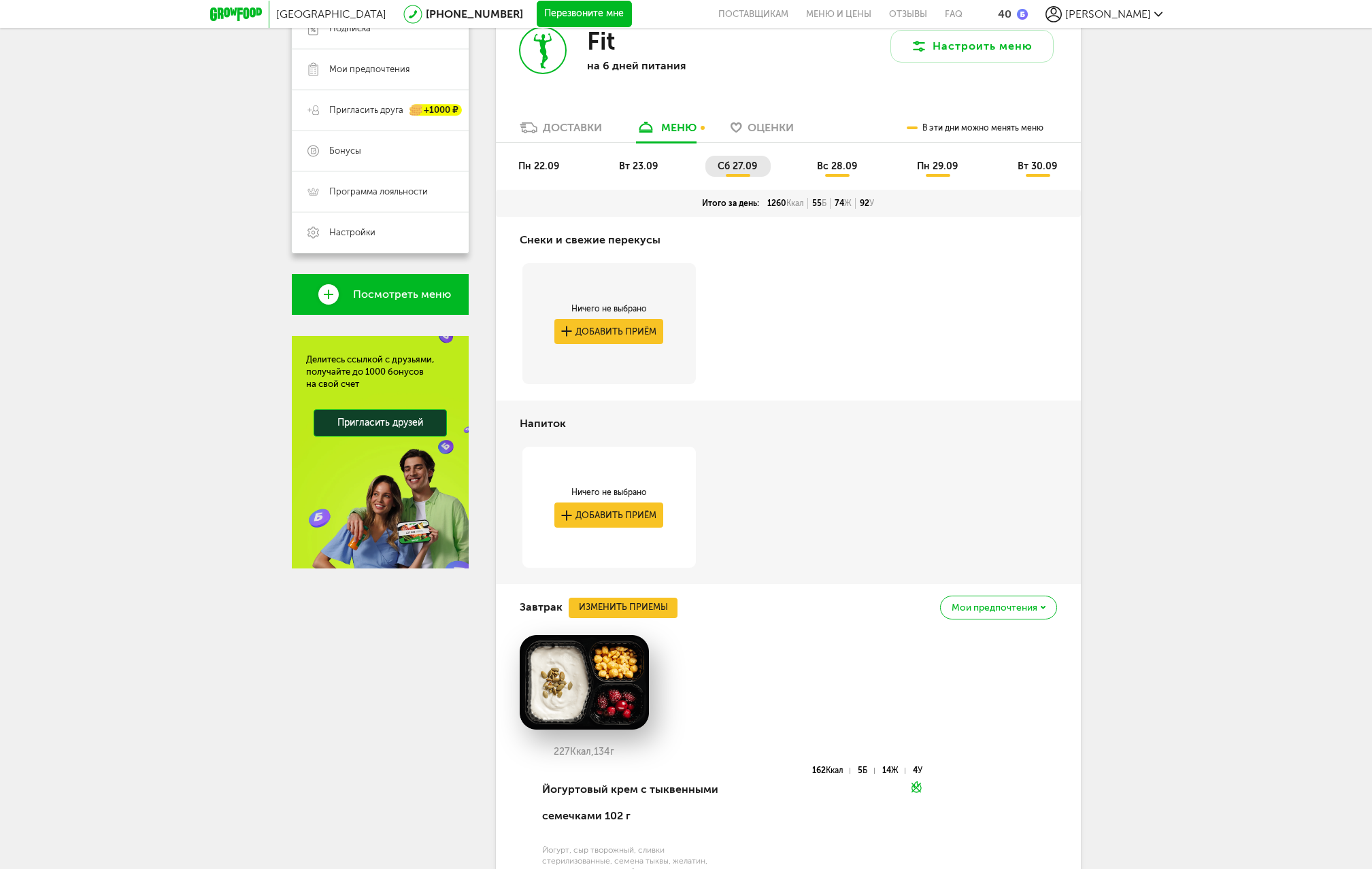
click at [550, 175] on li "пн 22.09" at bounding box center [539, 166] width 67 height 21
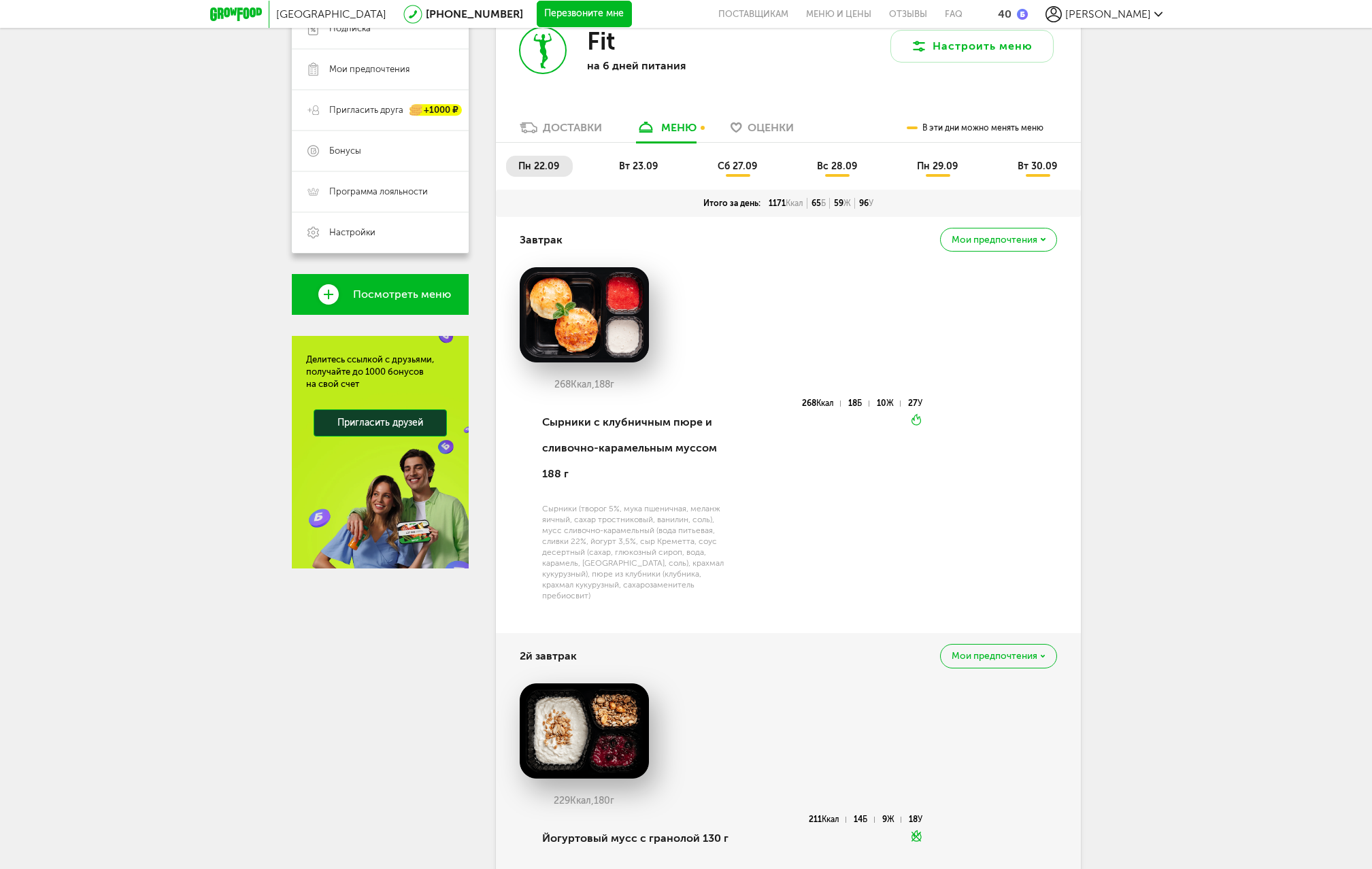
click at [619, 177] on ul "пн 22.09 вт 23.09 сб 27.09 вс 28.09 пн 29.09 вт 30.09" at bounding box center [788, 173] width 565 height 34
click at [637, 172] on li "вт 23.09" at bounding box center [639, 166] width 65 height 21
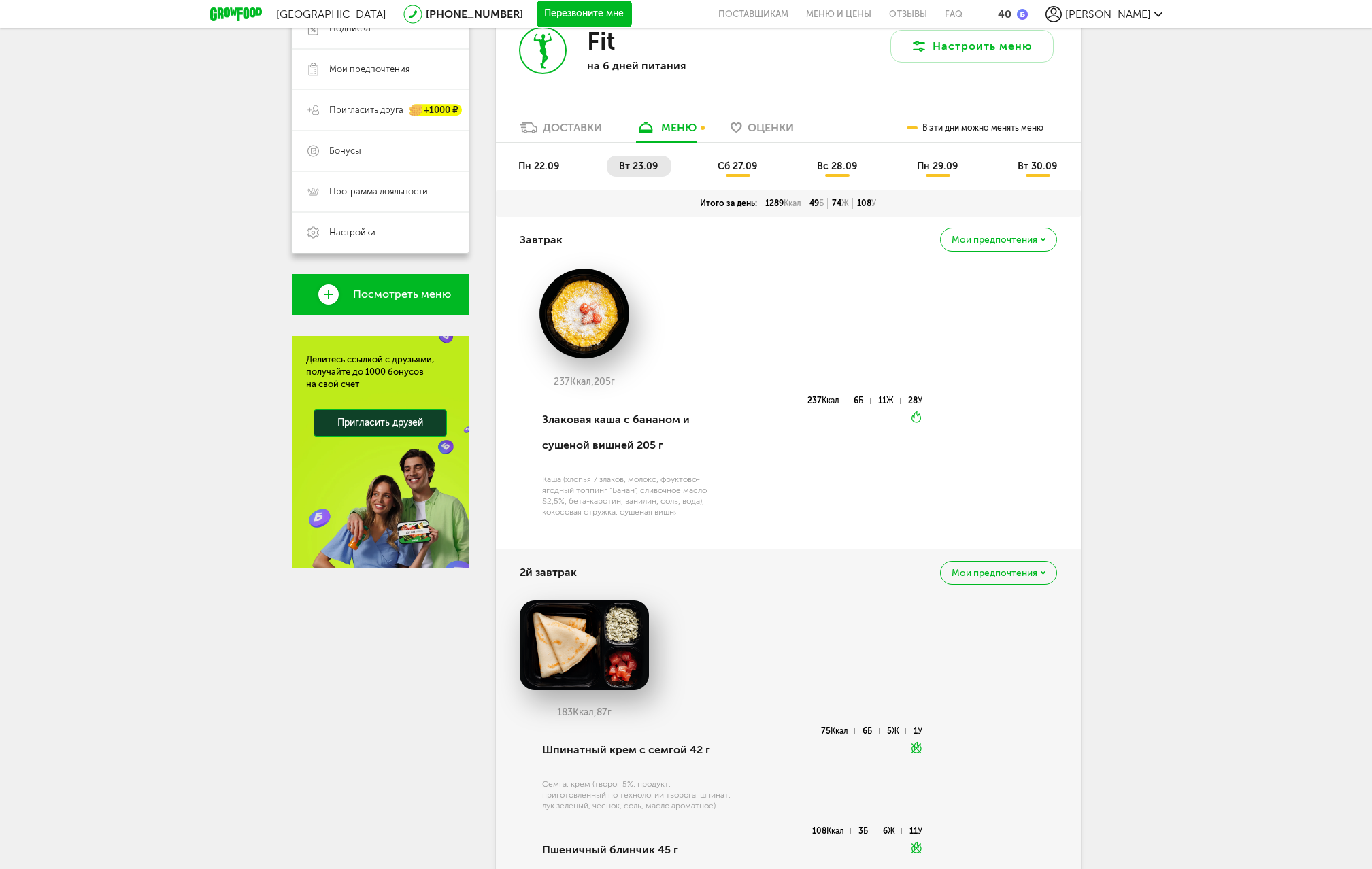
click at [544, 159] on li "пн 22.09" at bounding box center [539, 166] width 67 height 21
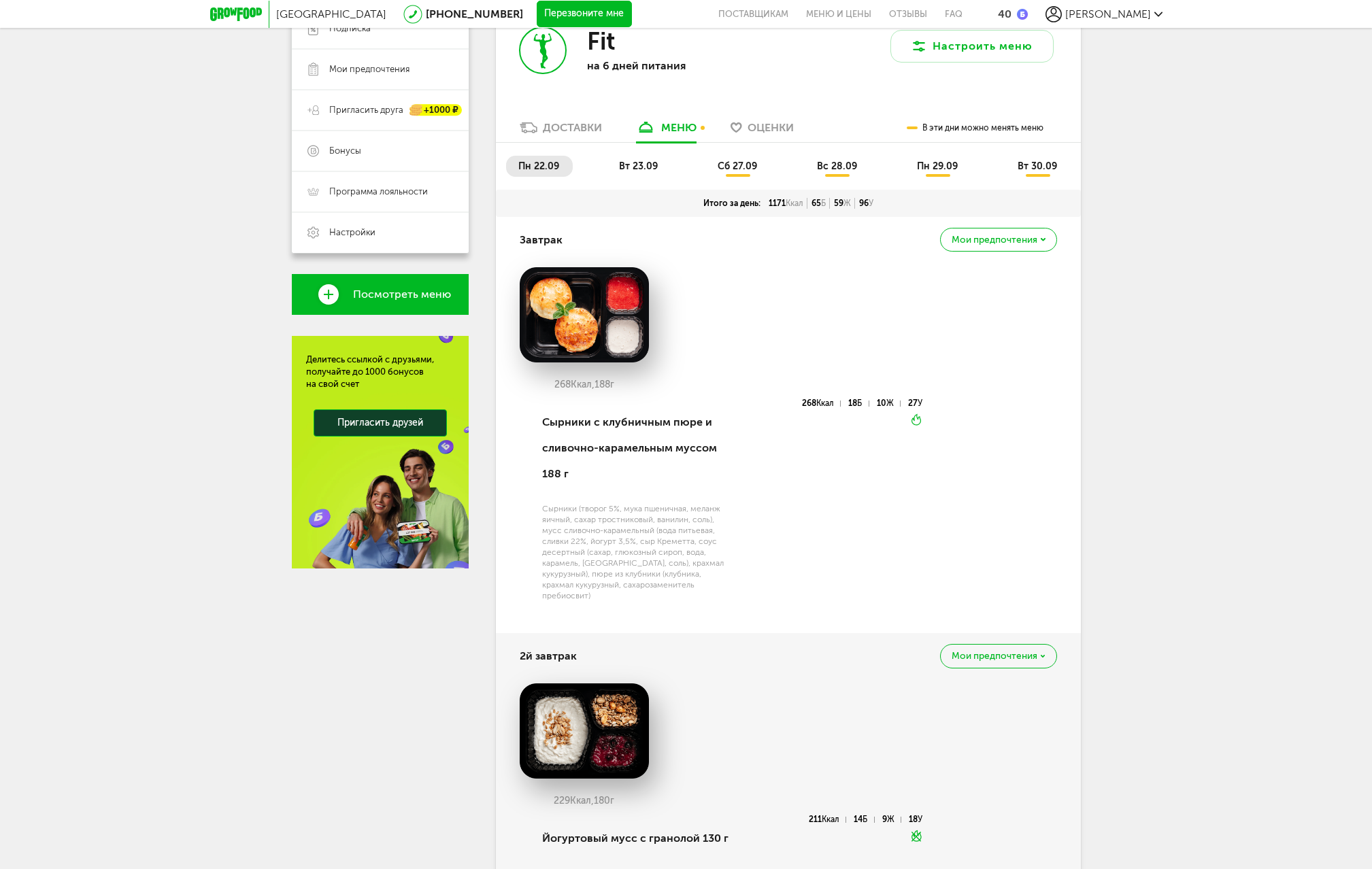
click at [562, 127] on div "Доставки" at bounding box center [573, 128] width 59 height 13
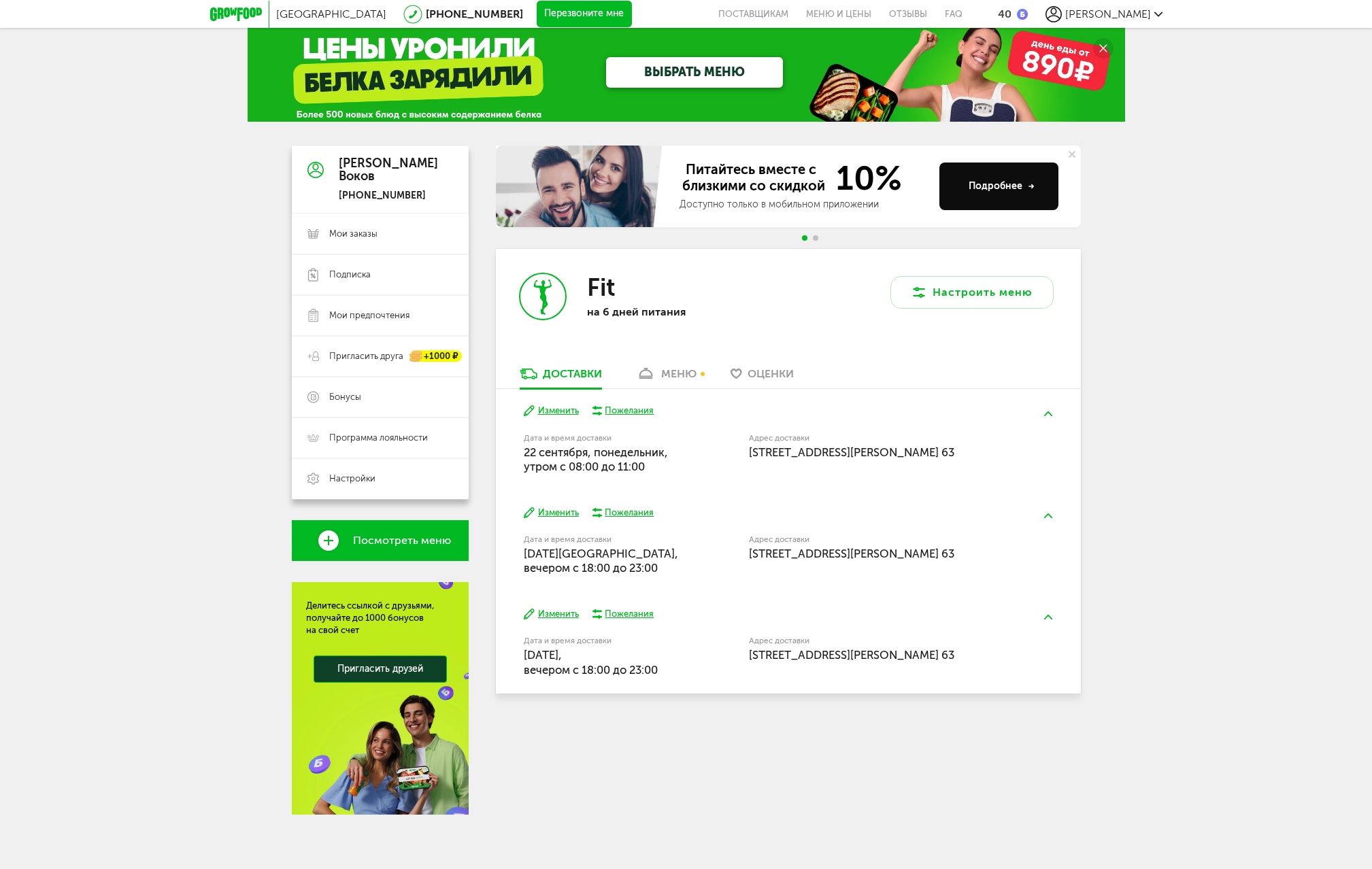
click at [686, 380] on div "меню" at bounding box center [679, 373] width 35 height 13
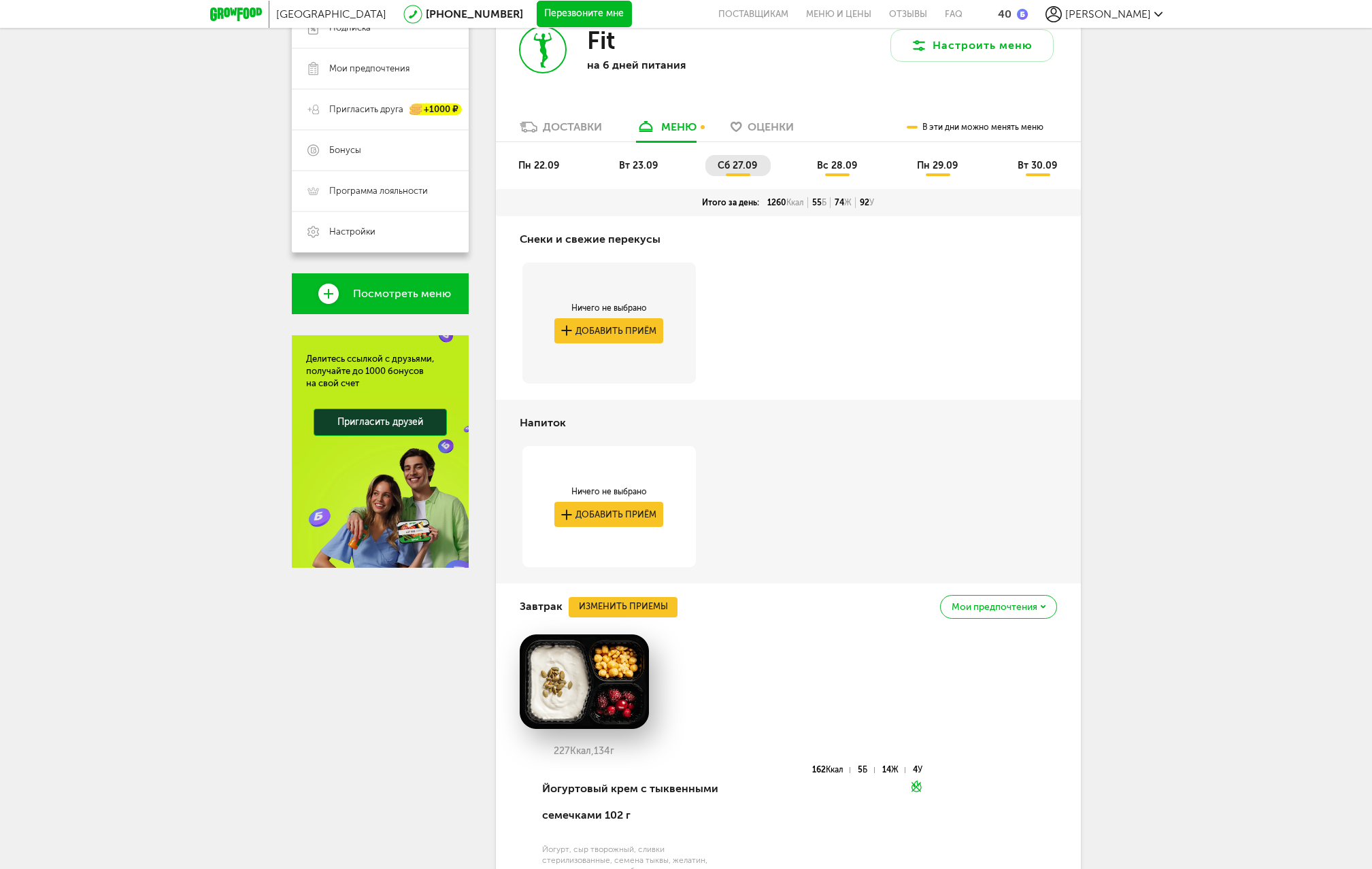
scroll to position [298, 0]
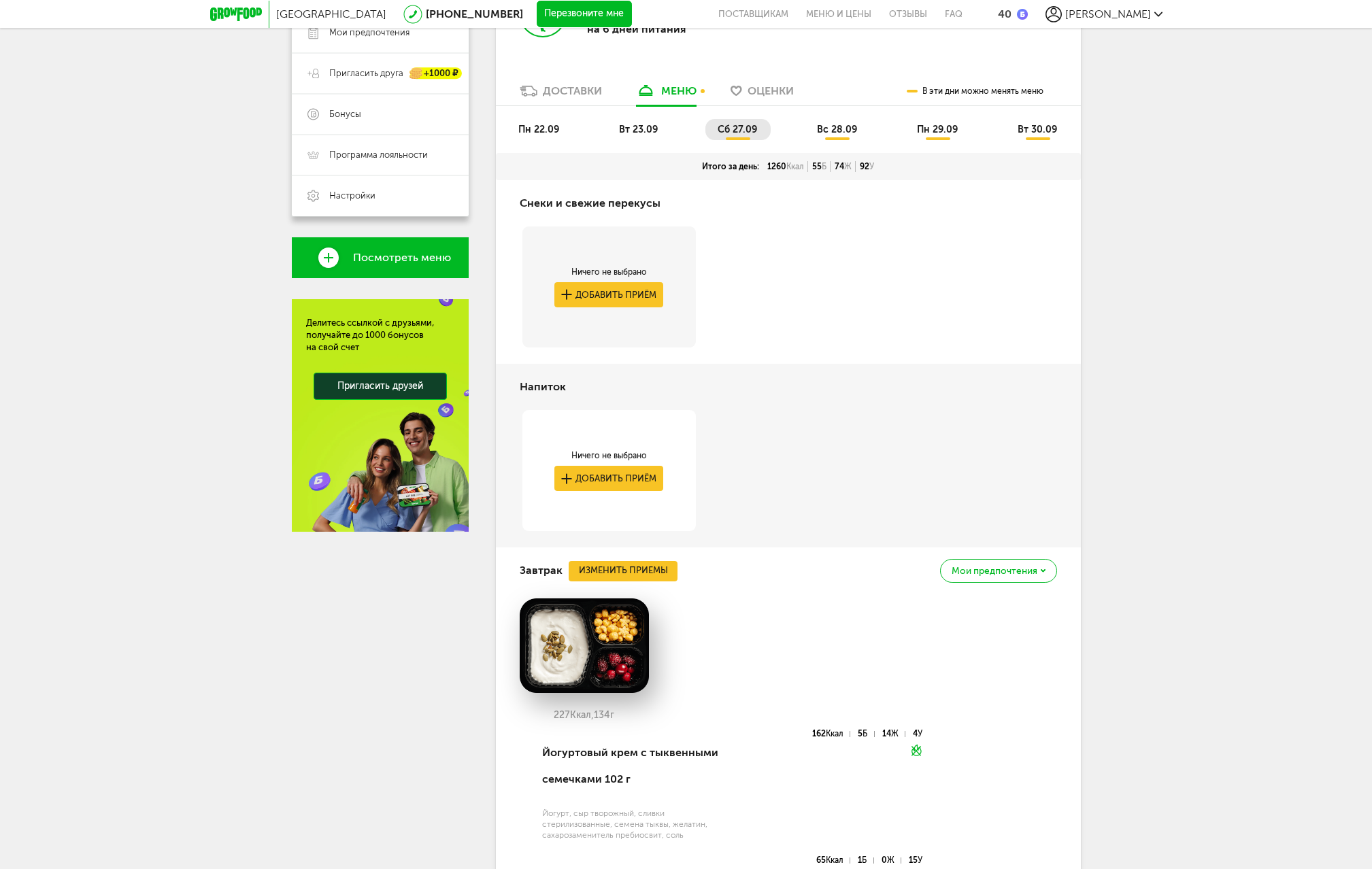
click at [629, 135] on span "вт 23.09" at bounding box center [639, 129] width 39 height 12
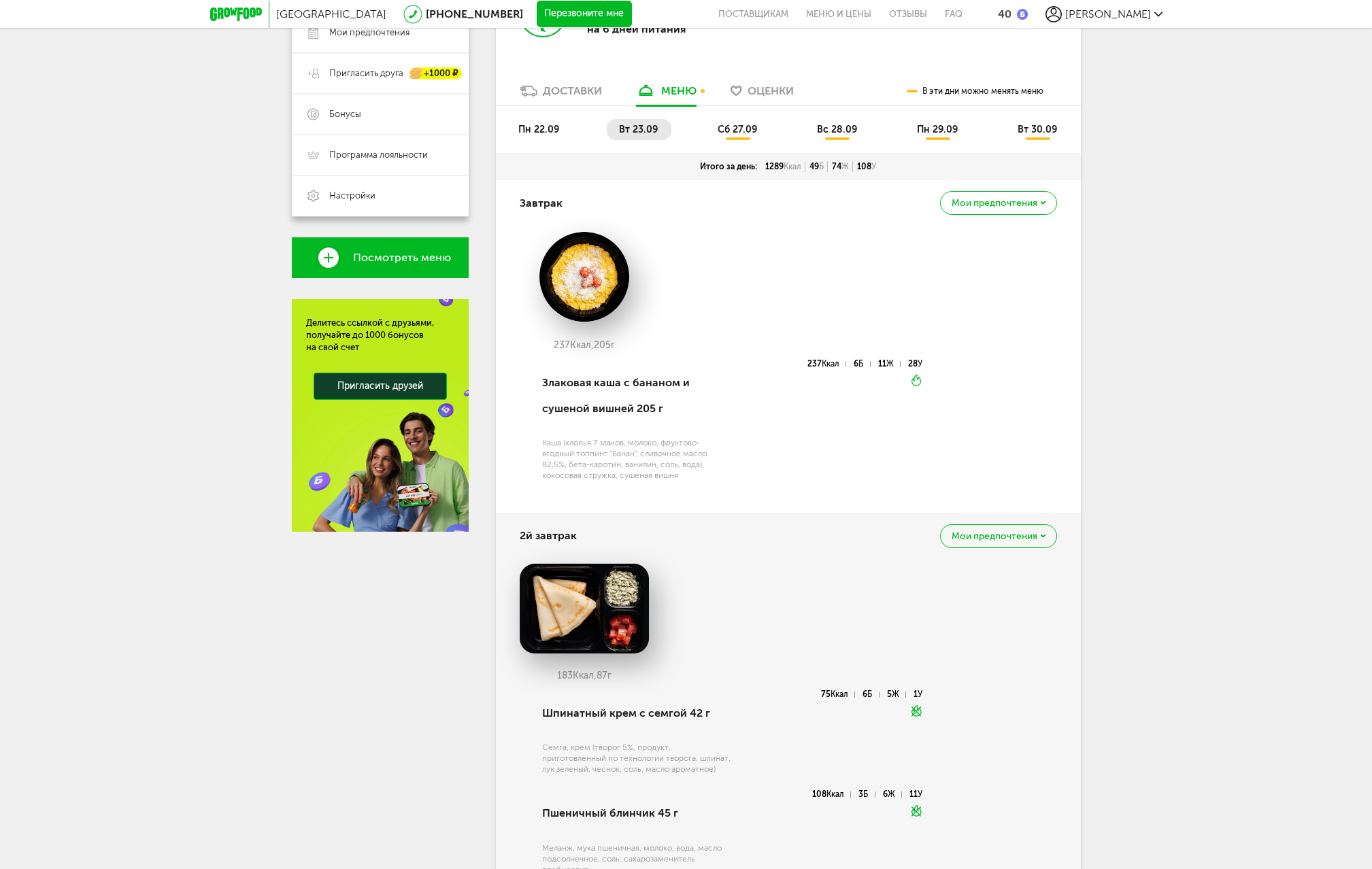
click at [998, 209] on div "Мои предпочтения" at bounding box center [998, 203] width 117 height 24
click at [1002, 204] on span "Мои предпочтения" at bounding box center [995, 203] width 86 height 9
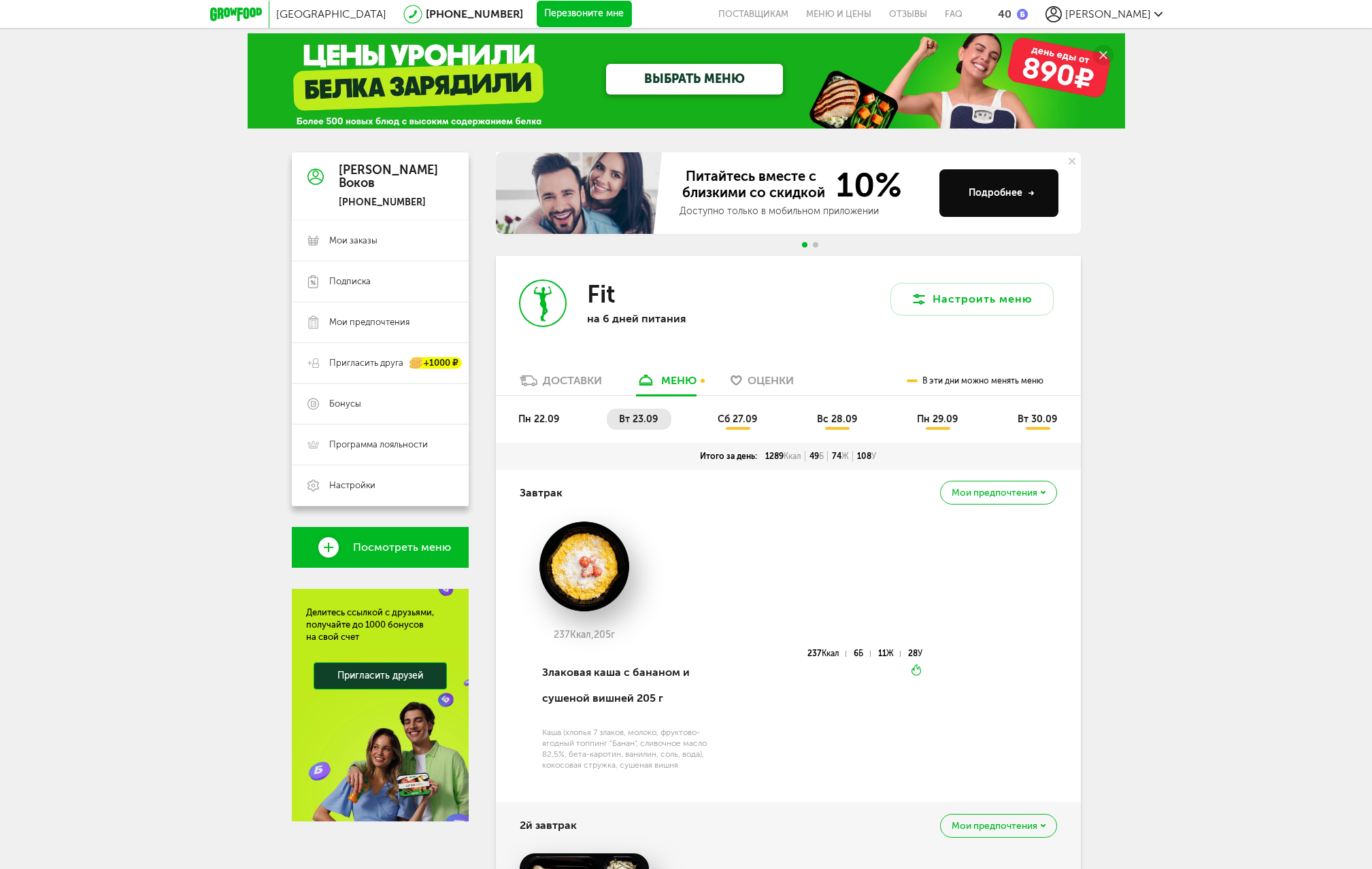
scroll to position [0, 0]
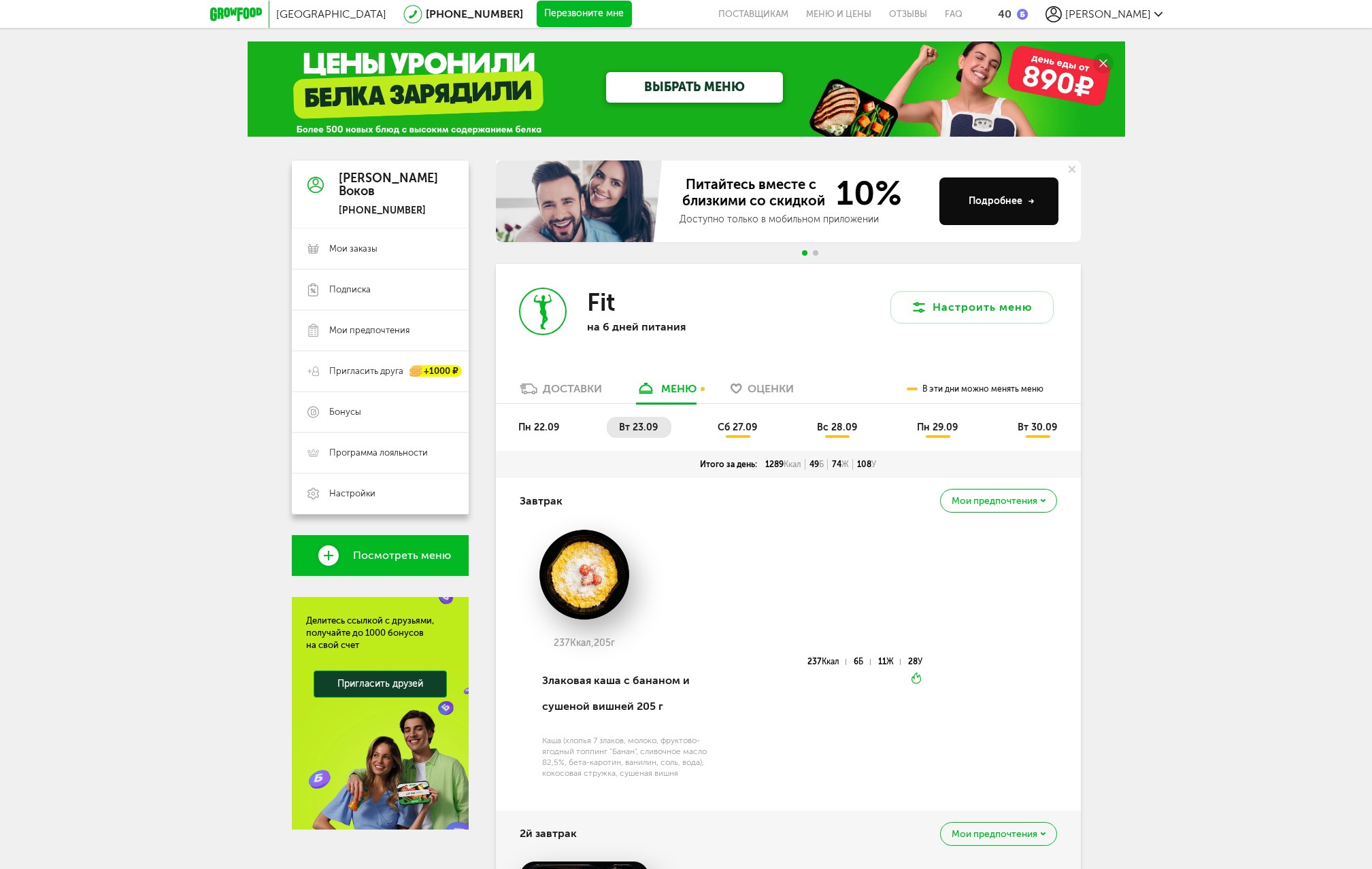
click at [735, 426] on span "сб 27.09" at bounding box center [737, 427] width 40 height 12
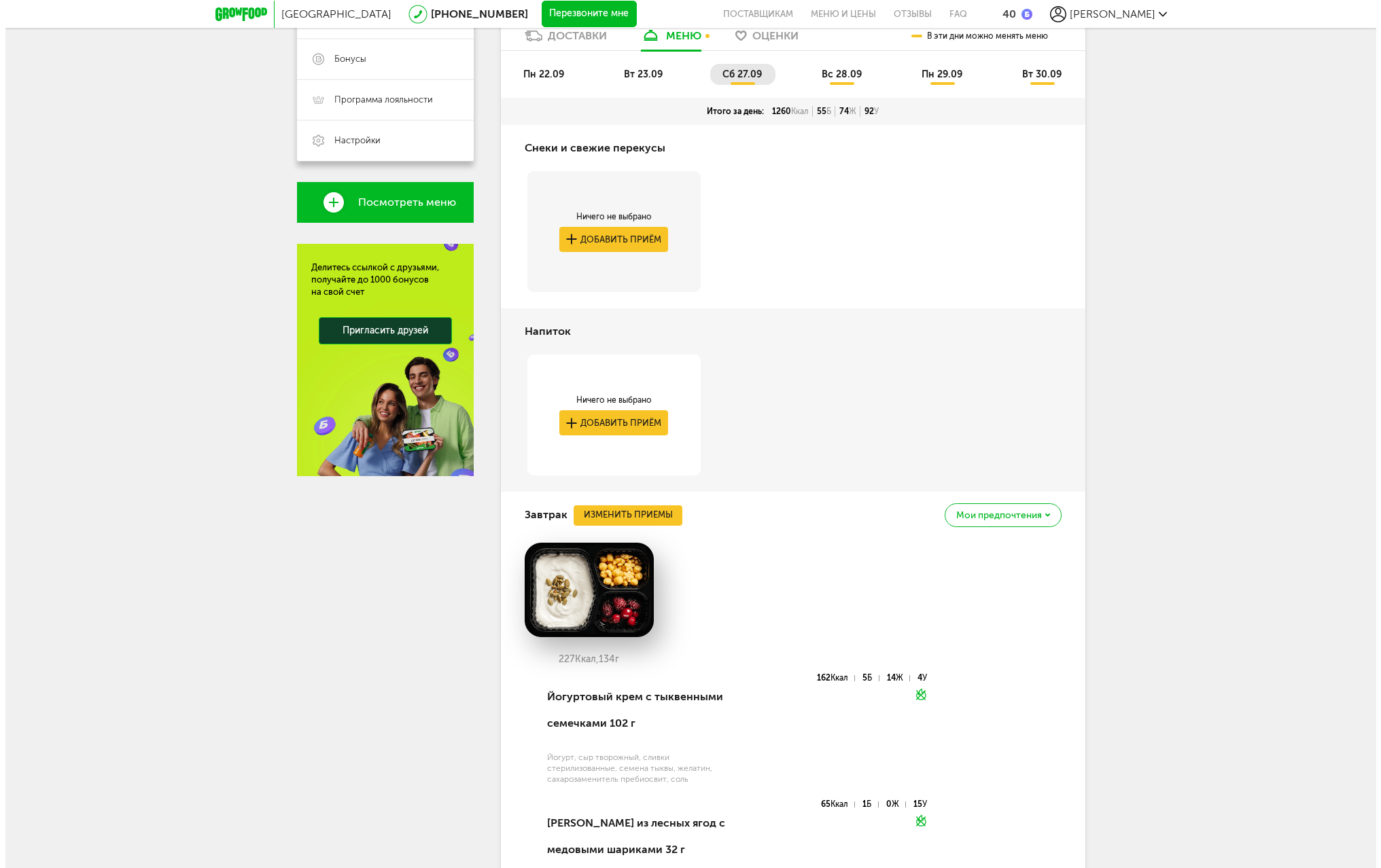
scroll to position [340, 0]
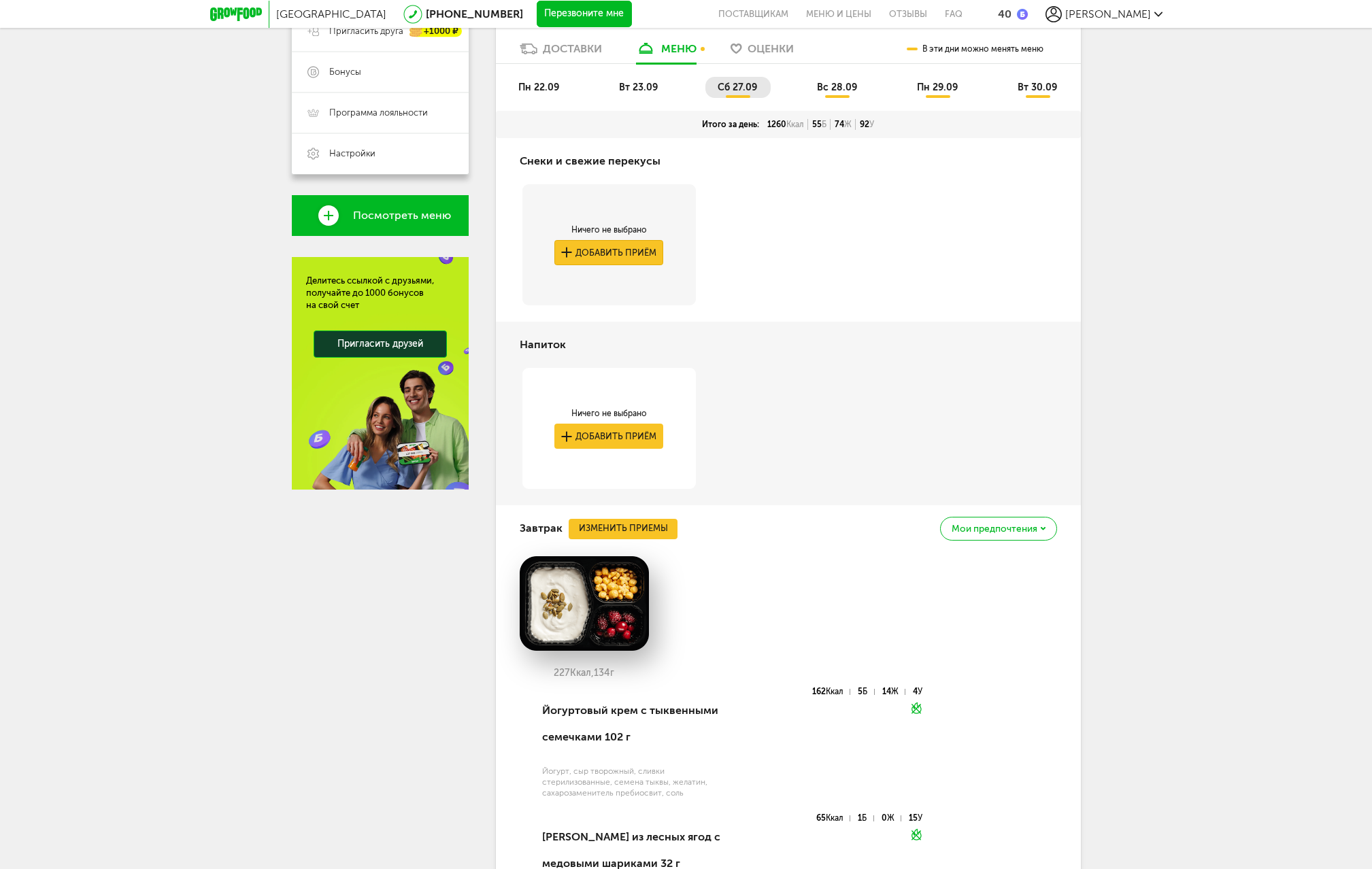
click at [625, 258] on button "Добавить приём" at bounding box center [609, 253] width 109 height 25
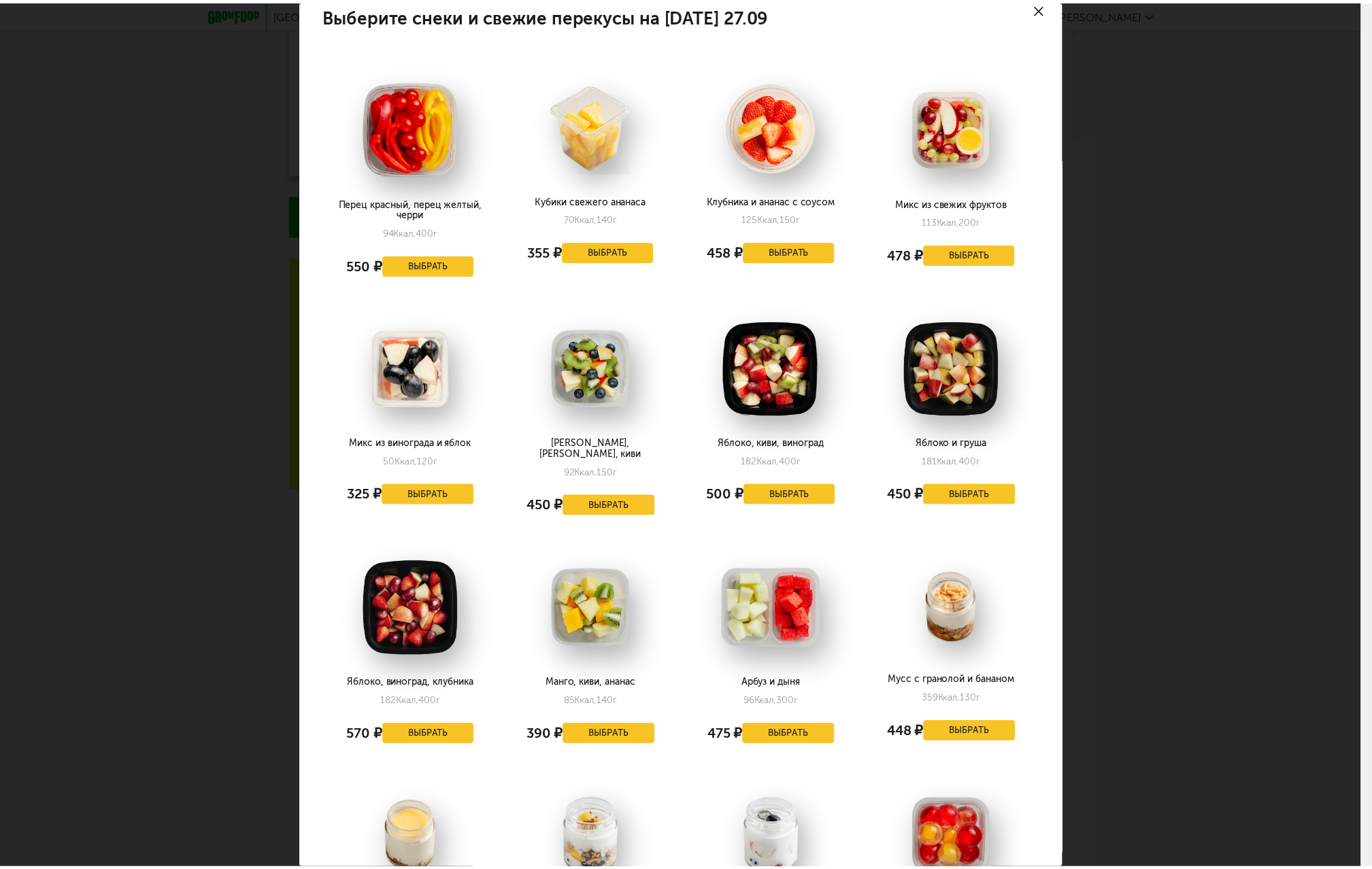
scroll to position [0, 0]
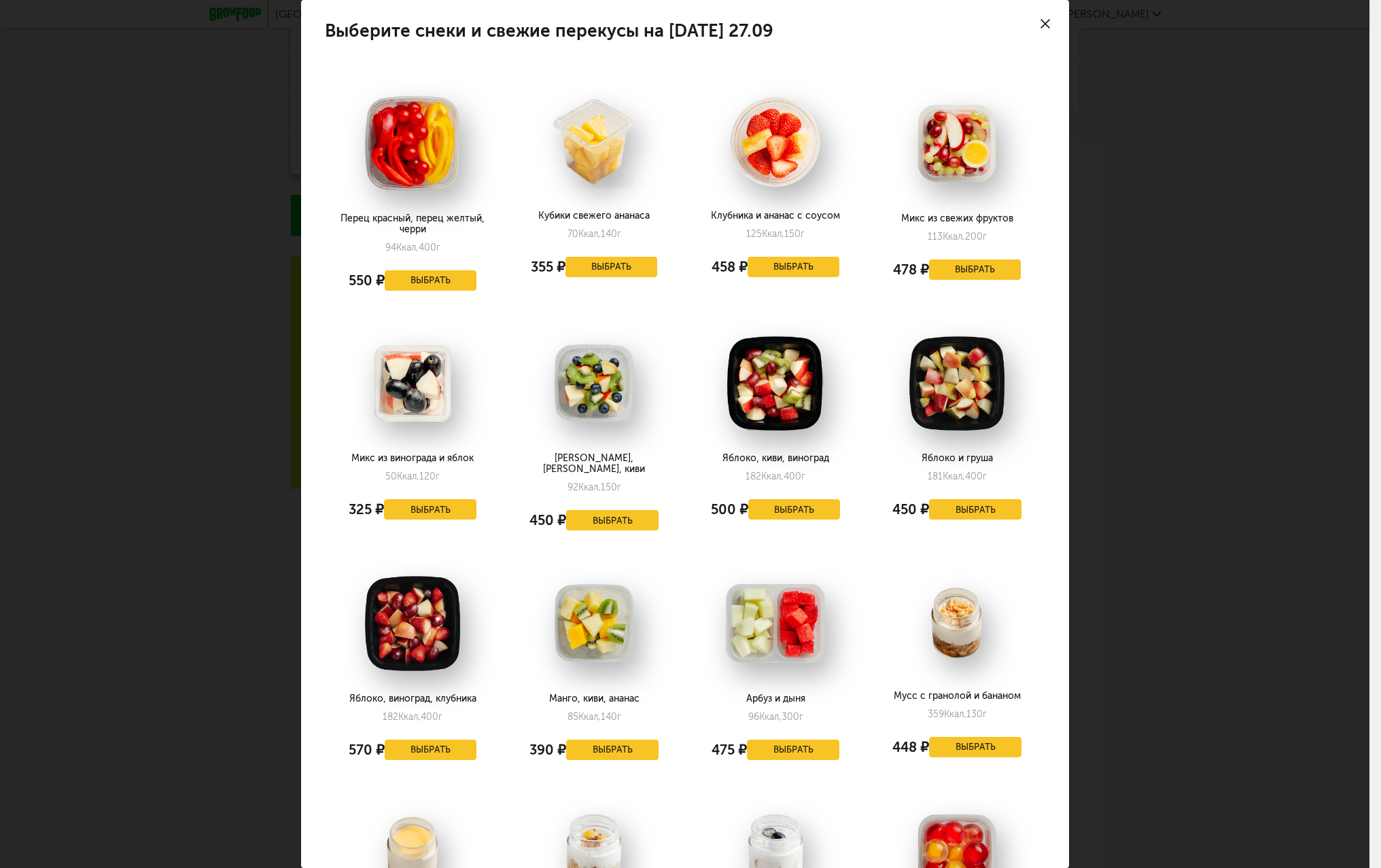
click at [1041, 27] on icon at bounding box center [1045, 23] width 9 height 9
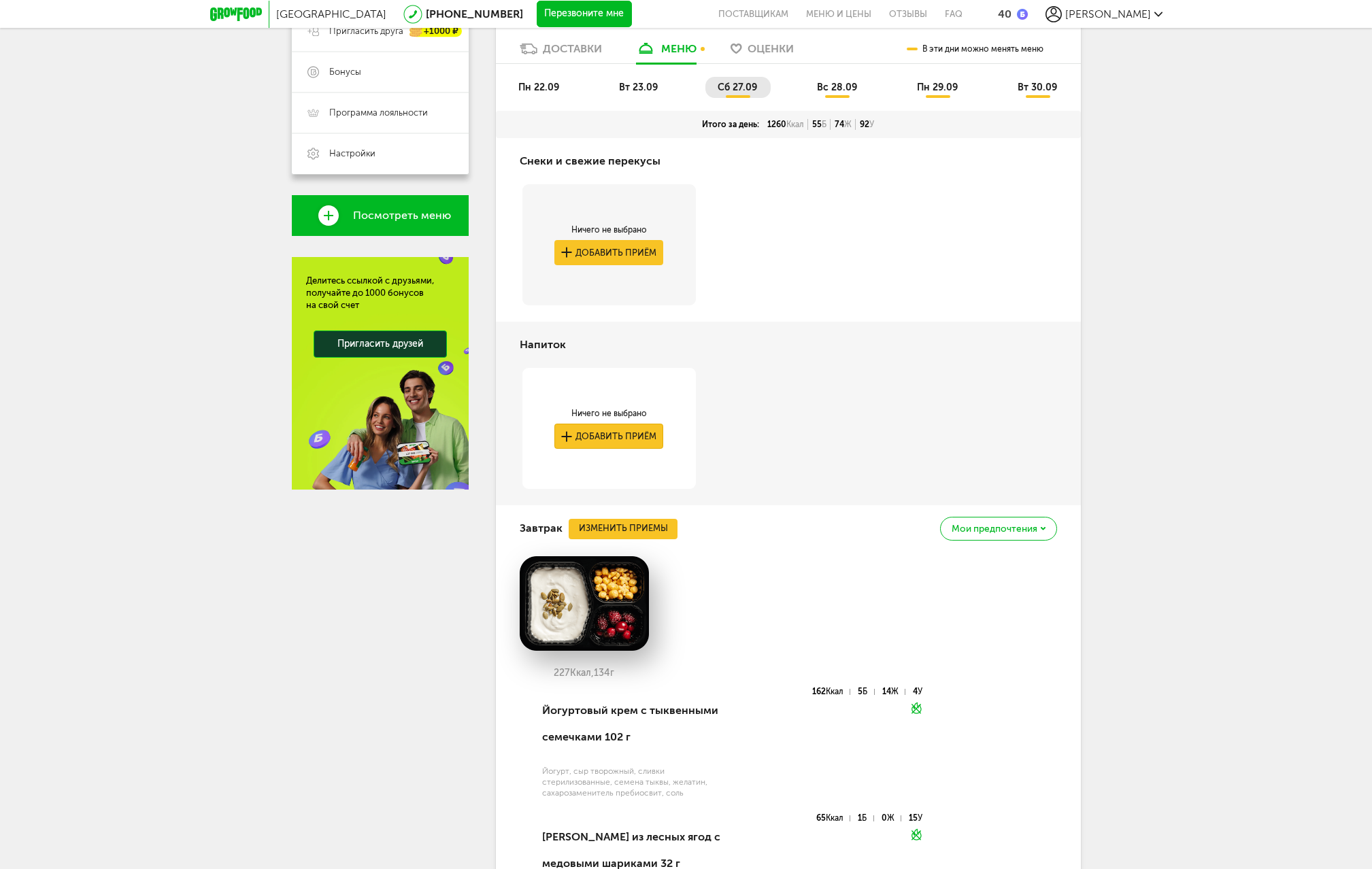
click at [634, 436] on button "Добавить приём" at bounding box center [609, 436] width 109 height 25
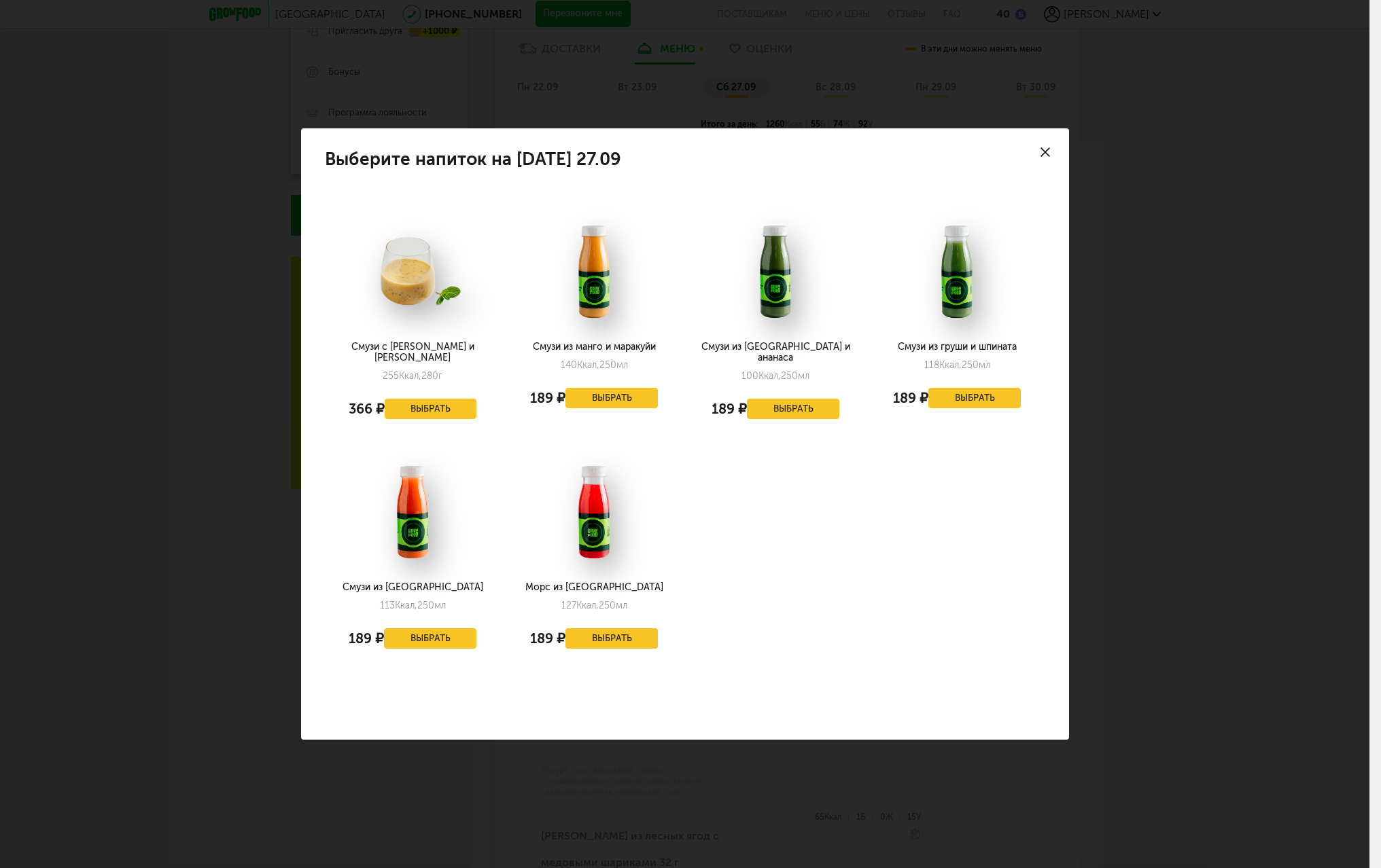
click at [1047, 145] on div at bounding box center [1044, 152] width 47 height 47
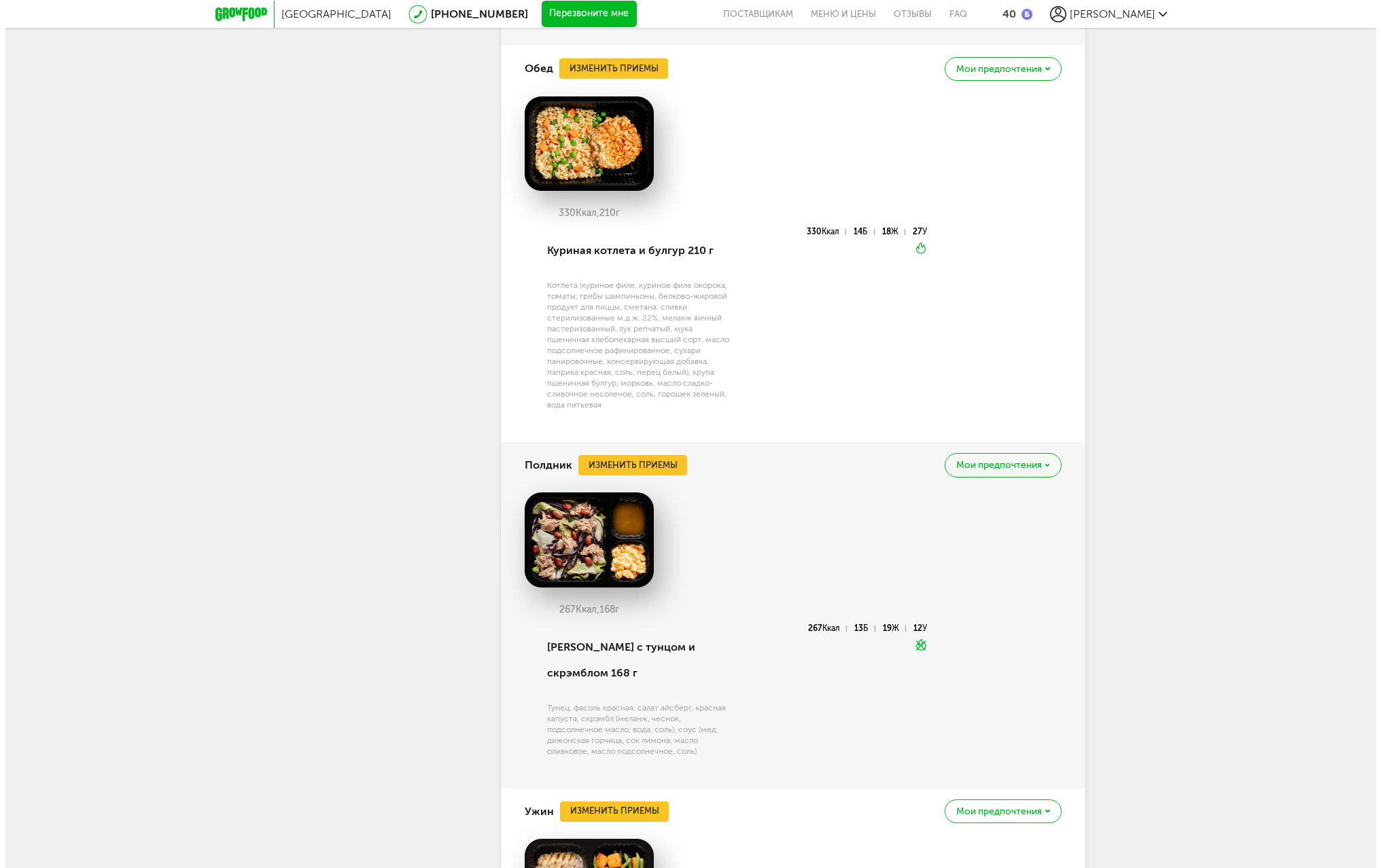
scroll to position [2068, 0]
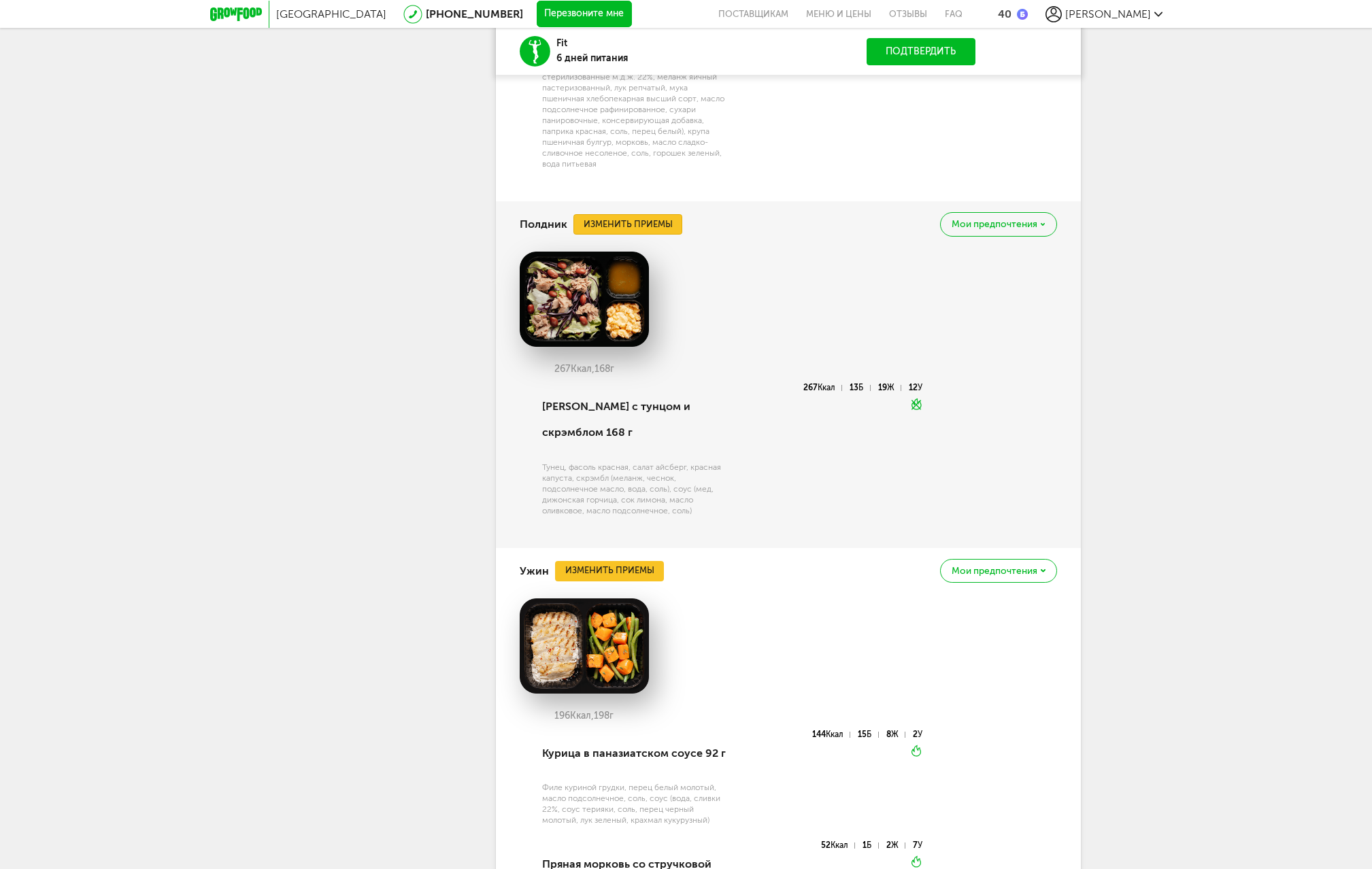
click at [650, 235] on button "Изменить приемы" at bounding box center [628, 224] width 109 height 20
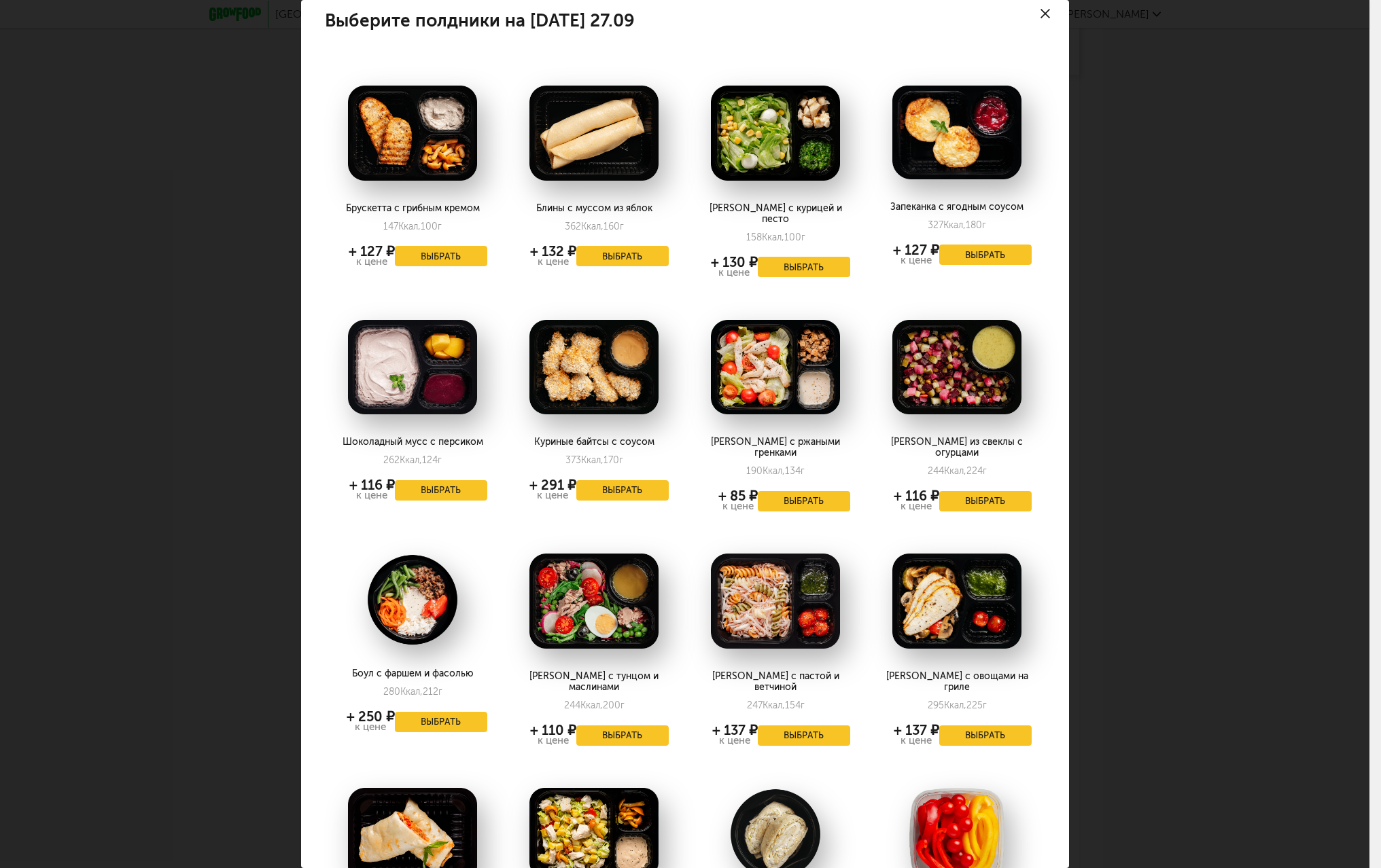
scroll to position [0, 0]
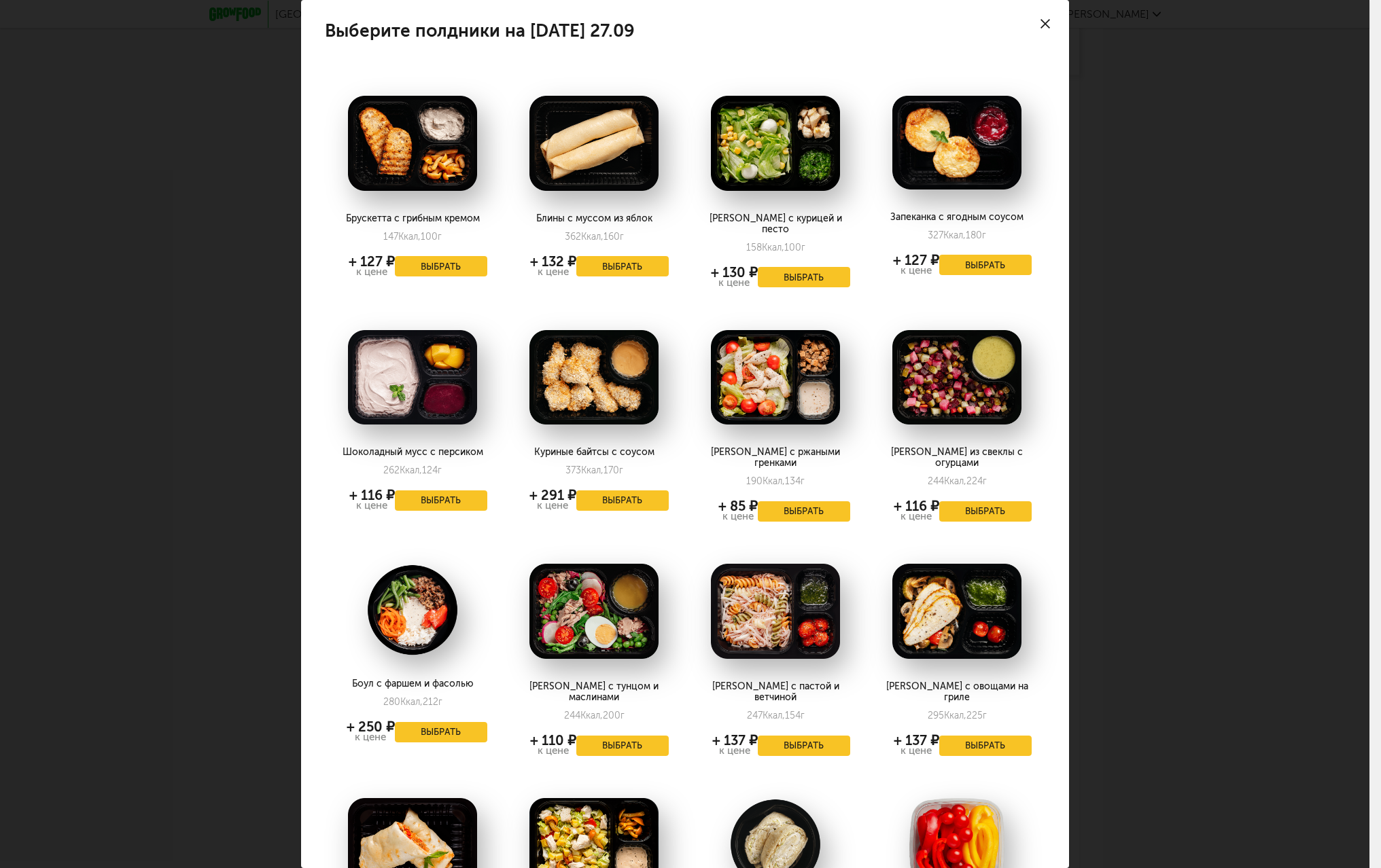
click at [1041, 19] on icon at bounding box center [1045, 23] width 9 height 9
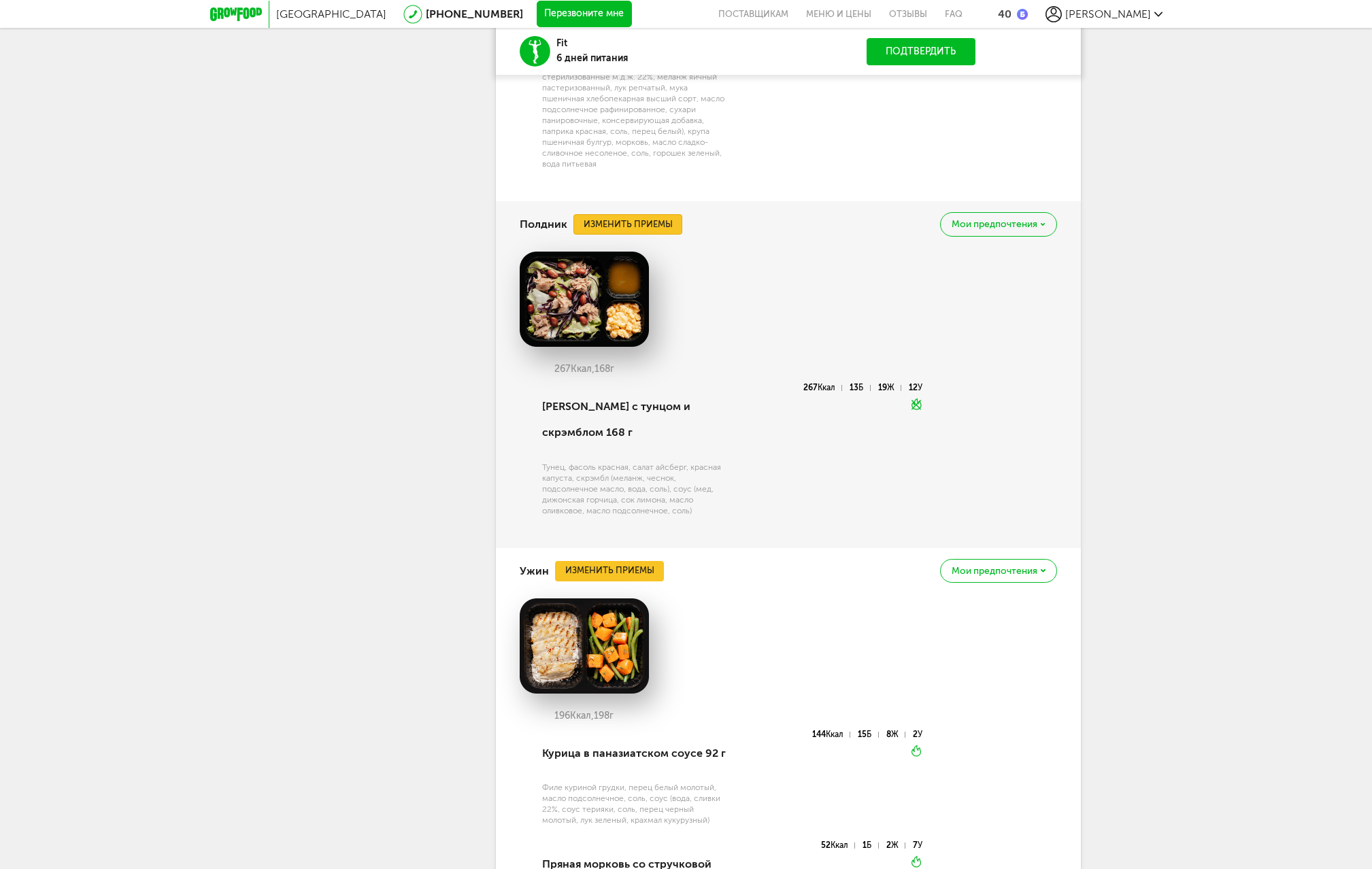
click at [649, 235] on button "Изменить приемы" at bounding box center [628, 224] width 109 height 20
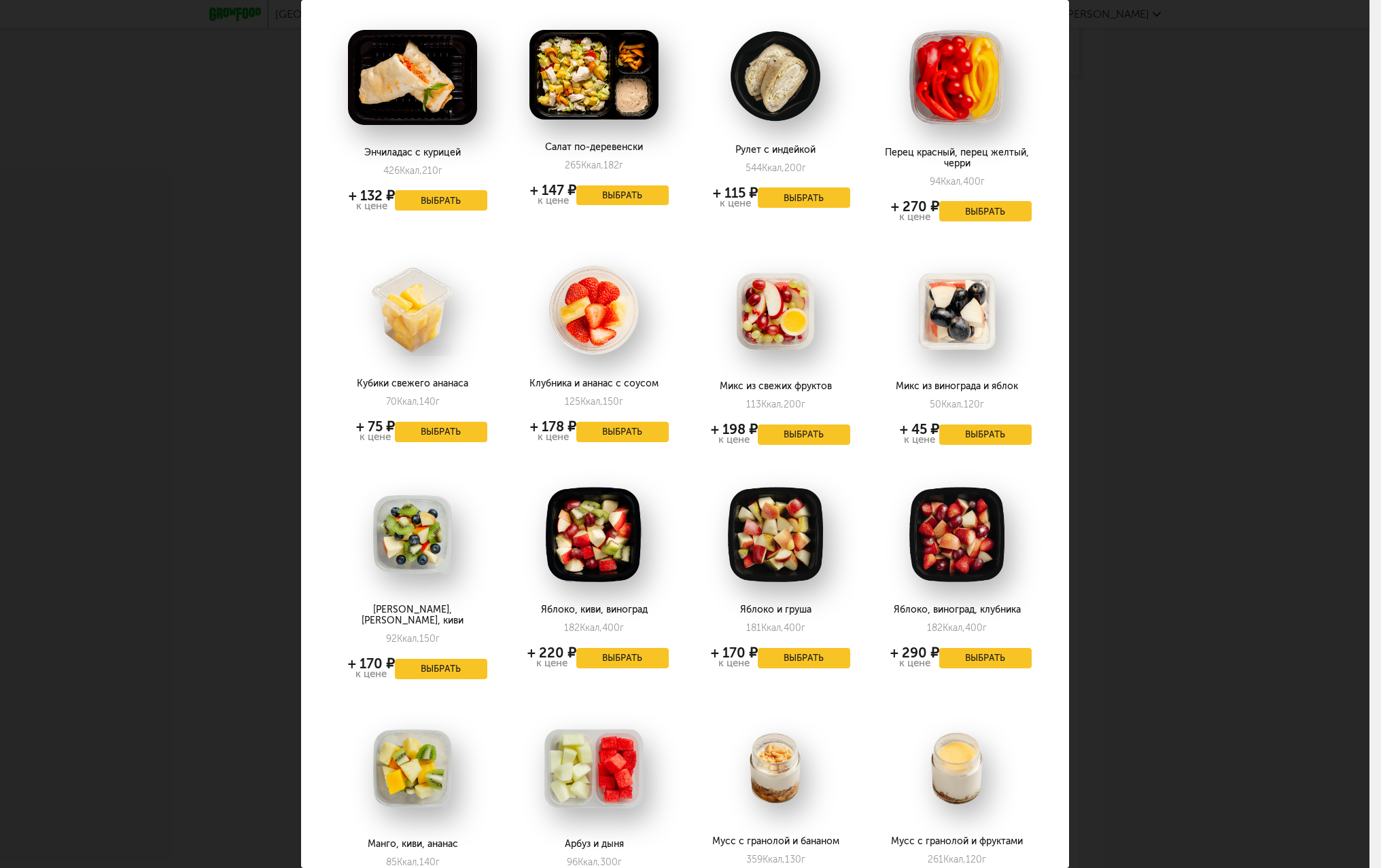
scroll to position [748, 0]
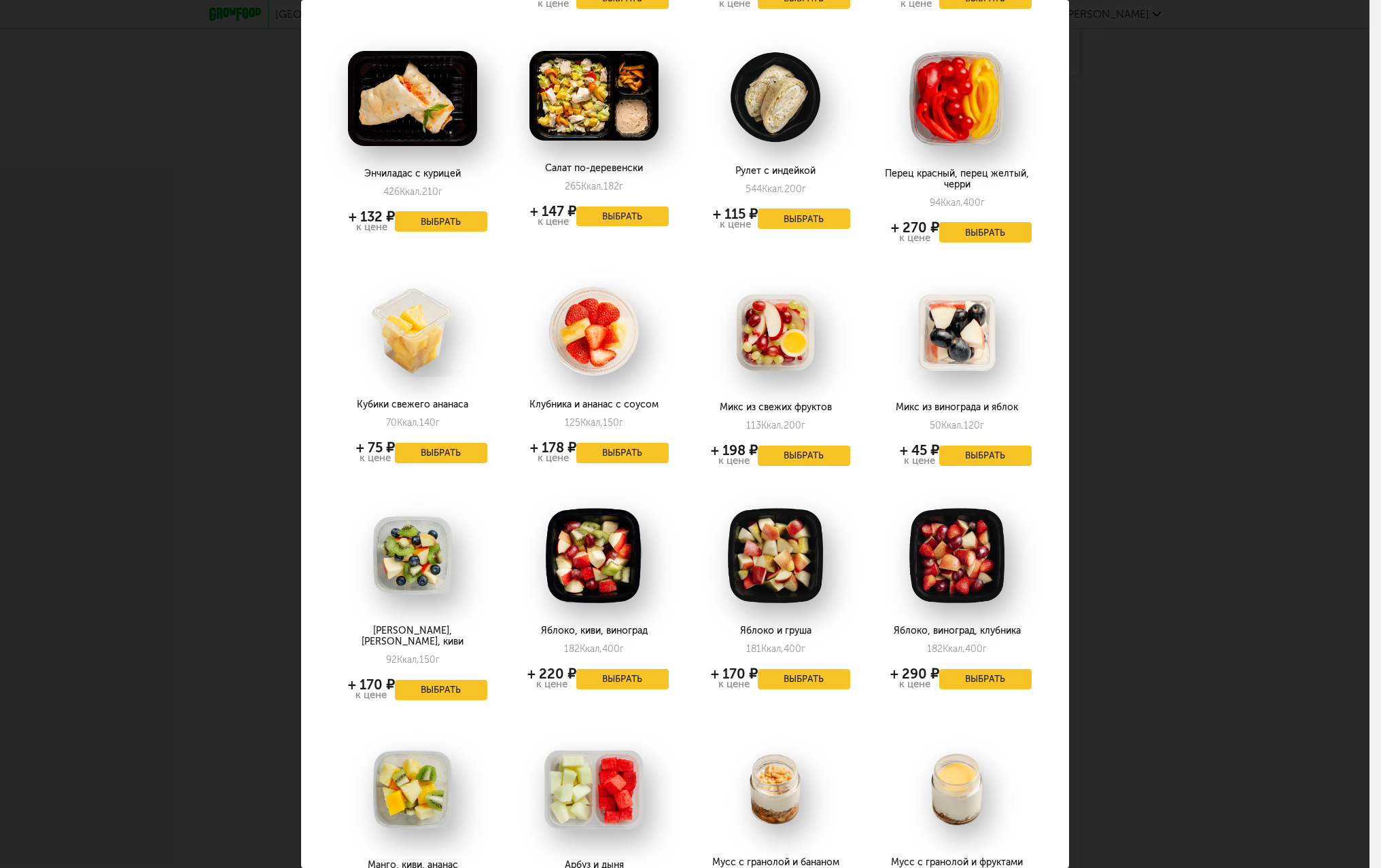
click at [1146, 455] on div "Выберите полдники на субботу 27.09 Брускетта с грибным кремом 147 Ккал, 100 г +…" at bounding box center [685, 434] width 1369 height 868
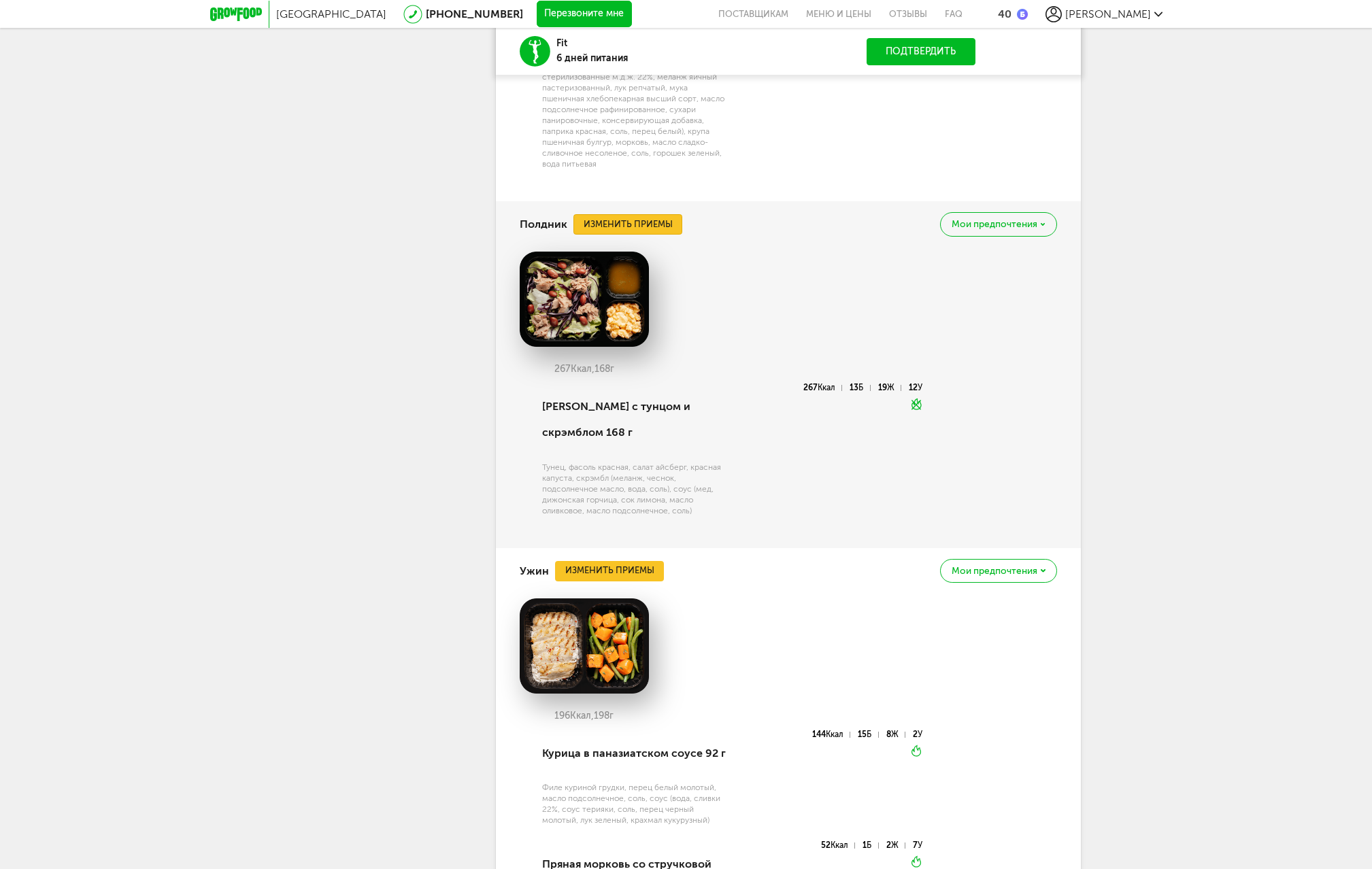
click at [665, 235] on button "Изменить приемы" at bounding box center [628, 224] width 109 height 20
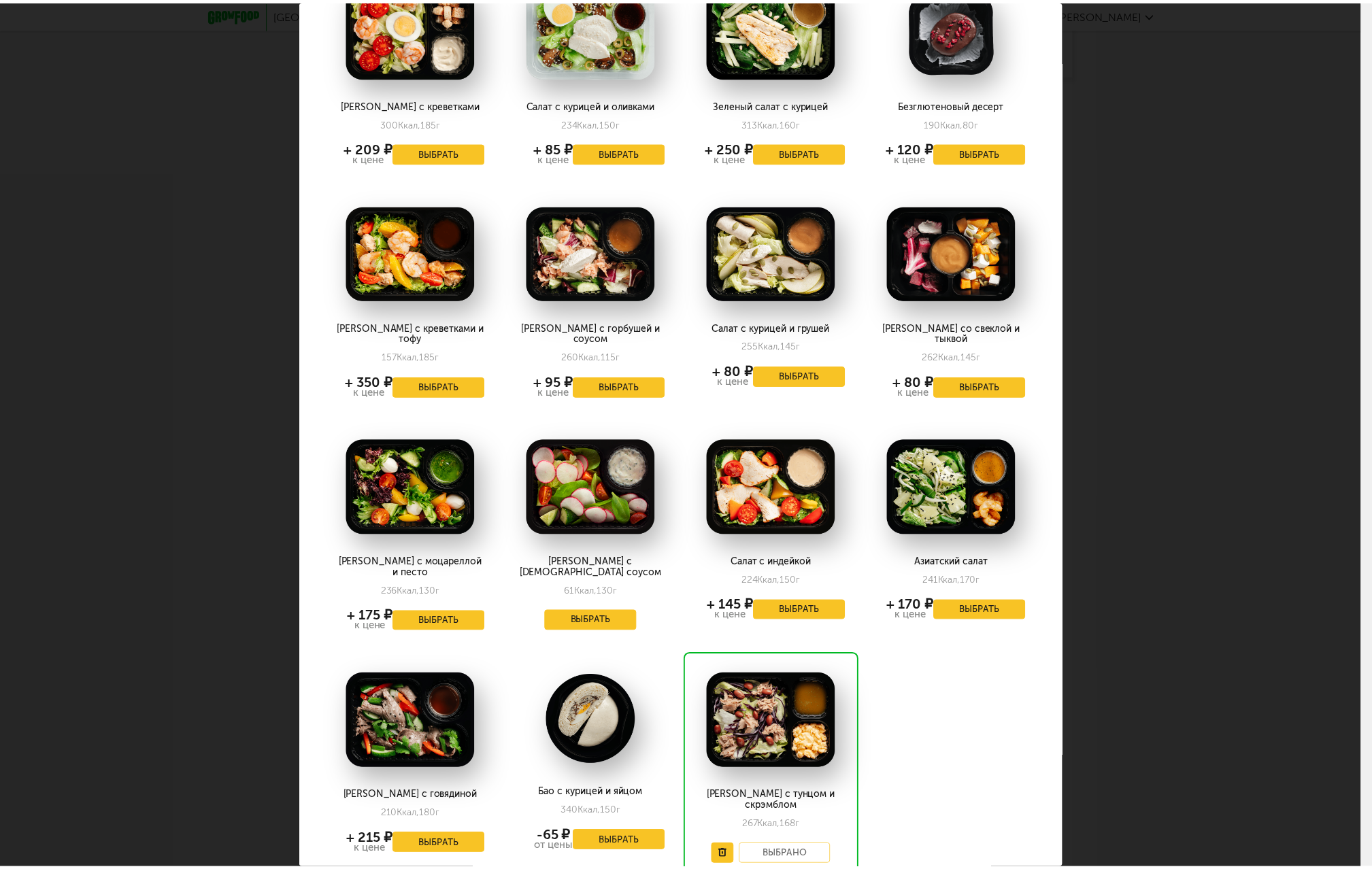
scroll to position [2211, 0]
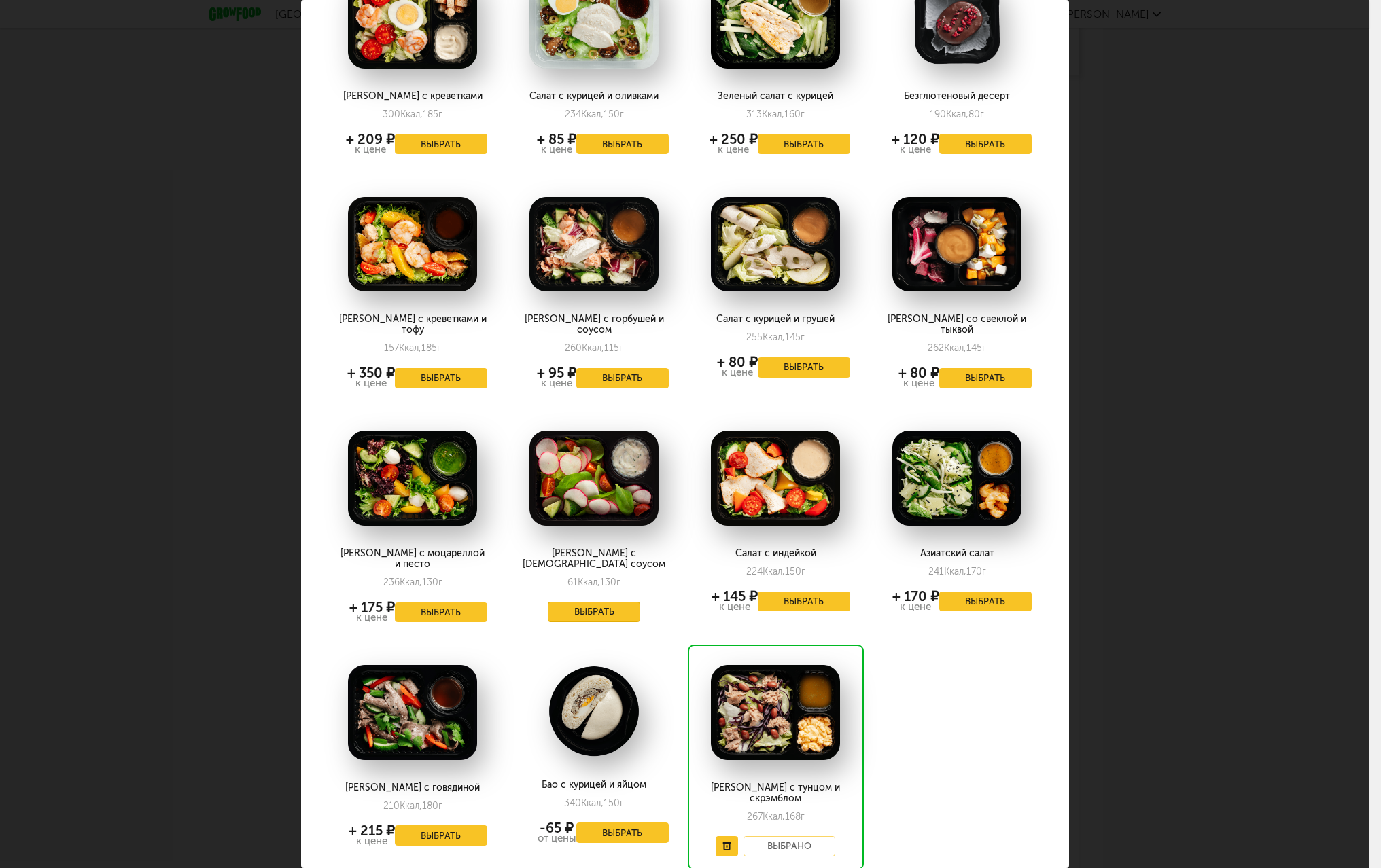
click at [579, 602] on button "Выбрать" at bounding box center [594, 612] width 92 height 20
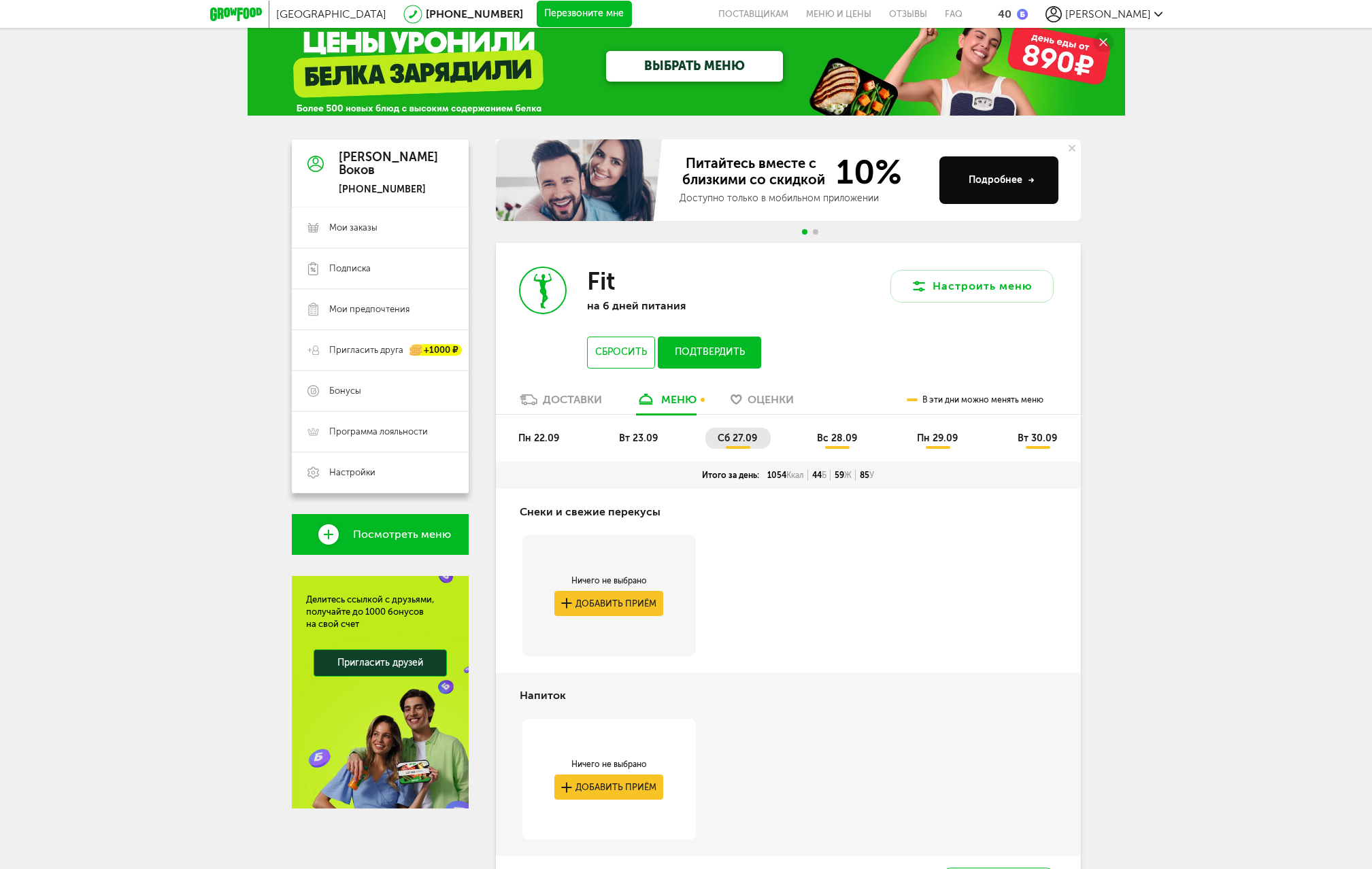
scroll to position [9, 0]
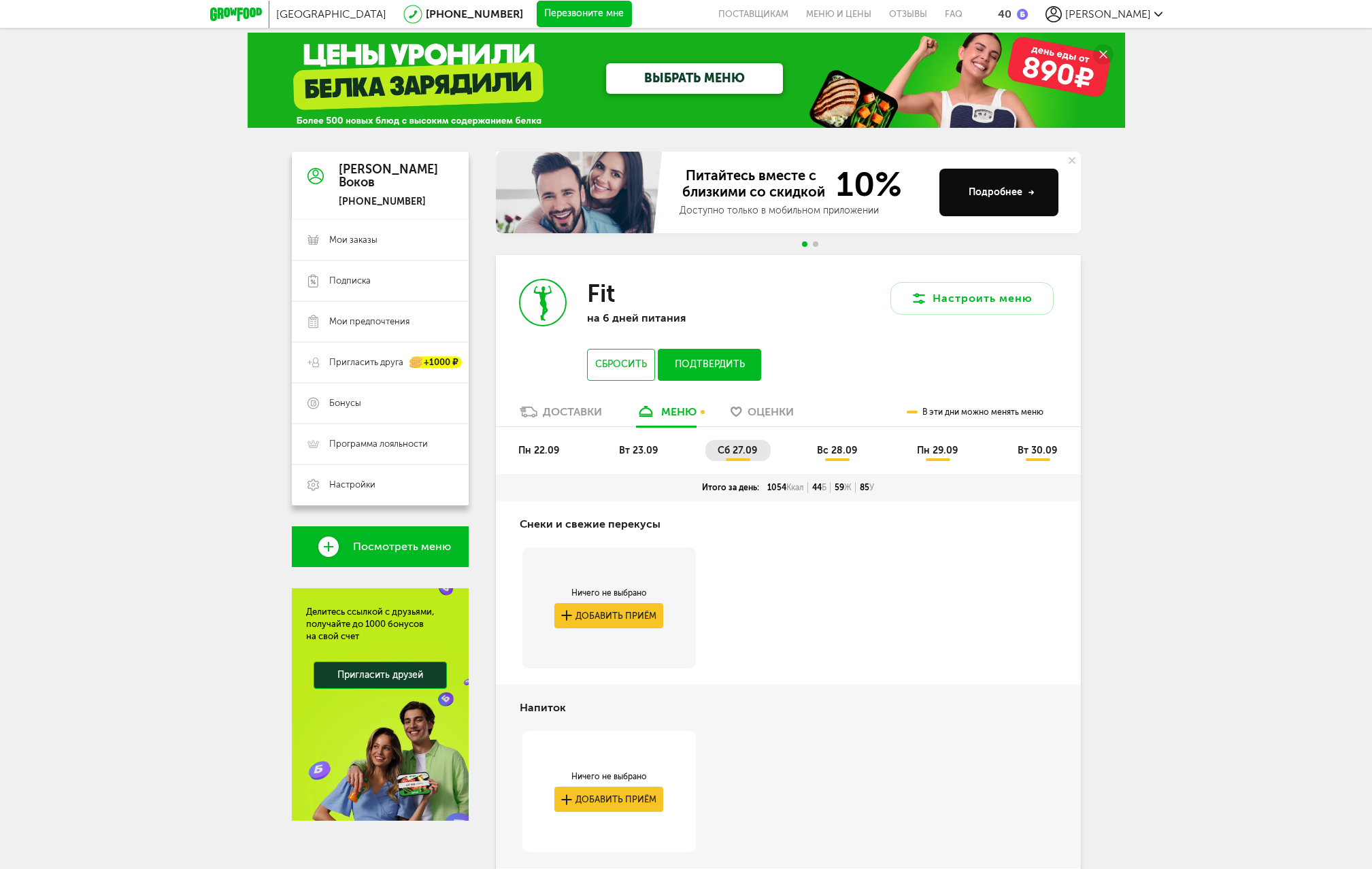
click at [839, 447] on span "вс 28.09" at bounding box center [837, 450] width 40 height 12
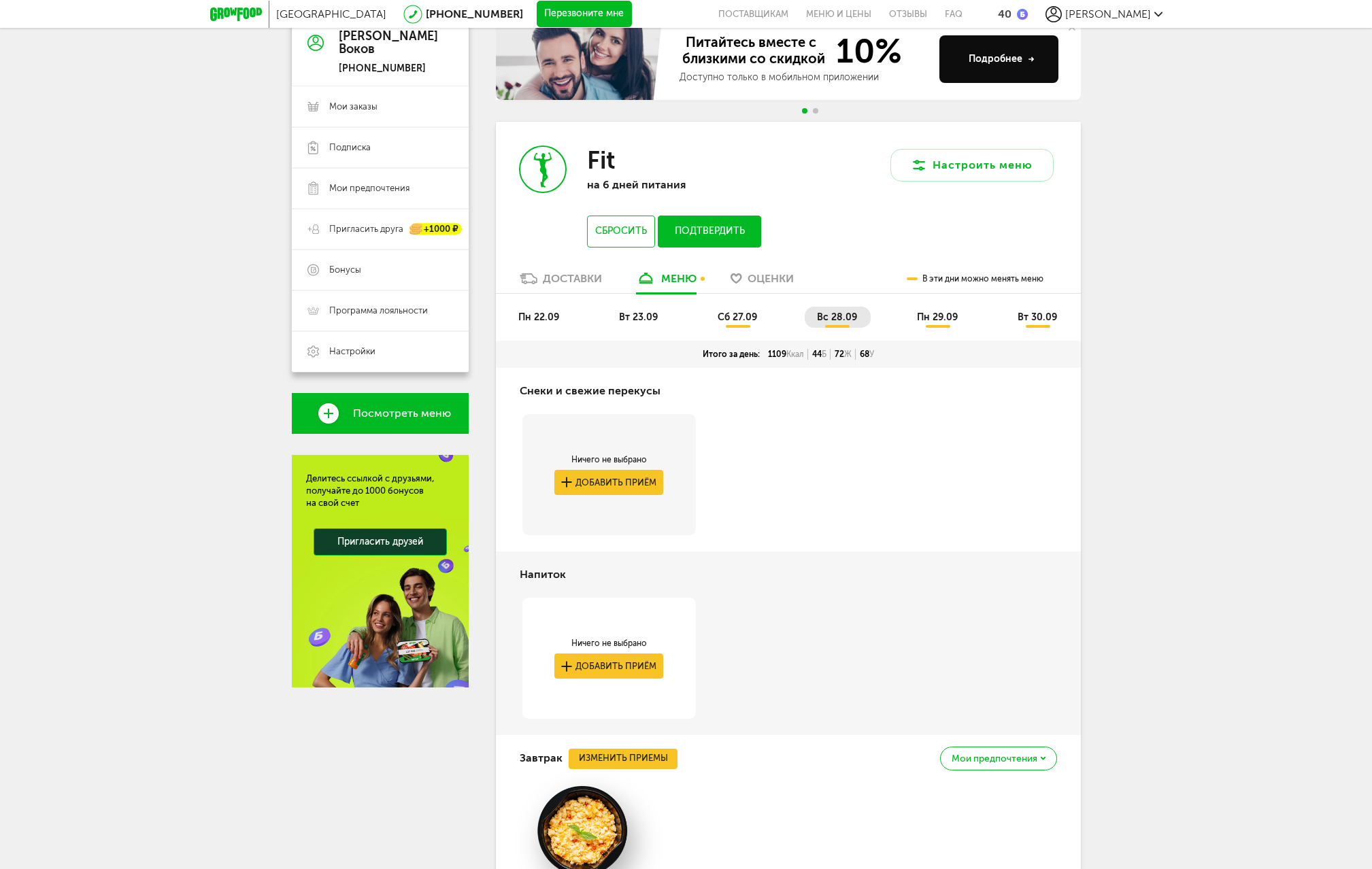
scroll to position [145, 0]
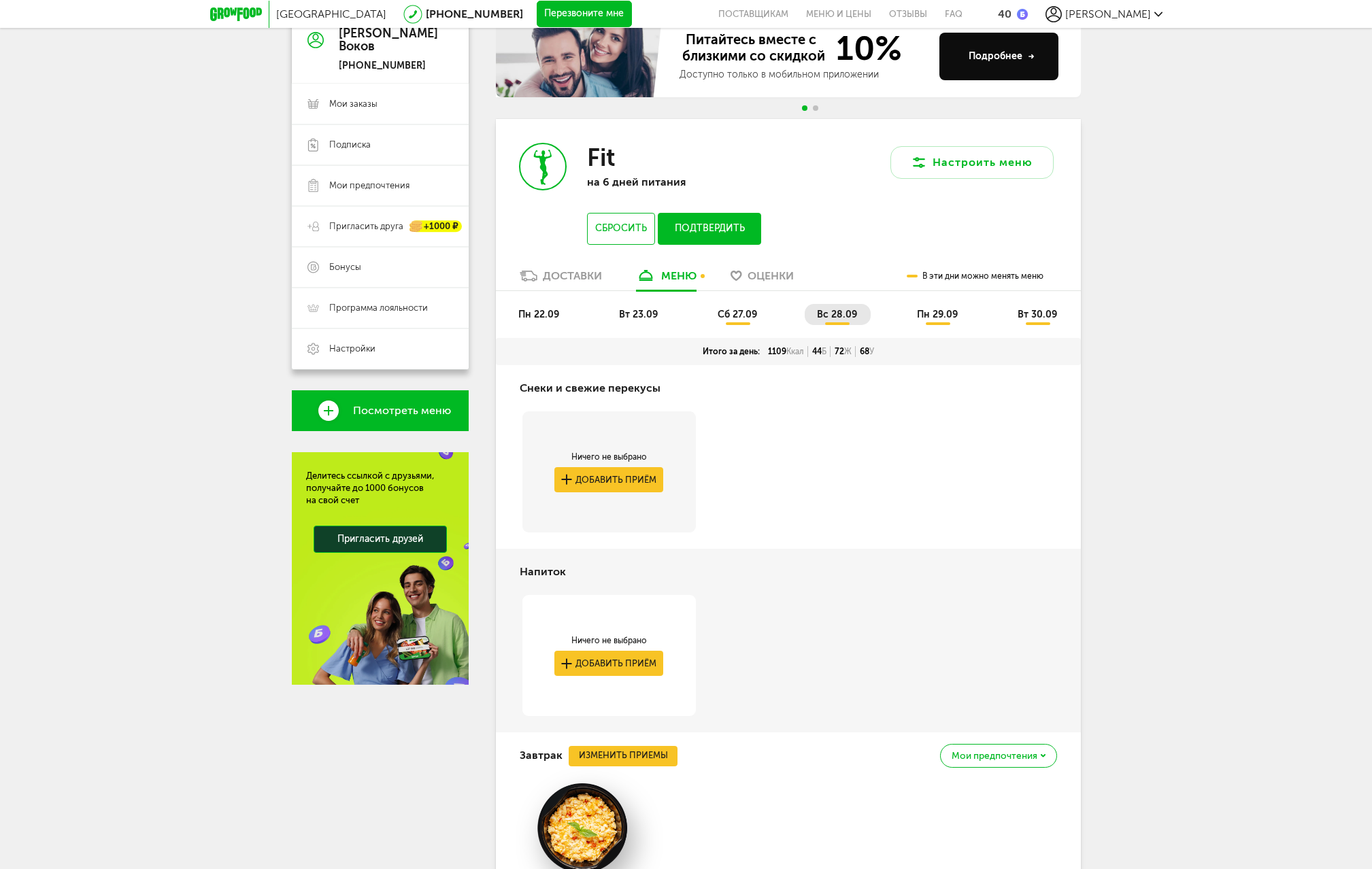
click at [833, 324] on li "вс 28.09" at bounding box center [837, 314] width 66 height 21
click at [833, 321] on li "вс 28.09" at bounding box center [837, 314] width 66 height 21
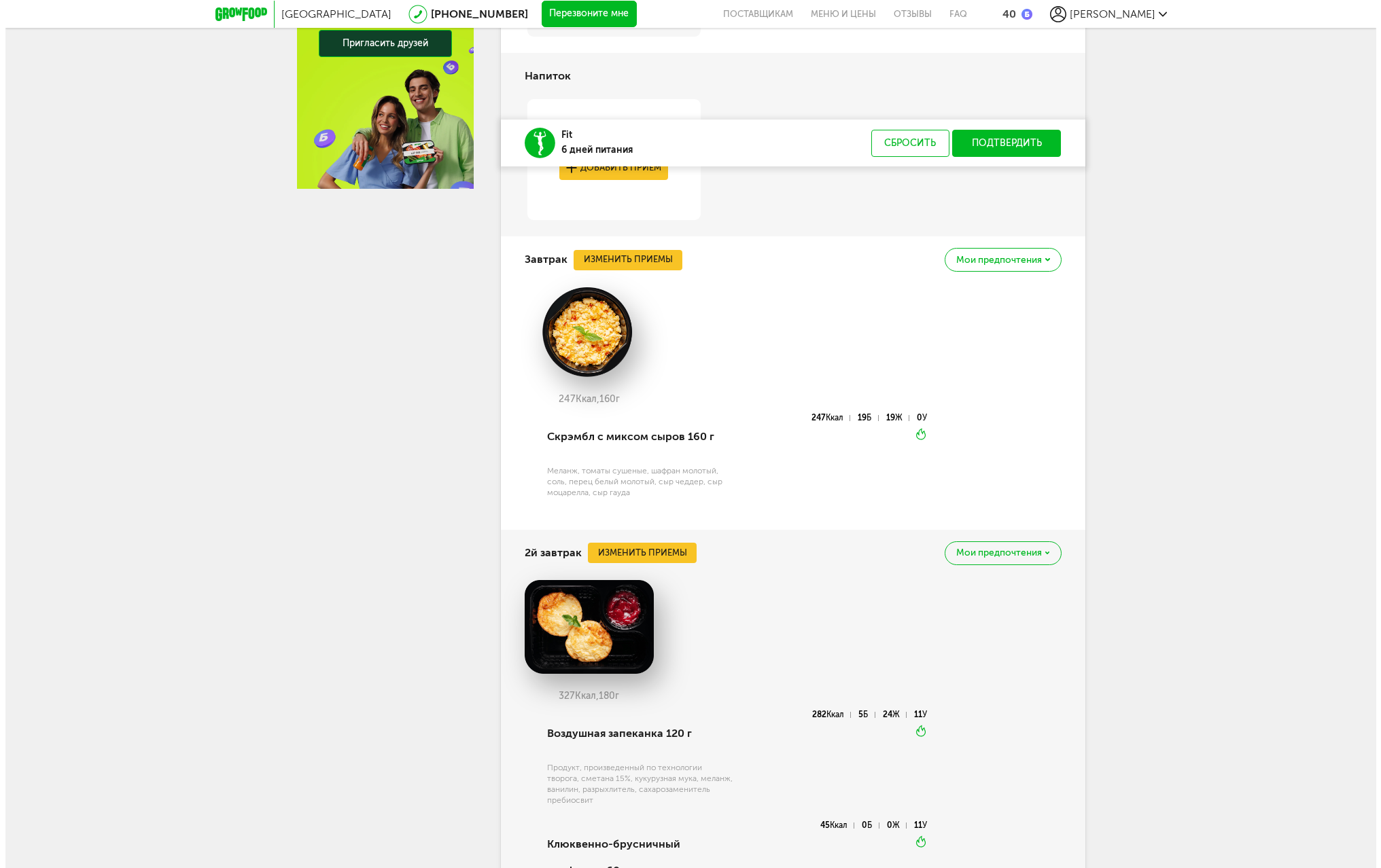
scroll to position [620, 0]
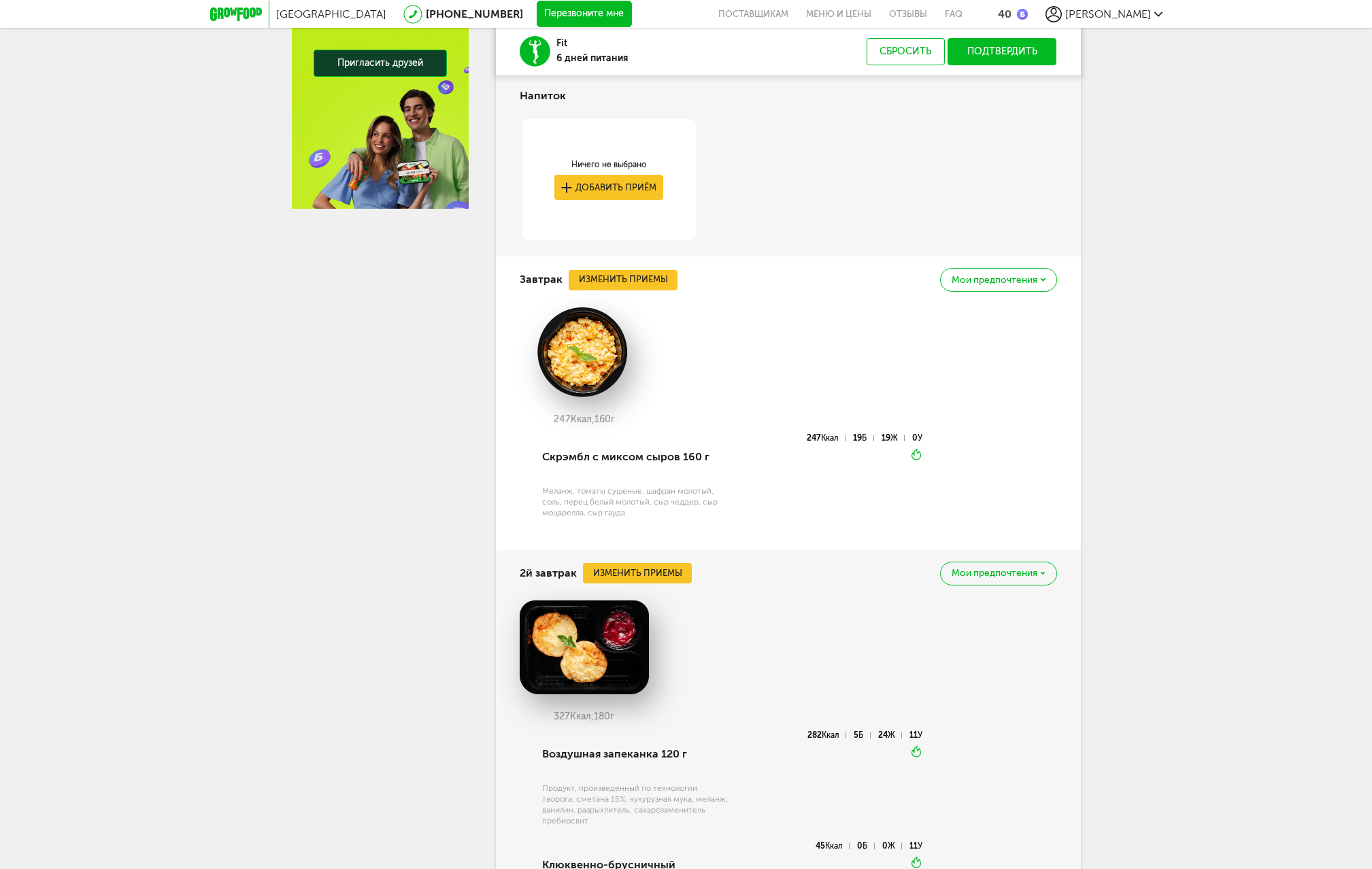
click at [657, 294] on div "Завтрак Изменить приемы Мои предпочтения" at bounding box center [788, 279] width 538 height 46
click at [663, 284] on button "Изменить приемы" at bounding box center [623, 280] width 109 height 20
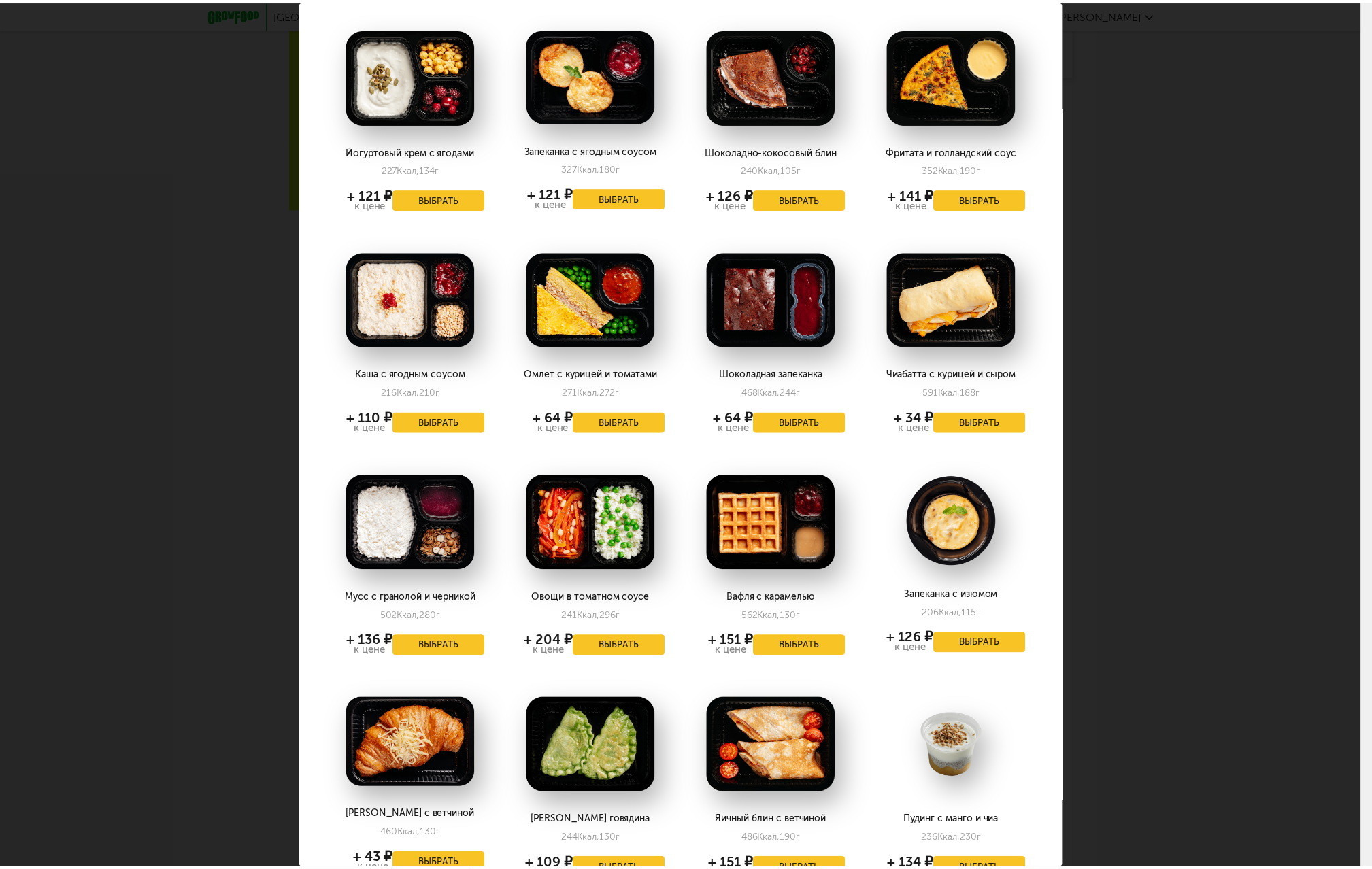
scroll to position [0, 0]
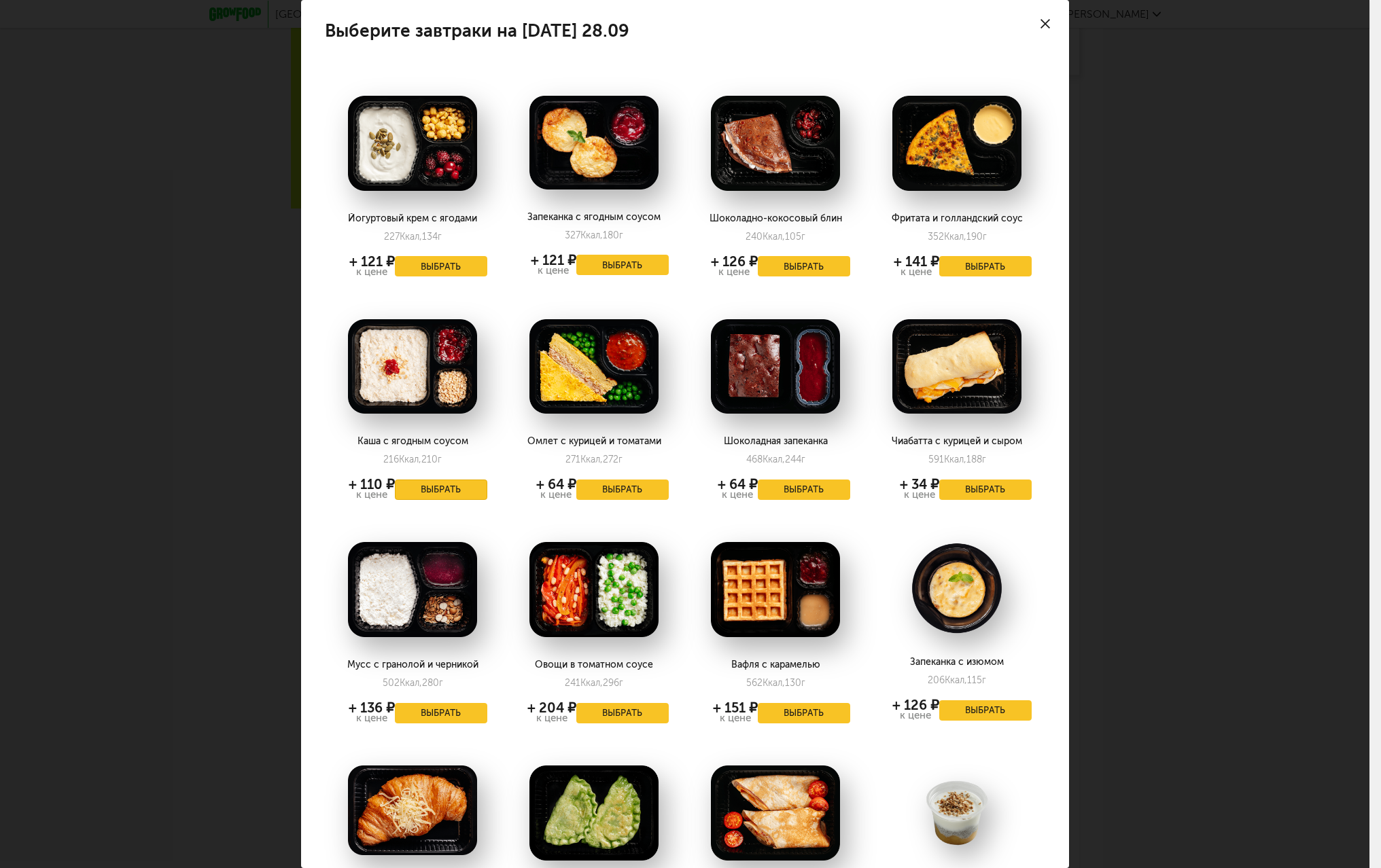
click at [426, 490] on button "Выбрать" at bounding box center [441, 490] width 92 height 20
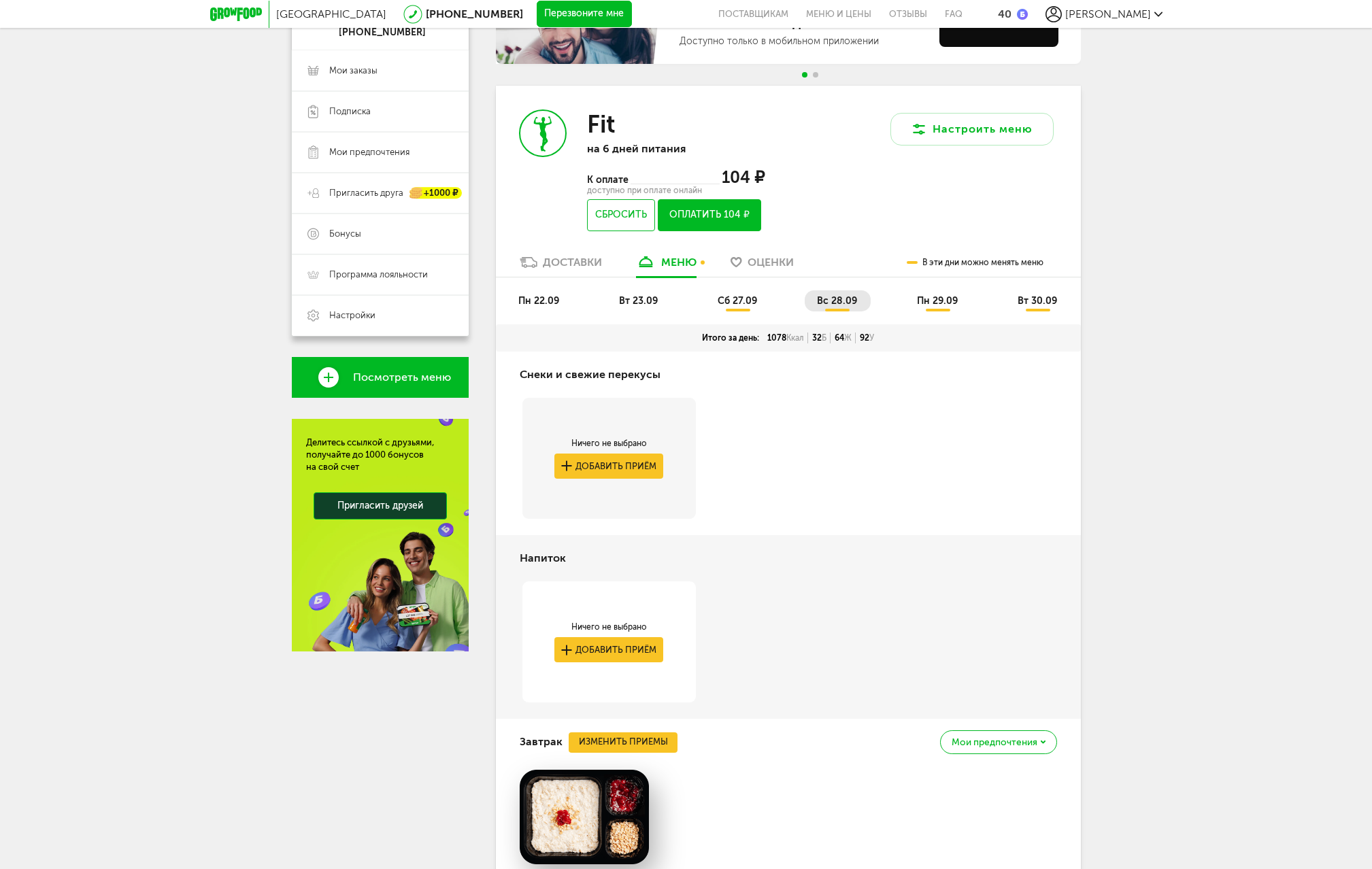
scroll to position [50, 0]
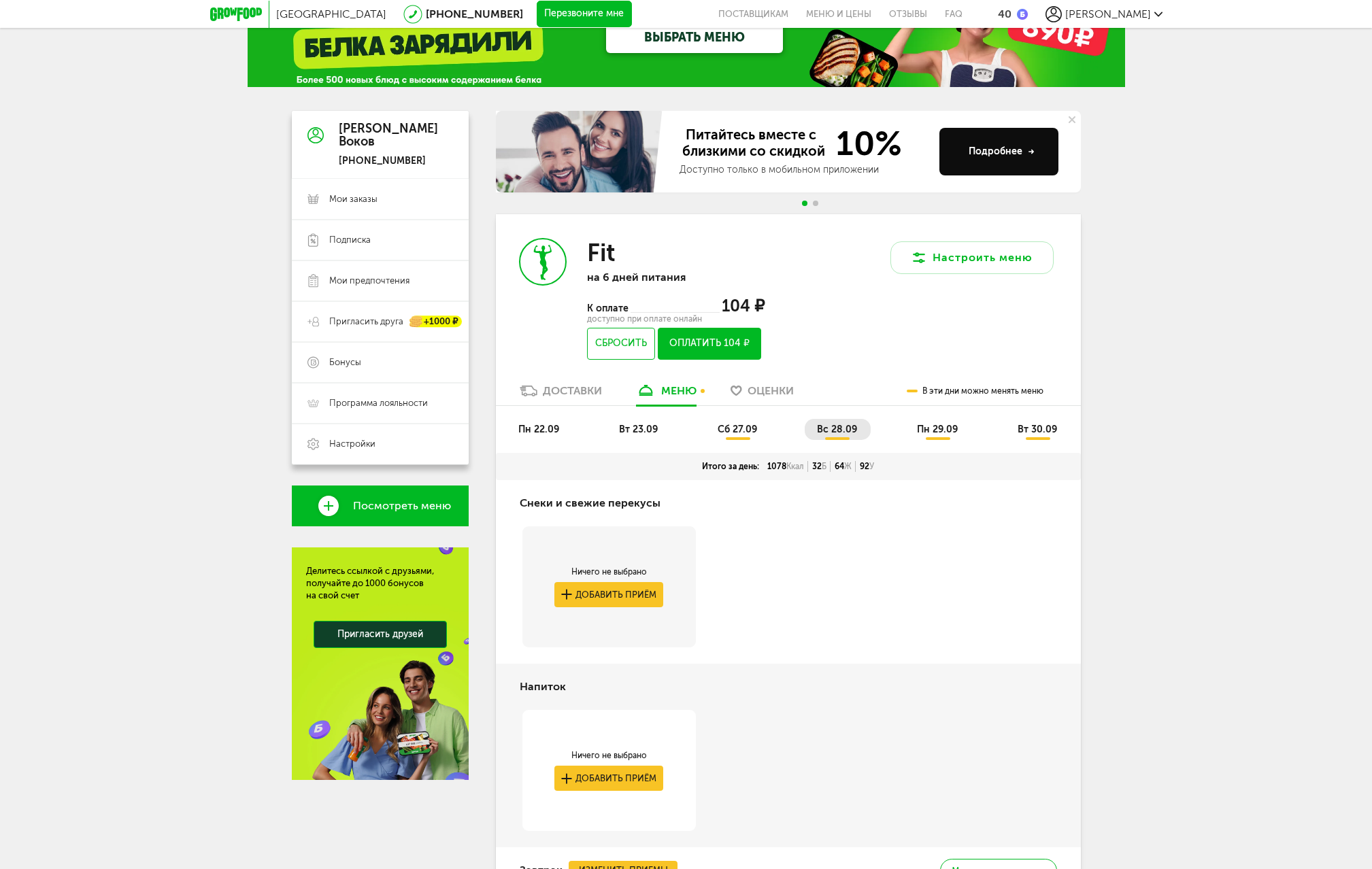
click at [940, 425] on span "пн 29.09" at bounding box center [938, 429] width 40 height 12
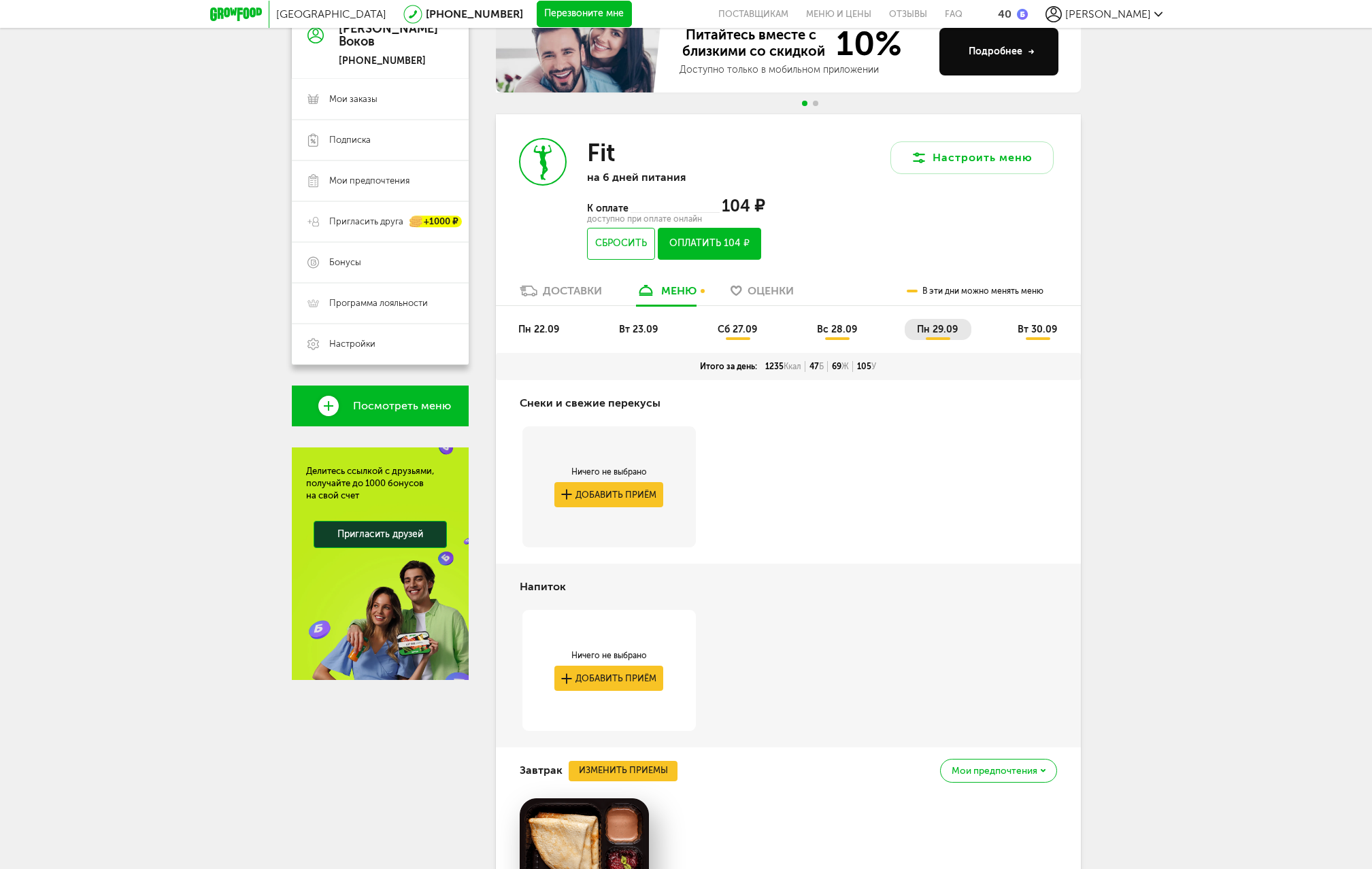
scroll to position [0, 0]
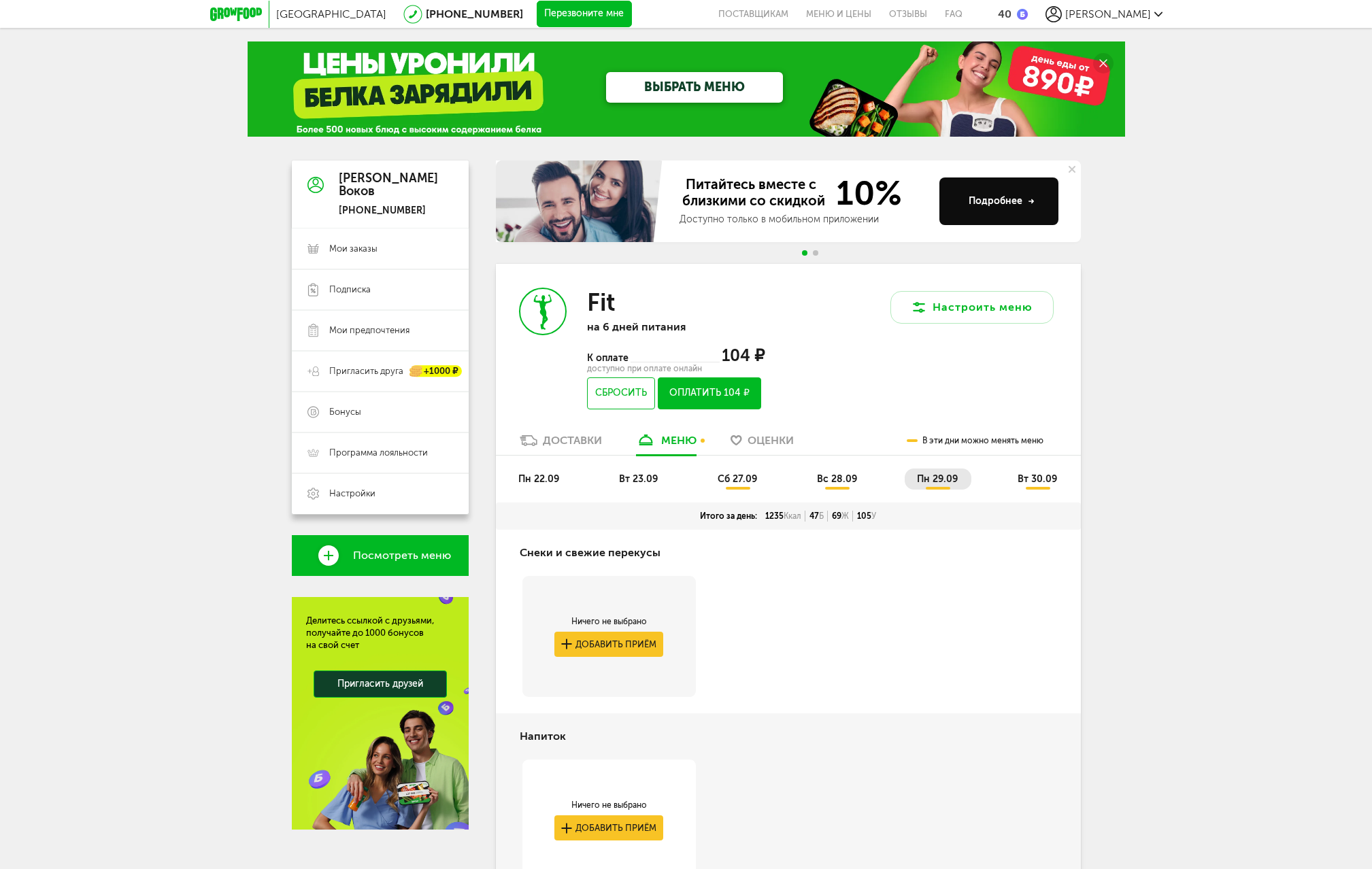
click at [1034, 485] on li "вт 30.09" at bounding box center [1038, 478] width 65 height 21
click at [721, 393] on button "Оплатить 104 ₽" at bounding box center [709, 393] width 103 height 32
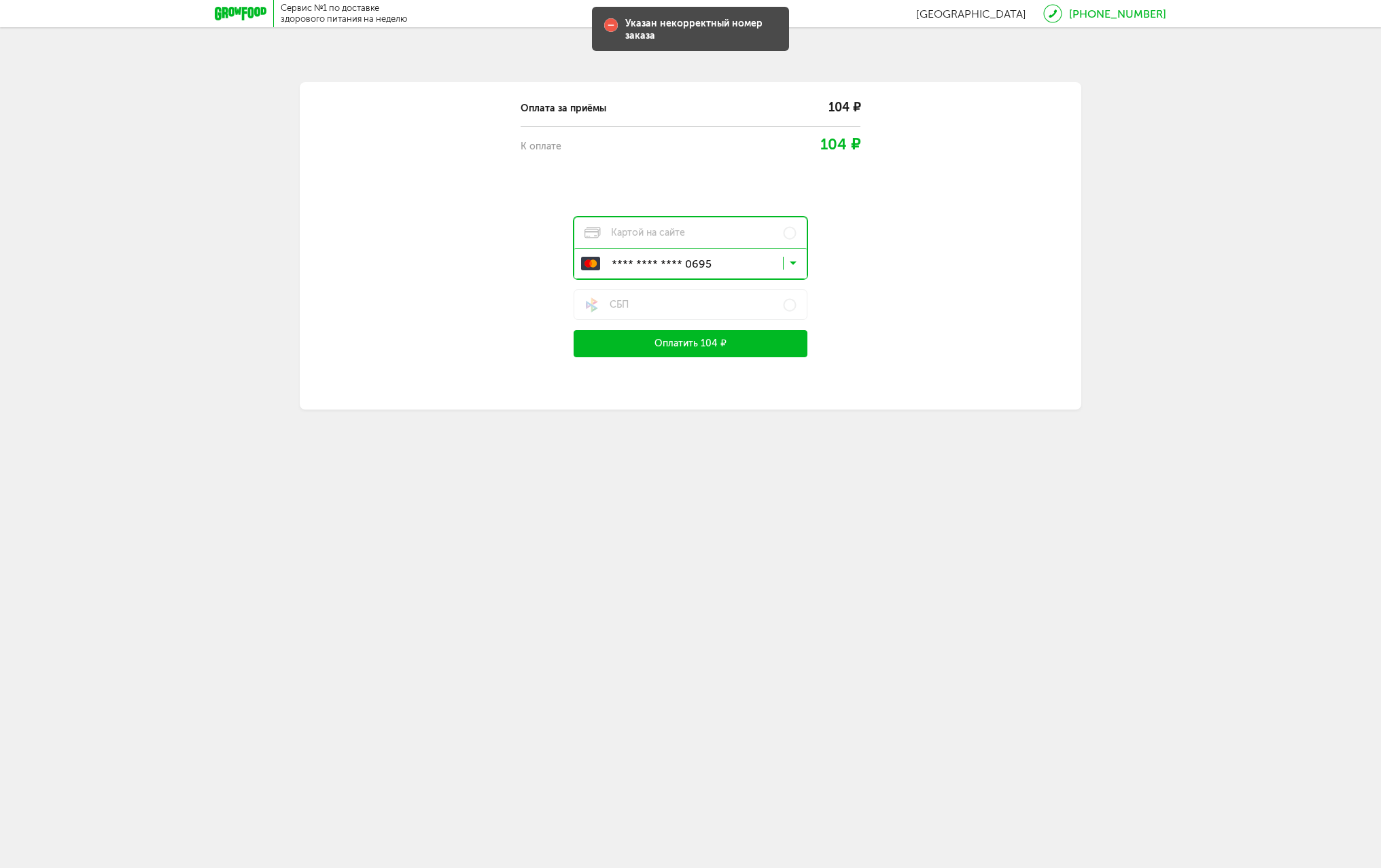
click at [688, 349] on button "Оплатить 104 ₽" at bounding box center [690, 343] width 234 height 27
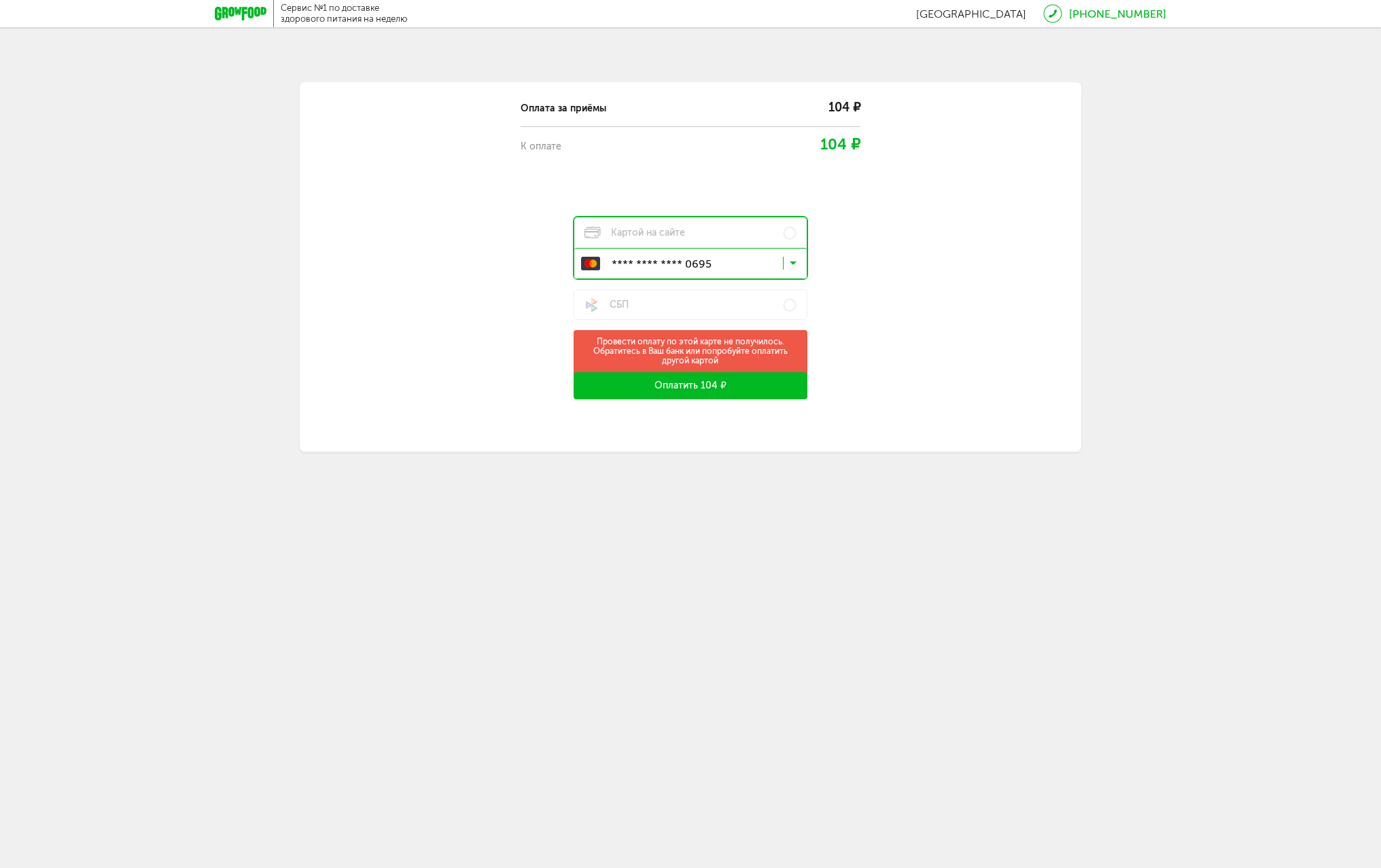
click at [794, 257] on input "Search for option" at bounding box center [693, 267] width 232 height 23
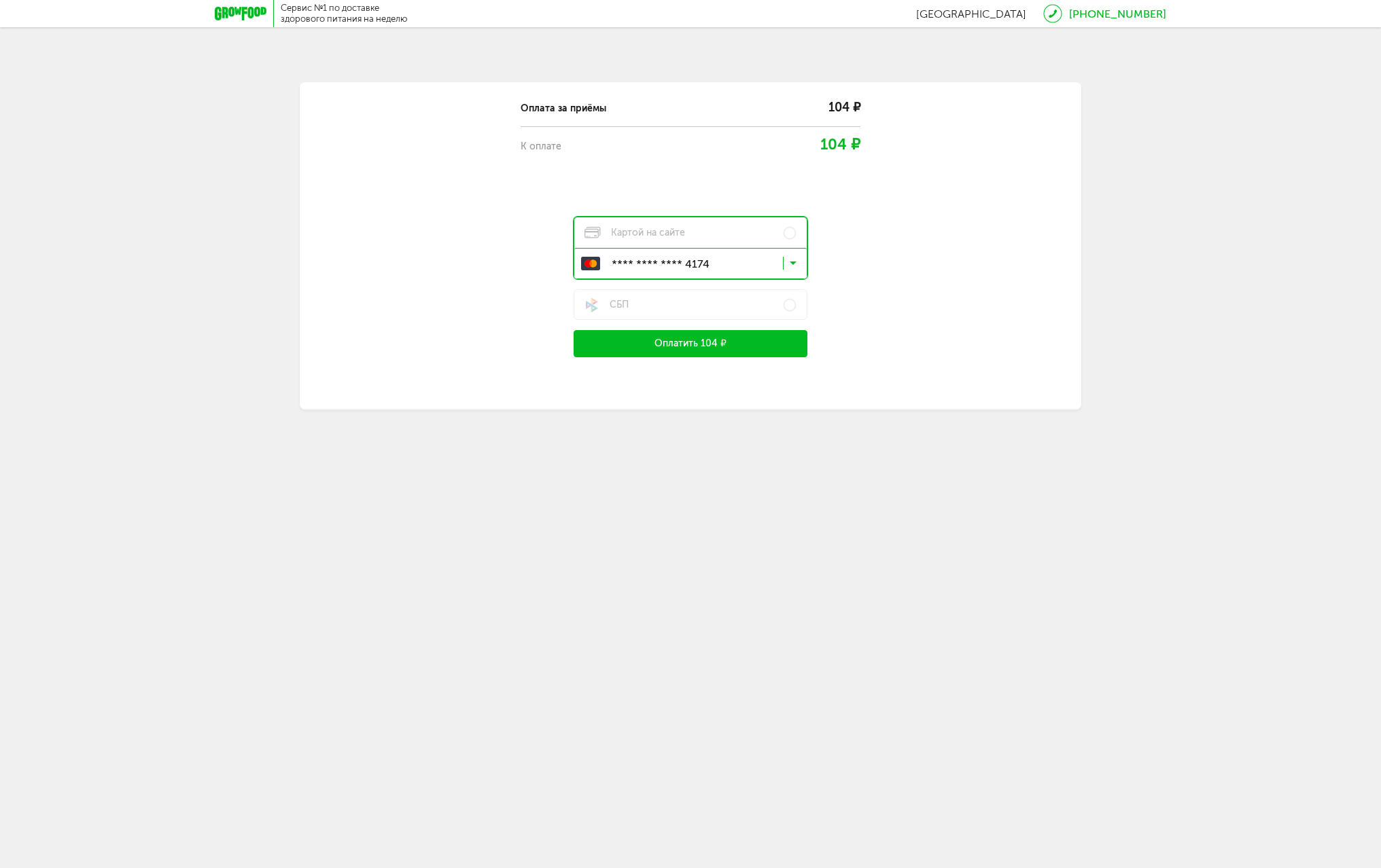
click at [717, 350] on span "**** **** **** 4174" at bounding box center [704, 352] width 176 height 29
click at [722, 344] on button "Оплатить 104 ₽" at bounding box center [690, 343] width 234 height 27
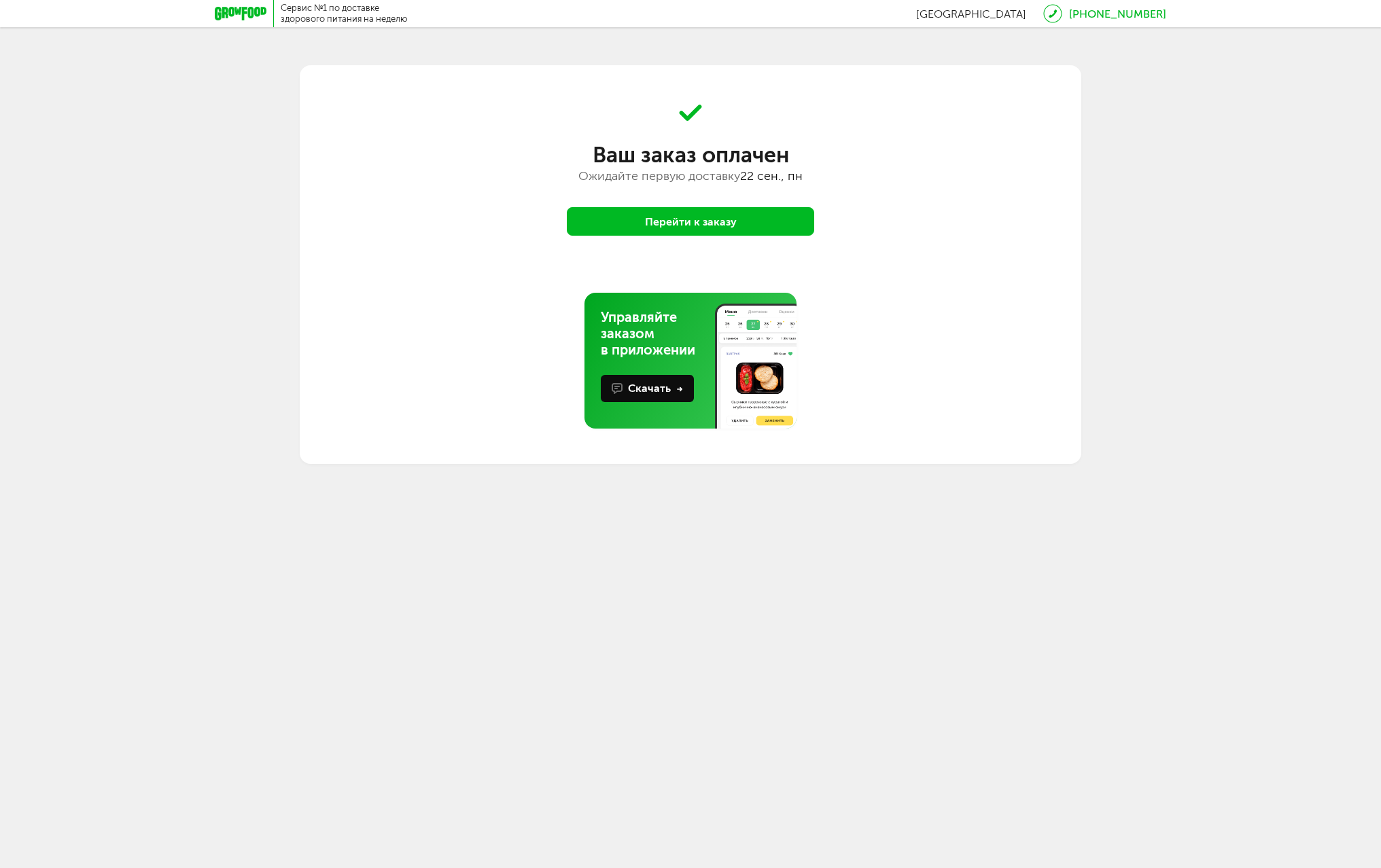
click at [690, 210] on button "Перейти к заказу" at bounding box center [690, 221] width 247 height 29
